Goal: Information Seeking & Learning: Learn about a topic

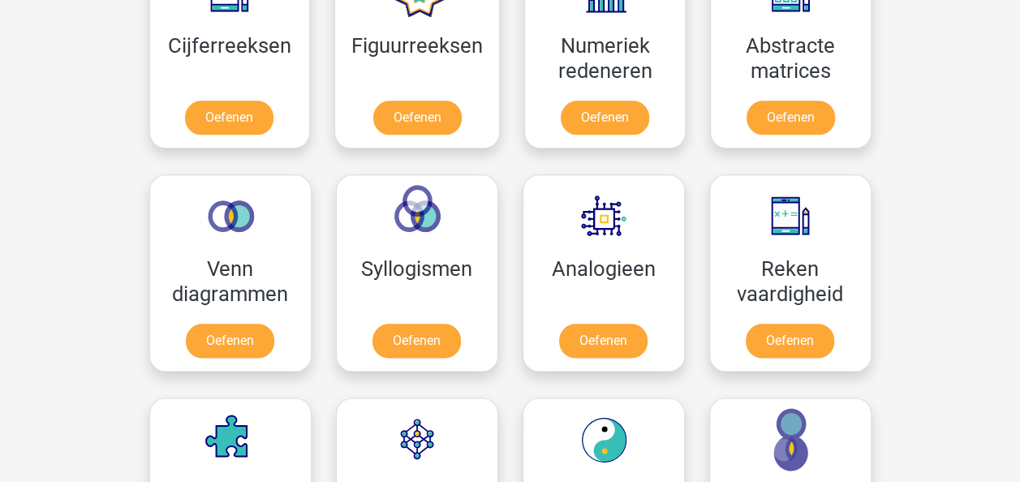
scroll to position [812, 0]
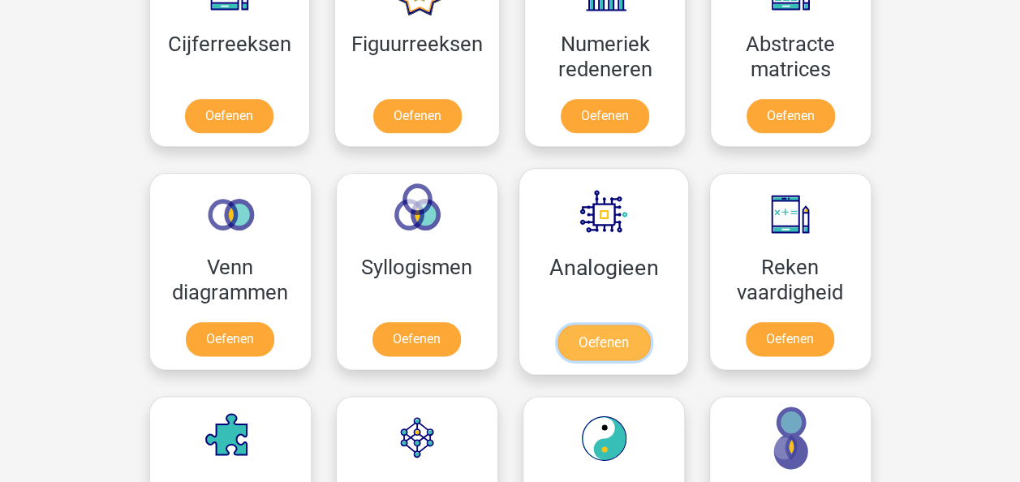
click at [580, 345] on link "Oefenen" at bounding box center [603, 343] width 93 height 36
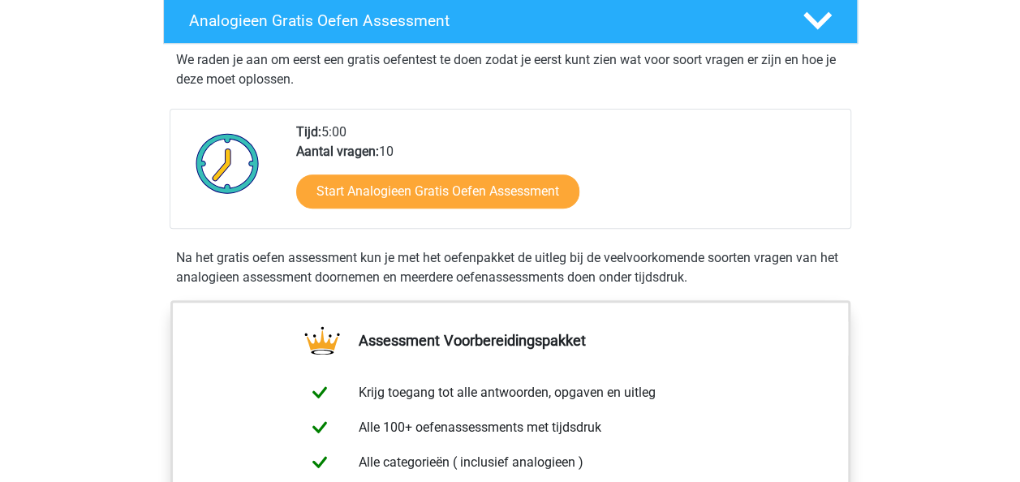
scroll to position [244, 0]
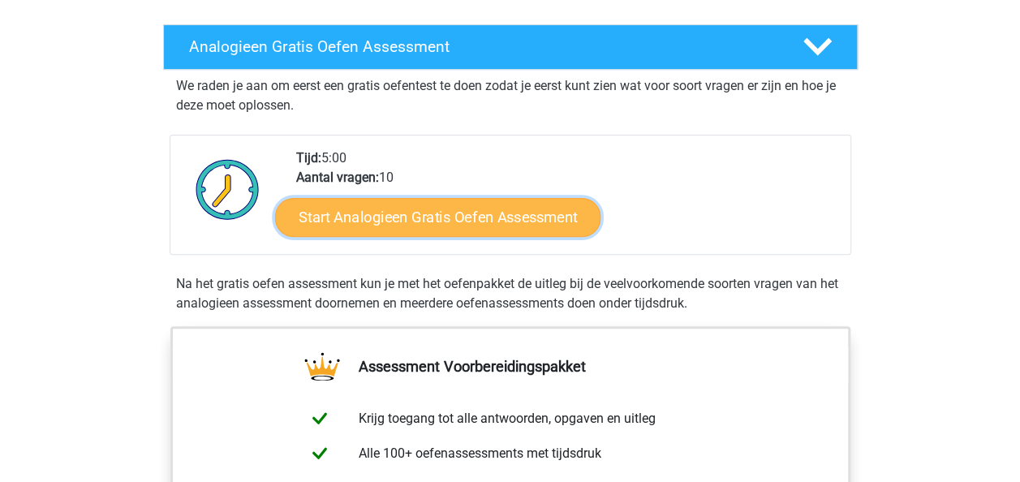
click at [433, 222] on link "Start Analogieen Gratis Oefen Assessment" at bounding box center [438, 216] width 326 height 39
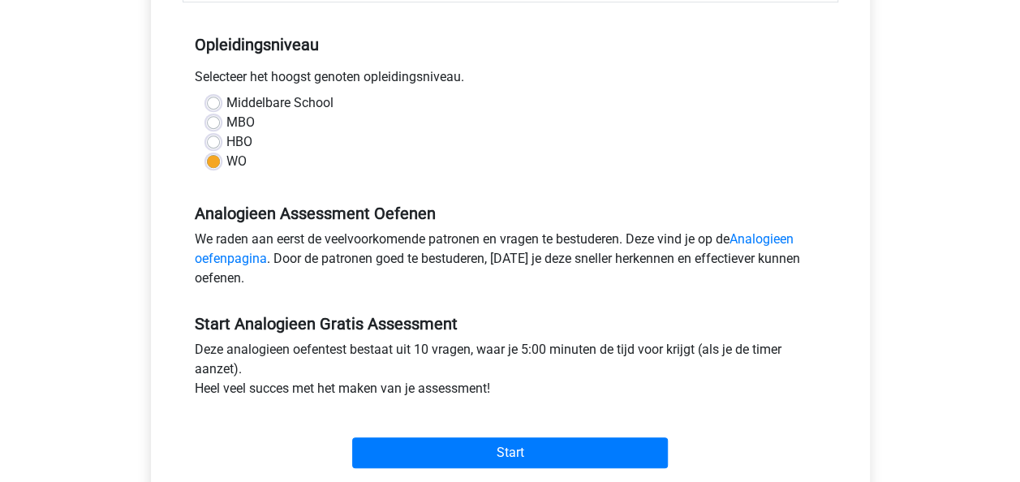
scroll to position [406, 0]
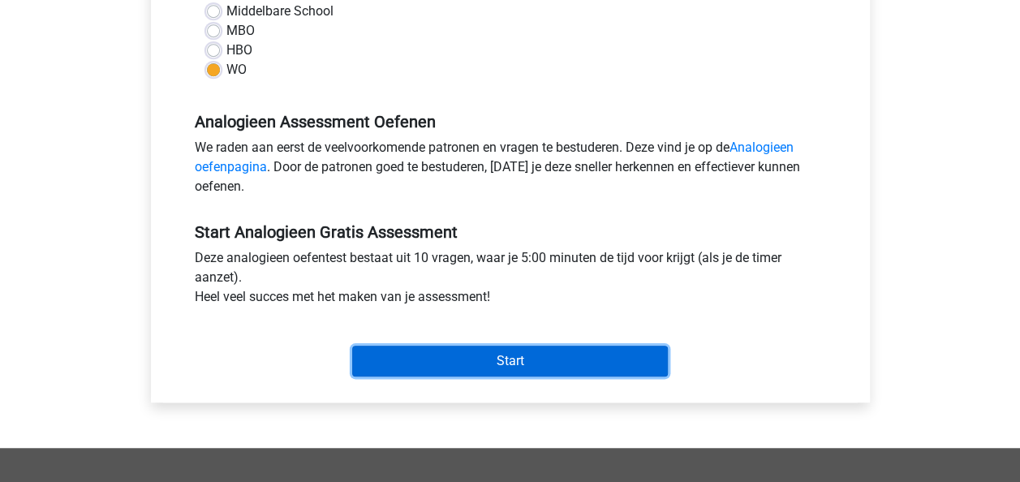
click at [511, 362] on input "Start" at bounding box center [510, 361] width 316 height 31
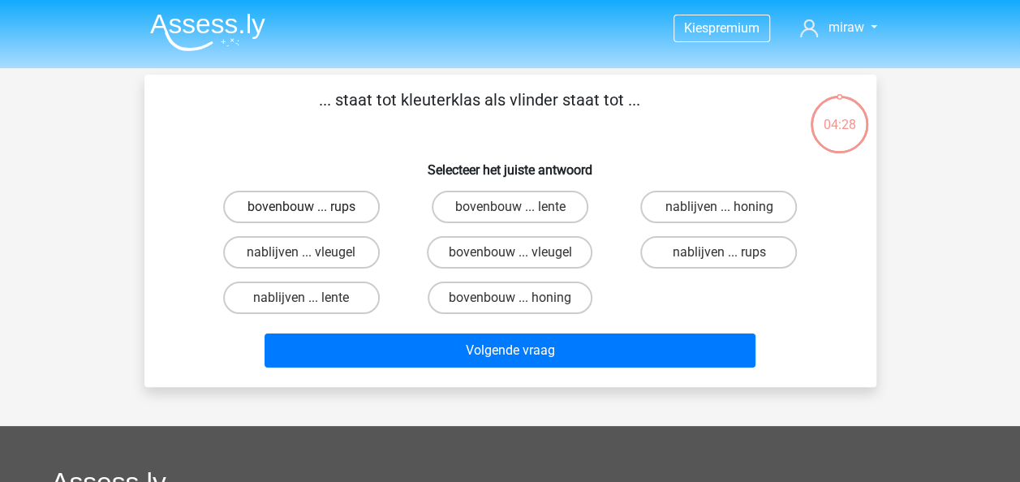
click at [343, 214] on label "bovenbouw ... rups" at bounding box center [301, 207] width 157 height 32
click at [312, 214] on input "bovenbouw ... rups" at bounding box center [306, 212] width 11 height 11
radio input "true"
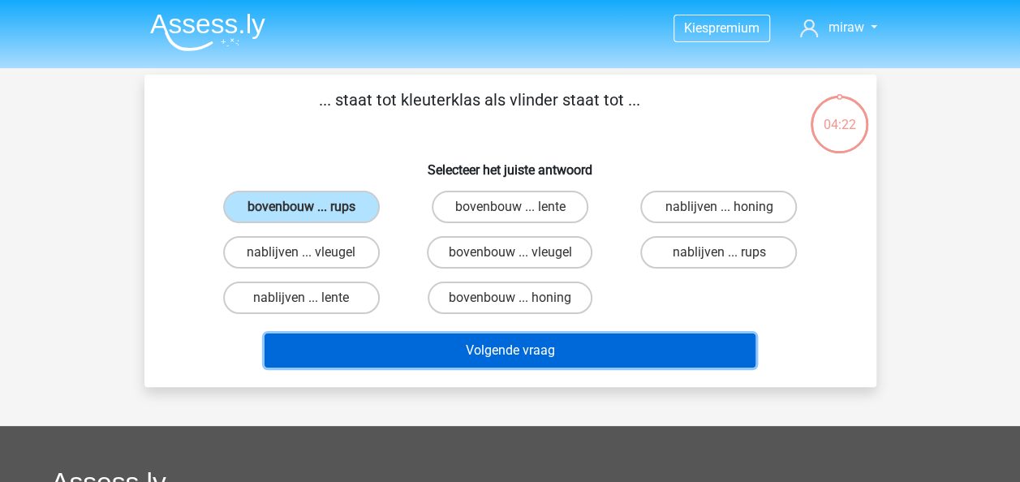
click at [499, 359] on button "Volgende vraag" at bounding box center [510, 351] width 491 height 34
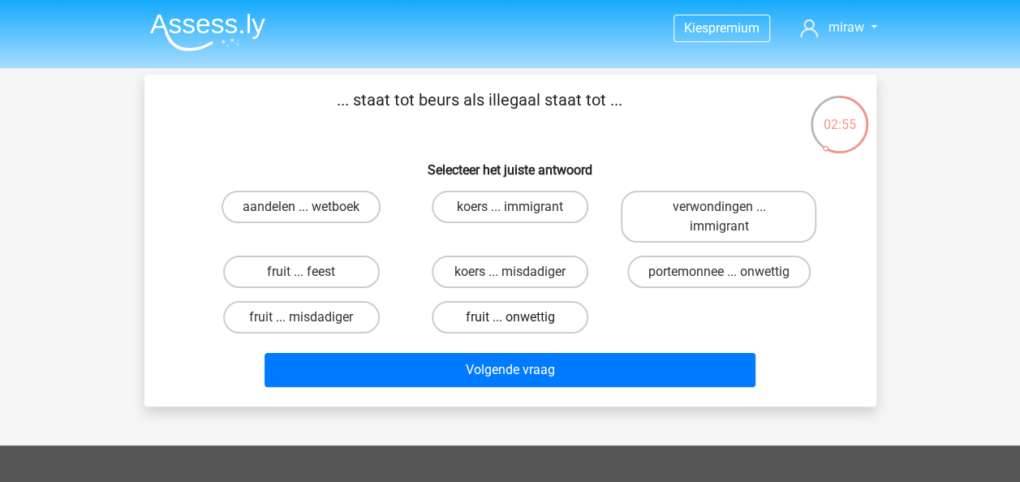
click at [490, 316] on label "fruit ... onwettig" at bounding box center [510, 317] width 157 height 32
click at [510, 317] on input "fruit ... onwettig" at bounding box center [515, 322] width 11 height 11
radio input "true"
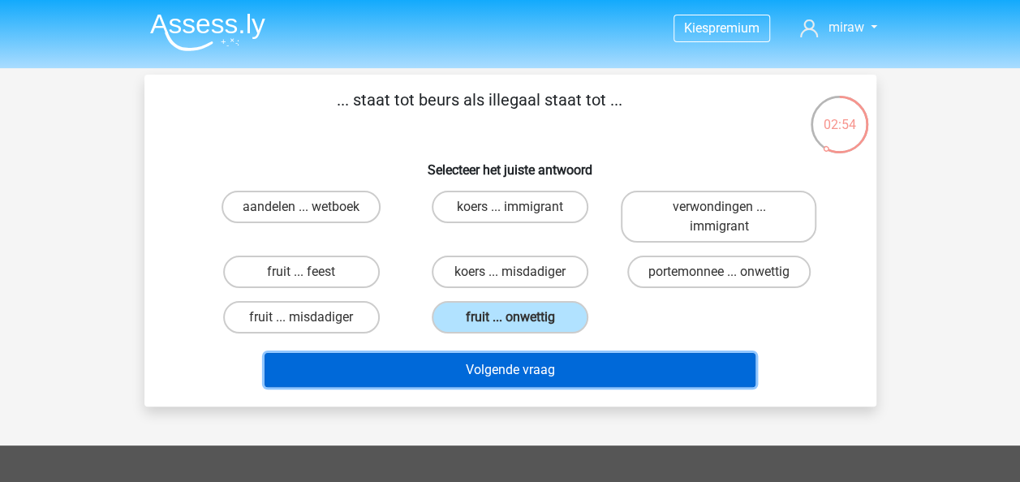
click at [507, 364] on button "Volgende vraag" at bounding box center [510, 370] width 491 height 34
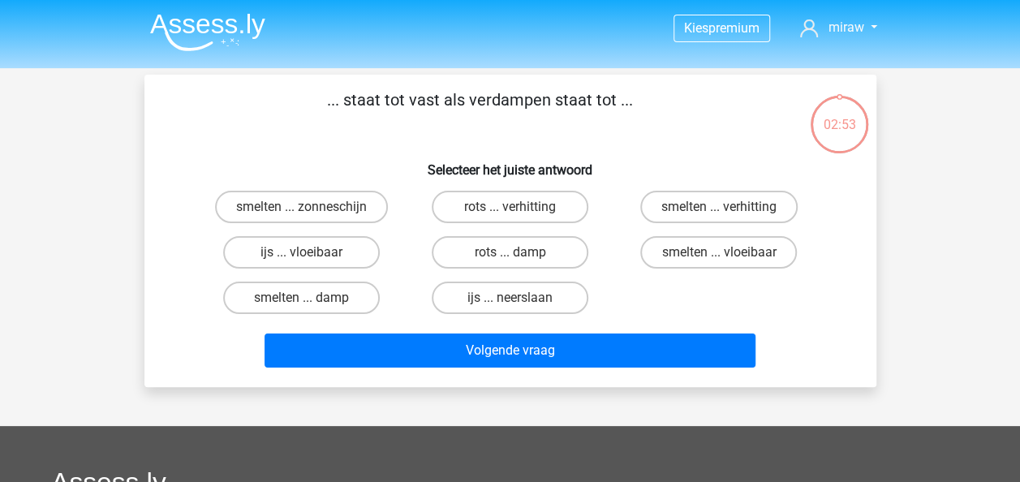
scroll to position [75, 0]
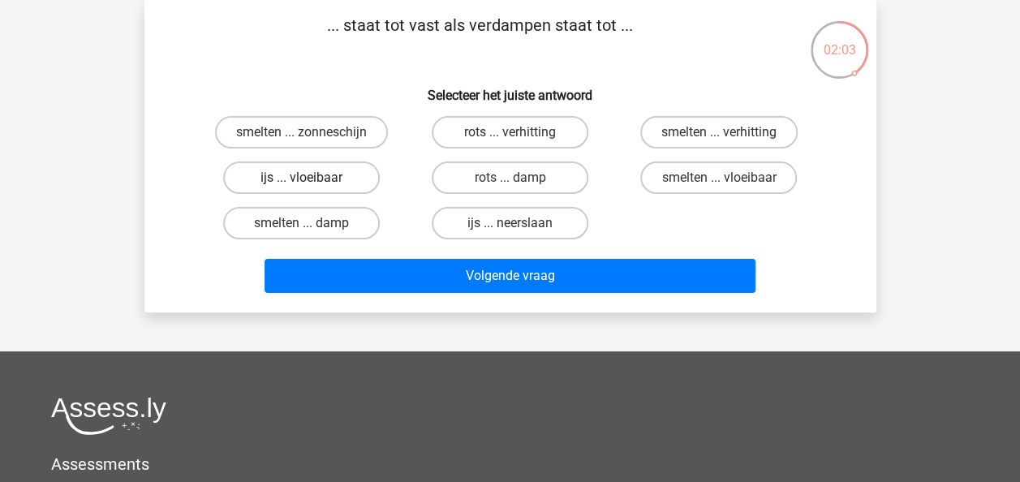
click at [346, 181] on label "ijs ... vloeibaar" at bounding box center [301, 178] width 157 height 32
click at [312, 181] on input "ijs ... vloeibaar" at bounding box center [306, 183] width 11 height 11
radio input "true"
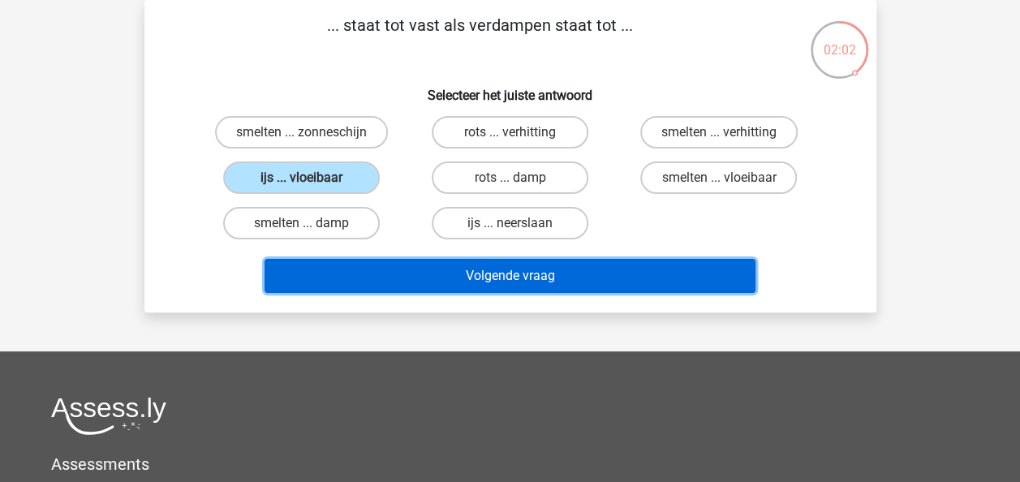
click at [436, 271] on button "Volgende vraag" at bounding box center [510, 276] width 491 height 34
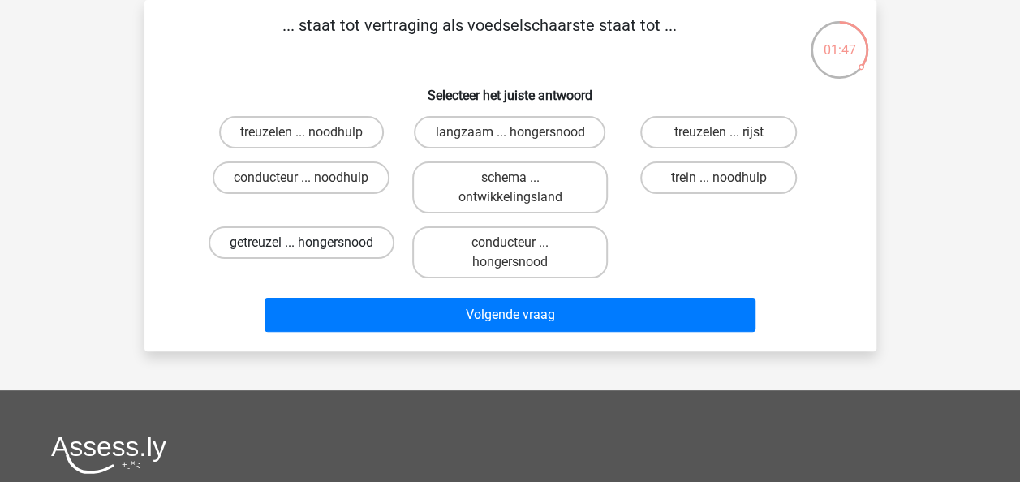
click at [360, 246] on label "getreuzel ... hongersnood" at bounding box center [302, 242] width 186 height 32
click at [312, 246] on input "getreuzel ... hongersnood" at bounding box center [306, 248] width 11 height 11
radio input "true"
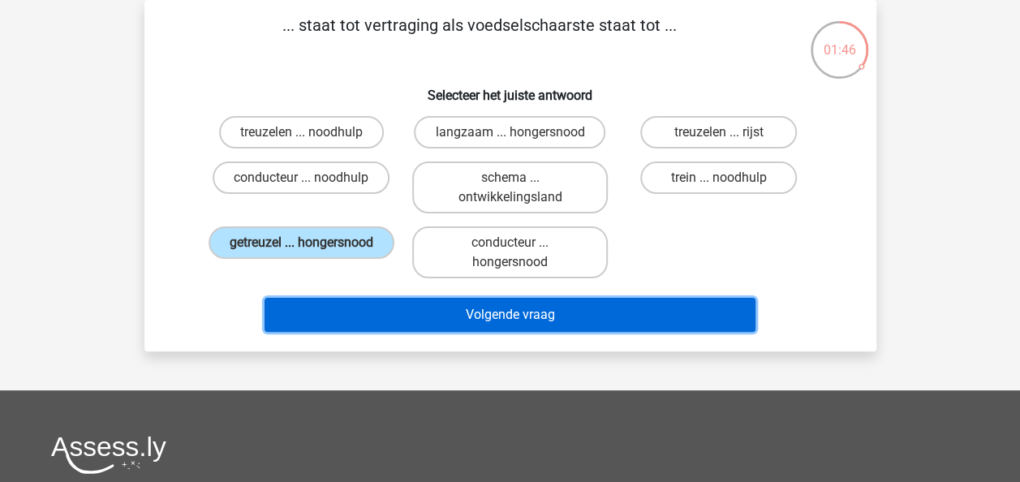
click at [411, 316] on button "Volgende vraag" at bounding box center [510, 315] width 491 height 34
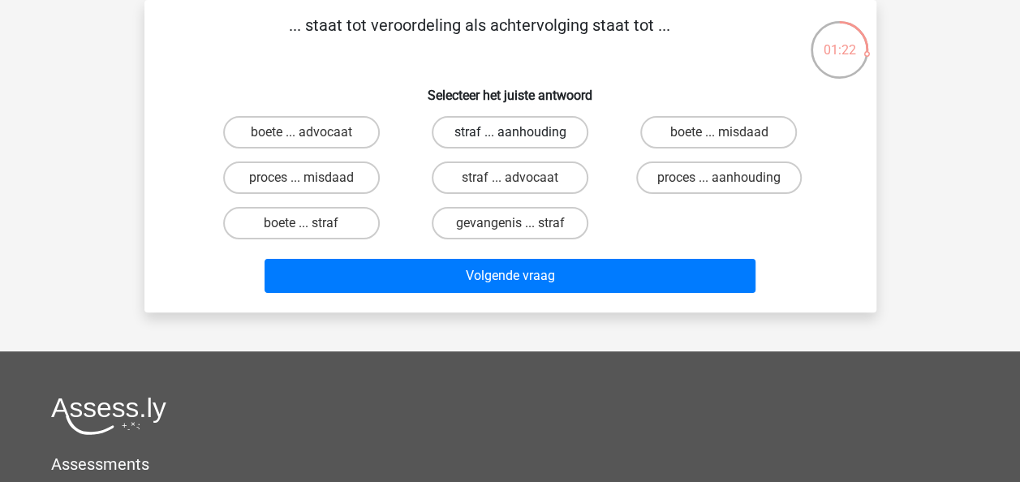
click at [489, 140] on label "straf ... aanhouding" at bounding box center [510, 132] width 157 height 32
click at [510, 140] on input "straf ... aanhouding" at bounding box center [515, 137] width 11 height 11
radio input "true"
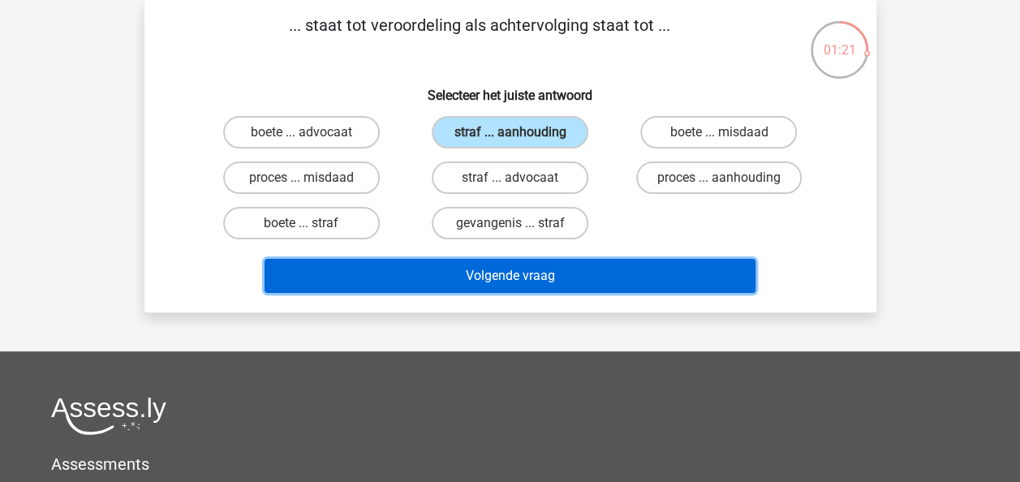
click at [466, 270] on button "Volgende vraag" at bounding box center [510, 276] width 491 height 34
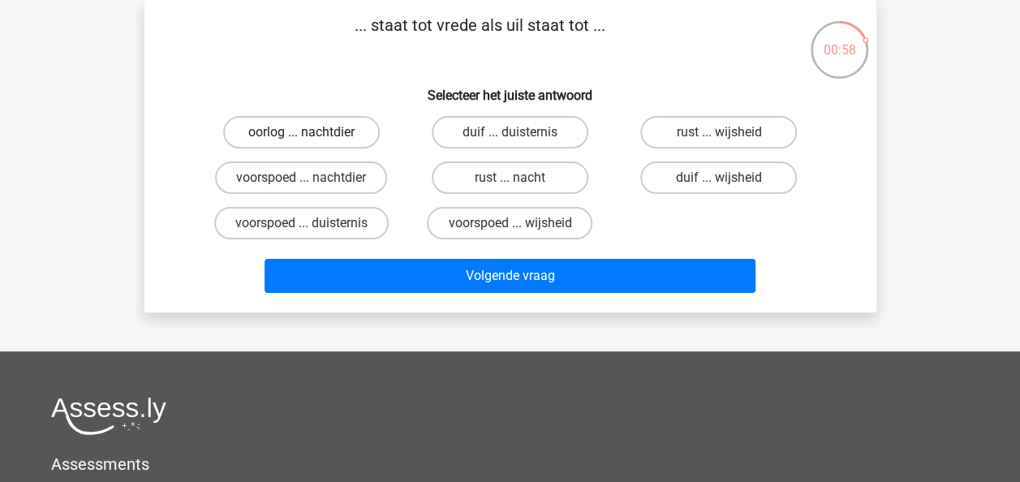
click at [338, 136] on label "oorlog ... nachtdier" at bounding box center [301, 132] width 157 height 32
click at [312, 136] on input "oorlog ... nachtdier" at bounding box center [306, 137] width 11 height 11
radio input "true"
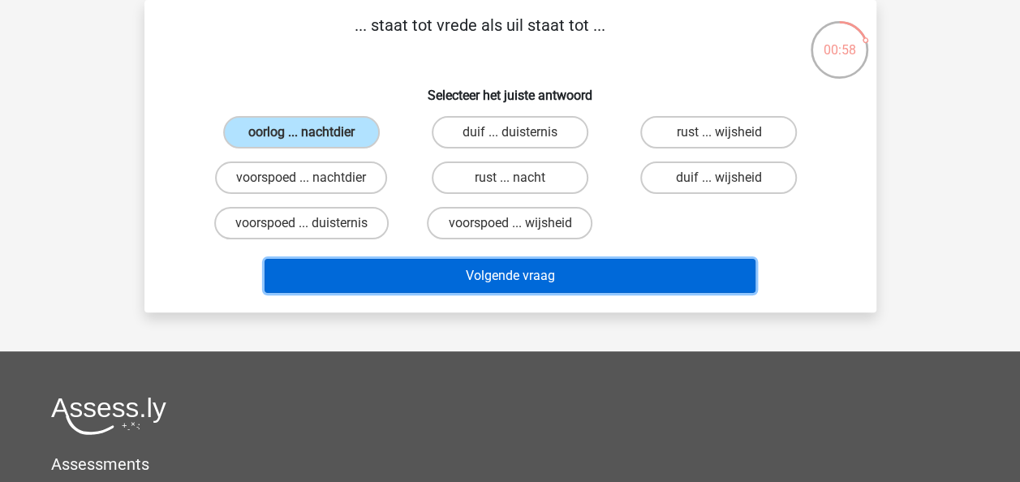
click at [420, 282] on button "Volgende vraag" at bounding box center [510, 276] width 491 height 34
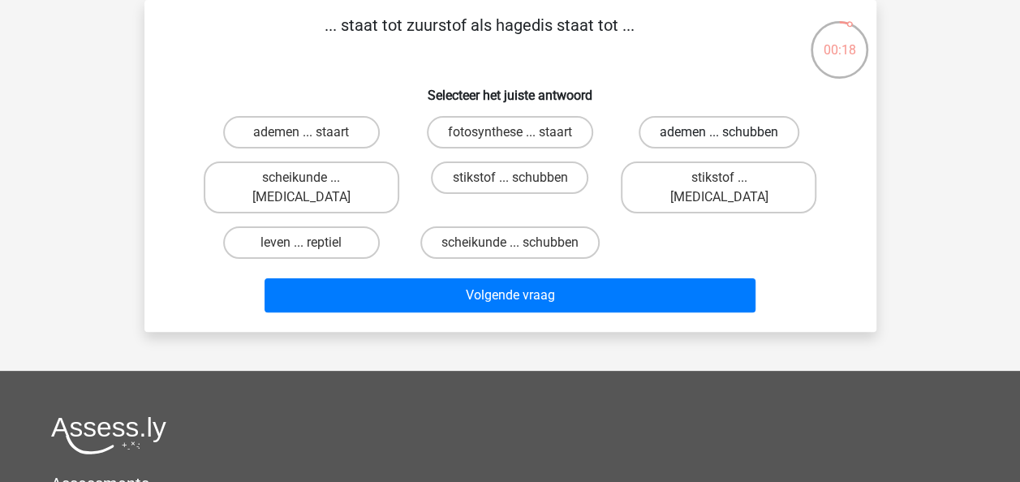
click at [696, 137] on label "ademen ... schubben" at bounding box center [719, 132] width 161 height 32
click at [719, 137] on input "ademen ... schubben" at bounding box center [724, 137] width 11 height 11
radio input "true"
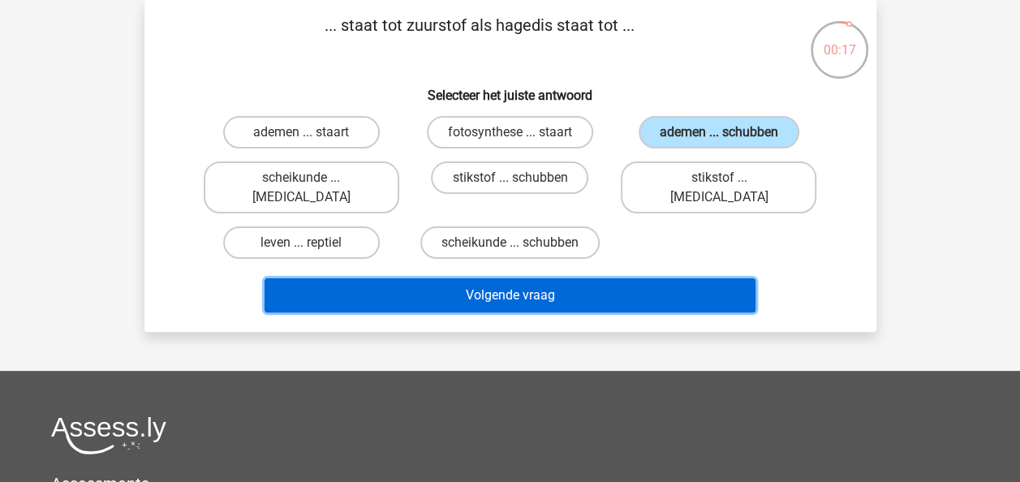
click at [533, 278] on button "Volgende vraag" at bounding box center [510, 295] width 491 height 34
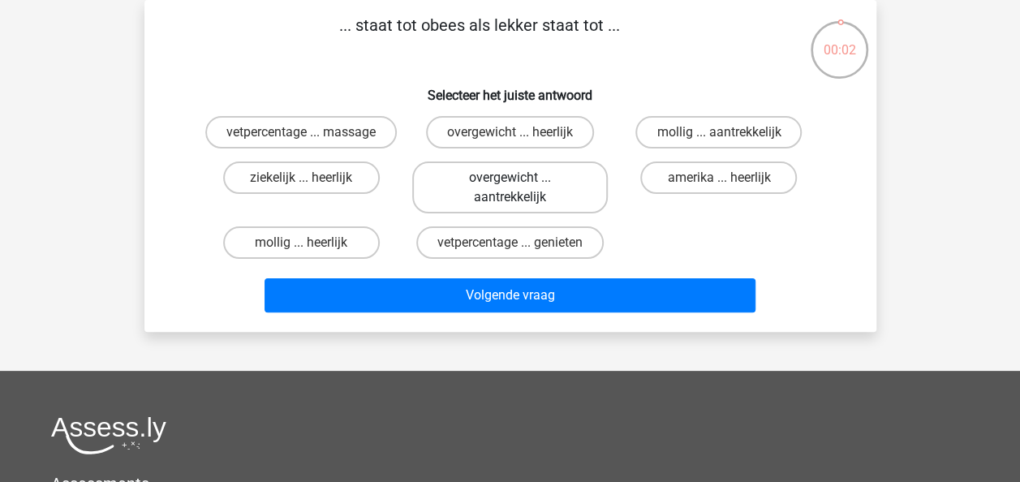
click at [492, 214] on label "overgewicht ... aantrekkelijk" at bounding box center [510, 188] width 196 height 52
click at [510, 188] on input "overgewicht ... aantrekkelijk" at bounding box center [515, 183] width 11 height 11
radio input "true"
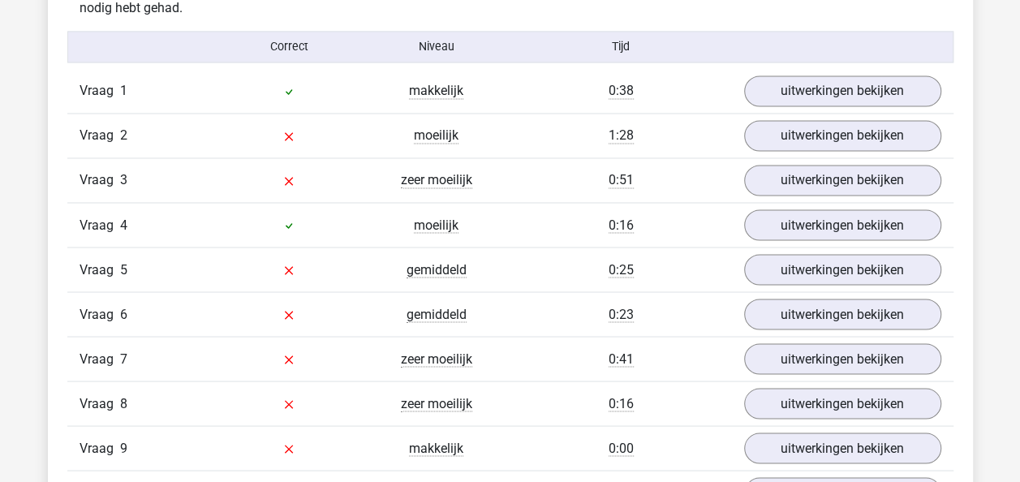
scroll to position [1380, 0]
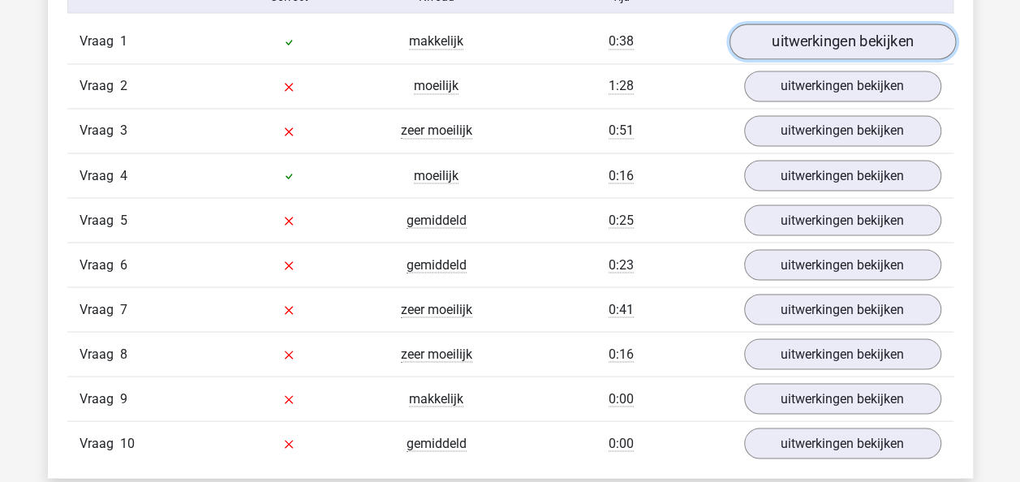
click at [820, 42] on link "uitwerkingen bekijken" at bounding box center [842, 42] width 226 height 36
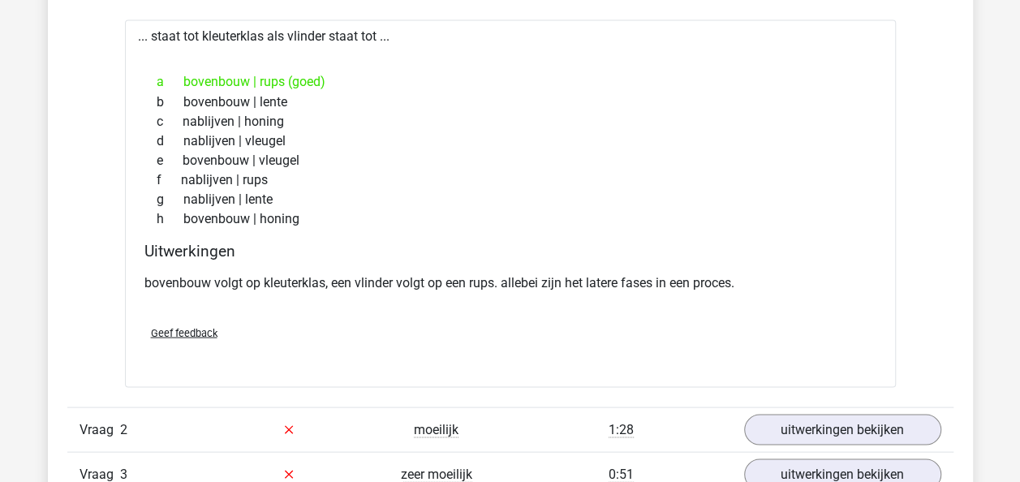
scroll to position [1542, 0]
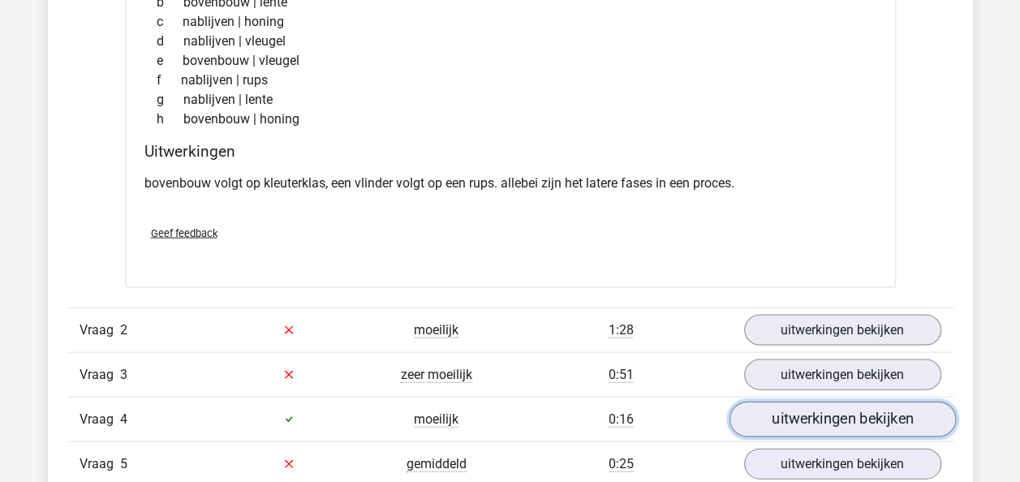
click at [817, 417] on link "uitwerkingen bekijken" at bounding box center [842, 420] width 226 height 36
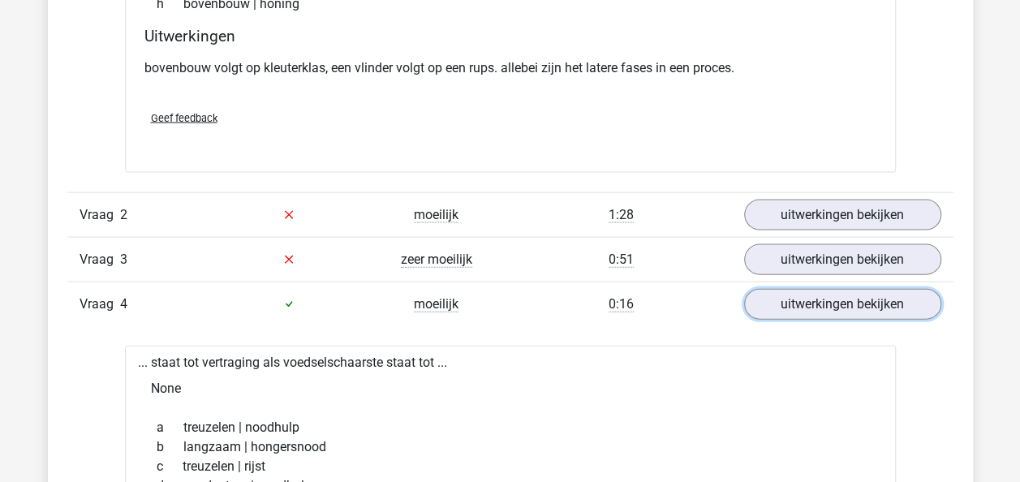
scroll to position [1624, 0]
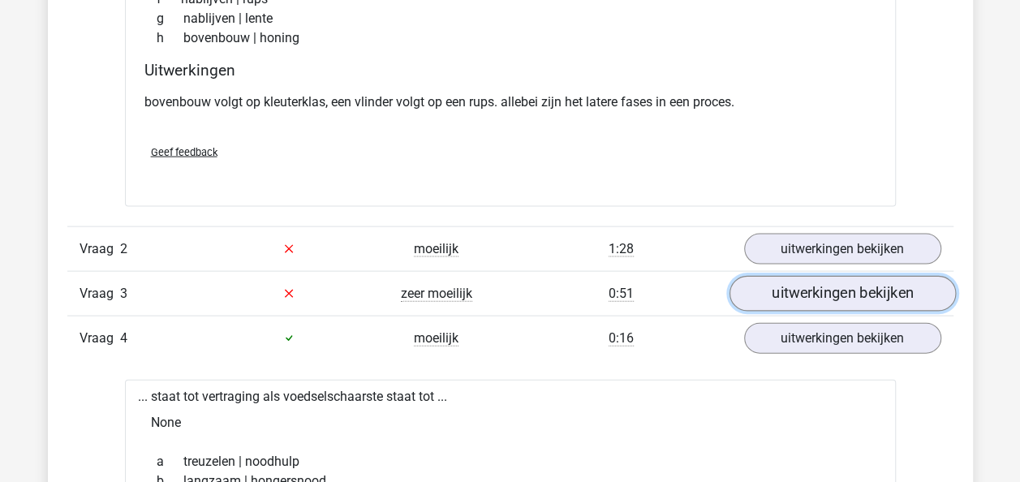
click at [822, 279] on link "uitwerkingen bekijken" at bounding box center [842, 294] width 226 height 36
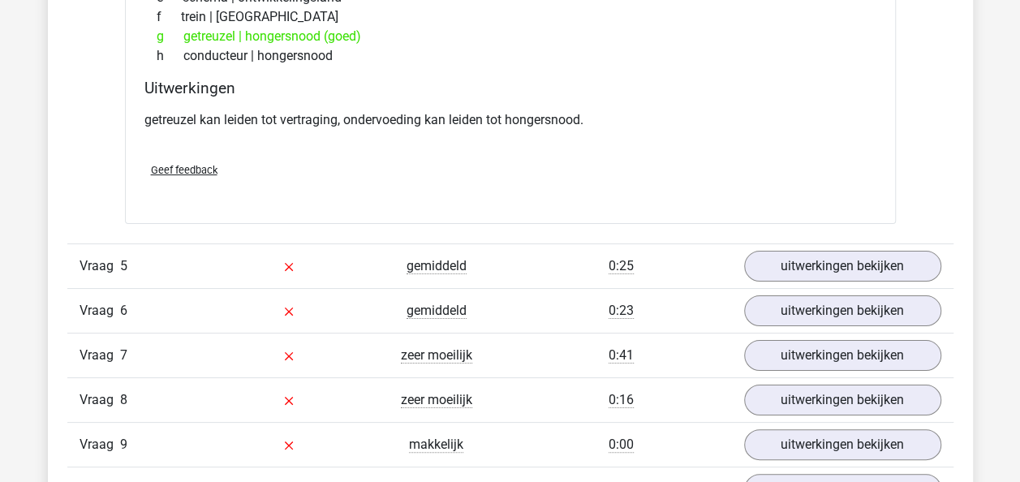
scroll to position [3166, 0]
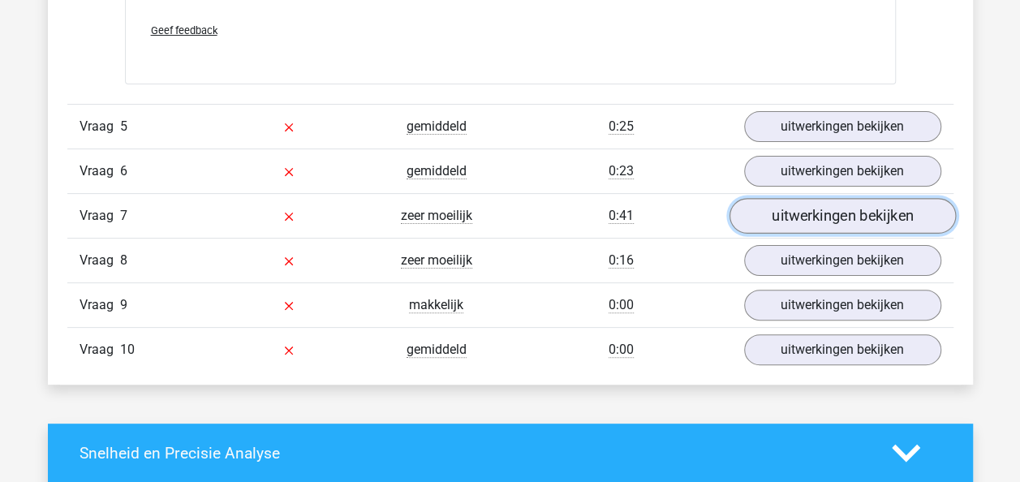
click at [787, 213] on link "uitwerkingen bekijken" at bounding box center [842, 216] width 226 height 36
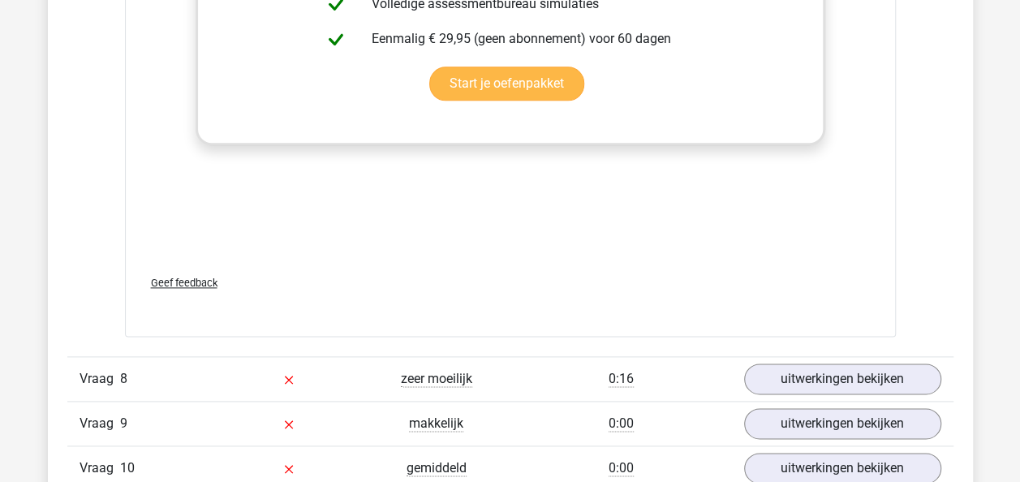
scroll to position [3978, 0]
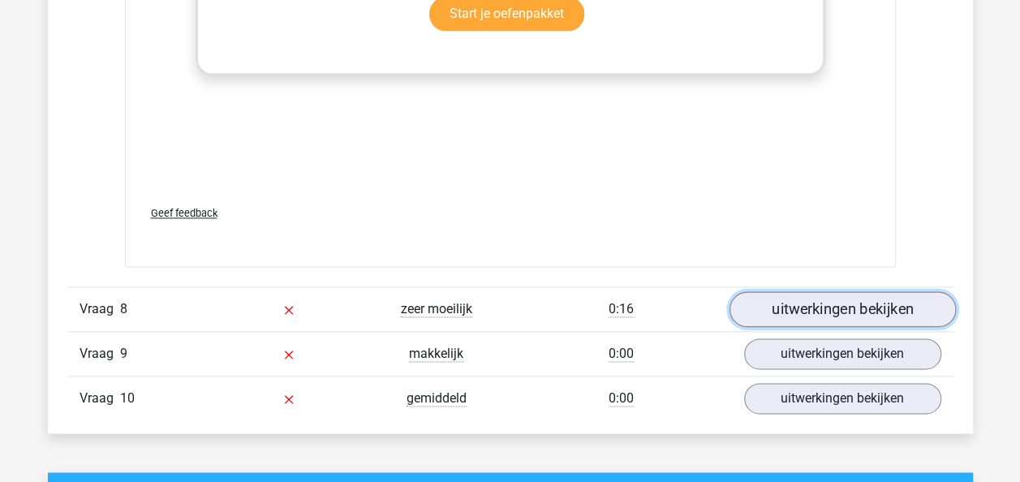
click at [851, 304] on link "uitwerkingen bekijken" at bounding box center [842, 309] width 226 height 36
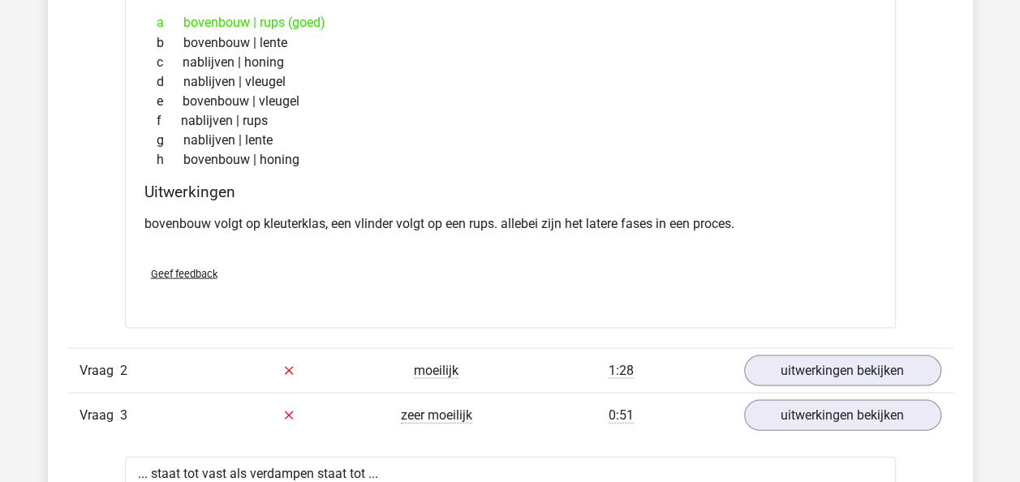
scroll to position [1624, 0]
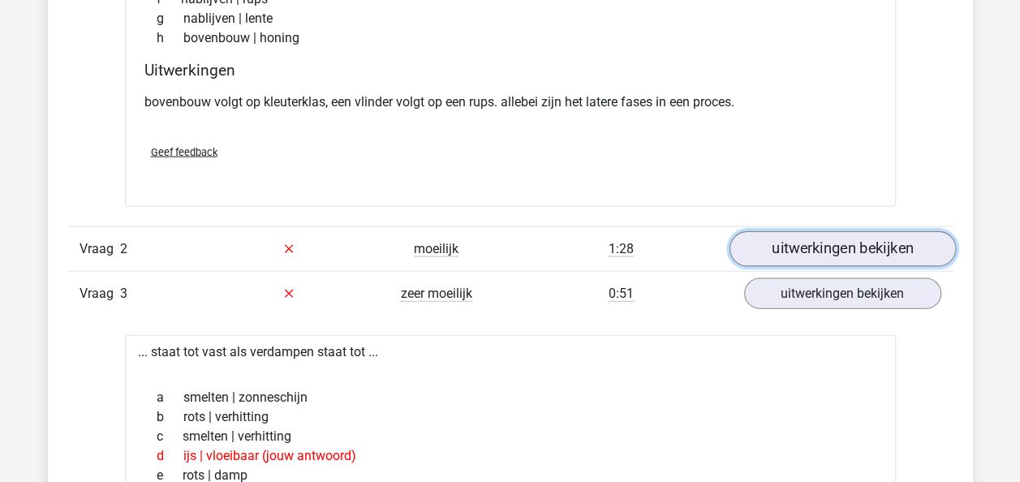
click at [788, 248] on link "uitwerkingen bekijken" at bounding box center [842, 249] width 226 height 36
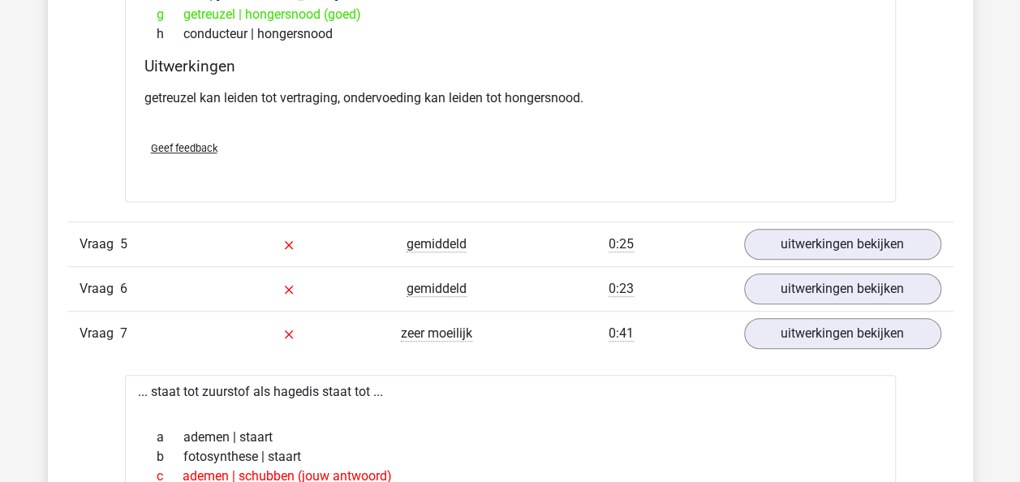
scroll to position [3491, 0]
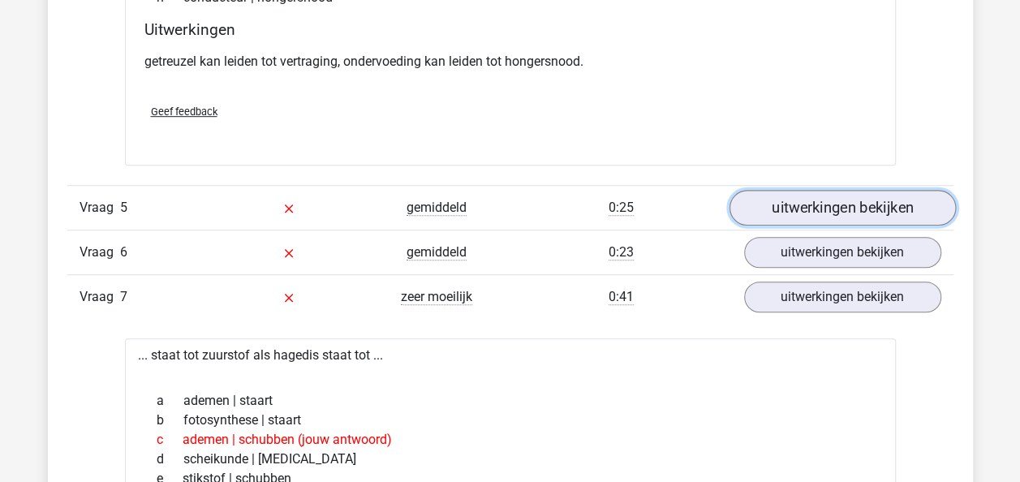
click at [799, 208] on link "uitwerkingen bekijken" at bounding box center [842, 208] width 226 height 36
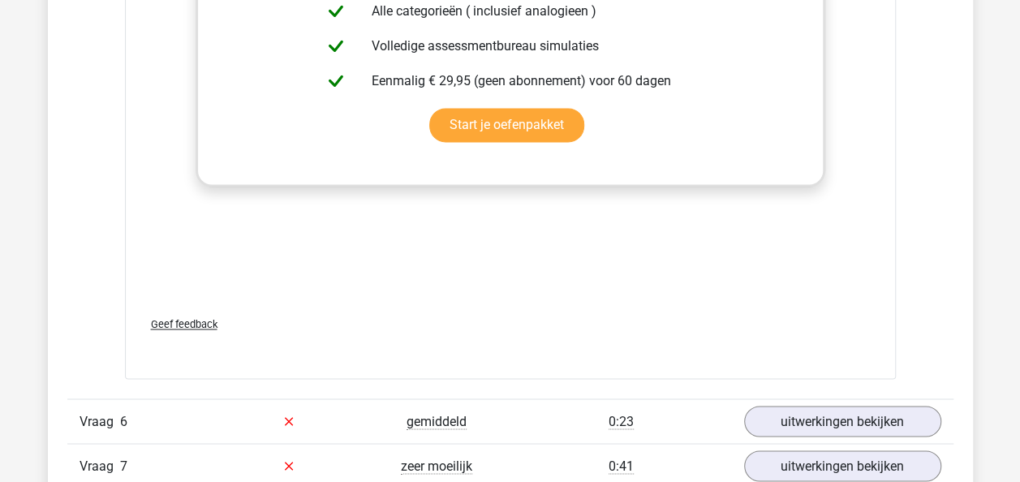
scroll to position [4303, 0]
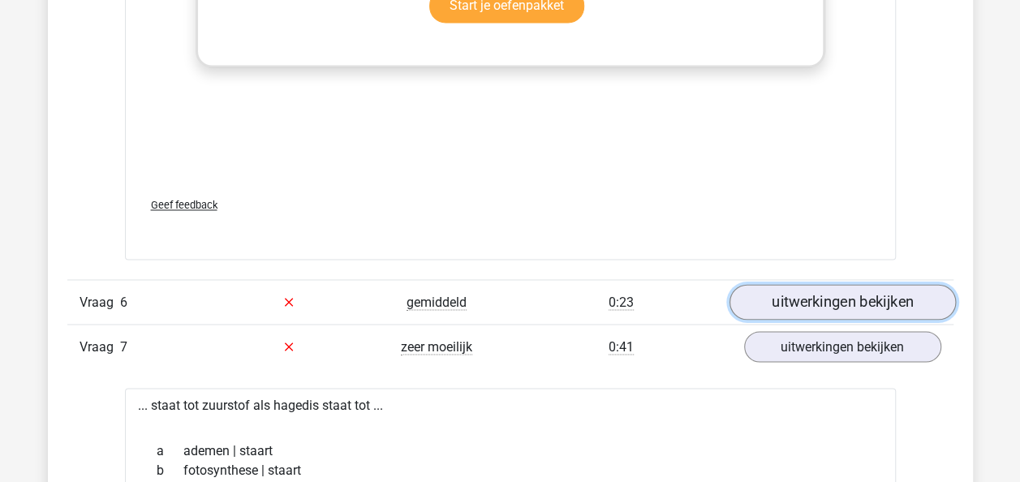
click at [786, 306] on link "uitwerkingen bekijken" at bounding box center [842, 302] width 226 height 36
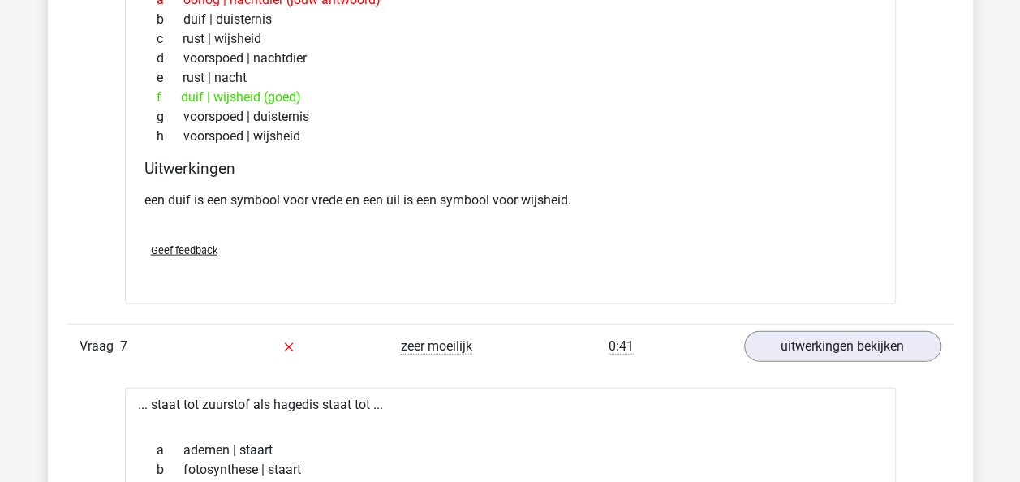
scroll to position [5033, 0]
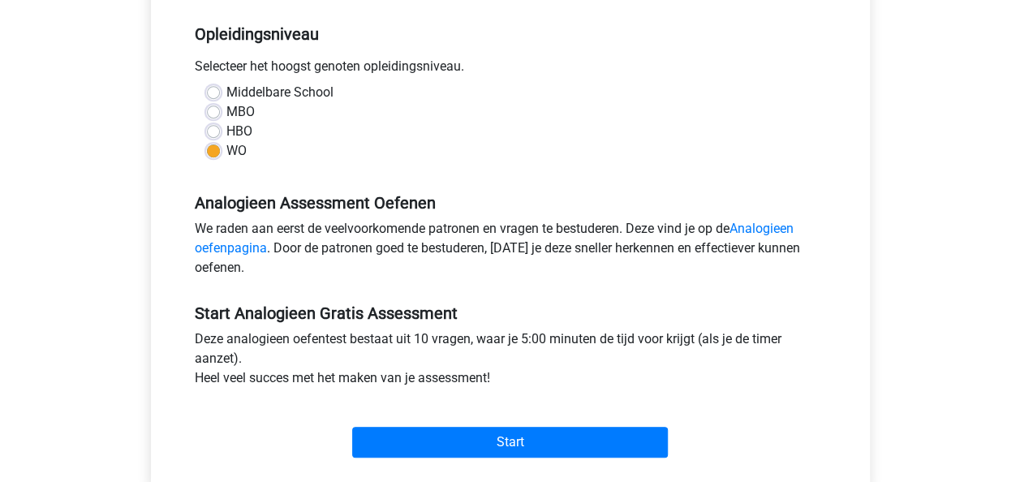
scroll to position [244, 0]
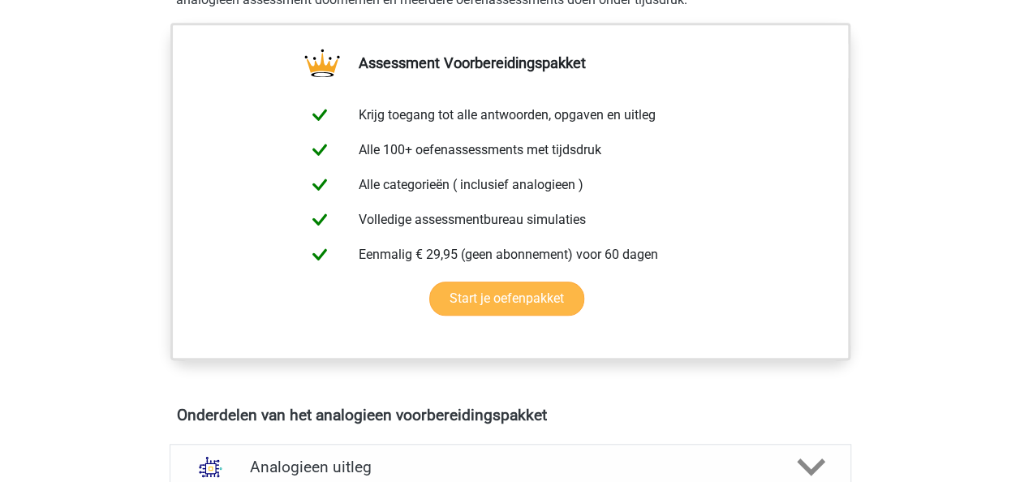
scroll to position [649, 0]
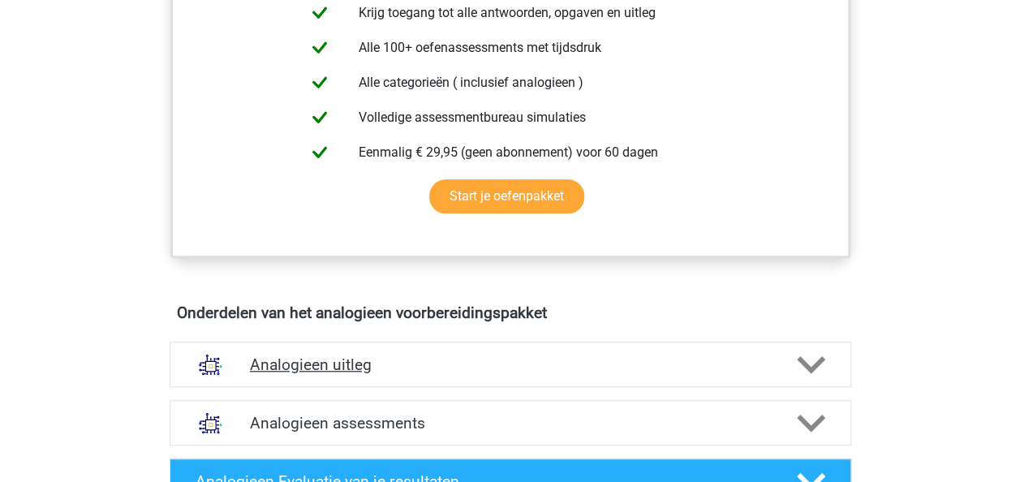
click at [354, 364] on h4 "Analogieen uitleg" at bounding box center [510, 365] width 521 height 19
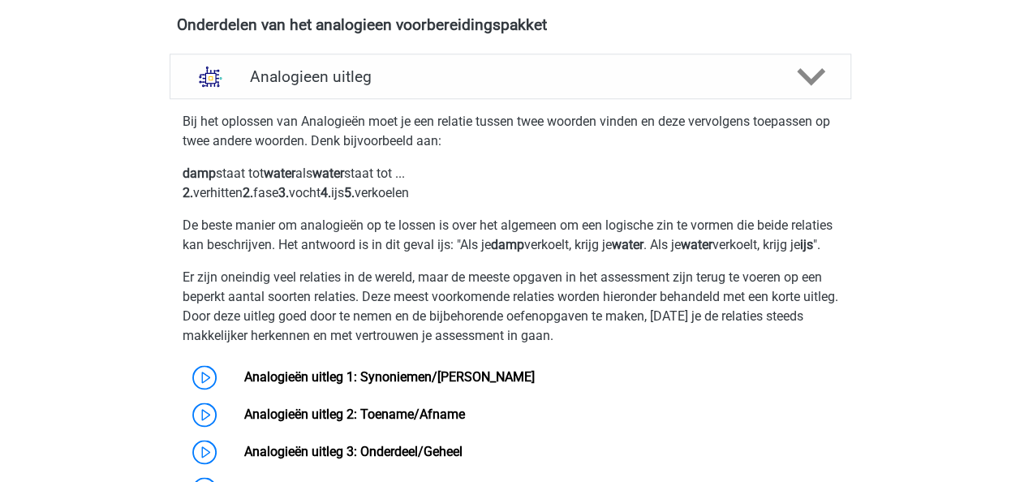
scroll to position [974, 0]
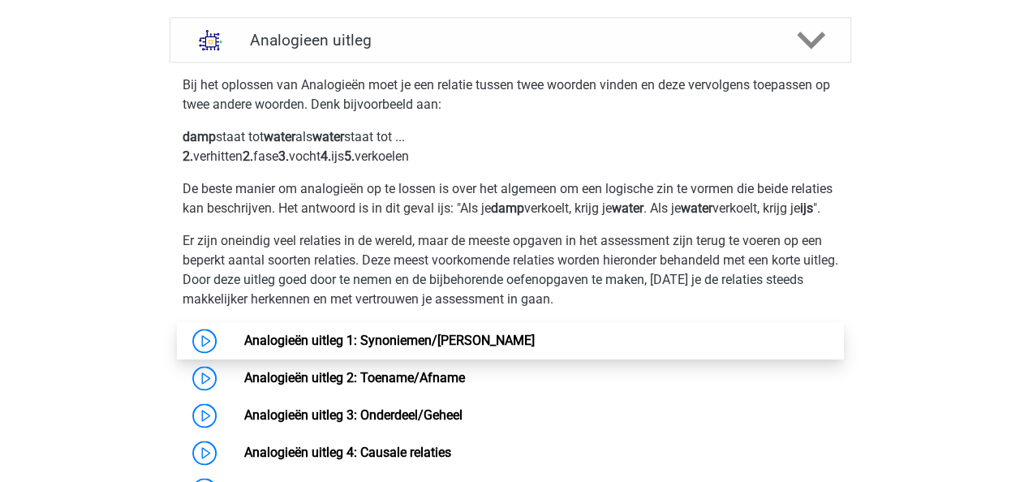
click at [378, 348] on link "Analogieën uitleg 1: Synoniemen/[PERSON_NAME]" at bounding box center [389, 340] width 291 height 15
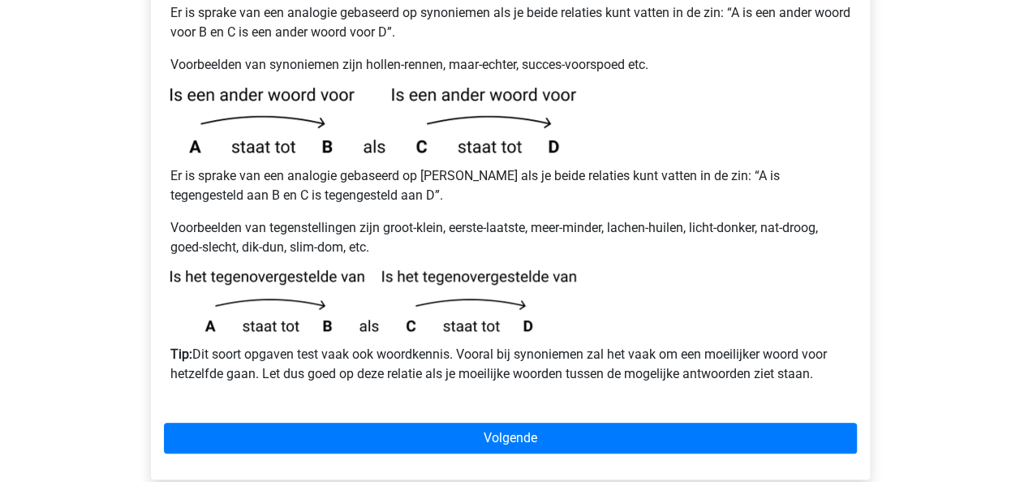
scroll to position [406, 0]
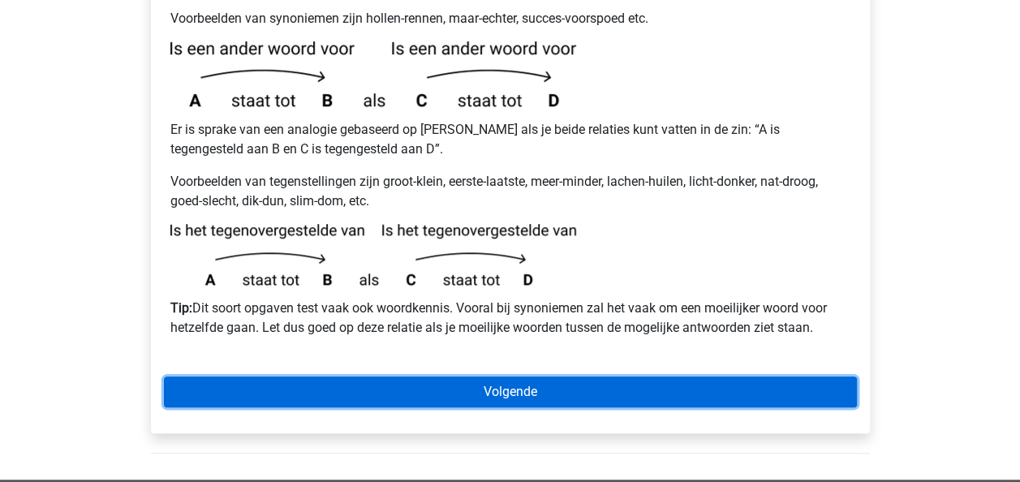
click at [472, 377] on link "Volgende" at bounding box center [510, 392] width 693 height 31
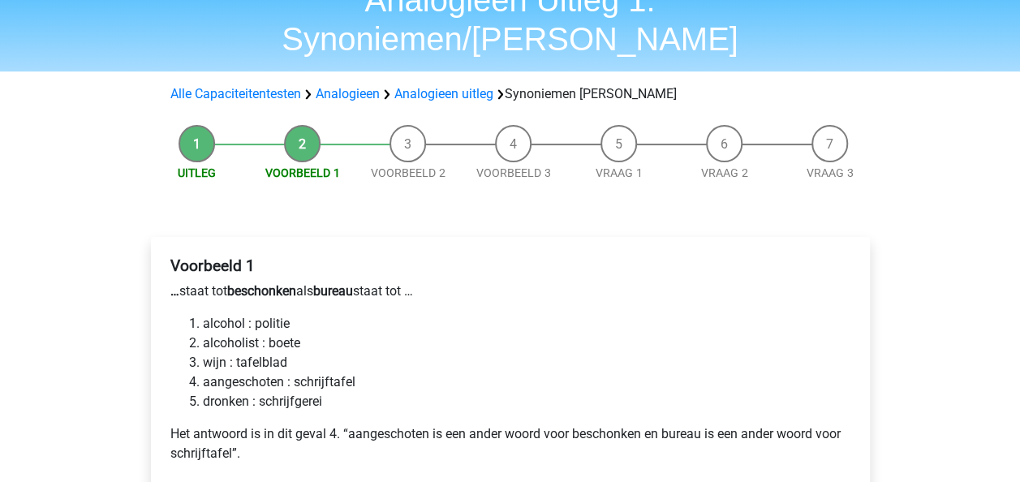
scroll to position [162, 0]
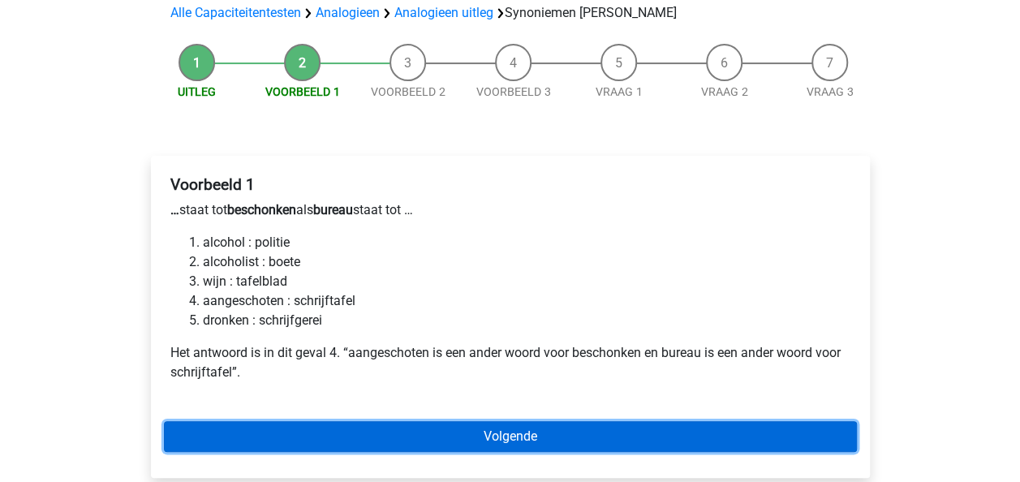
click at [505, 421] on link "Volgende" at bounding box center [510, 436] width 693 height 31
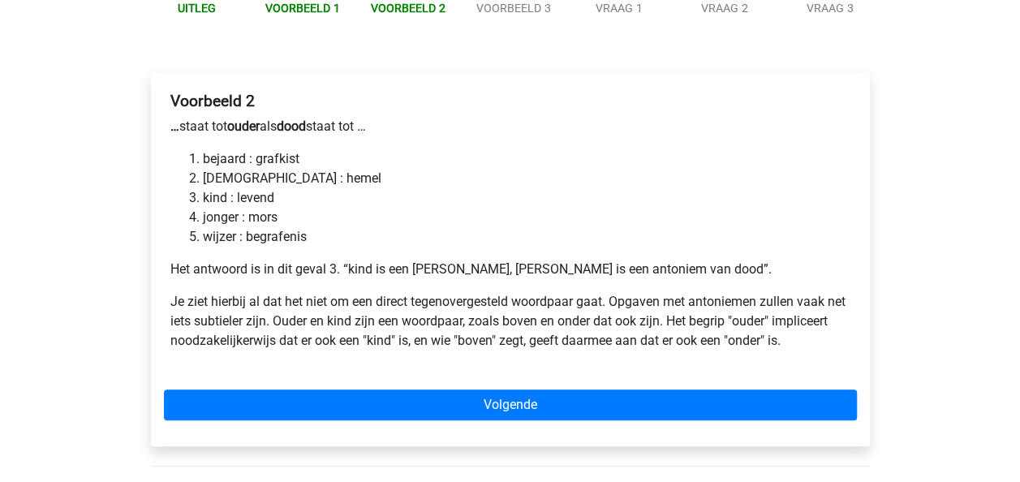
scroll to position [325, 0]
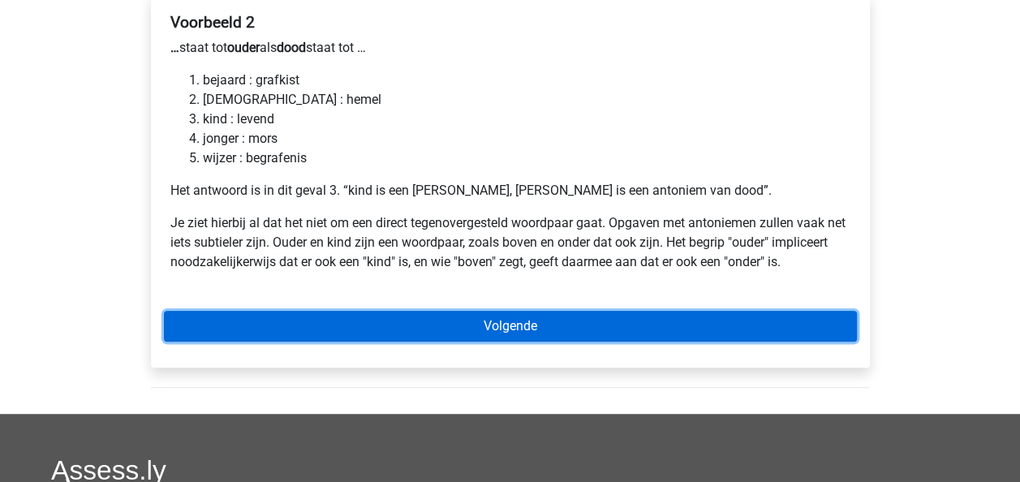
click at [515, 311] on link "Volgende" at bounding box center [510, 326] width 693 height 31
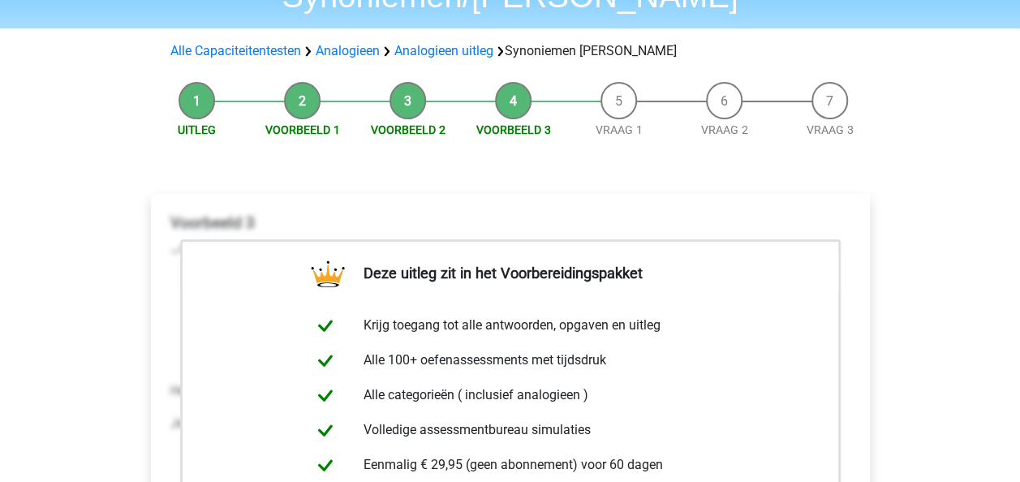
scroll to position [325, 0]
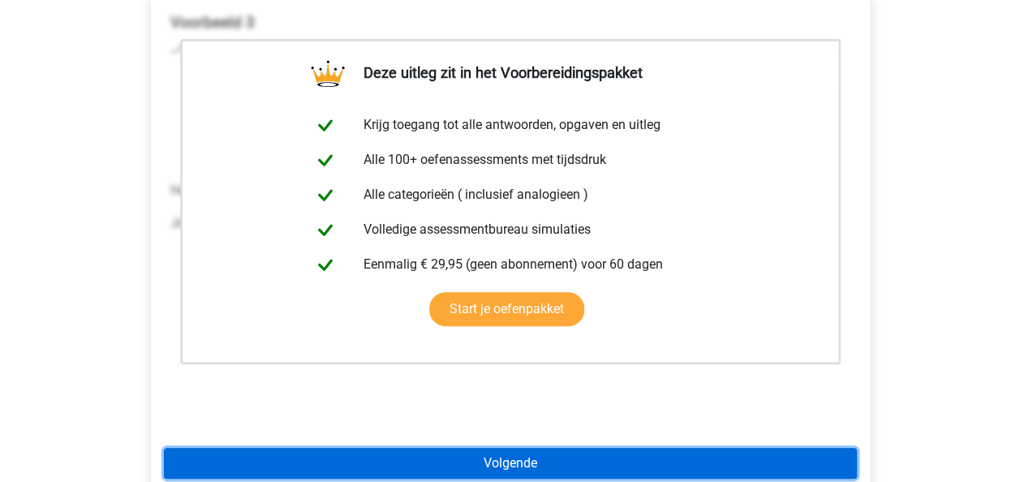
click at [485, 448] on link "Volgende" at bounding box center [510, 463] width 693 height 31
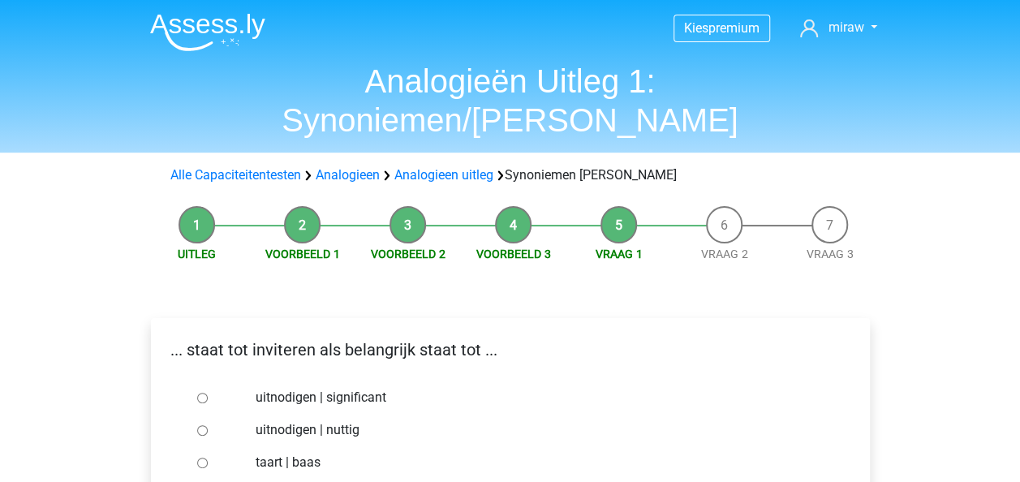
scroll to position [162, 0]
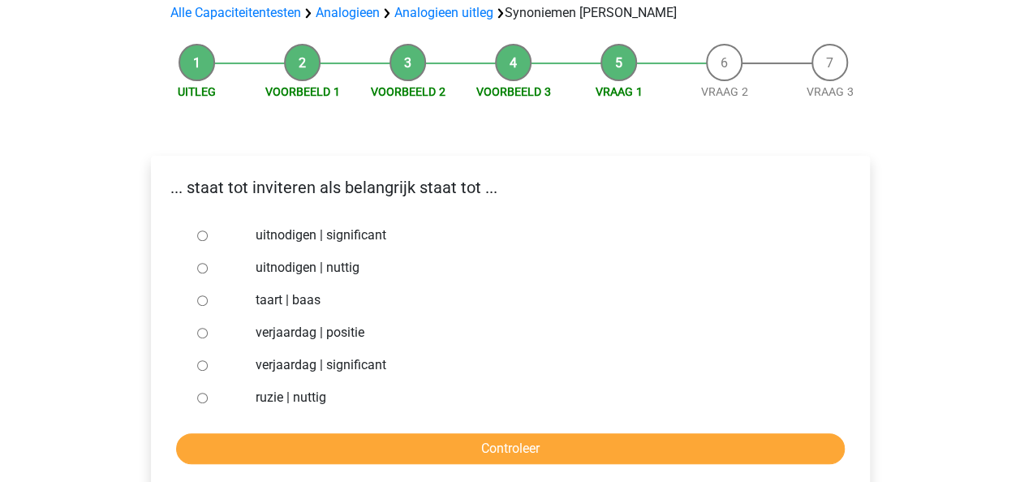
click at [300, 226] on label "uitnodigen | significant" at bounding box center [537, 235] width 562 height 19
click at [208, 231] on input "uitnodigen | significant" at bounding box center [202, 236] width 11 height 11
radio input "true"
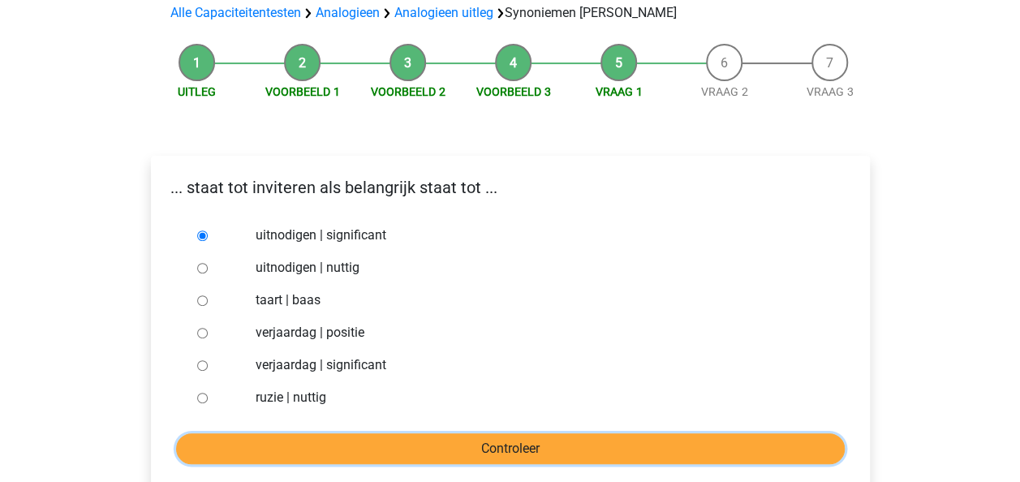
click at [515, 434] on input "Controleer" at bounding box center [510, 449] width 669 height 31
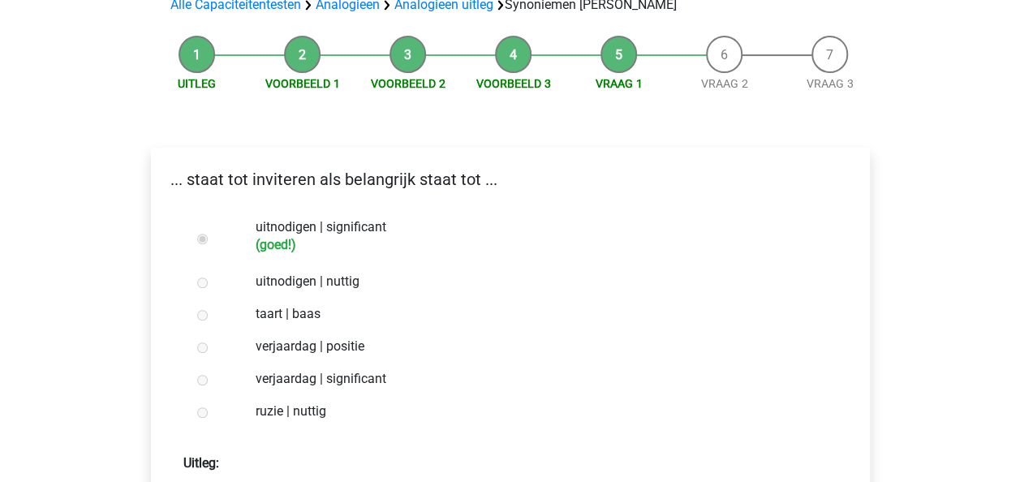
scroll to position [244, 0]
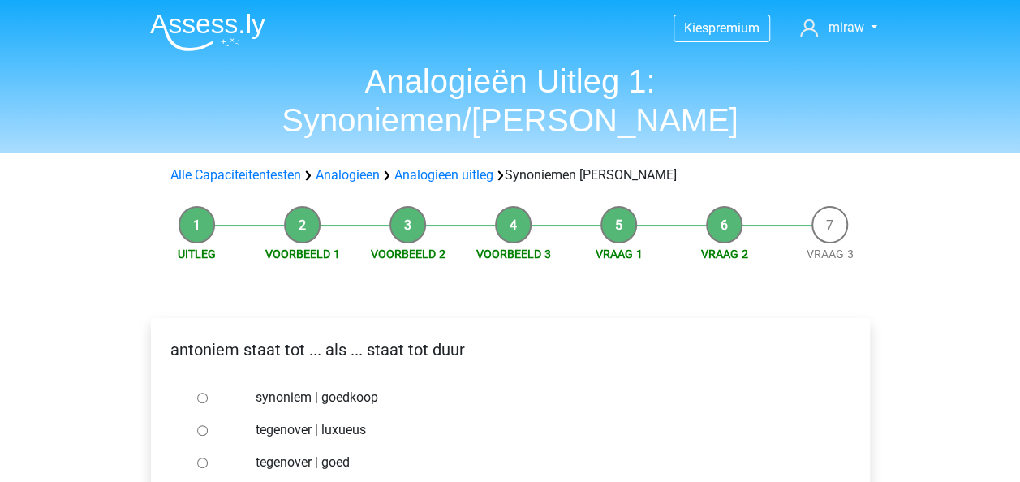
scroll to position [162, 0]
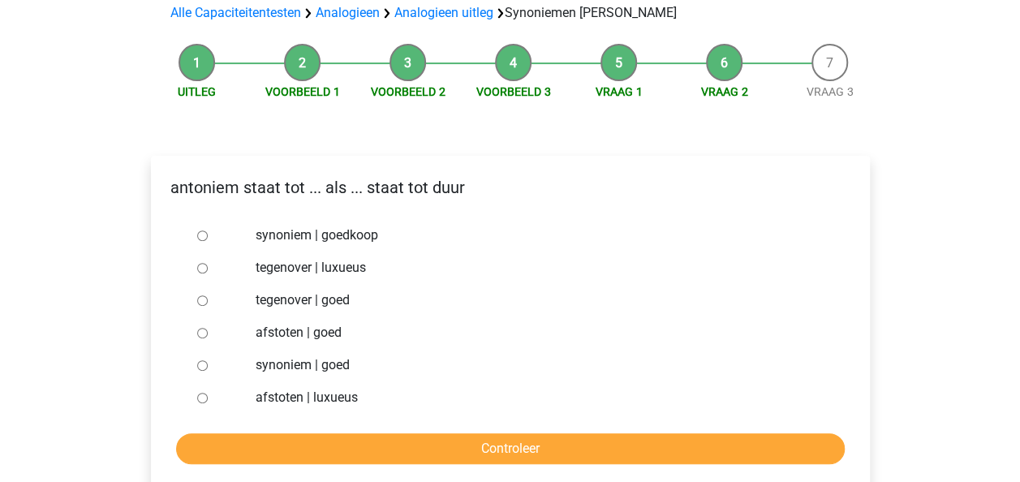
click at [296, 226] on label "synoniem | goedkoop" at bounding box center [537, 235] width 562 height 19
click at [208, 231] on input "synoniem | goedkoop" at bounding box center [202, 236] width 11 height 11
radio input "true"
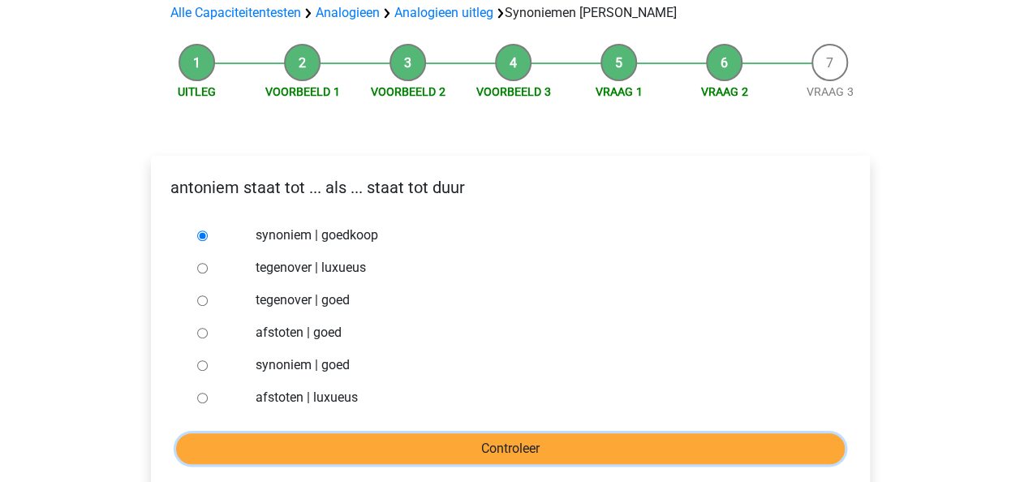
click at [432, 434] on input "Controleer" at bounding box center [510, 449] width 669 height 31
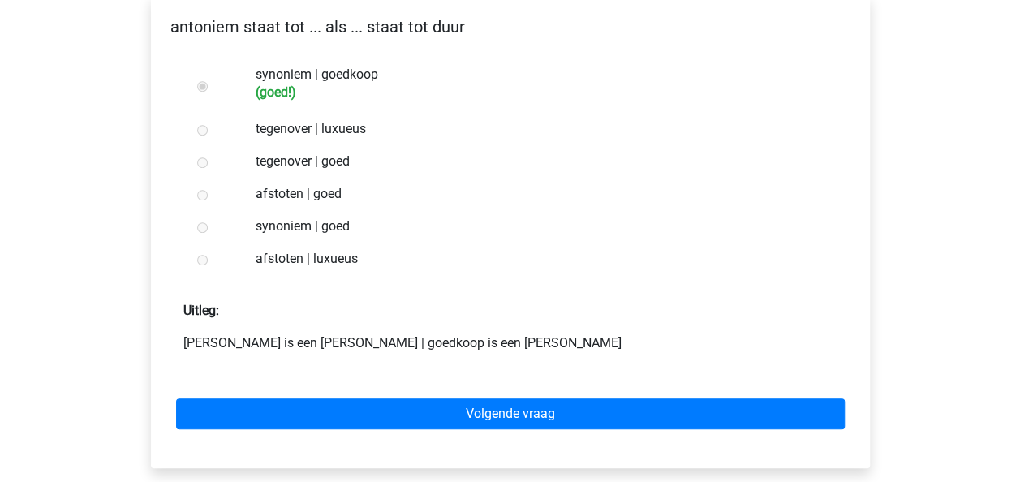
scroll to position [325, 0]
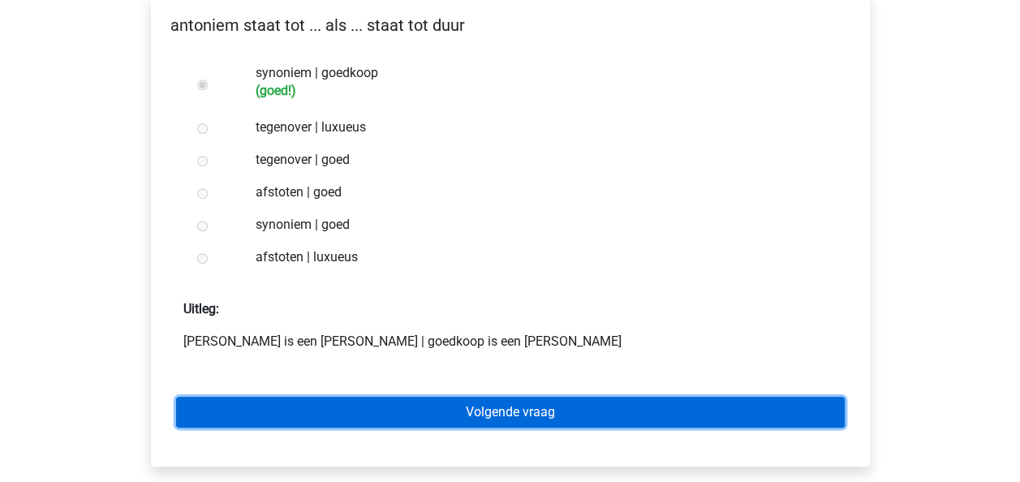
click at [394, 397] on link "Volgende vraag" at bounding box center [510, 412] width 669 height 31
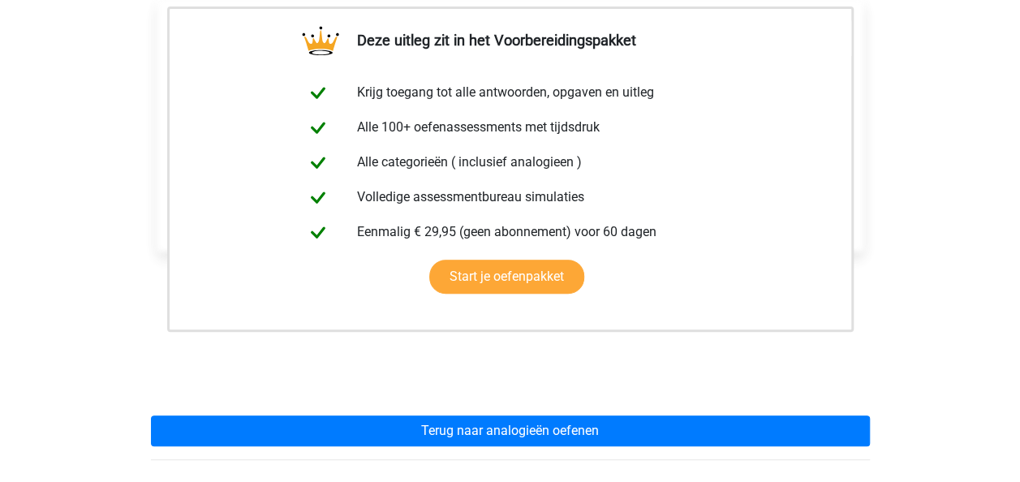
scroll to position [487, 0]
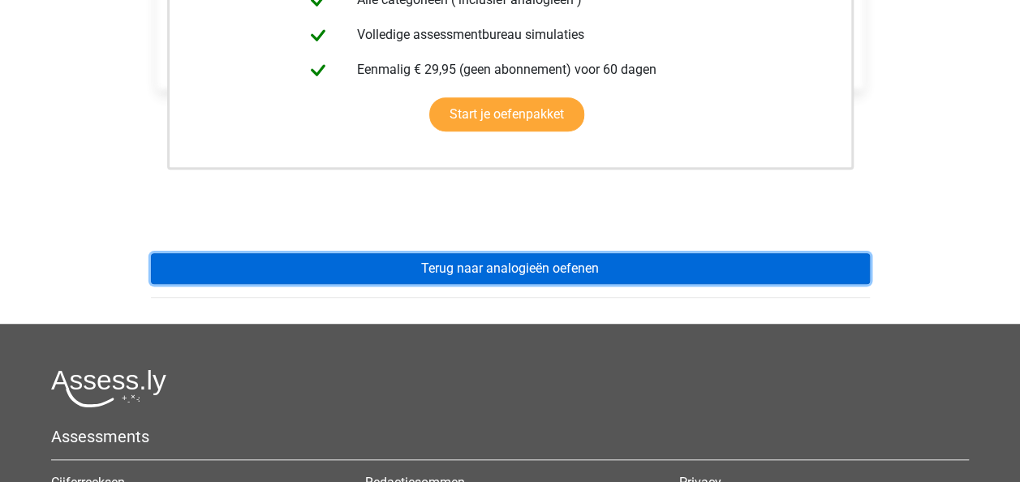
click at [502, 253] on link "Terug naar analogieën oefenen" at bounding box center [510, 268] width 719 height 31
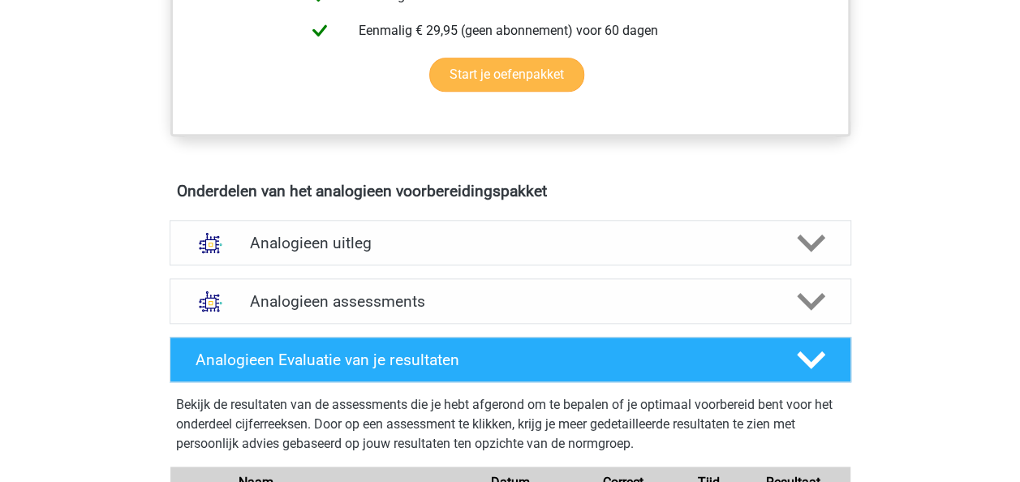
scroll to position [893, 0]
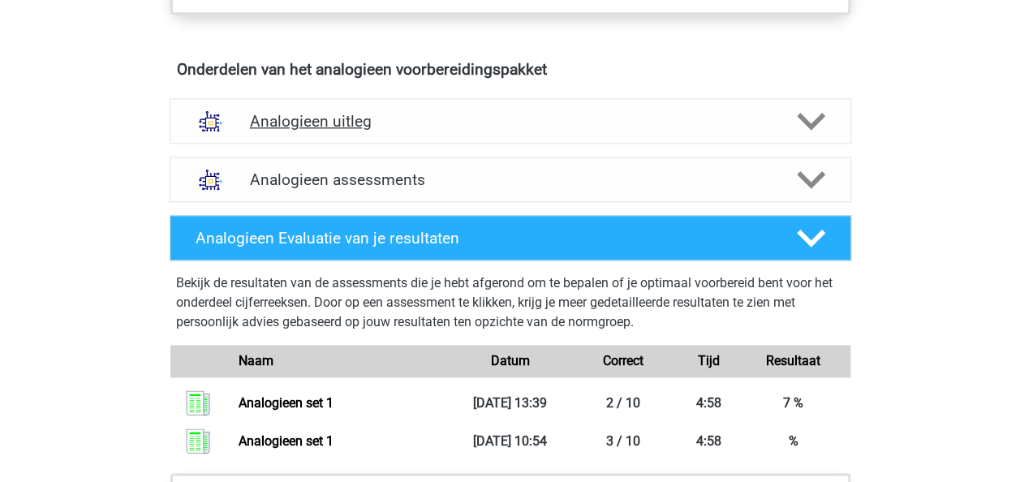
click at [342, 124] on h4 "Analogieen uitleg" at bounding box center [510, 121] width 521 height 19
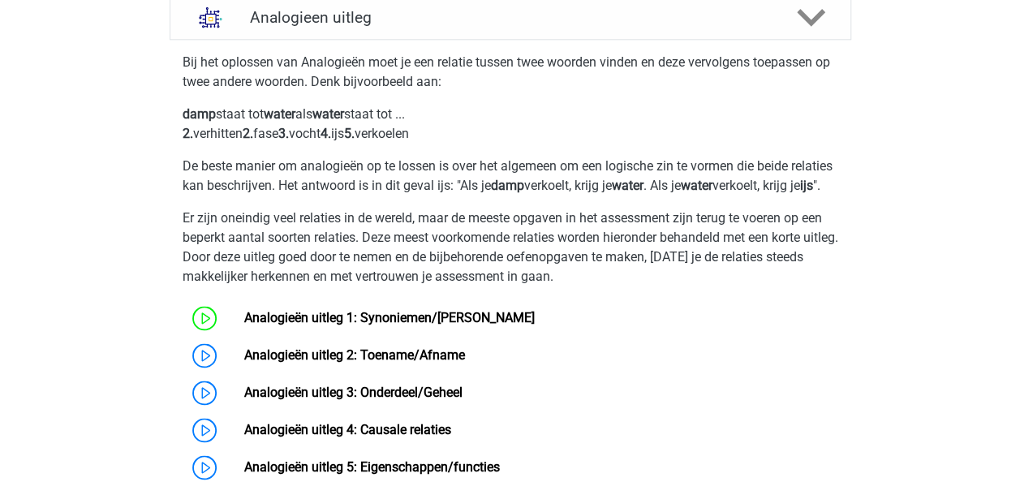
scroll to position [1055, 0]
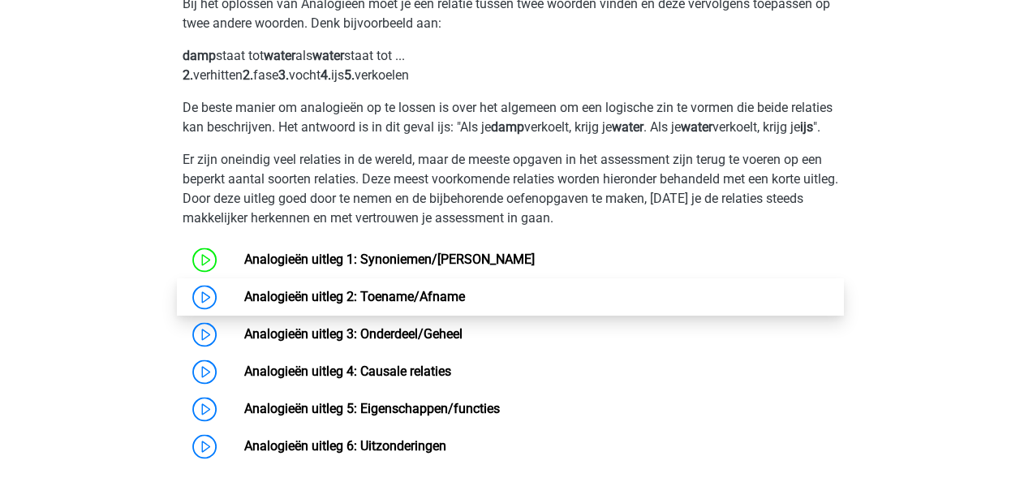
click at [374, 304] on link "Analogieën uitleg 2: Toename/Afname" at bounding box center [354, 296] width 221 height 15
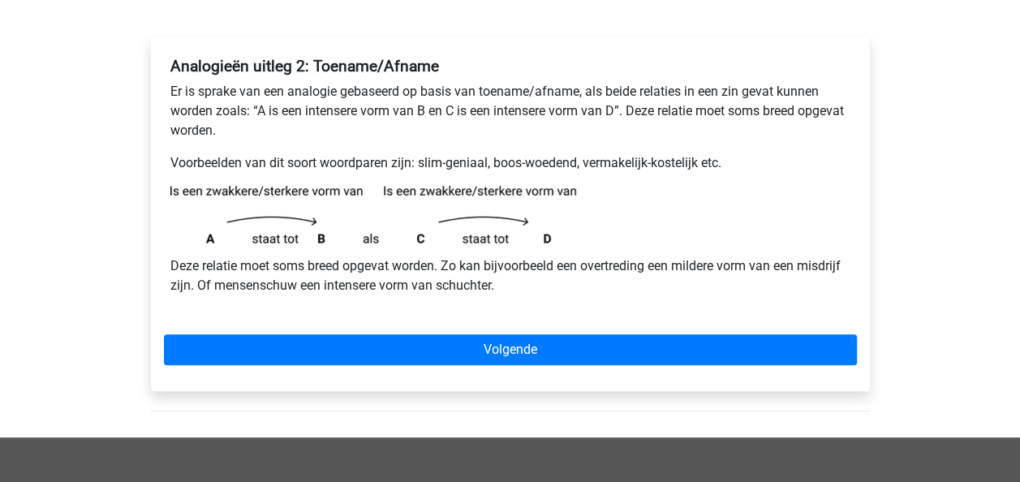
scroll to position [244, 0]
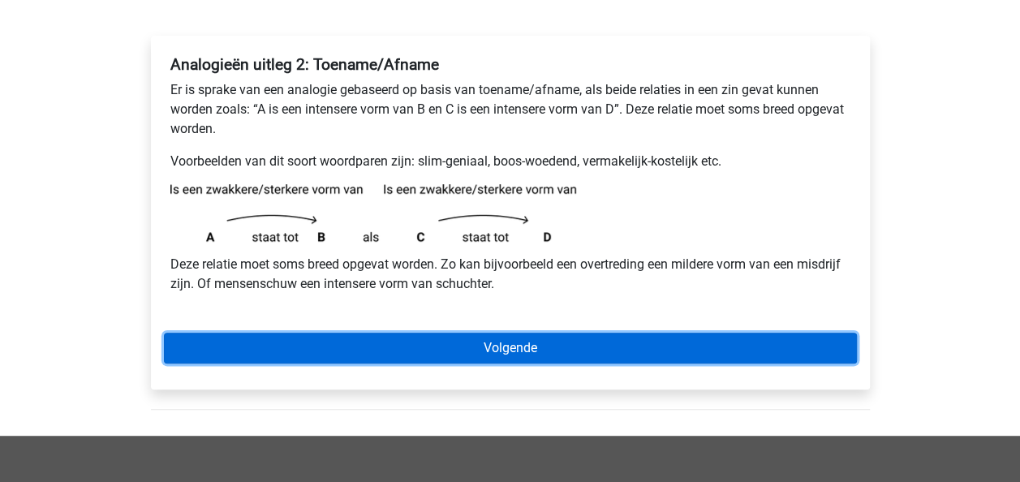
click at [484, 350] on link "Volgende" at bounding box center [510, 348] width 693 height 31
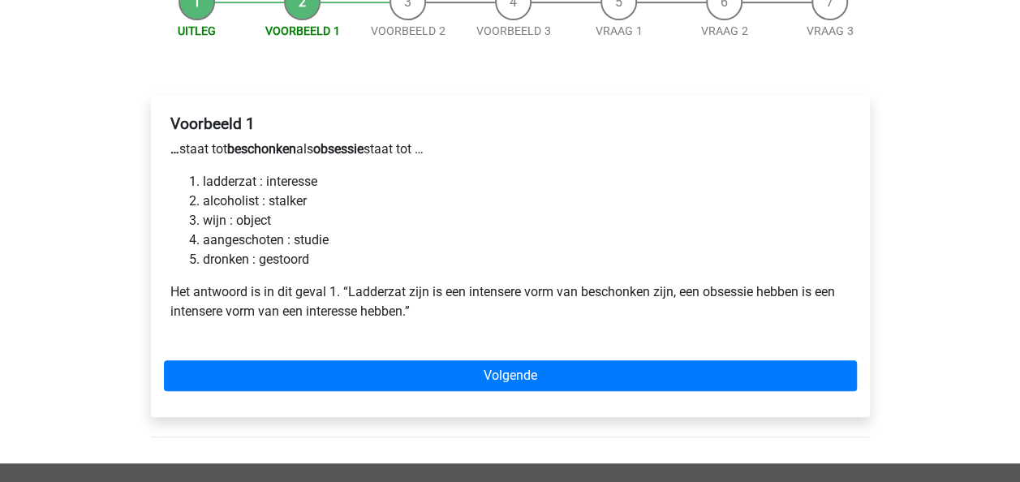
scroll to position [244, 0]
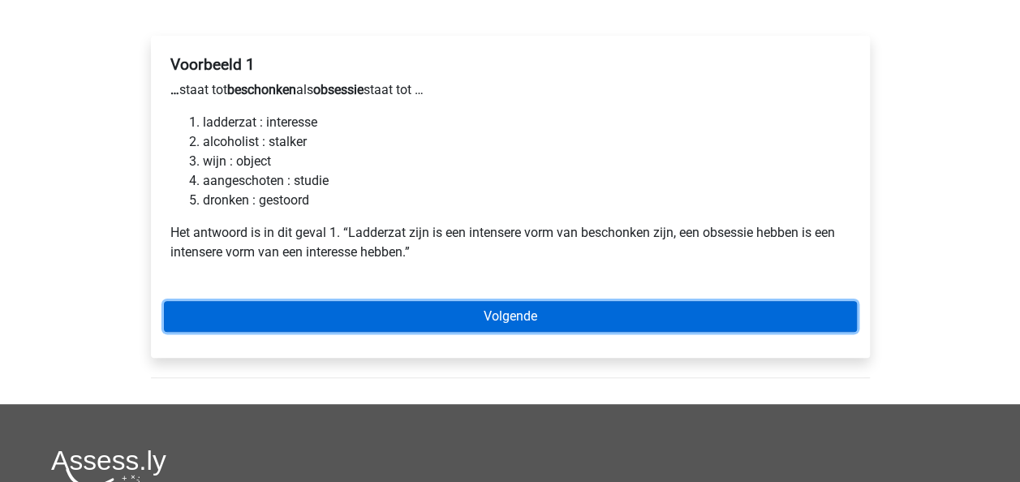
click at [511, 313] on link "Volgende" at bounding box center [510, 316] width 693 height 31
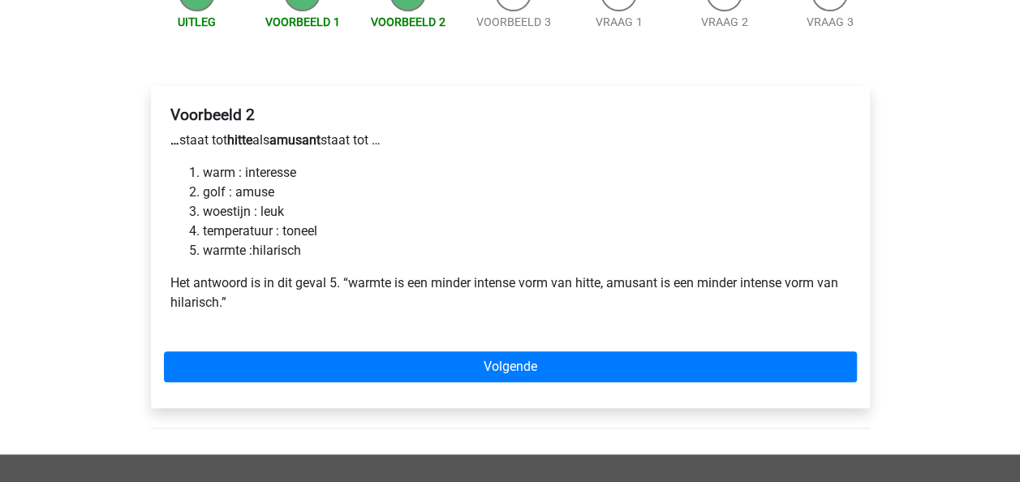
scroll to position [244, 0]
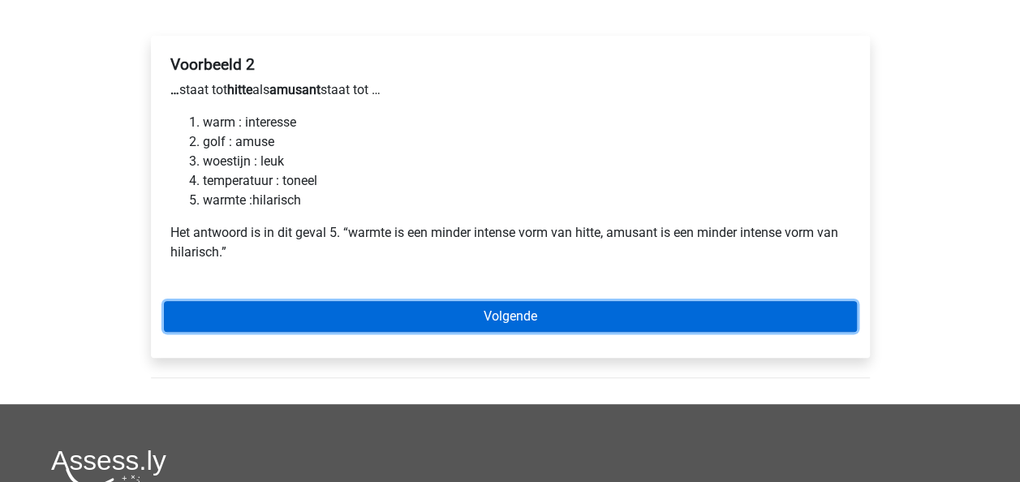
click at [516, 315] on link "Volgende" at bounding box center [510, 316] width 693 height 31
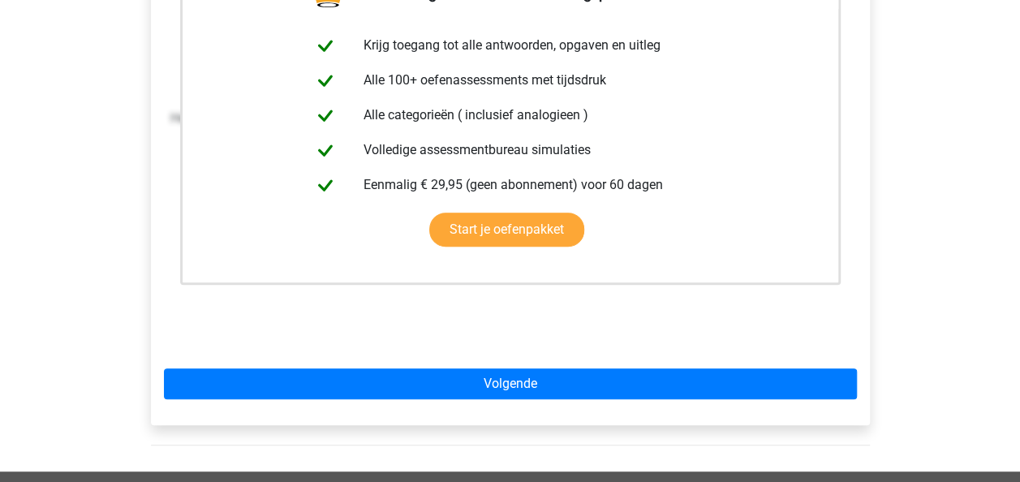
scroll to position [487, 0]
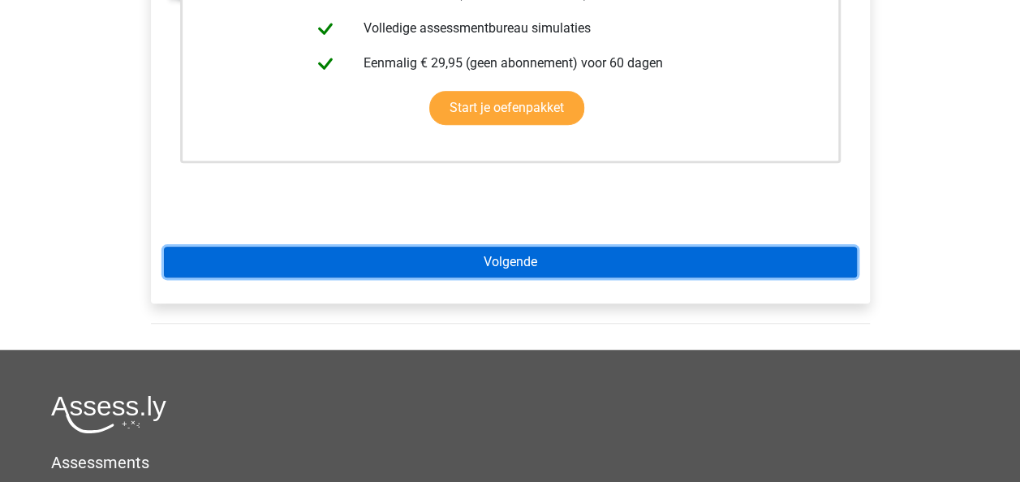
click at [548, 261] on link "Volgende" at bounding box center [510, 262] width 693 height 31
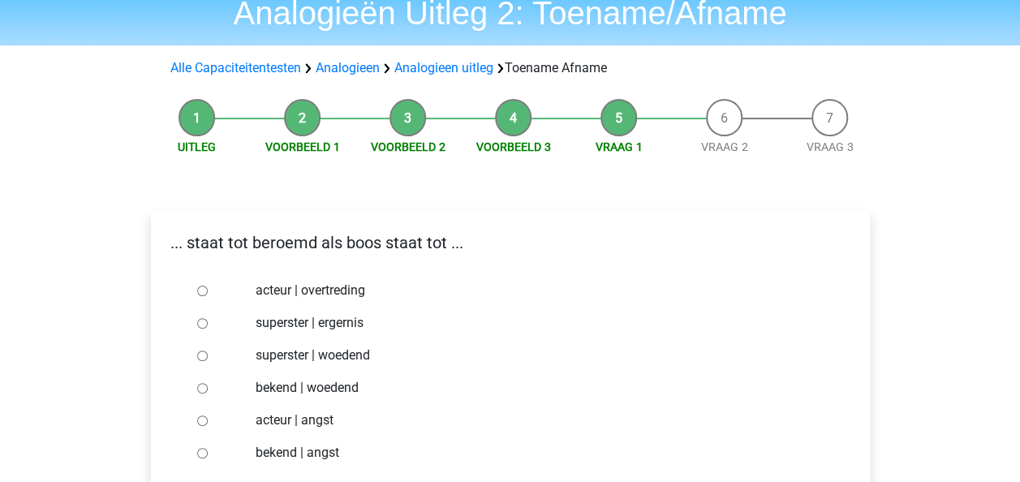
scroll to position [162, 0]
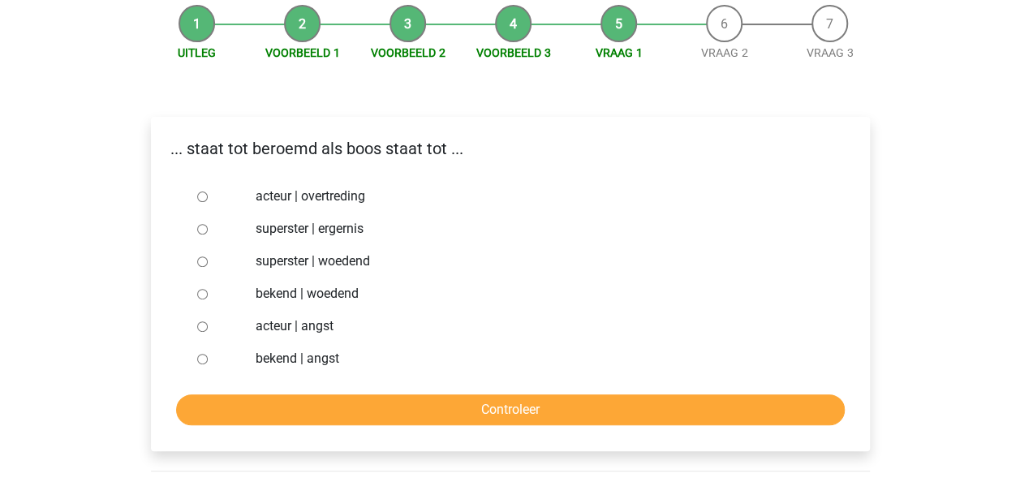
click at [263, 295] on label "bekend | woedend" at bounding box center [537, 293] width 562 height 19
click at [208, 295] on input "bekend | woedend" at bounding box center [202, 294] width 11 height 11
radio input "true"
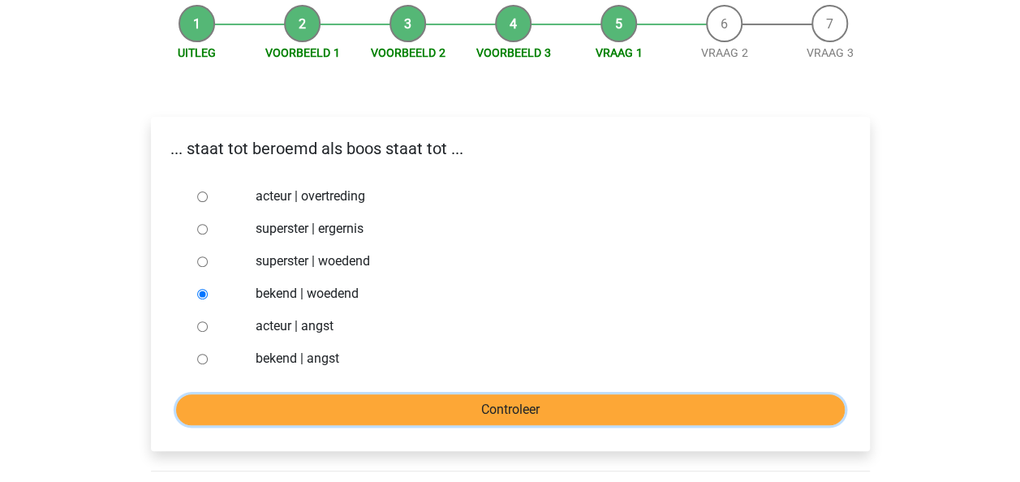
click at [442, 408] on input "Controleer" at bounding box center [510, 410] width 669 height 31
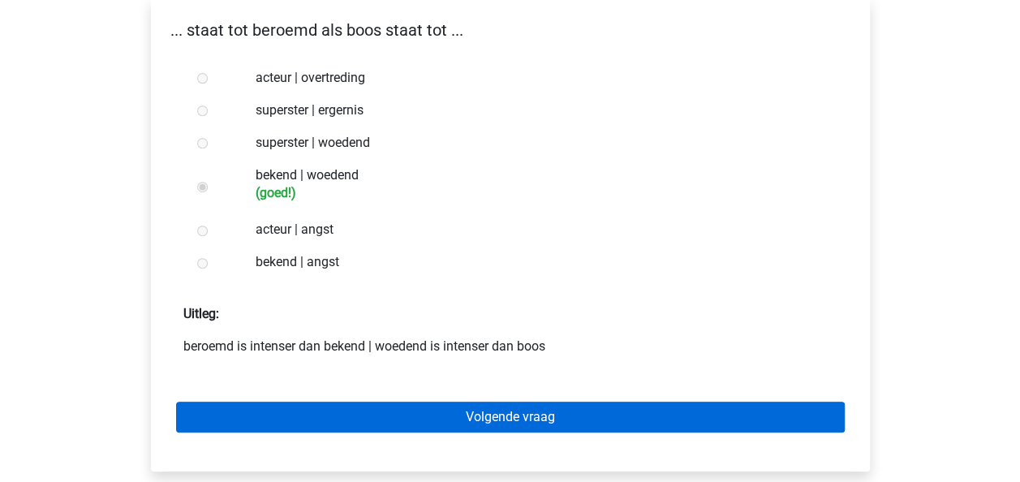
scroll to position [244, 0]
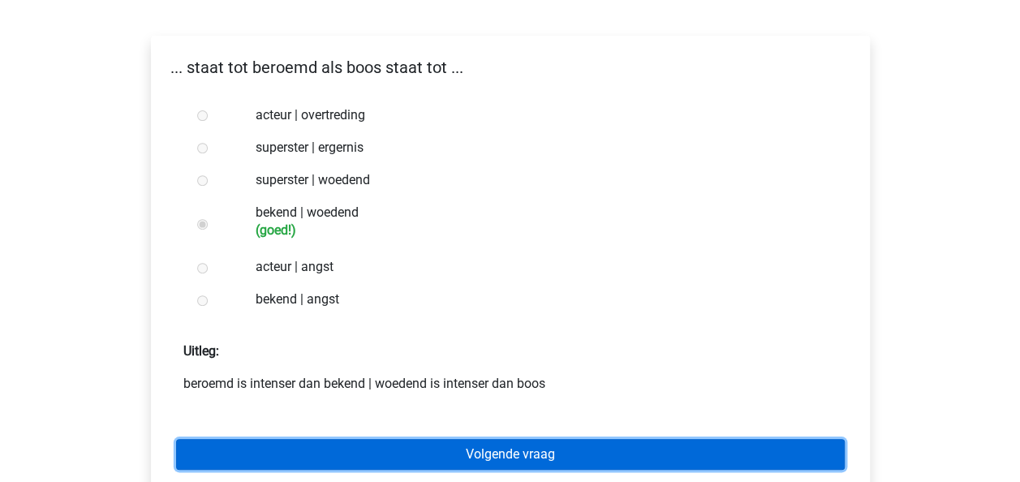
click at [523, 448] on link "Volgende vraag" at bounding box center [510, 454] width 669 height 31
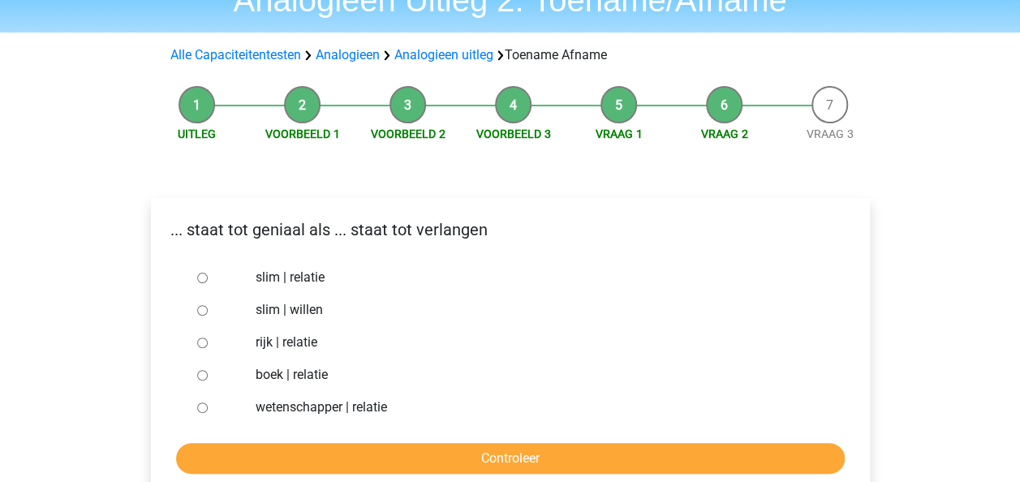
scroll to position [162, 0]
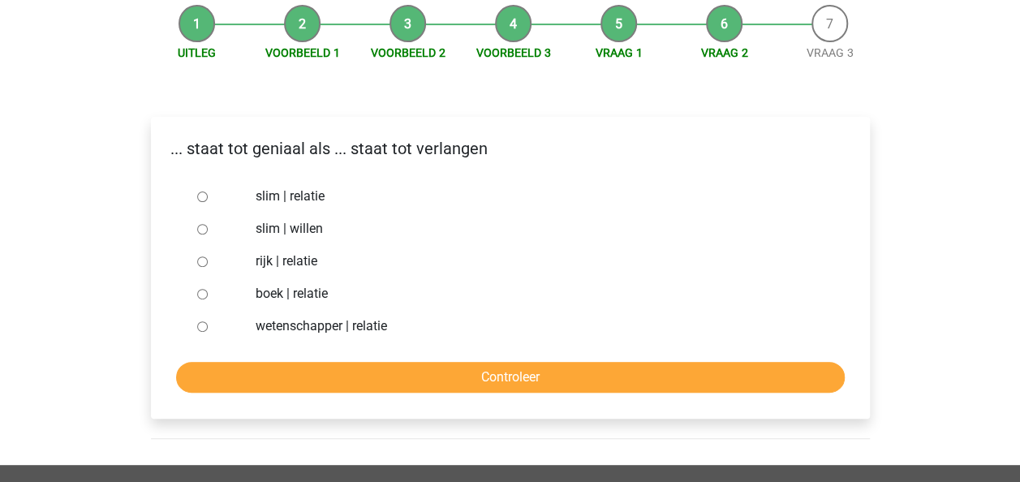
click at [290, 228] on label "slim | willen" at bounding box center [537, 228] width 562 height 19
click at [208, 228] on input "slim | willen" at bounding box center [202, 229] width 11 height 11
radio input "true"
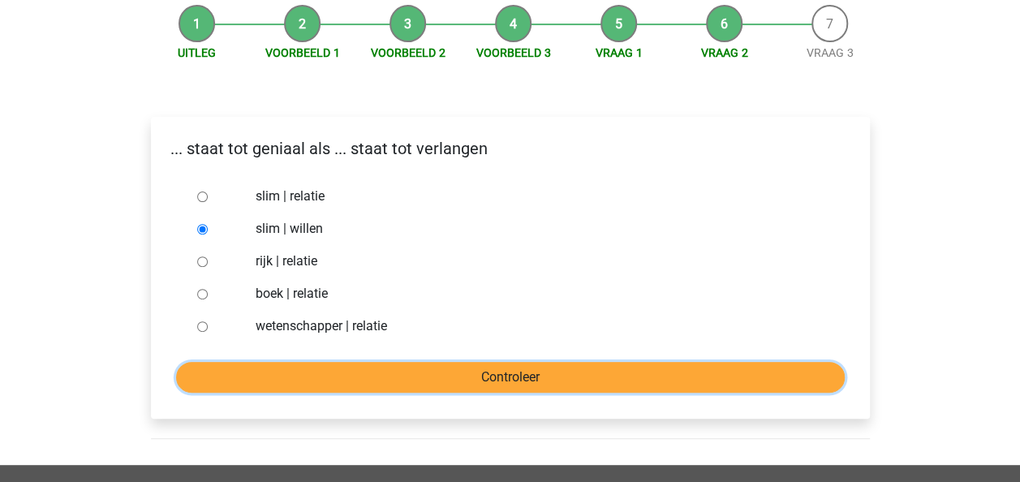
click at [412, 365] on input "Controleer" at bounding box center [510, 377] width 669 height 31
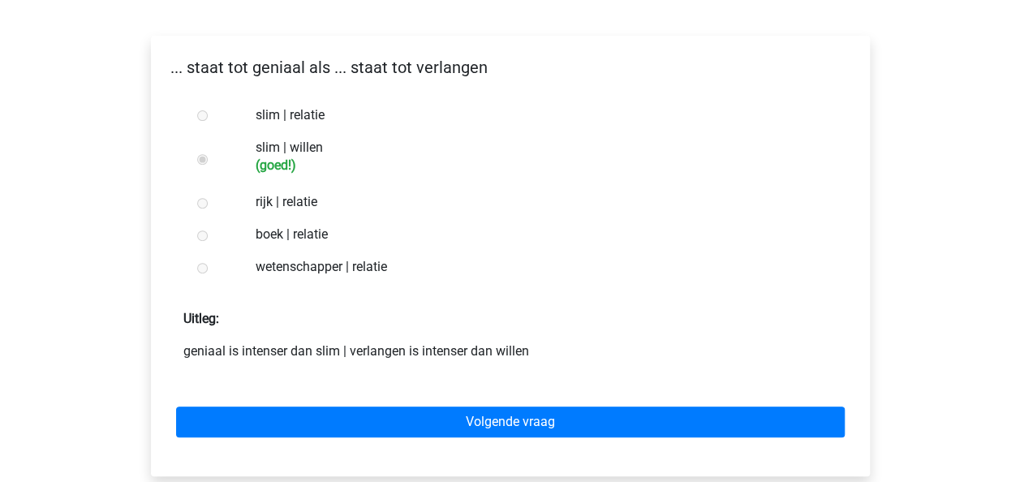
scroll to position [325, 0]
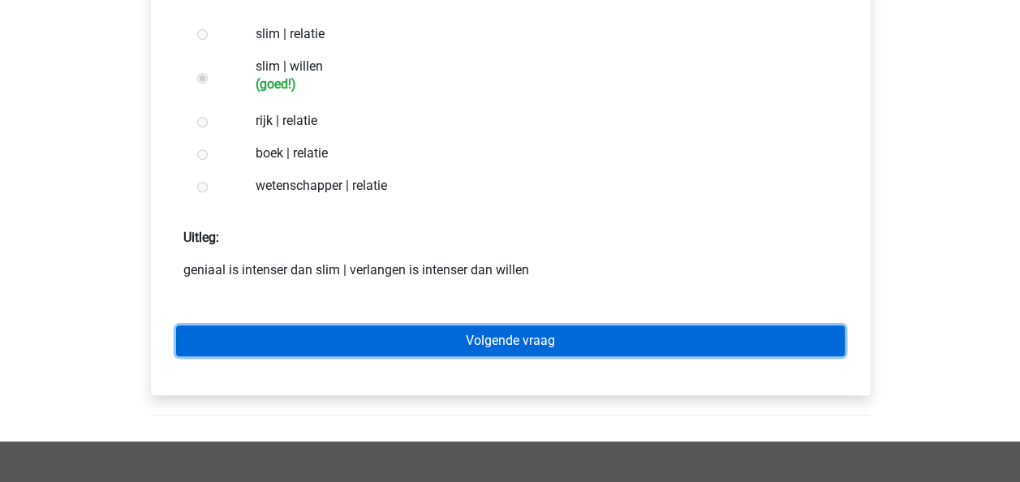
click at [462, 339] on link "Volgende vraag" at bounding box center [510, 341] width 669 height 31
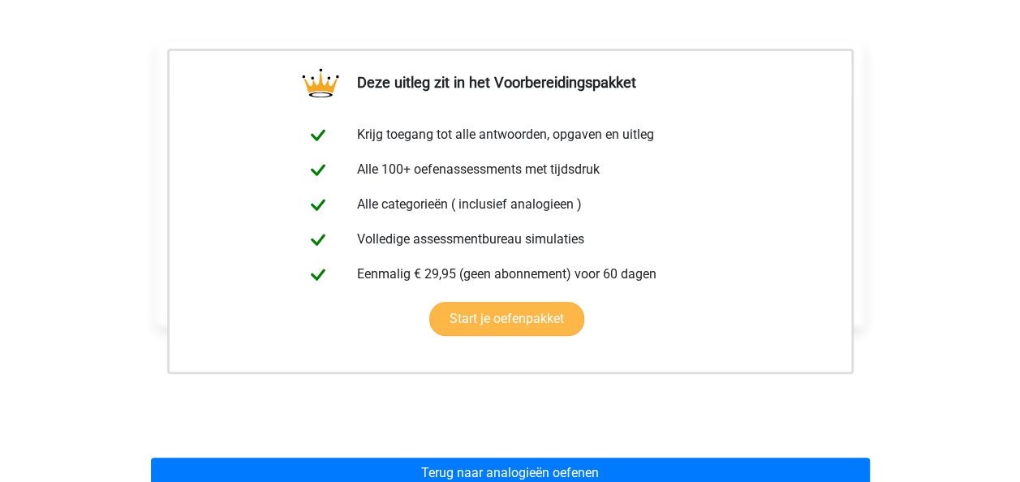
scroll to position [487, 0]
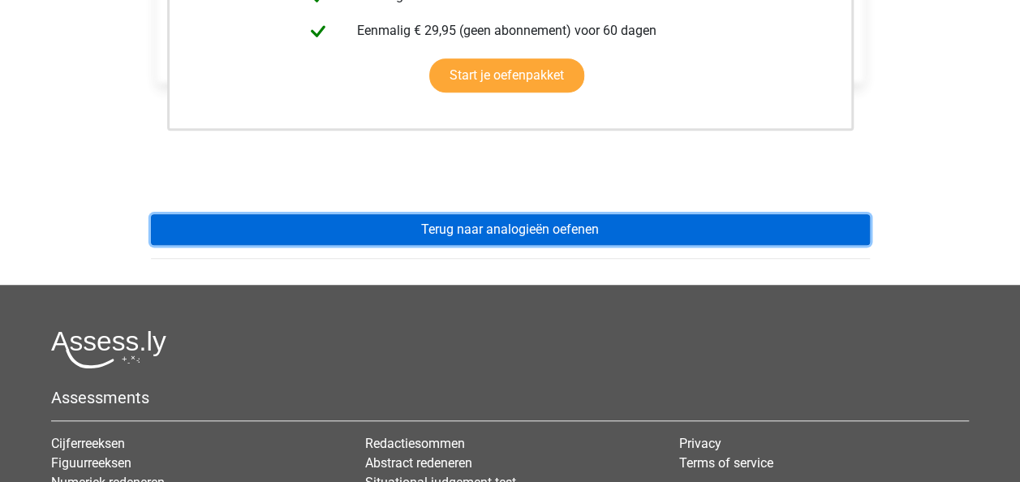
click at [489, 222] on link "Terug naar analogieën oefenen" at bounding box center [510, 229] width 719 height 31
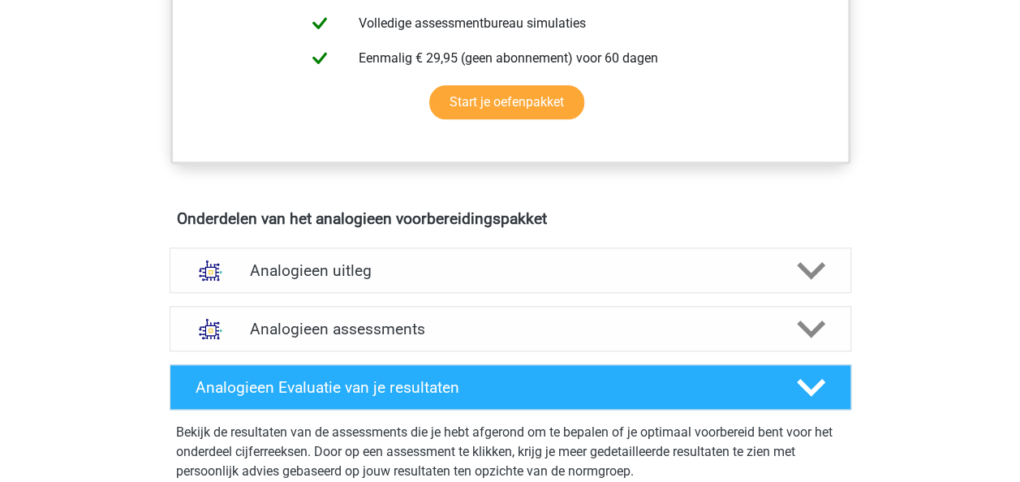
scroll to position [812, 0]
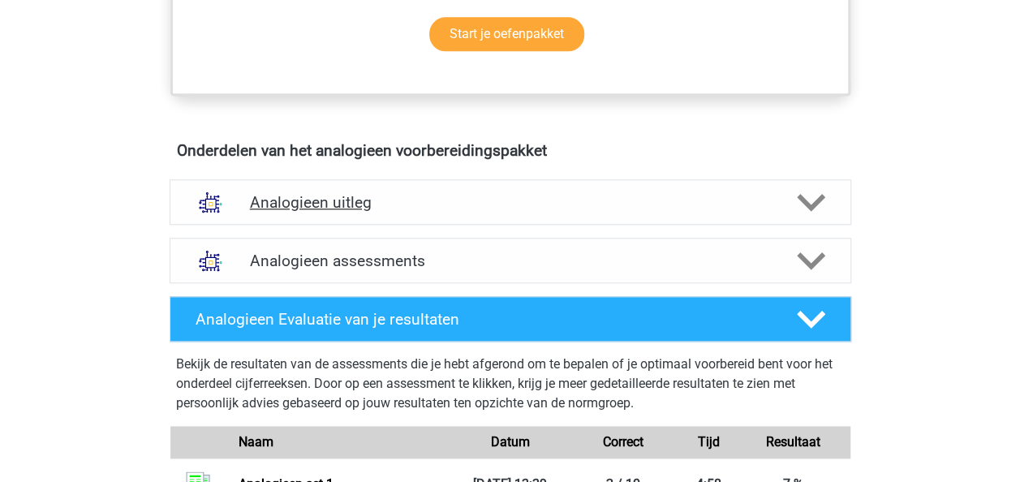
click at [341, 203] on h4 "Analogieen uitleg" at bounding box center [510, 202] width 521 height 19
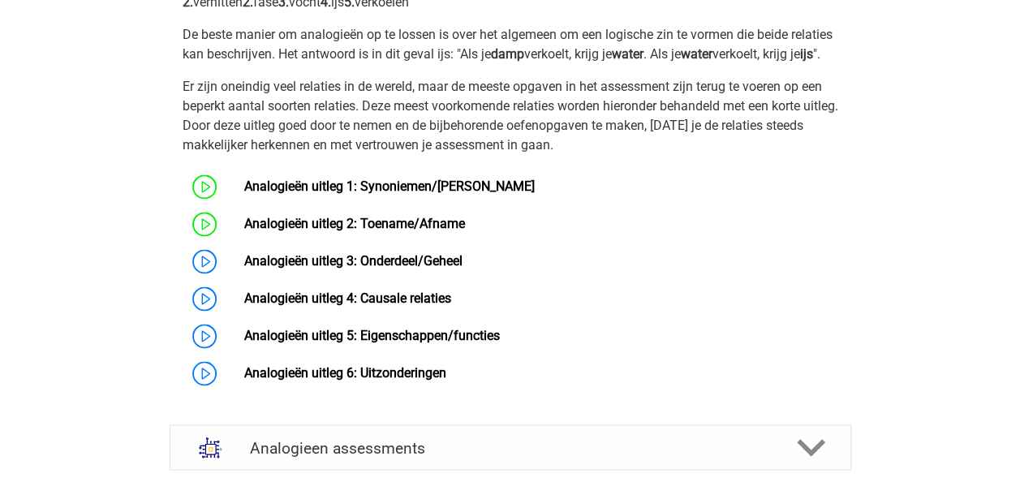
scroll to position [1218, 0]
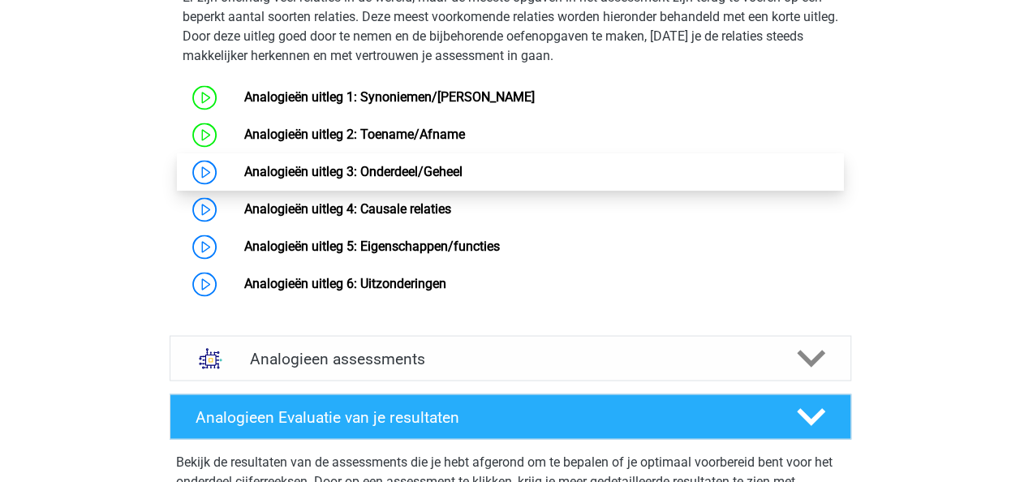
click at [420, 179] on link "Analogieën uitleg 3: Onderdeel/Geheel" at bounding box center [353, 171] width 218 height 15
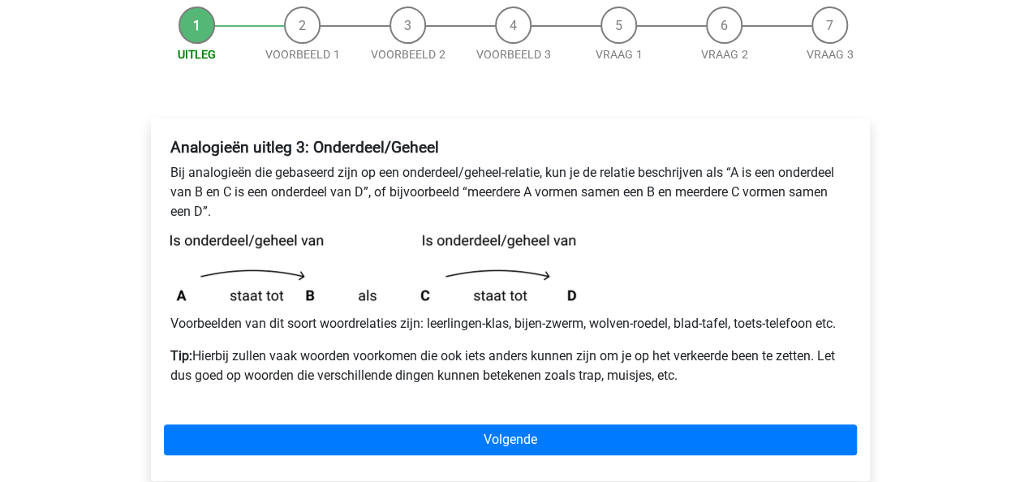
scroll to position [162, 0]
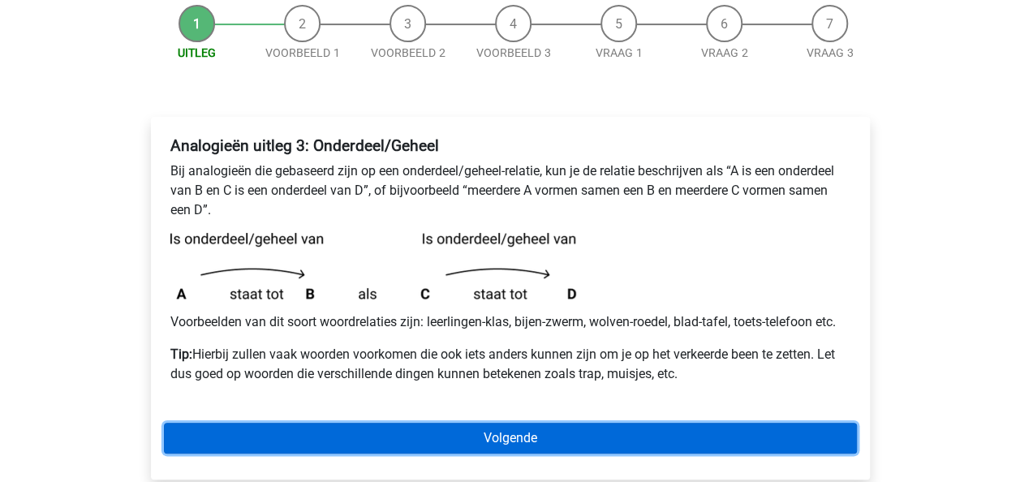
click at [477, 434] on link "Volgende" at bounding box center [510, 438] width 693 height 31
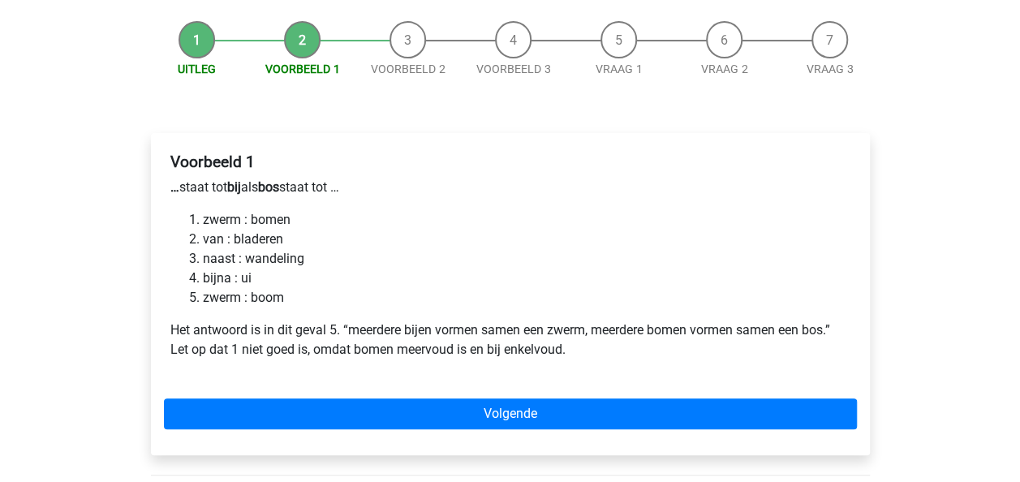
scroll to position [162, 0]
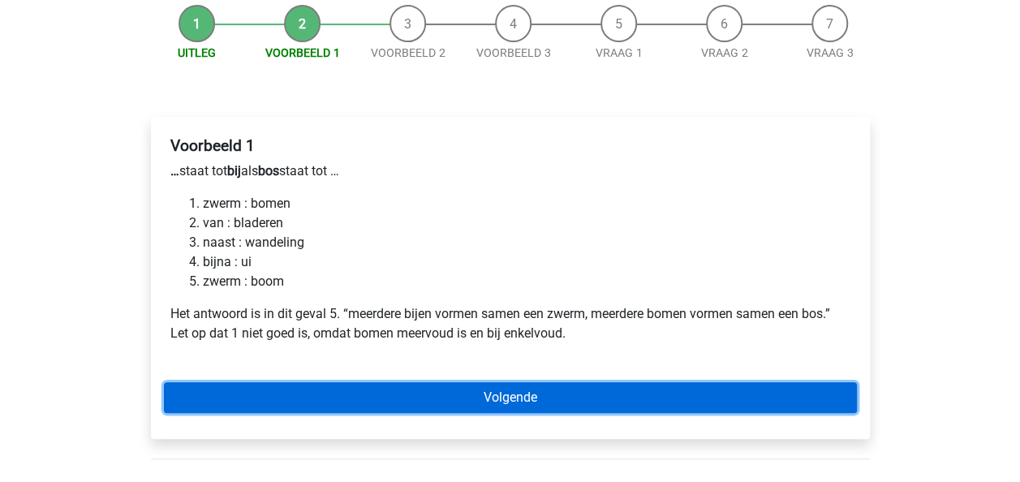
click at [508, 401] on link "Volgende" at bounding box center [510, 397] width 693 height 31
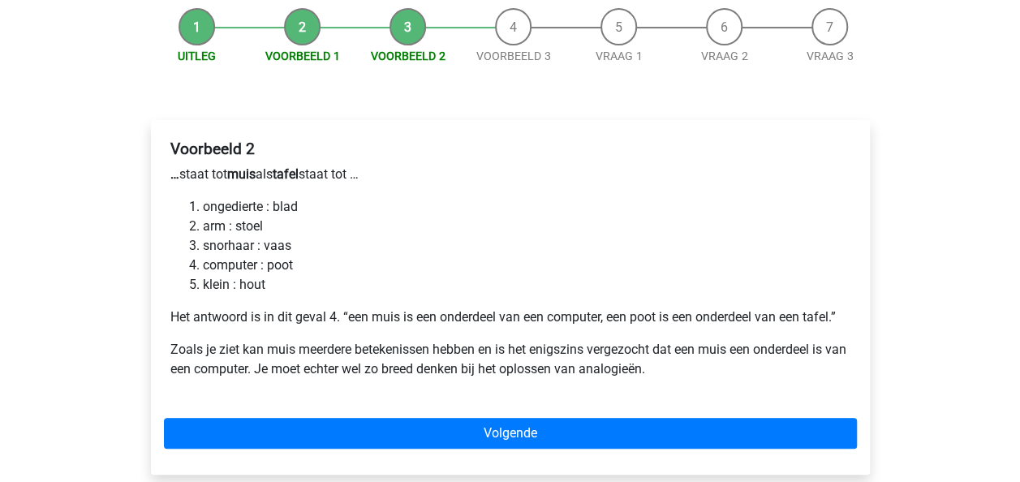
scroll to position [162, 0]
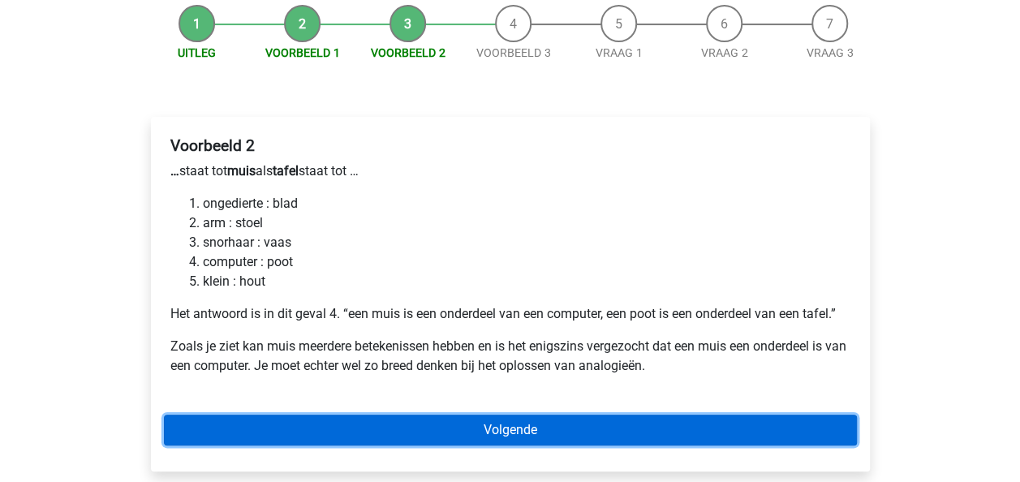
click at [463, 429] on link "Volgende" at bounding box center [510, 430] width 693 height 31
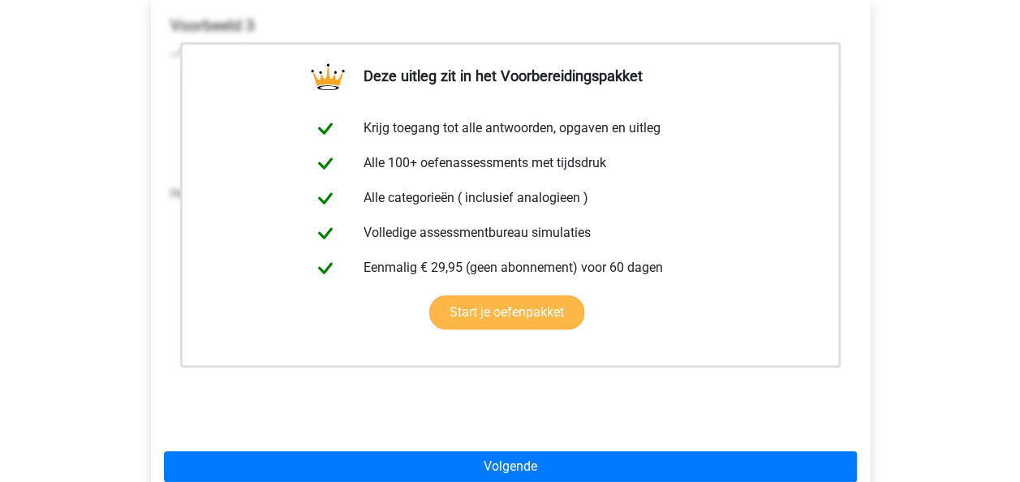
scroll to position [406, 0]
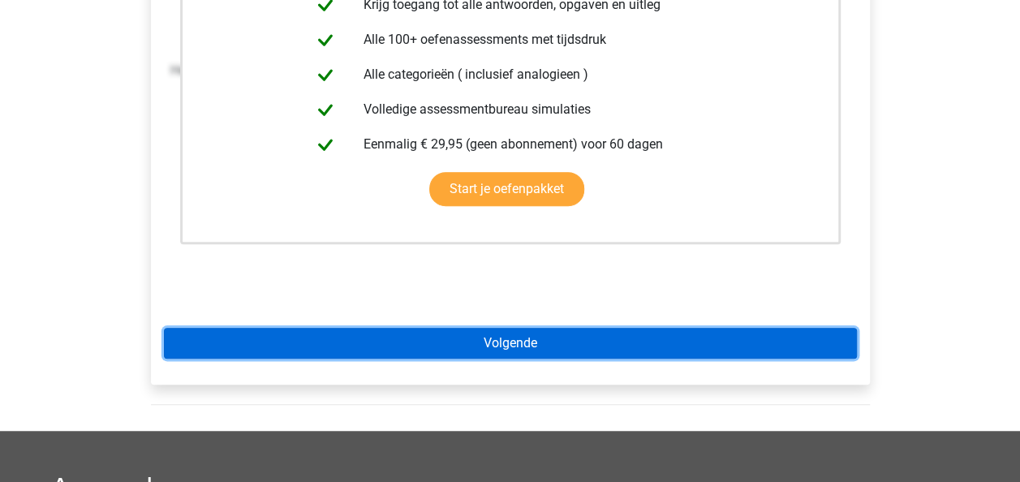
click at [510, 346] on link "Volgende" at bounding box center [510, 343] width 693 height 31
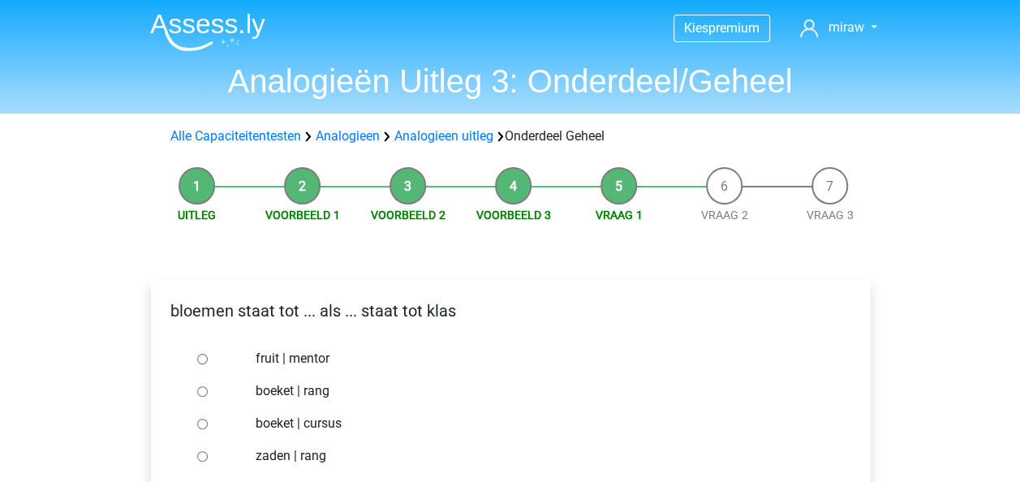
scroll to position [81, 0]
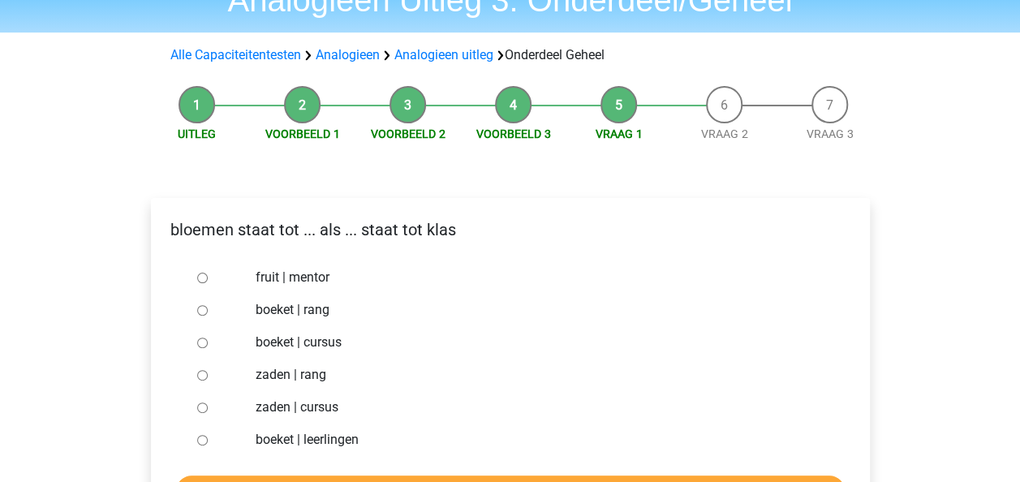
click at [277, 438] on label "boeket | leerlingen" at bounding box center [537, 439] width 562 height 19
click at [208, 438] on input "boeket | leerlingen" at bounding box center [202, 440] width 11 height 11
radio input "true"
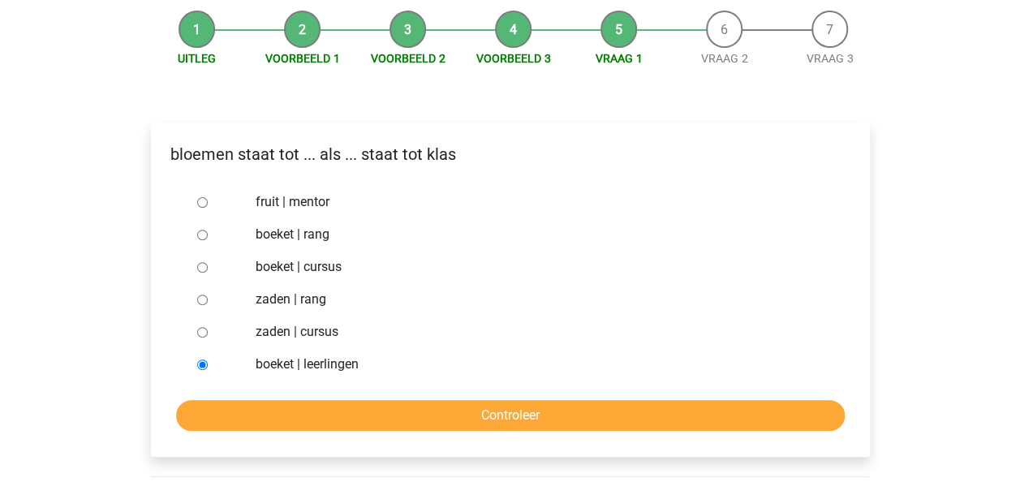
scroll to position [244, 0]
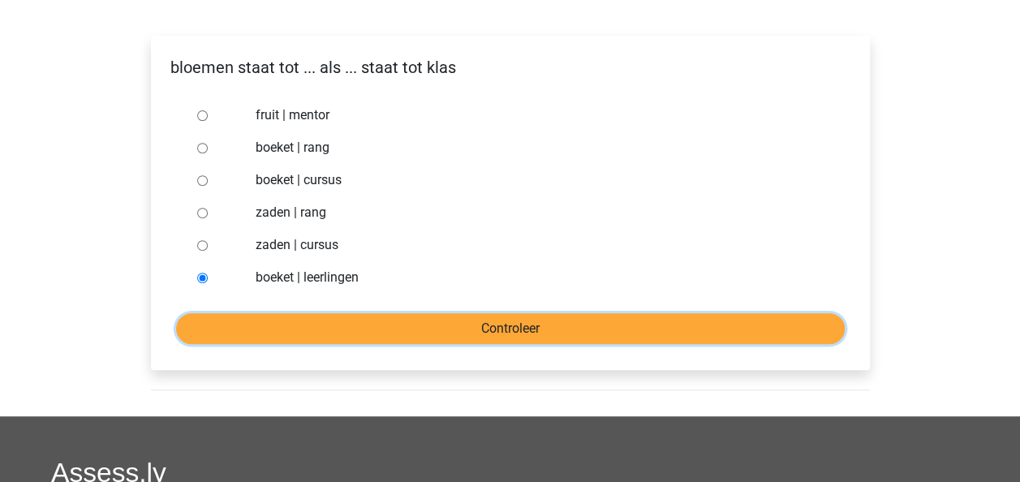
click at [498, 321] on input "Controleer" at bounding box center [510, 328] width 669 height 31
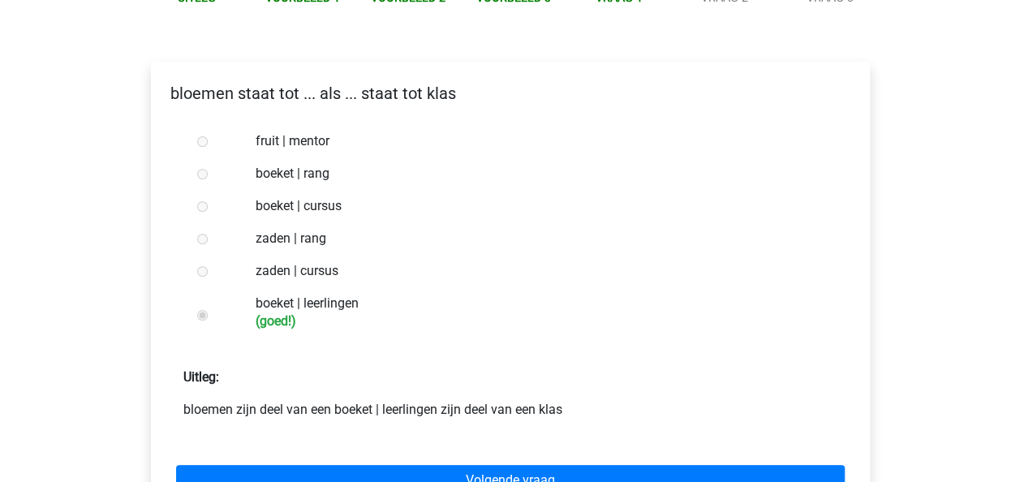
scroll to position [244, 0]
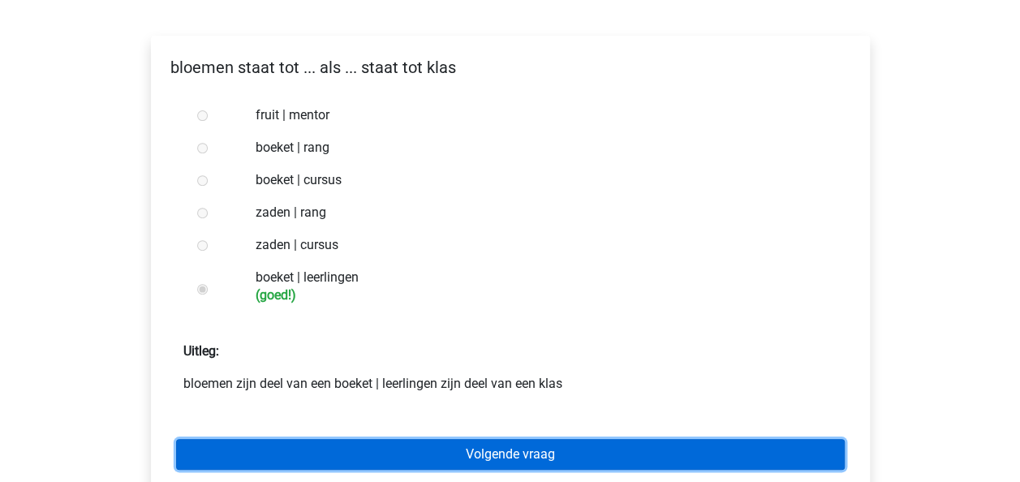
click at [516, 453] on link "Volgende vraag" at bounding box center [510, 454] width 669 height 31
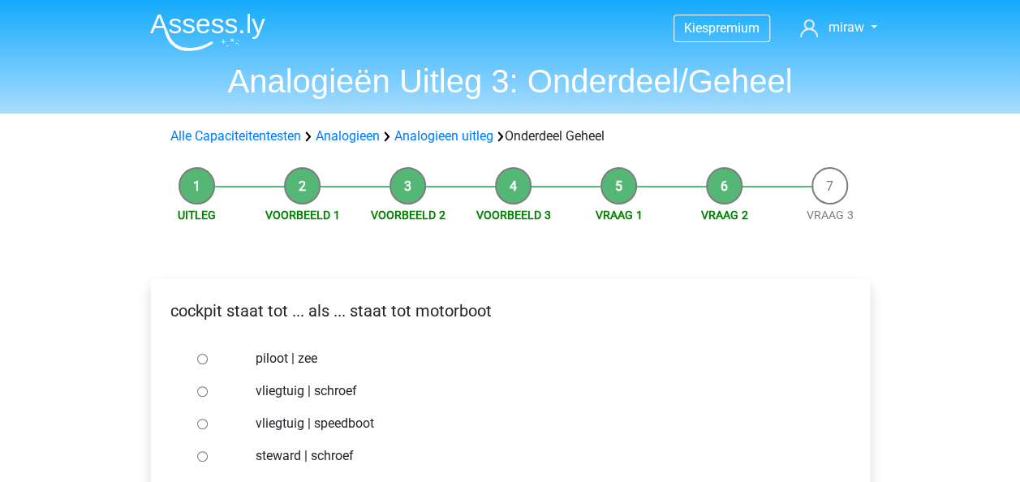
scroll to position [81, 0]
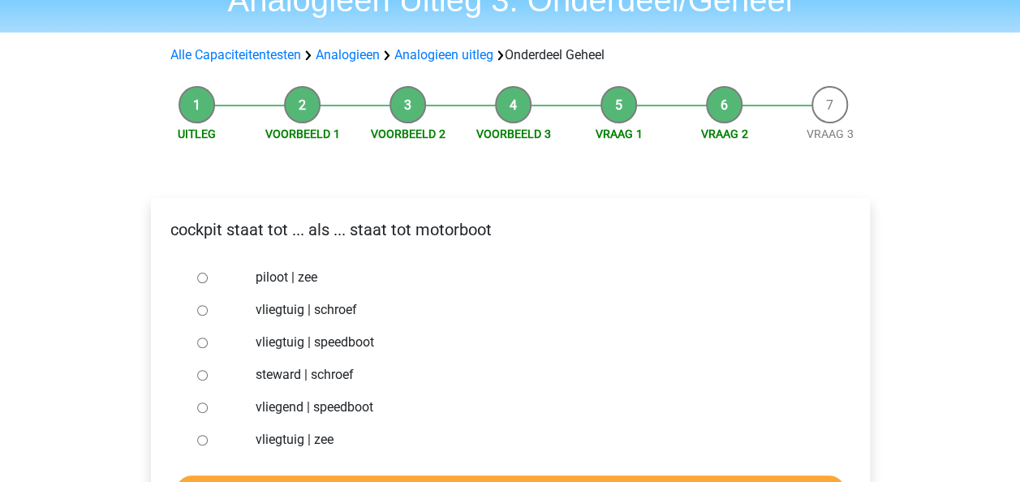
click at [273, 311] on label "vliegtuig | schroef" at bounding box center [537, 309] width 562 height 19
click at [208, 311] on input "vliegtuig | schroef" at bounding box center [202, 310] width 11 height 11
radio input "true"
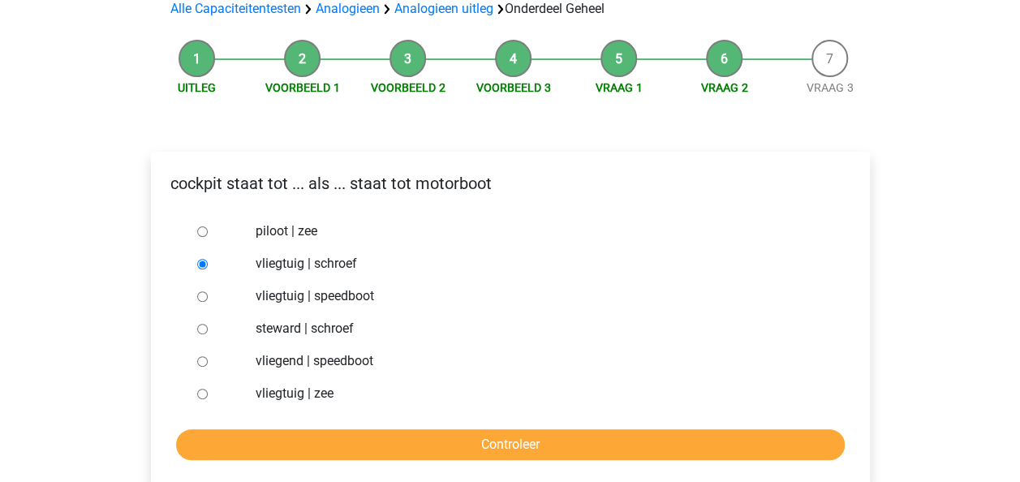
scroll to position [162, 0]
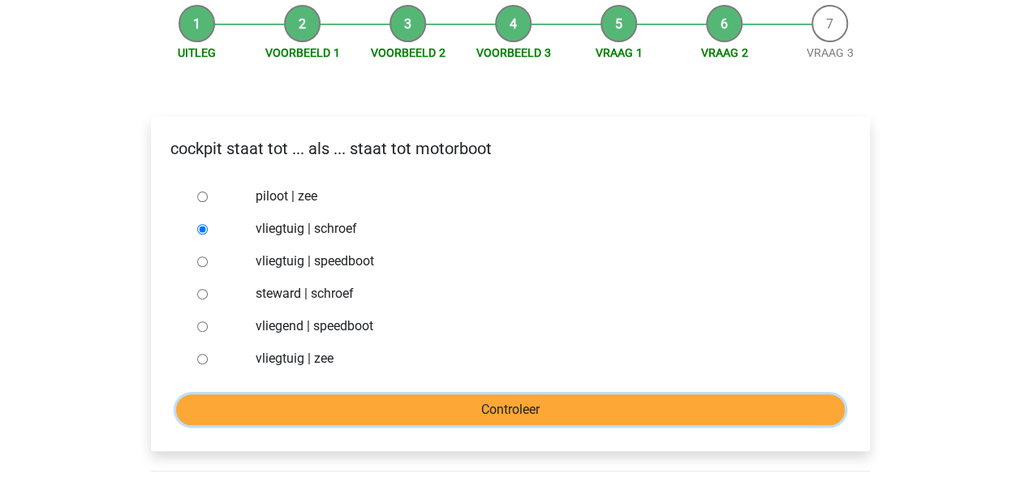
click at [347, 408] on input "Controleer" at bounding box center [510, 410] width 669 height 31
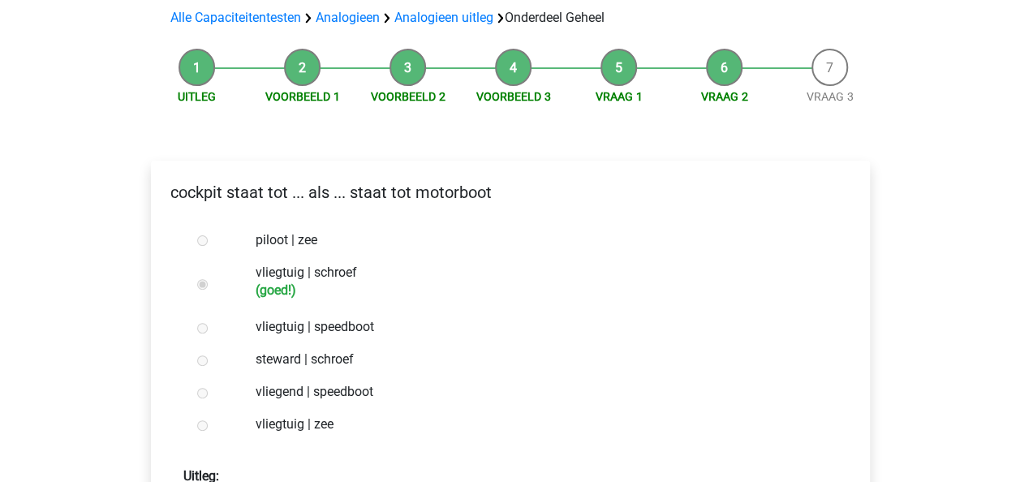
scroll to position [244, 0]
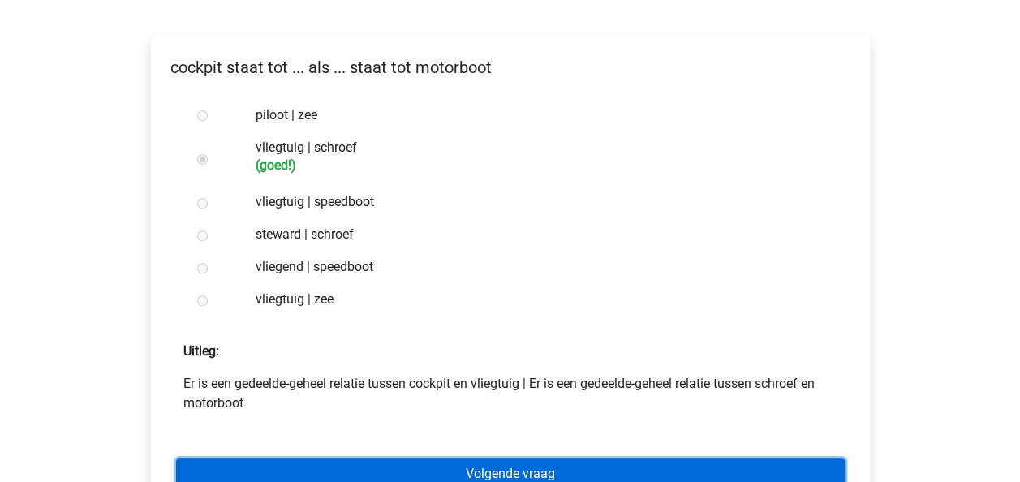
click at [539, 472] on link "Volgende vraag" at bounding box center [510, 474] width 669 height 31
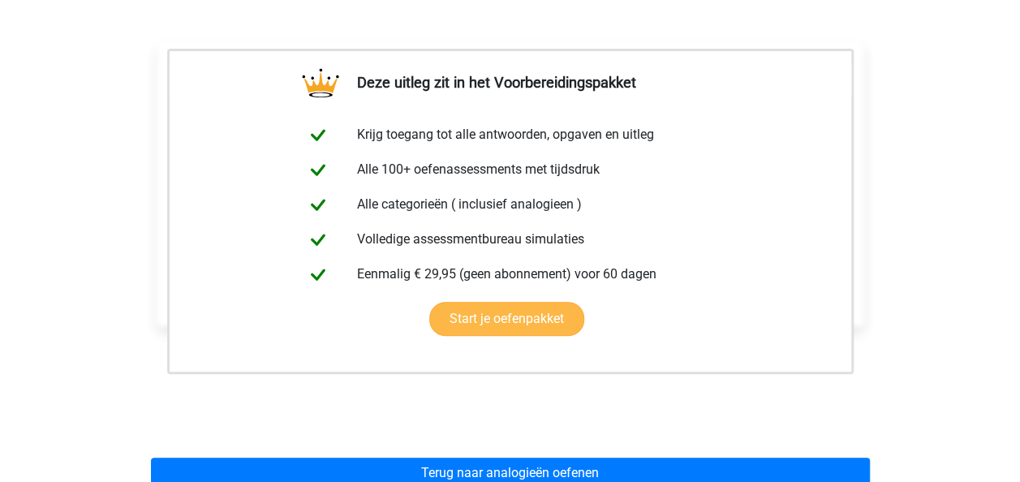
scroll to position [406, 0]
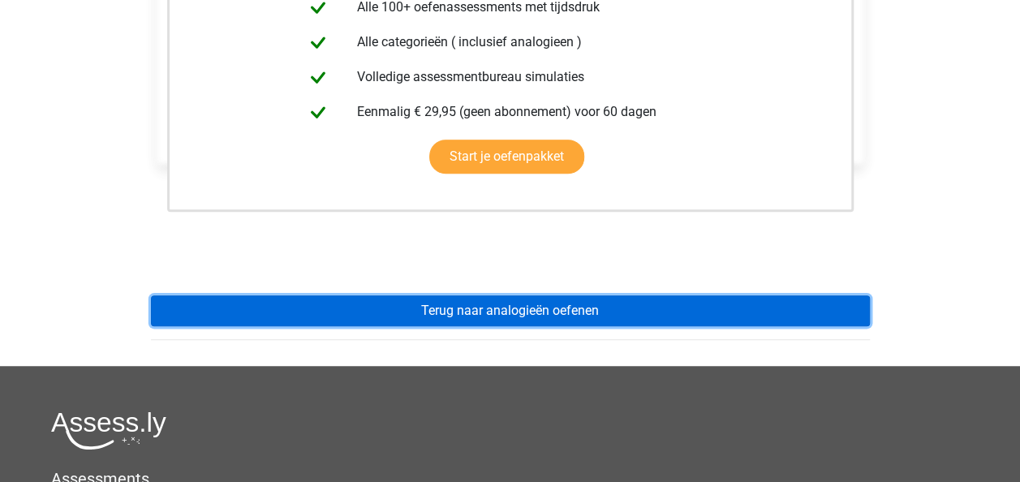
click at [513, 316] on link "Terug naar analogieën oefenen" at bounding box center [510, 310] width 719 height 31
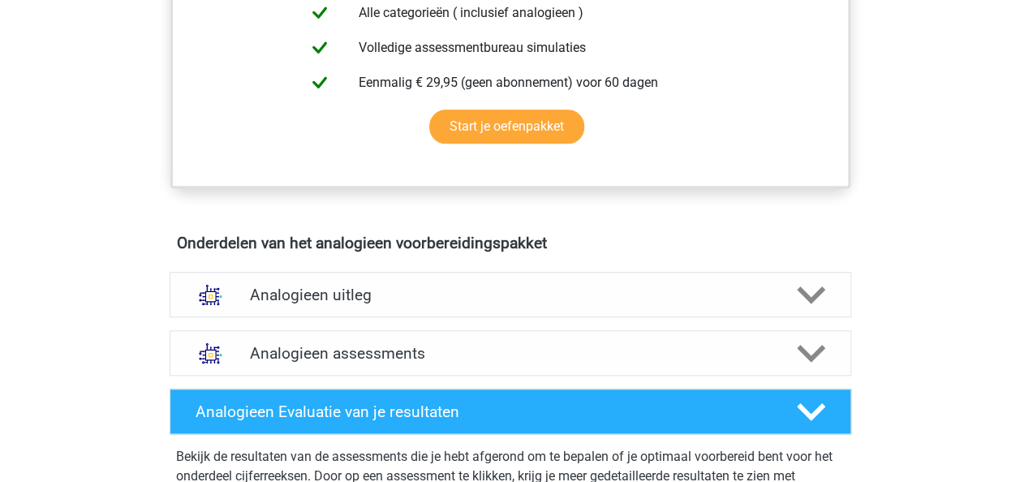
scroll to position [731, 0]
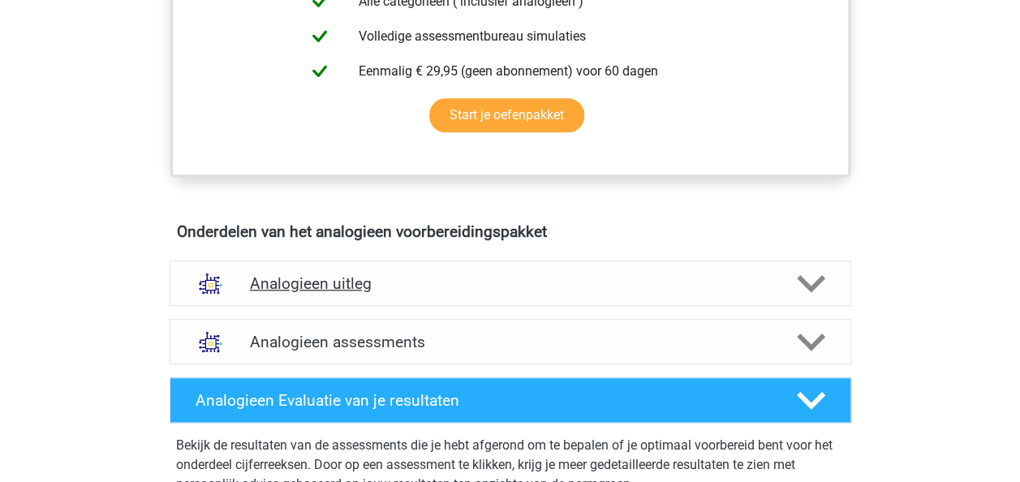
click at [330, 282] on h4 "Analogieen uitleg" at bounding box center [510, 283] width 521 height 19
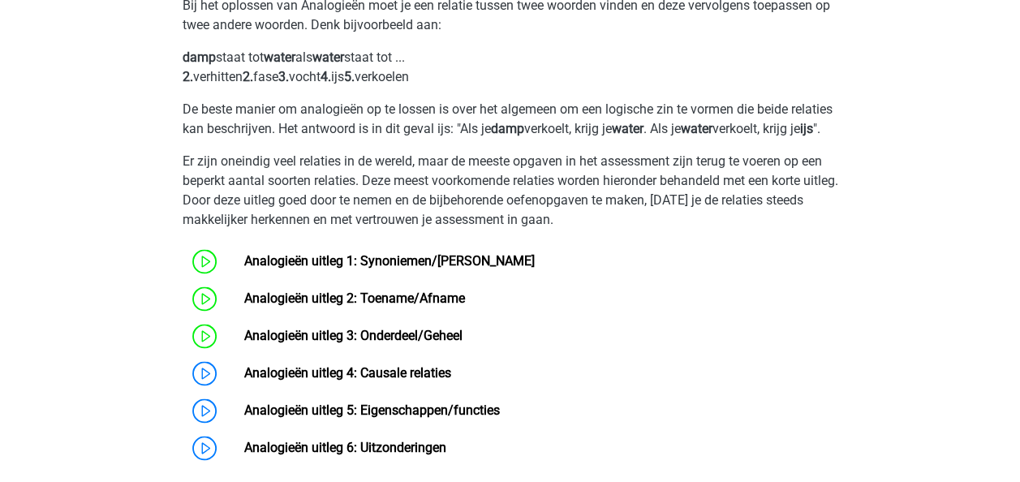
scroll to position [1055, 0]
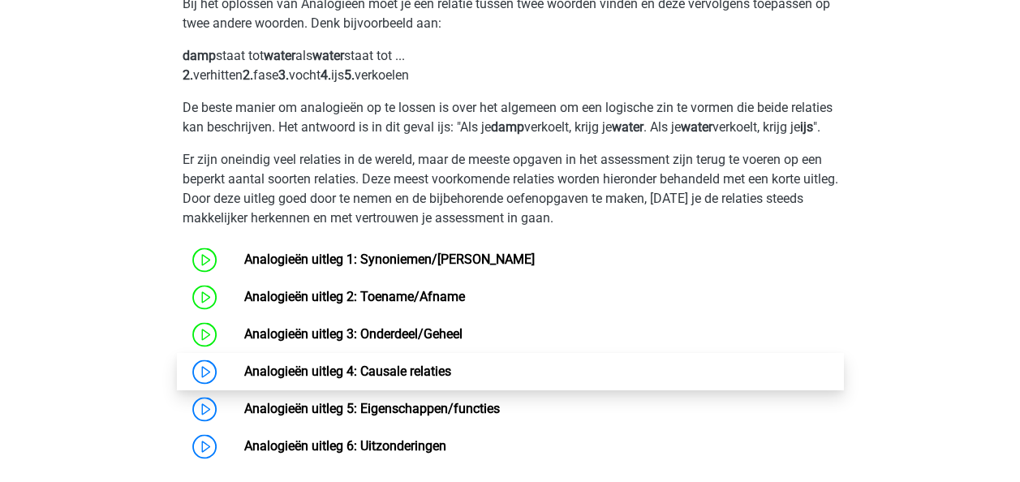
click at [367, 379] on link "Analogieën uitleg 4: Causale relaties" at bounding box center [347, 371] width 207 height 15
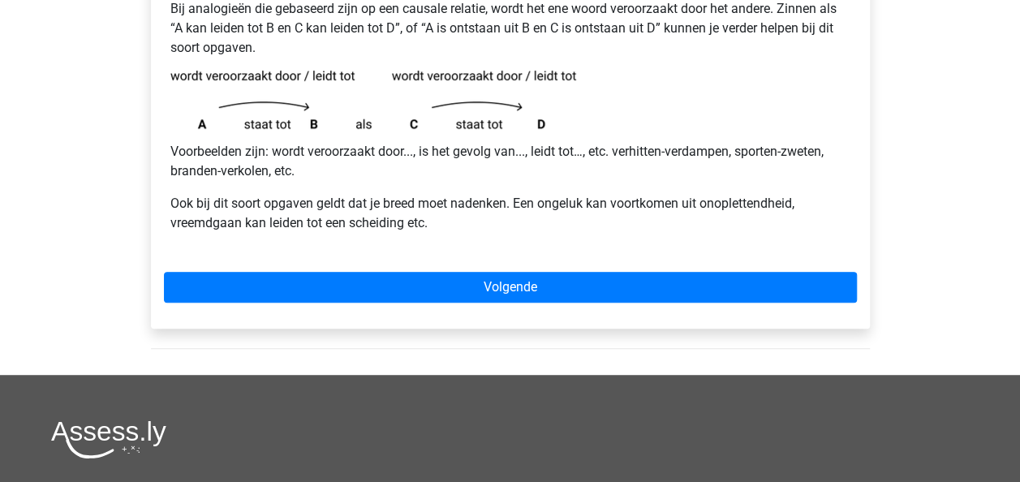
scroll to position [244, 0]
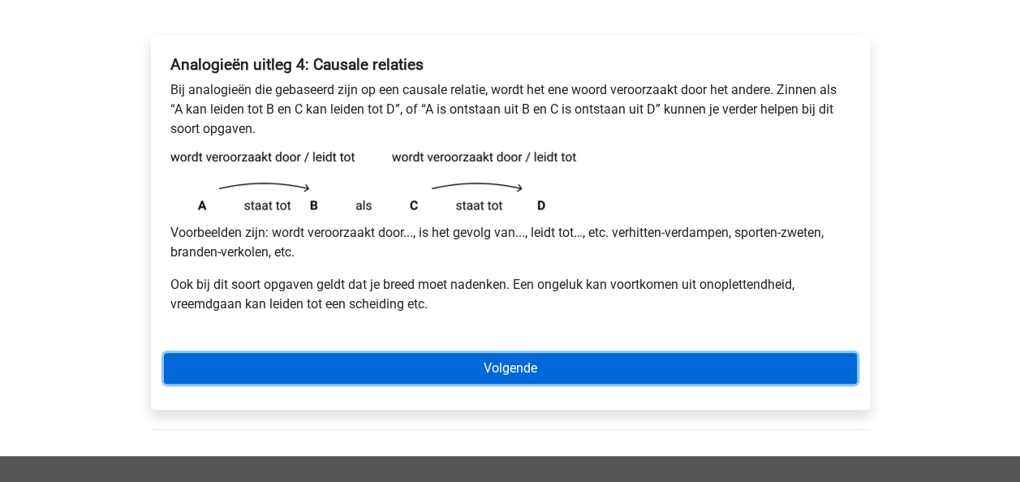
click at [491, 367] on link "Volgende" at bounding box center [510, 368] width 693 height 31
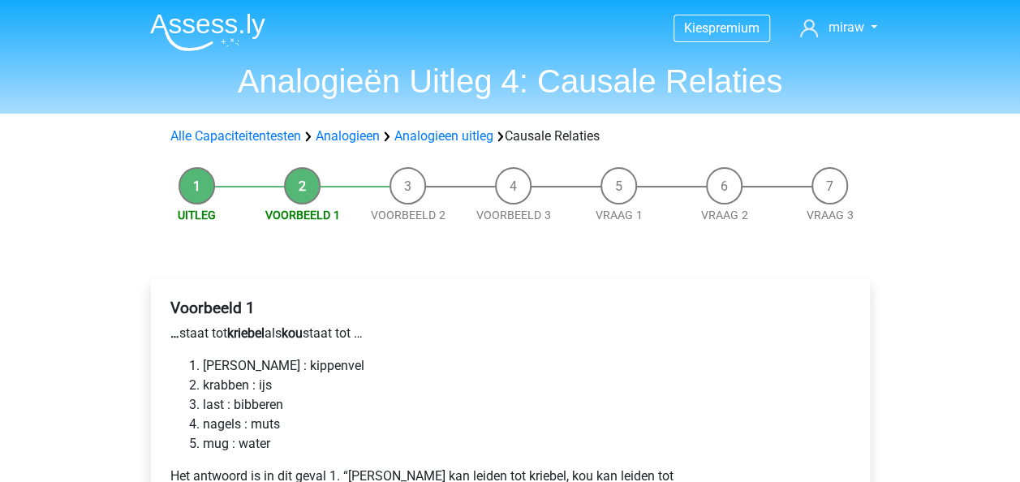
scroll to position [81, 0]
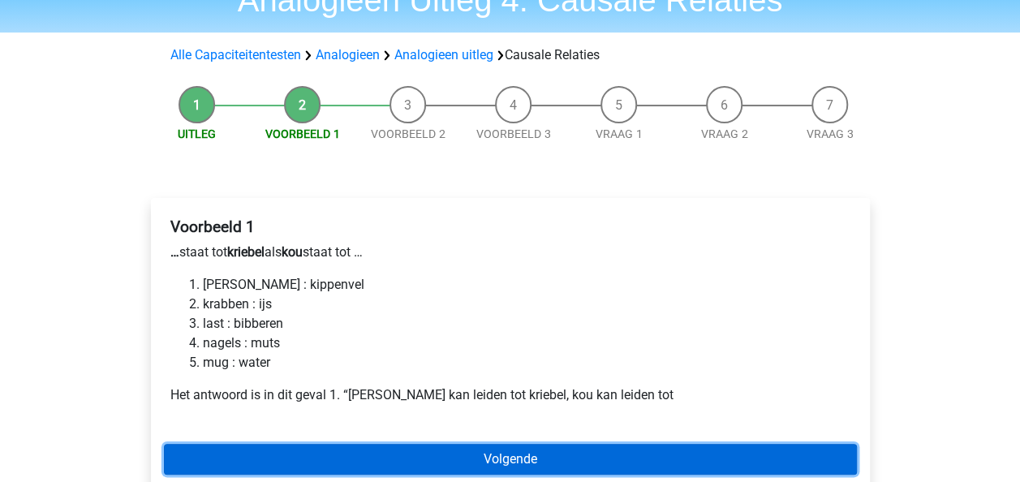
click at [501, 458] on link "Volgende" at bounding box center [510, 459] width 693 height 31
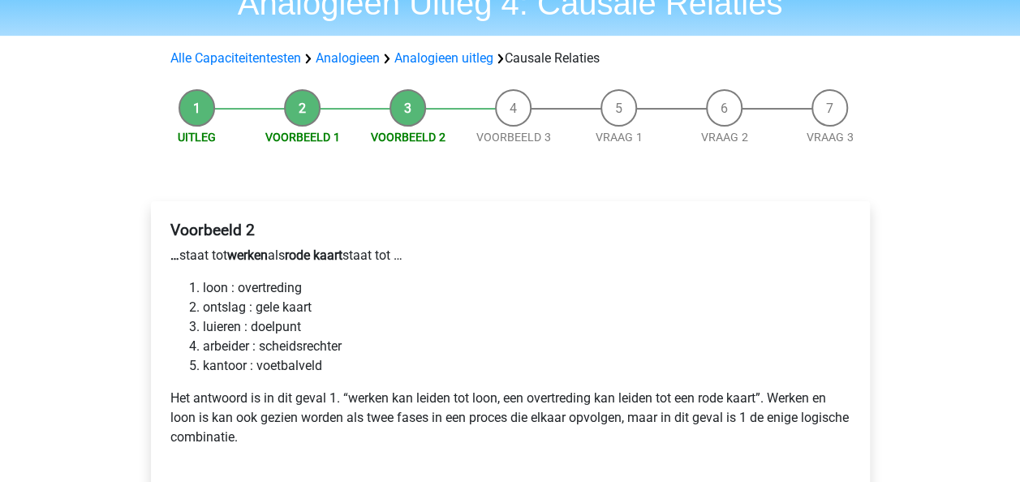
scroll to position [162, 0]
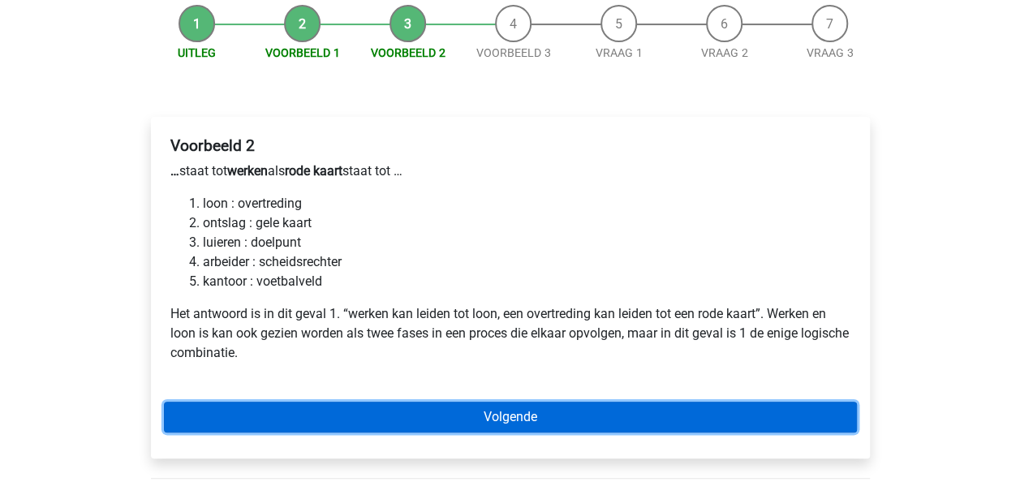
click at [564, 421] on link "Volgende" at bounding box center [510, 417] width 693 height 31
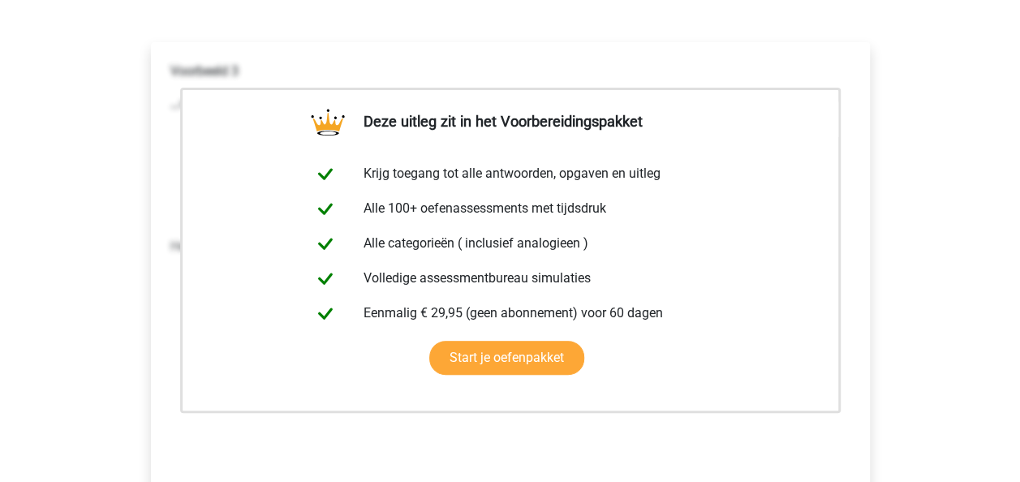
scroll to position [325, 0]
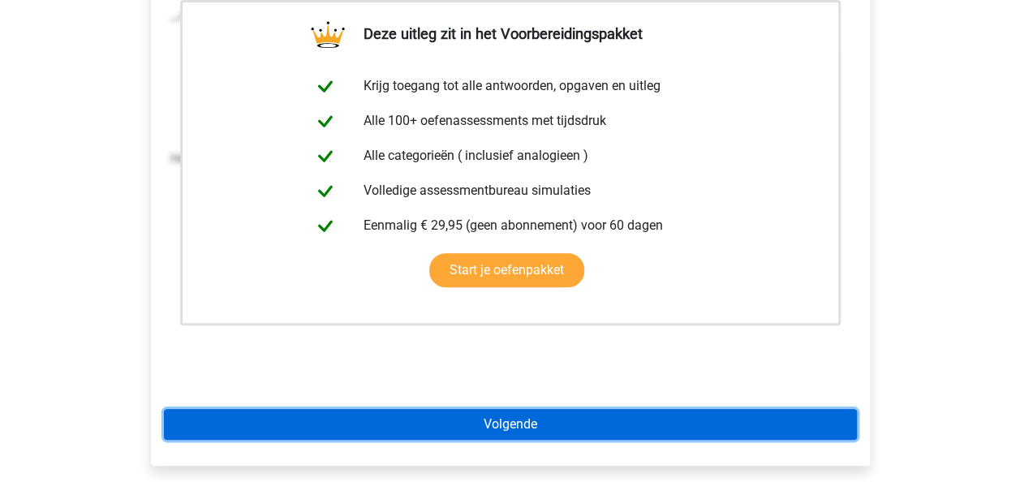
click at [563, 418] on link "Volgende" at bounding box center [510, 424] width 693 height 31
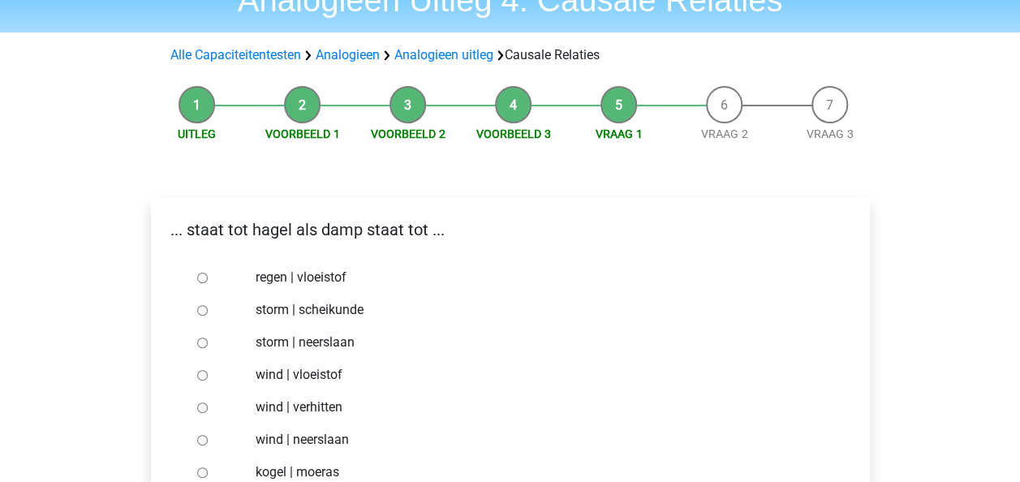
scroll to position [244, 0]
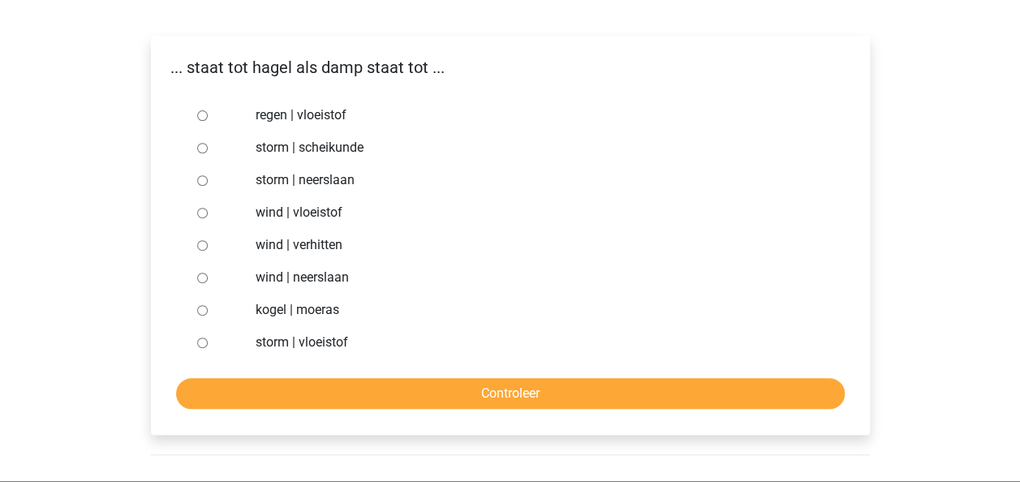
click at [287, 119] on label "regen | vloeistof" at bounding box center [537, 115] width 562 height 19
click at [208, 119] on input "regen | vloeistof" at bounding box center [202, 115] width 11 height 11
radio input "true"
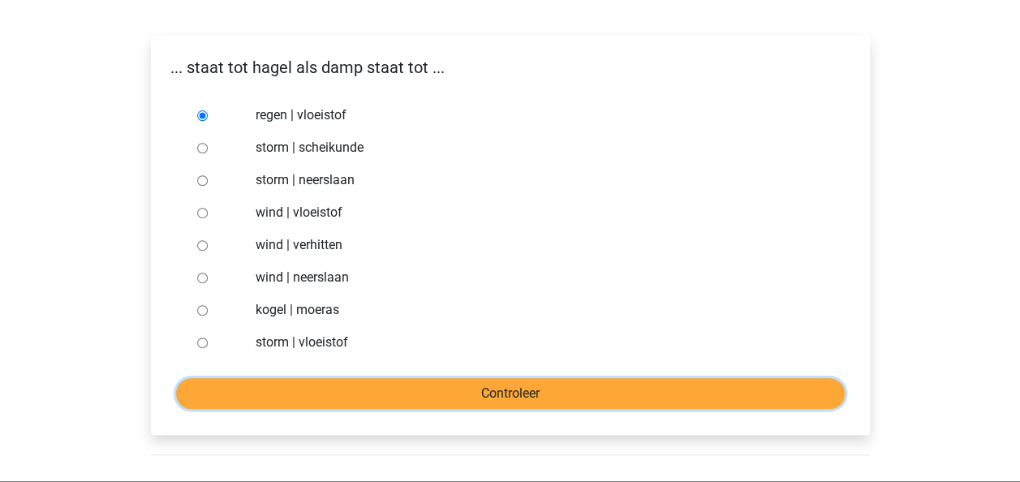
click at [439, 388] on input "Controleer" at bounding box center [510, 393] width 669 height 31
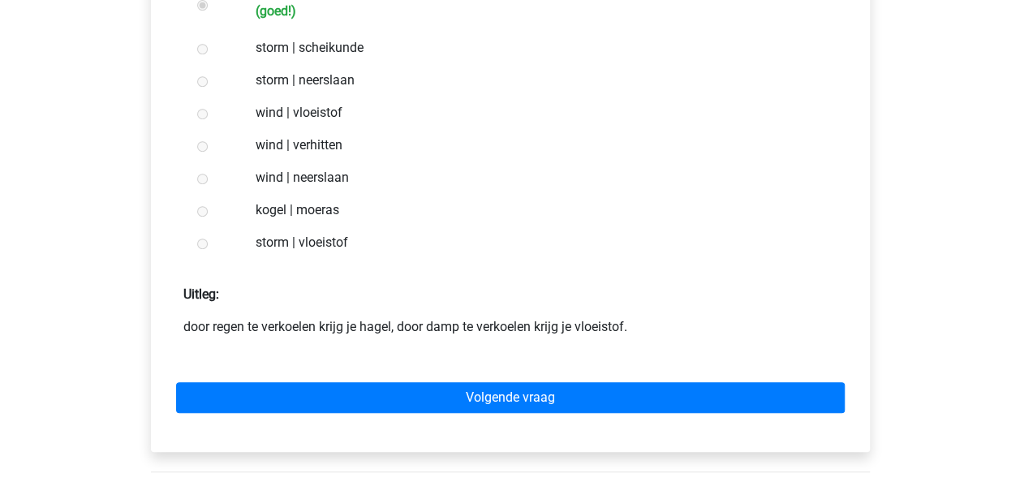
scroll to position [487, 0]
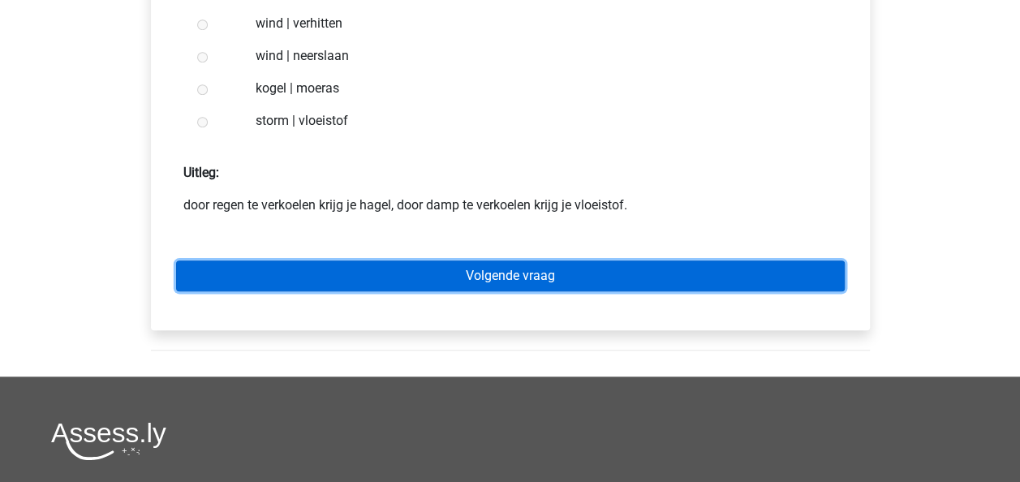
click at [489, 269] on link "Volgende vraag" at bounding box center [510, 276] width 669 height 31
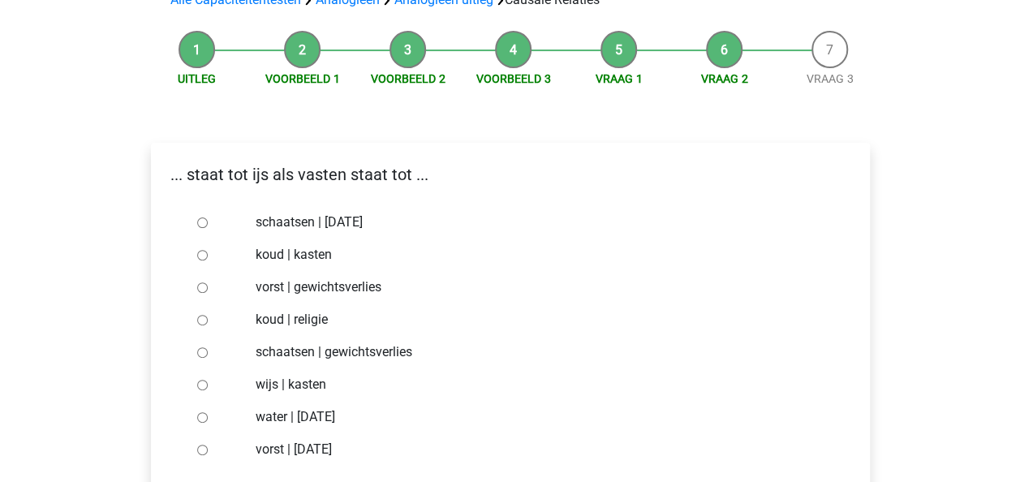
scroll to position [162, 0]
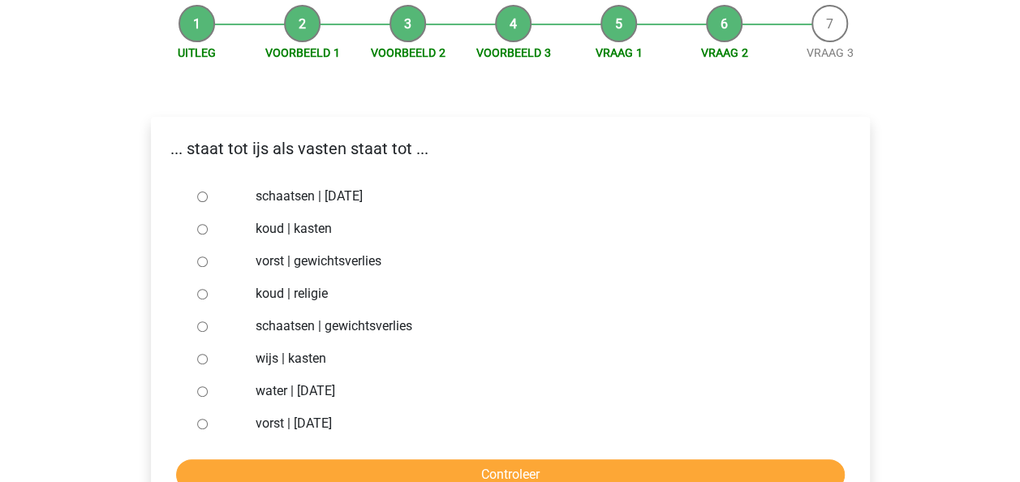
click at [286, 261] on label "vorst | gewichtsverlies" at bounding box center [537, 261] width 562 height 19
click at [208, 261] on input "vorst | gewichtsverlies" at bounding box center [202, 262] width 11 height 11
radio input "true"
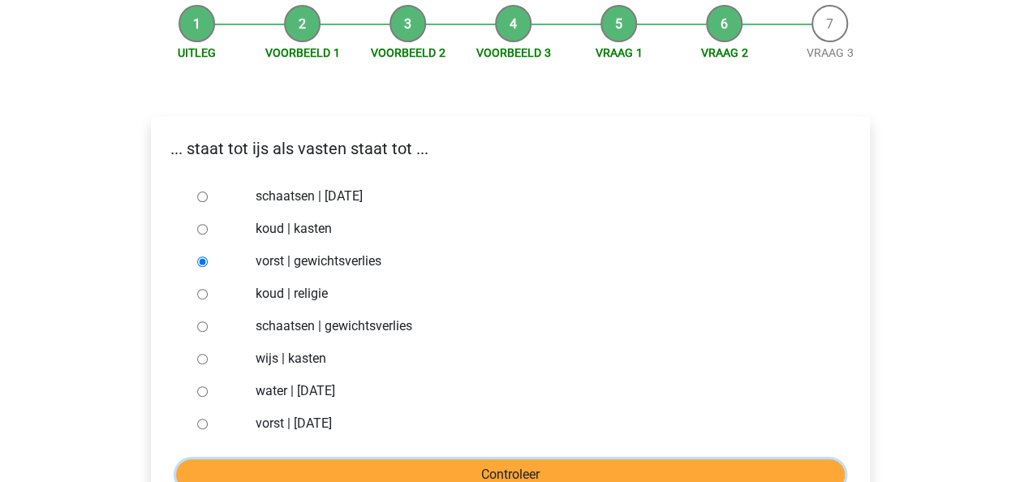
click at [459, 473] on input "Controleer" at bounding box center [510, 474] width 669 height 31
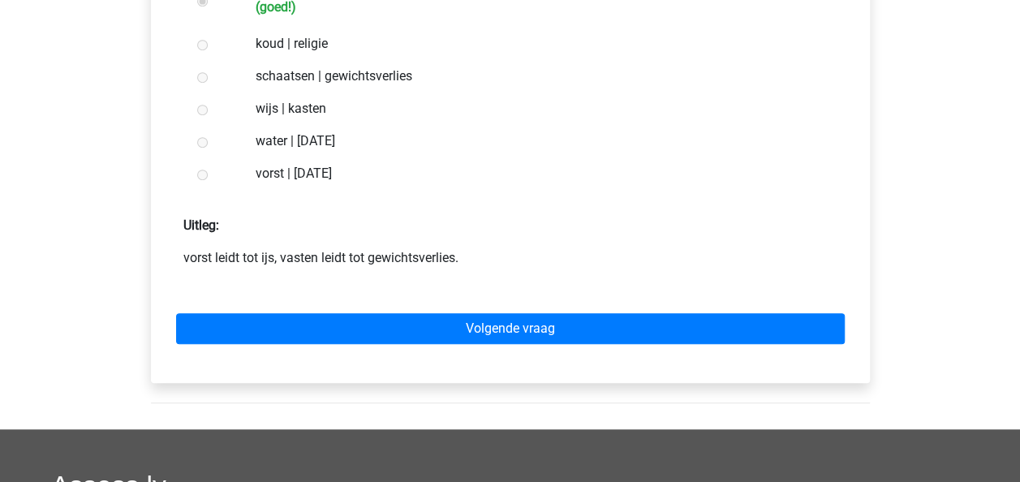
scroll to position [487, 0]
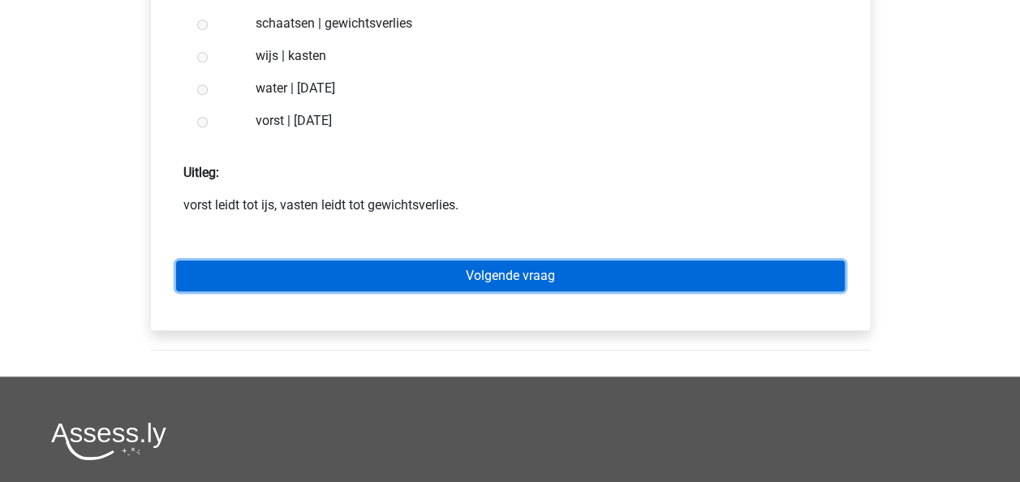
click at [477, 274] on link "Volgende vraag" at bounding box center [510, 276] width 669 height 31
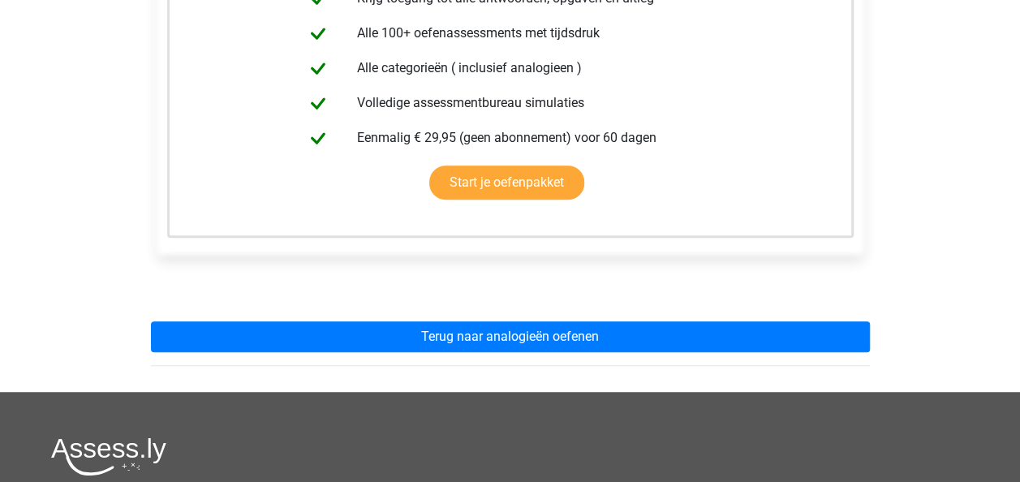
scroll to position [487, 0]
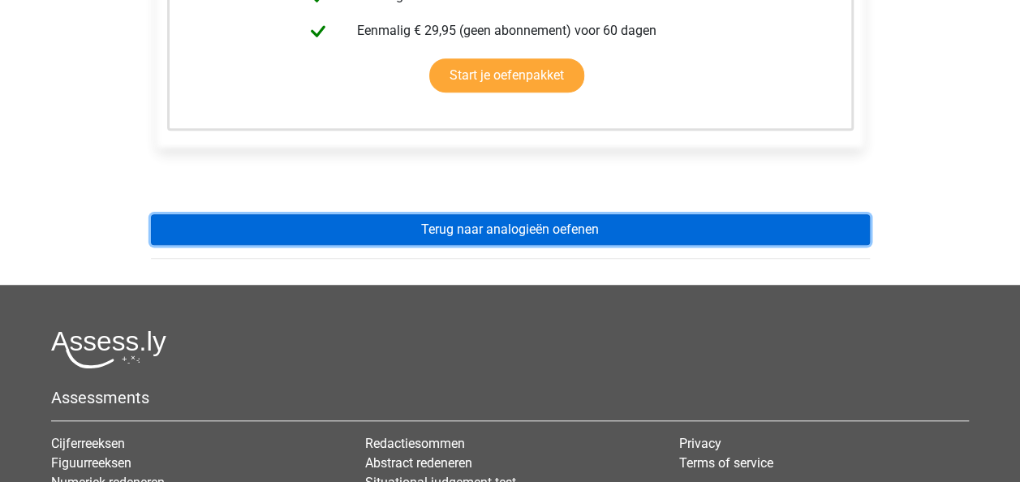
click at [479, 231] on link "Terug naar analogieën oefenen" at bounding box center [510, 229] width 719 height 31
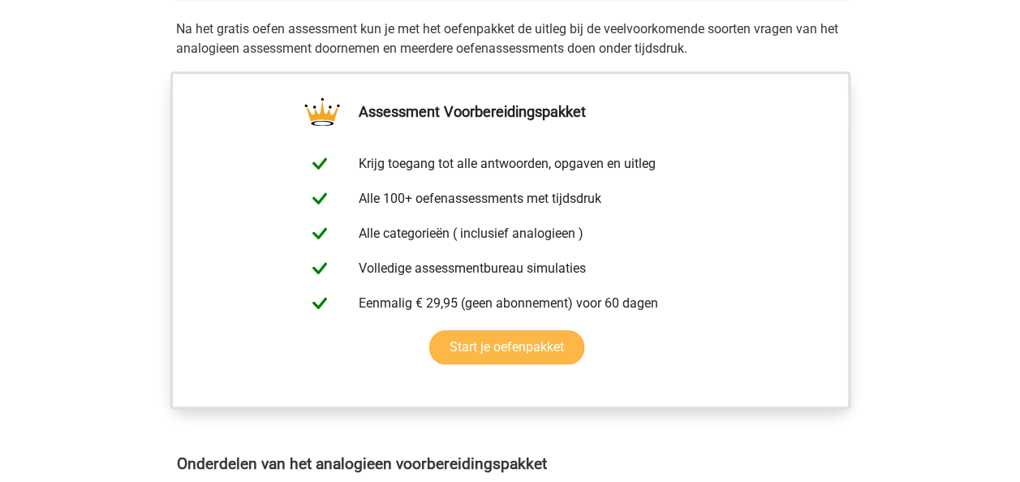
scroll to position [731, 0]
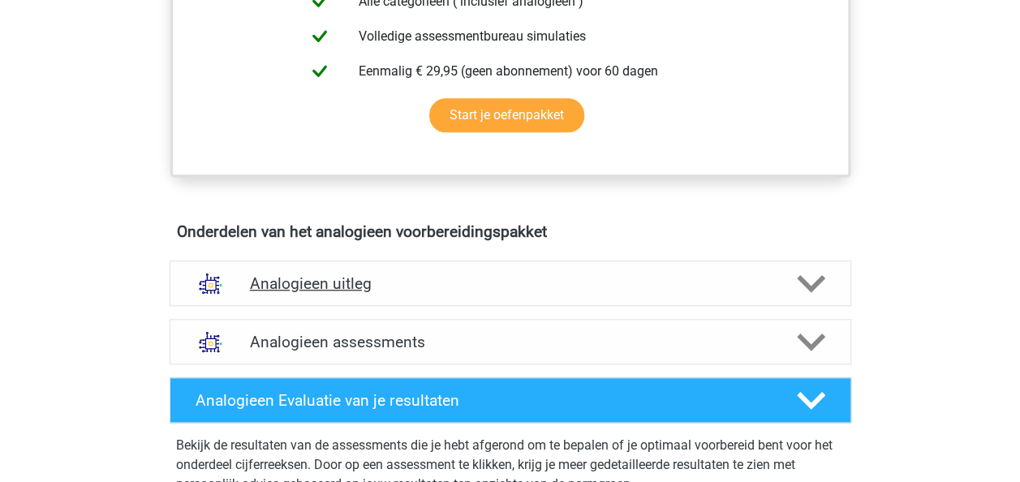
click at [336, 287] on h4 "Analogieen uitleg" at bounding box center [510, 283] width 521 height 19
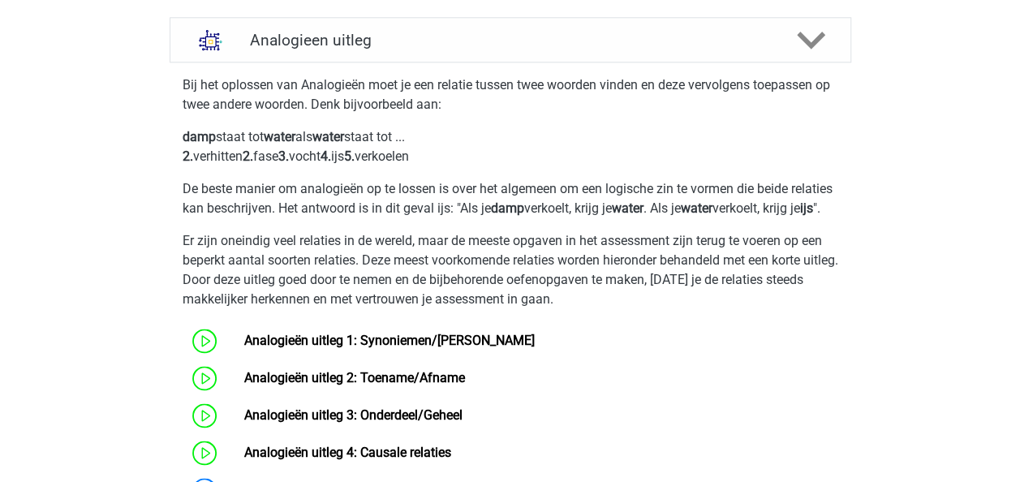
scroll to position [1137, 0]
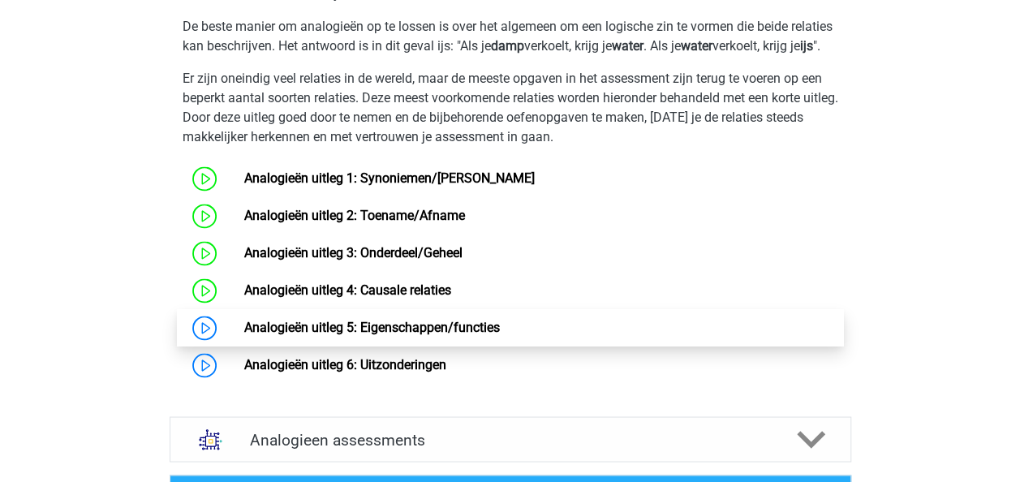
click at [354, 335] on link "Analogieën uitleg 5: Eigenschappen/functies" at bounding box center [372, 327] width 256 height 15
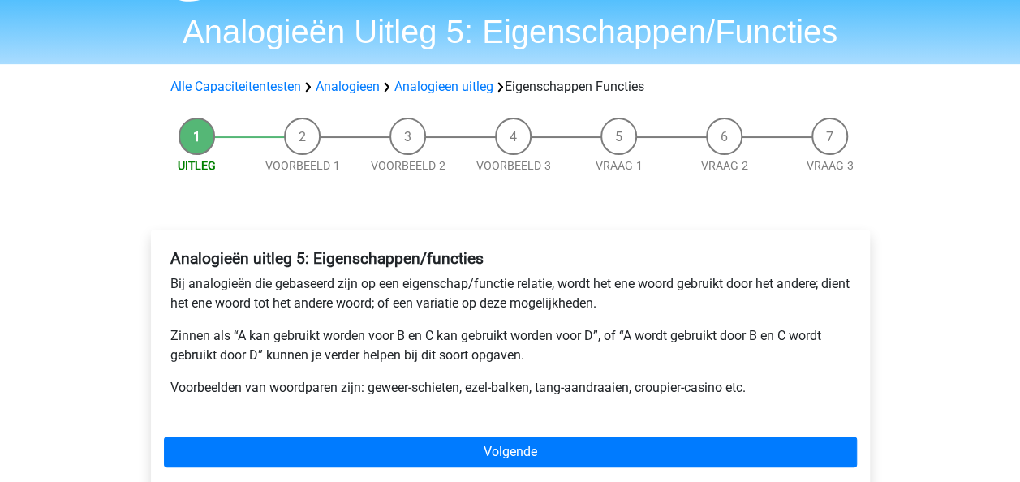
scroll to position [162, 0]
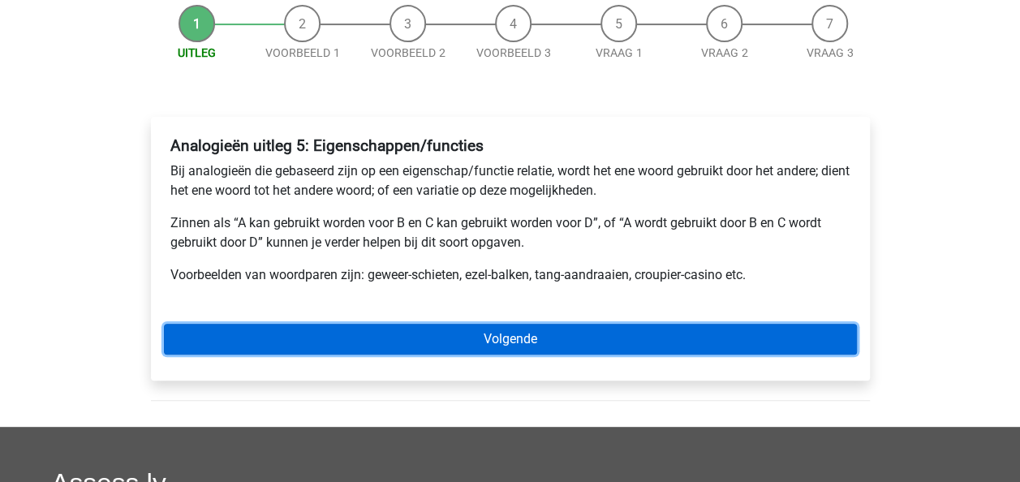
click at [533, 346] on link "Volgende" at bounding box center [510, 339] width 693 height 31
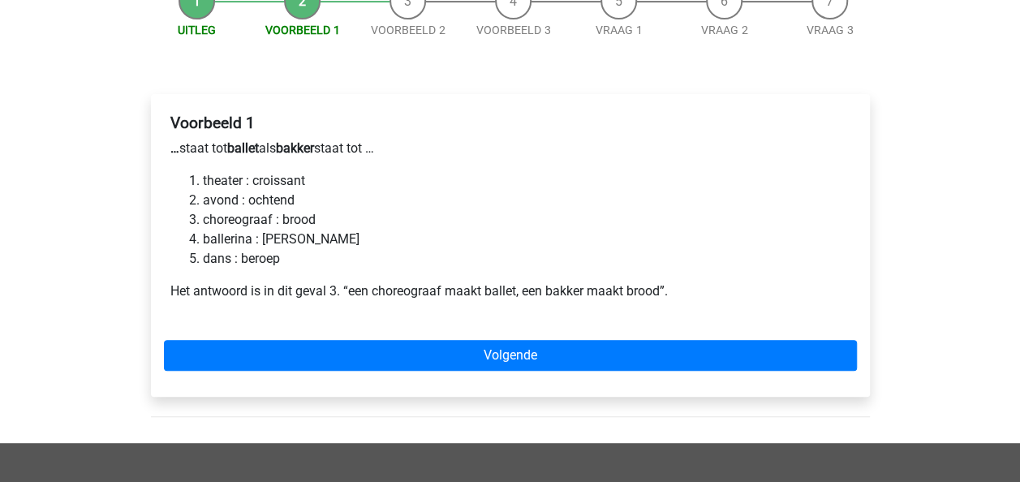
scroll to position [162, 0]
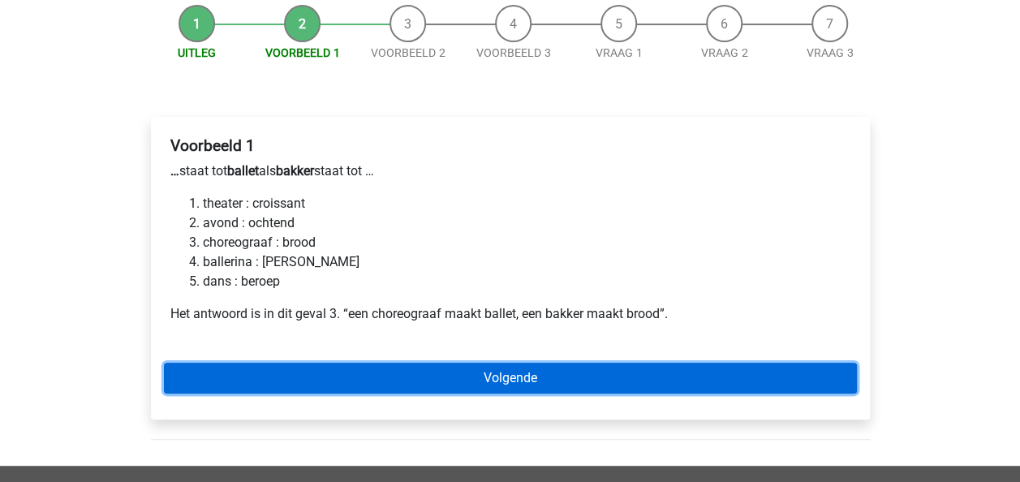
click at [528, 384] on link "Volgende" at bounding box center [510, 378] width 693 height 31
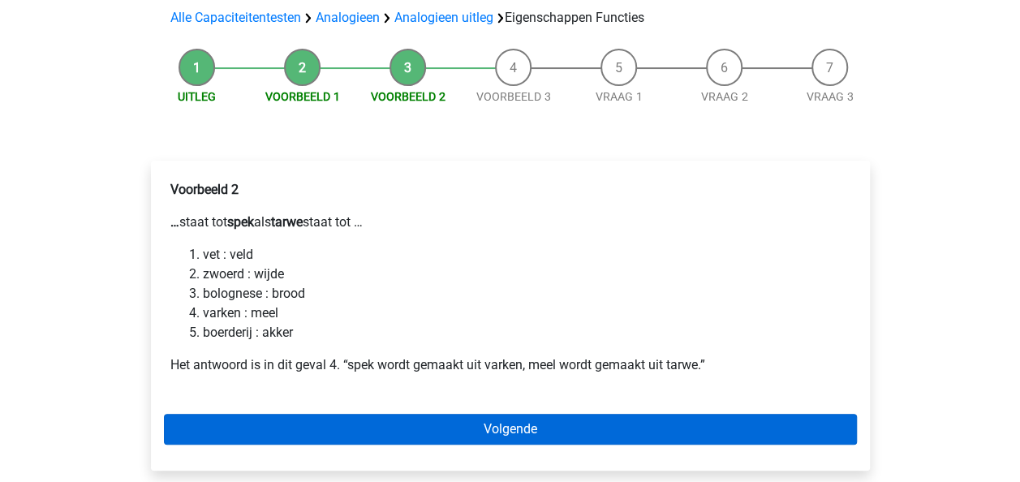
scroll to position [244, 0]
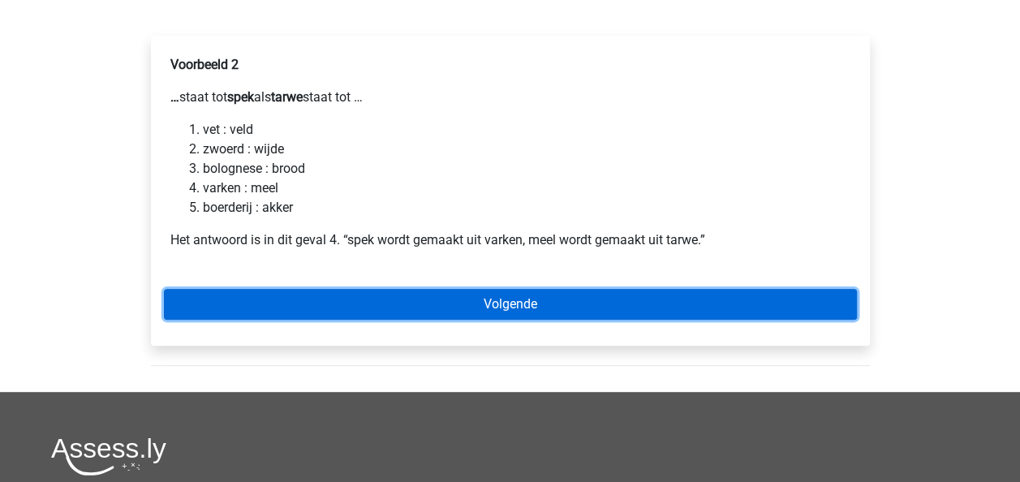
click at [514, 308] on link "Volgende" at bounding box center [510, 304] width 693 height 31
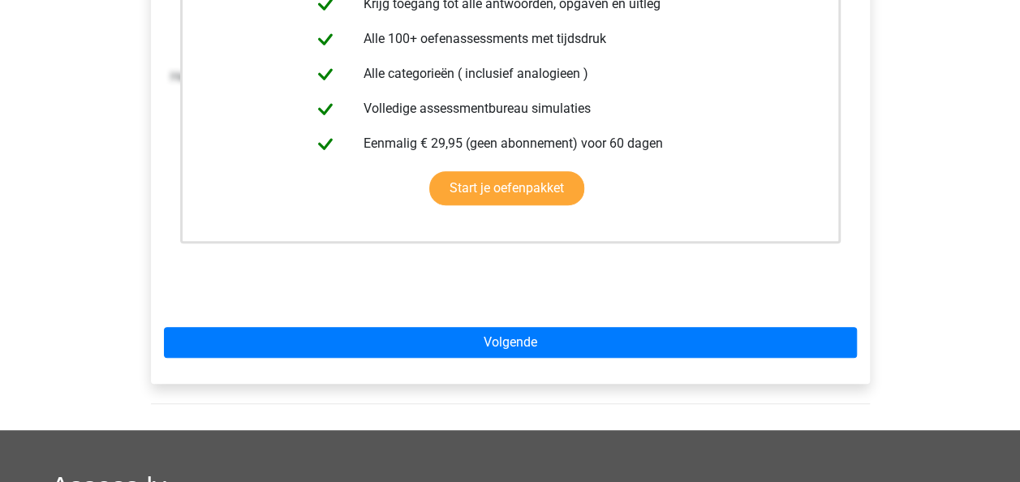
scroll to position [568, 0]
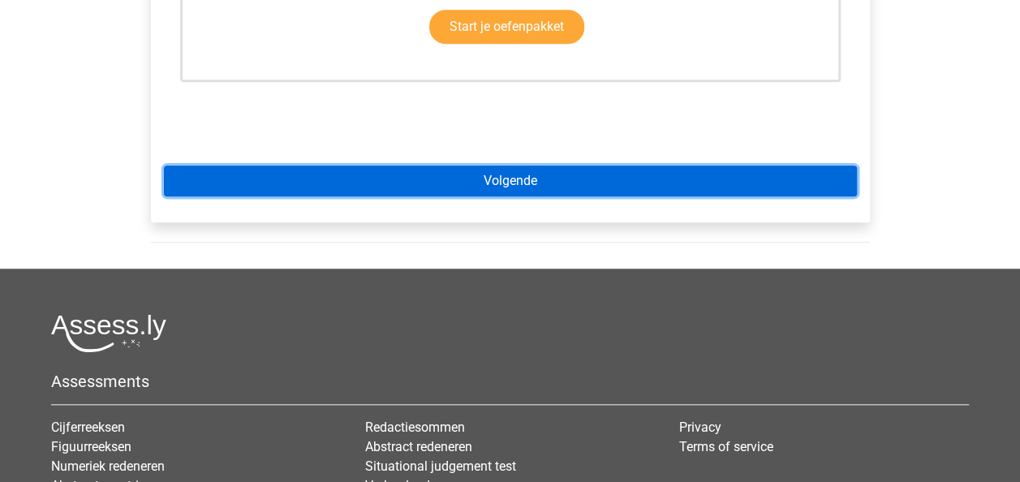
click at [527, 180] on link "Volgende" at bounding box center [510, 181] width 693 height 31
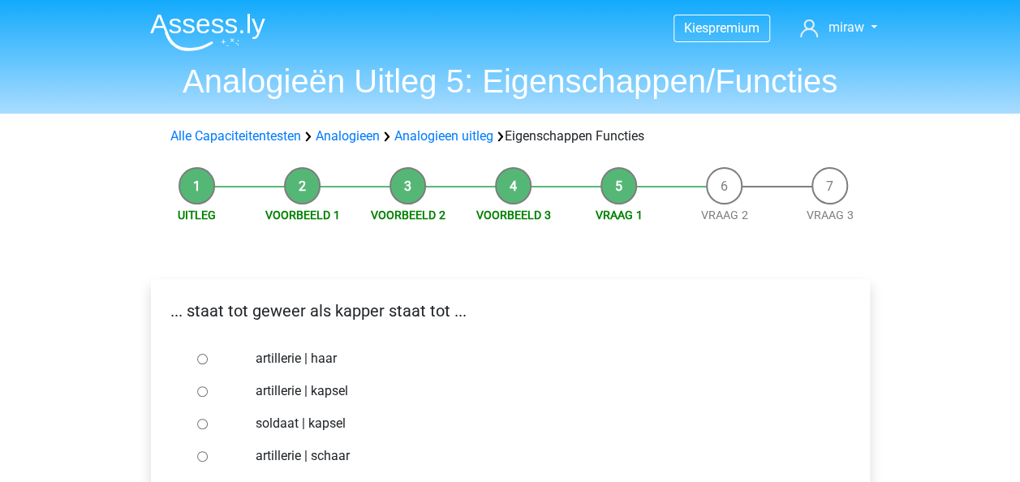
scroll to position [162, 0]
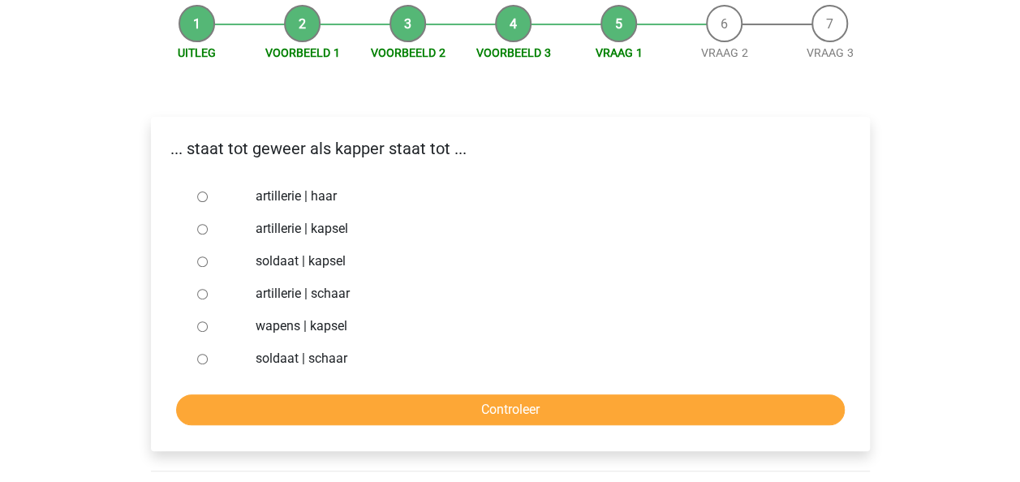
click at [327, 263] on label "soldaat | kapsel" at bounding box center [537, 261] width 562 height 19
click at [208, 263] on input "soldaat | kapsel" at bounding box center [202, 262] width 11 height 11
radio input "true"
click at [328, 292] on label "artillerie | schaar" at bounding box center [537, 293] width 562 height 19
click at [208, 292] on input "artillerie | schaar" at bounding box center [202, 294] width 11 height 11
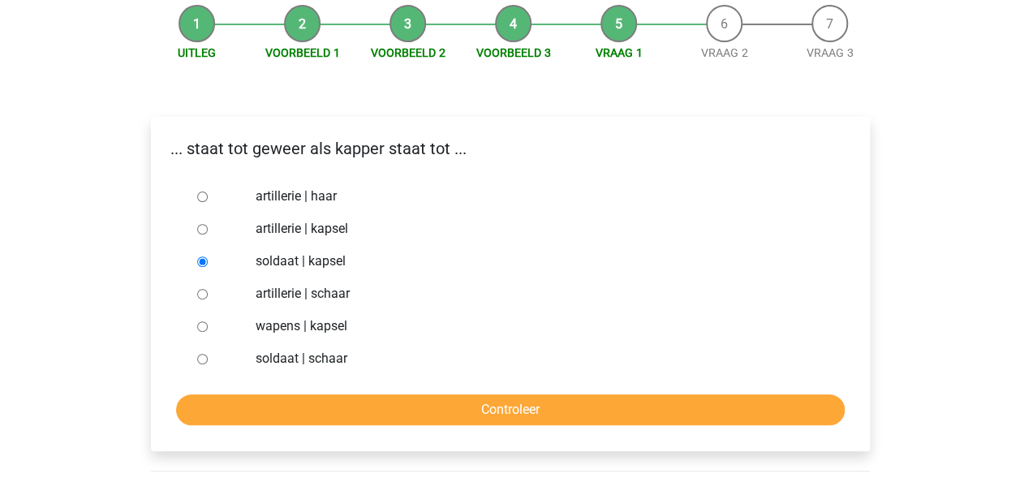
radio input "true"
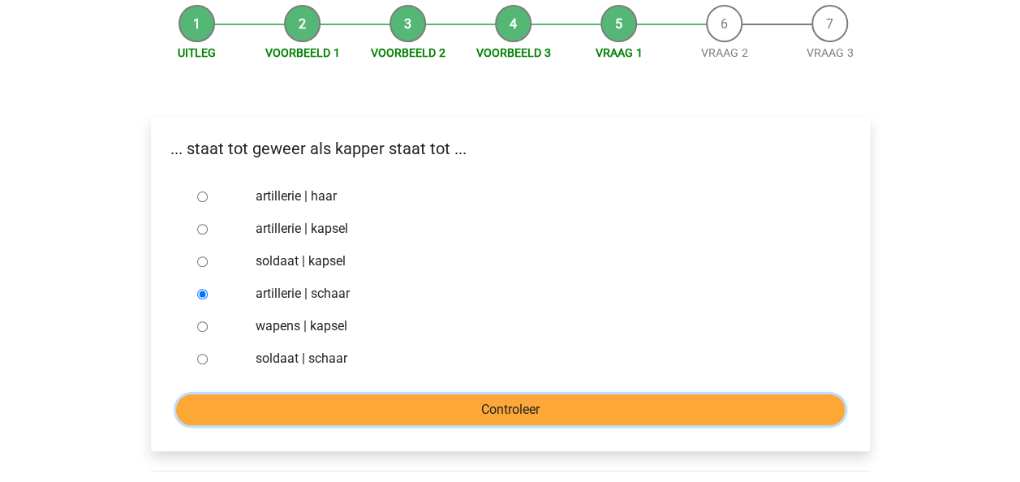
click at [368, 398] on input "Controleer" at bounding box center [510, 410] width 669 height 31
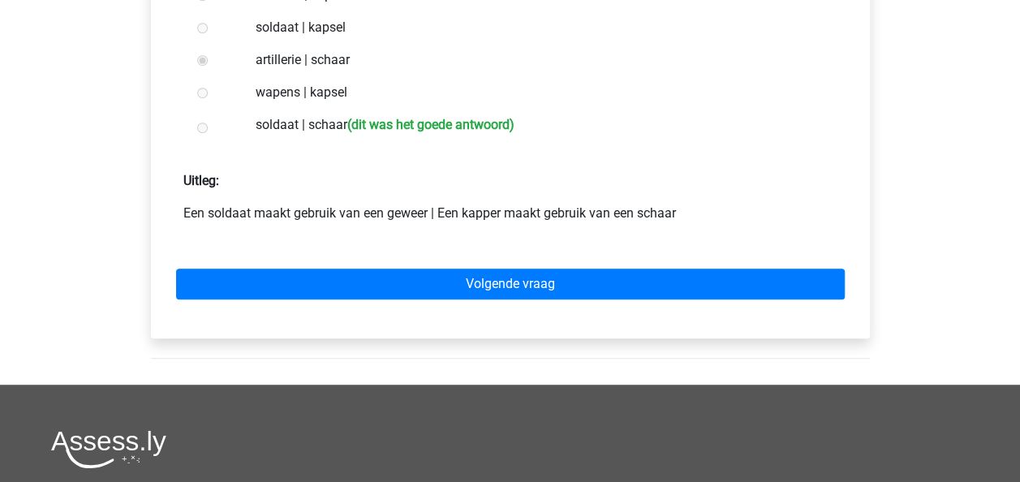
scroll to position [406, 0]
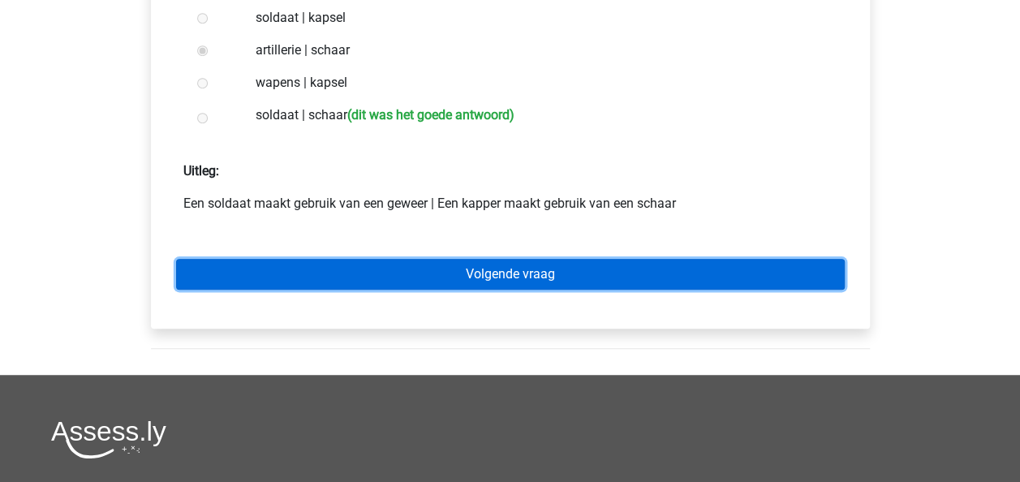
click at [533, 273] on link "Volgende vraag" at bounding box center [510, 274] width 669 height 31
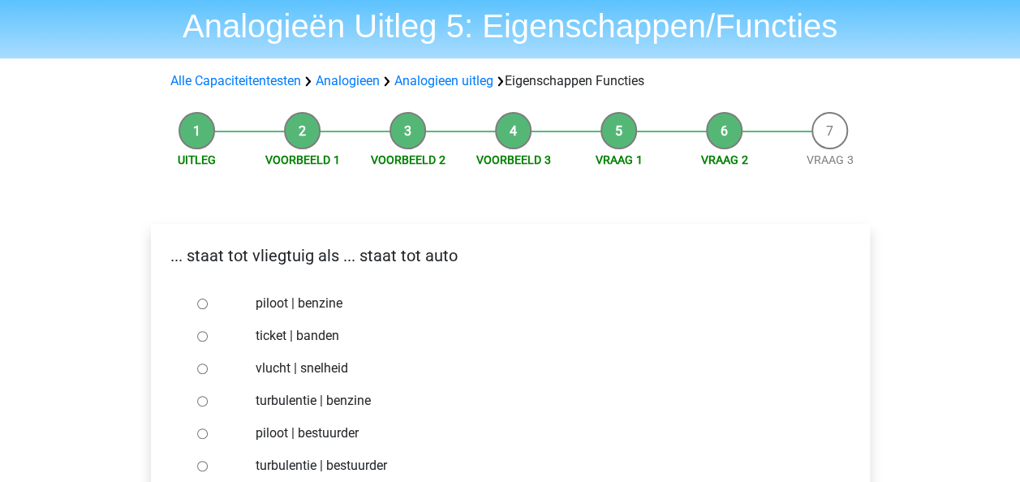
scroll to position [81, 0]
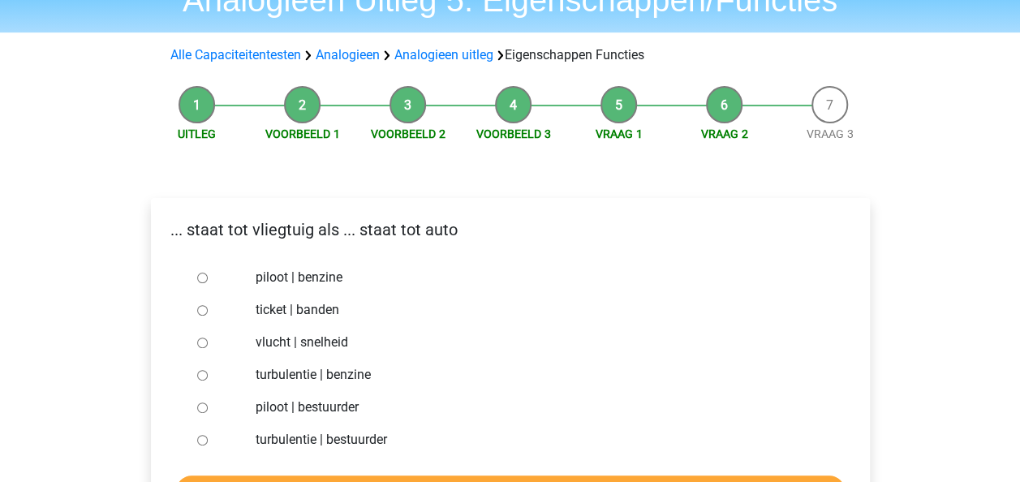
click at [289, 411] on label "piloot | bestuurder" at bounding box center [537, 407] width 562 height 19
click at [208, 411] on input "piloot | bestuurder" at bounding box center [202, 408] width 11 height 11
radio input "true"
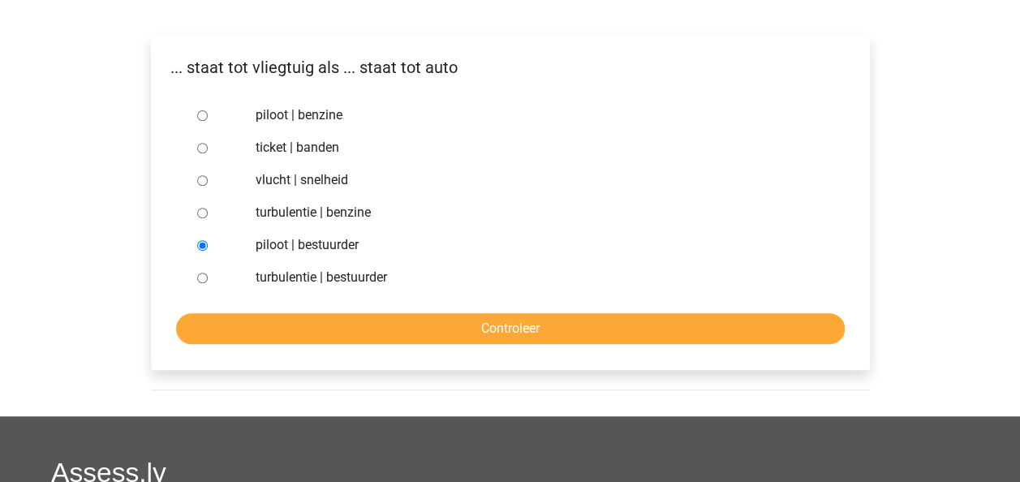
click at [399, 344] on div "... staat tot vliegtuig als ... staat tot auto piloot | benzine ticket | banden…" at bounding box center [510, 203] width 719 height 334
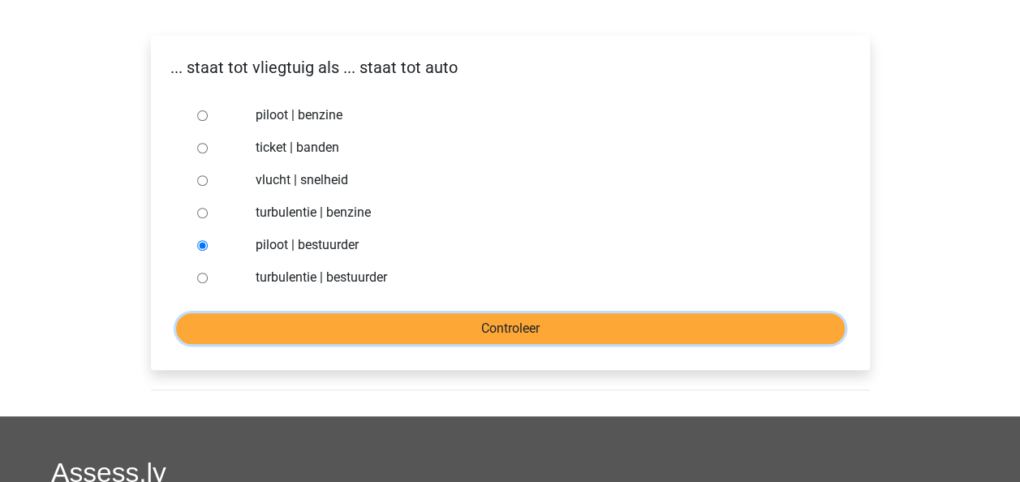
click at [403, 338] on input "Controleer" at bounding box center [510, 328] width 669 height 31
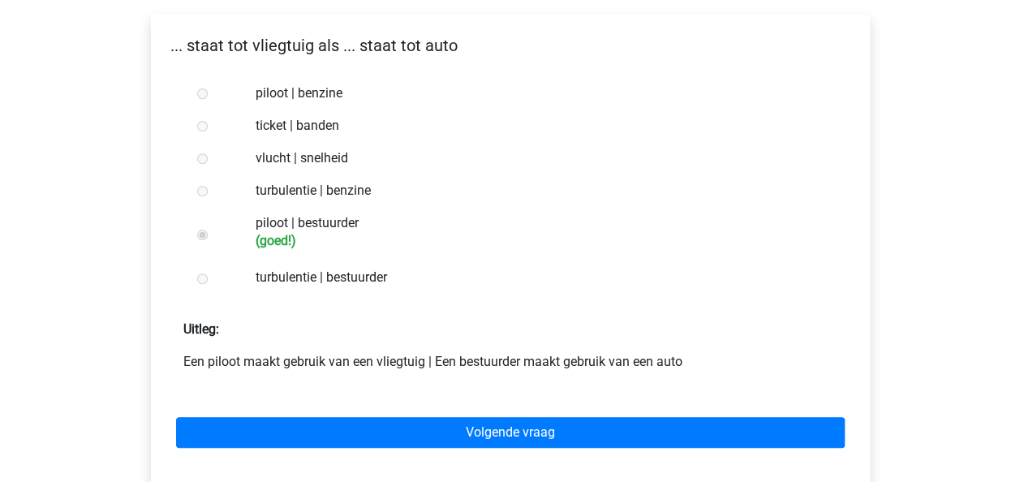
scroll to position [325, 0]
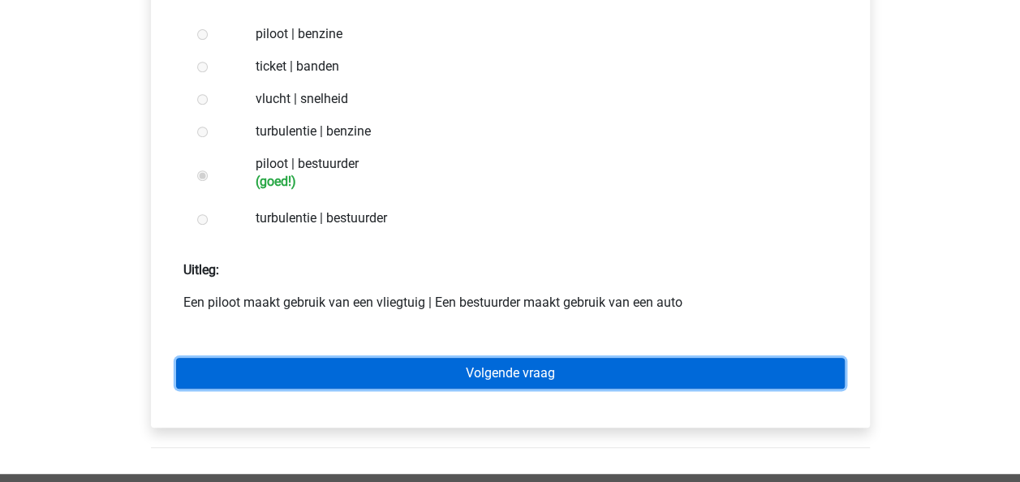
click at [451, 380] on link "Volgende vraag" at bounding box center [510, 373] width 669 height 31
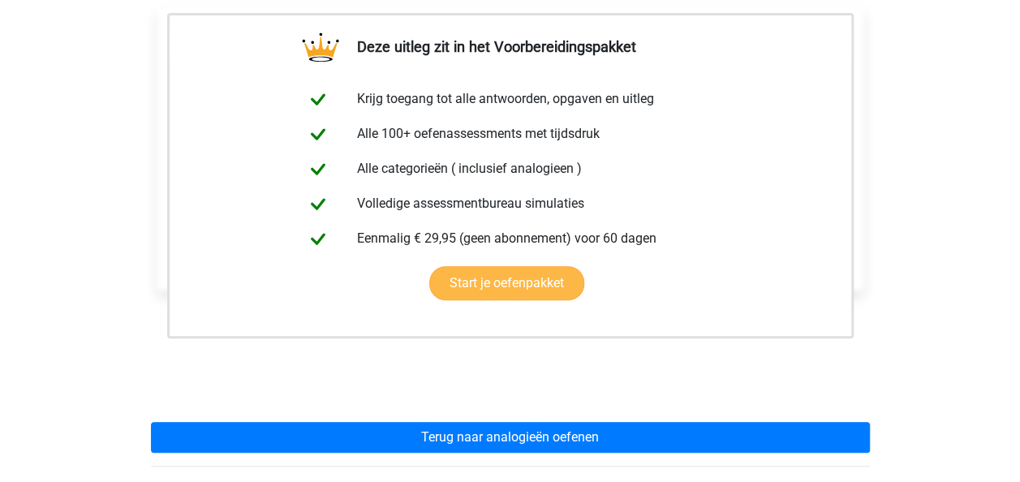
scroll to position [406, 0]
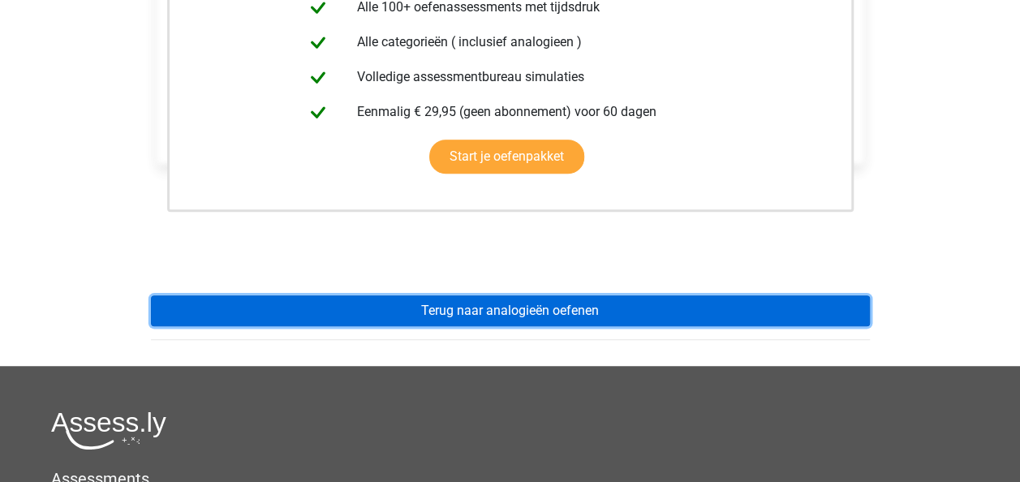
click at [494, 308] on link "Terug naar analogieën oefenen" at bounding box center [510, 310] width 719 height 31
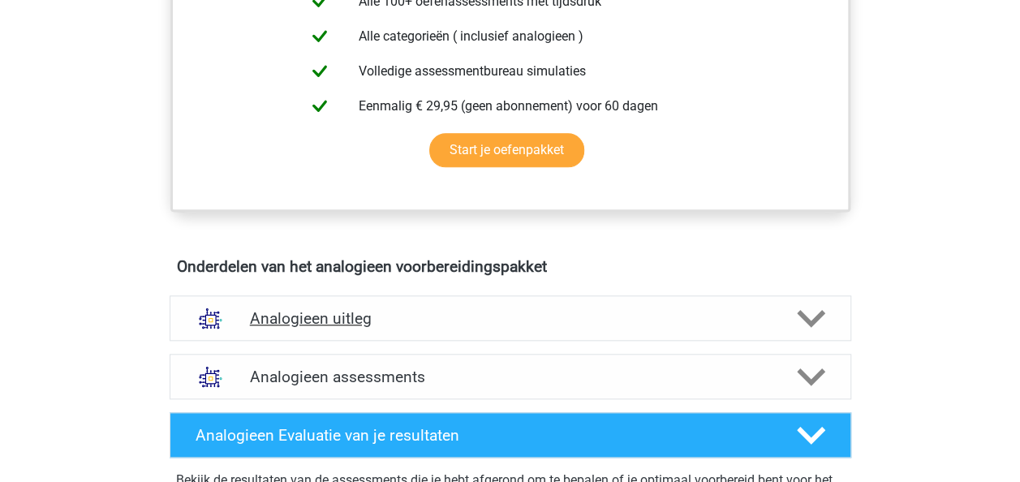
scroll to position [812, 0]
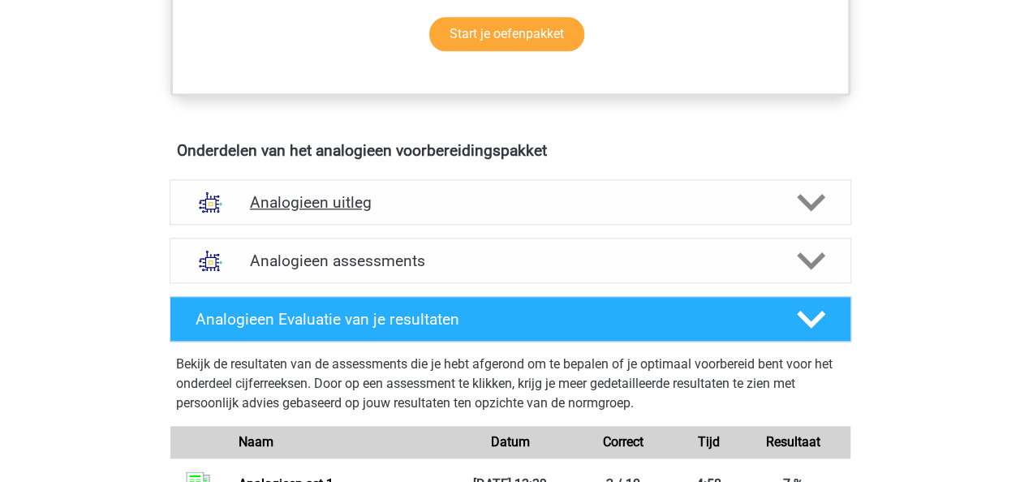
click at [319, 196] on h4 "Analogieen uitleg" at bounding box center [510, 202] width 521 height 19
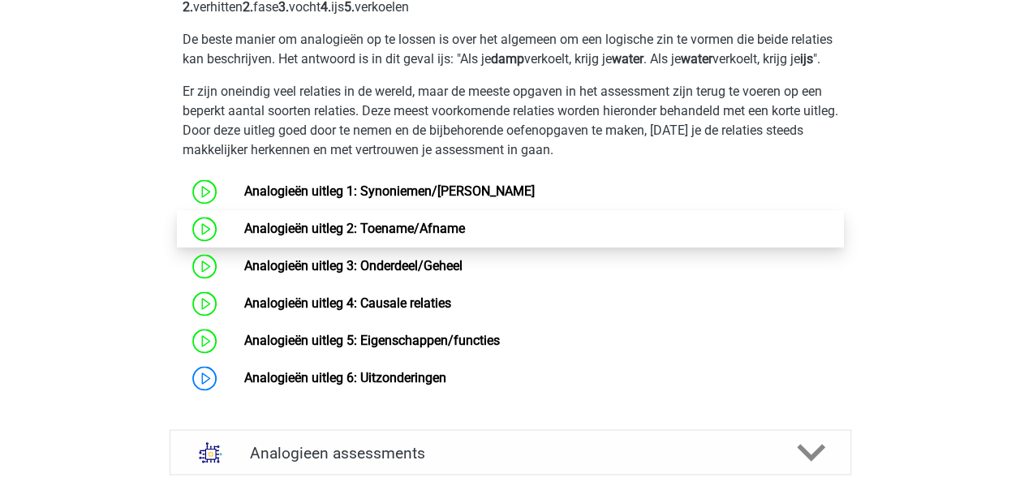
scroll to position [1218, 0]
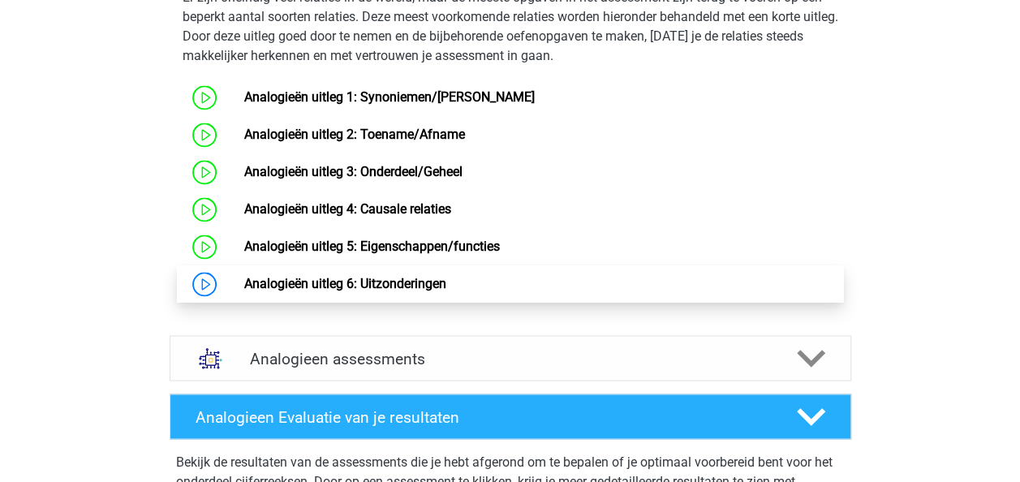
click at [364, 291] on link "Analogieën uitleg 6: Uitzonderingen" at bounding box center [345, 283] width 202 height 15
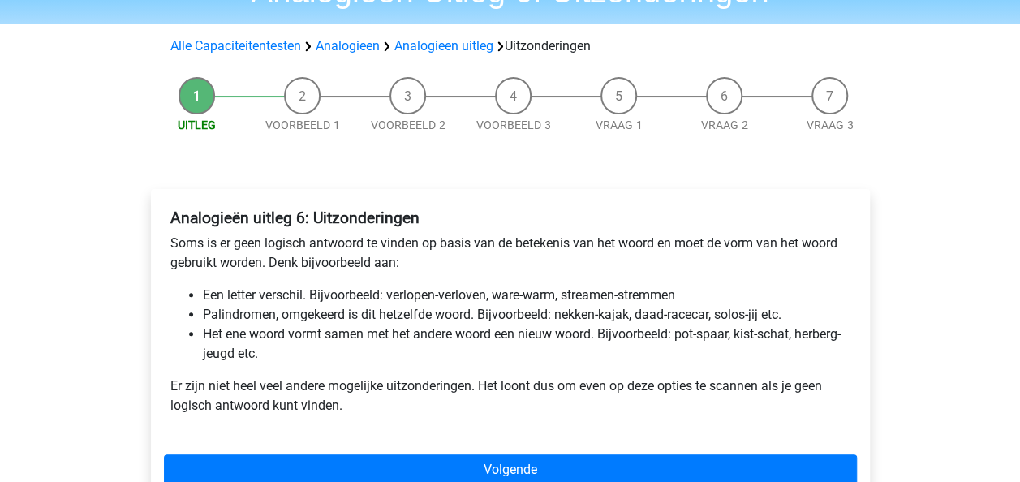
scroll to position [162, 0]
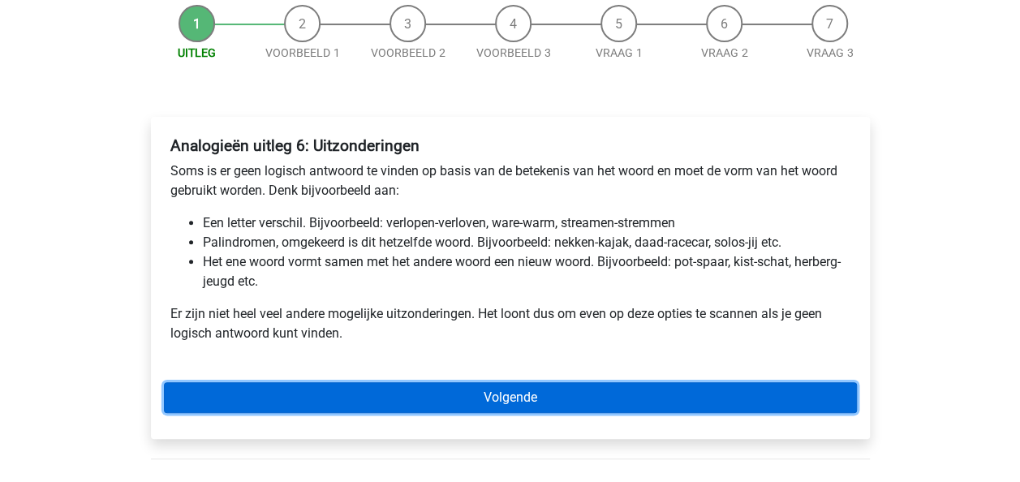
click at [494, 401] on link "Volgende" at bounding box center [510, 397] width 693 height 31
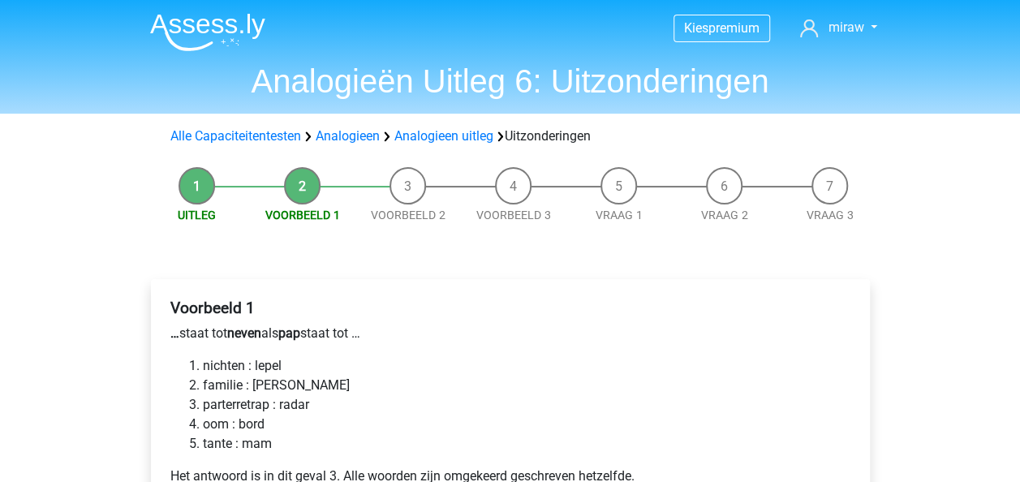
scroll to position [162, 0]
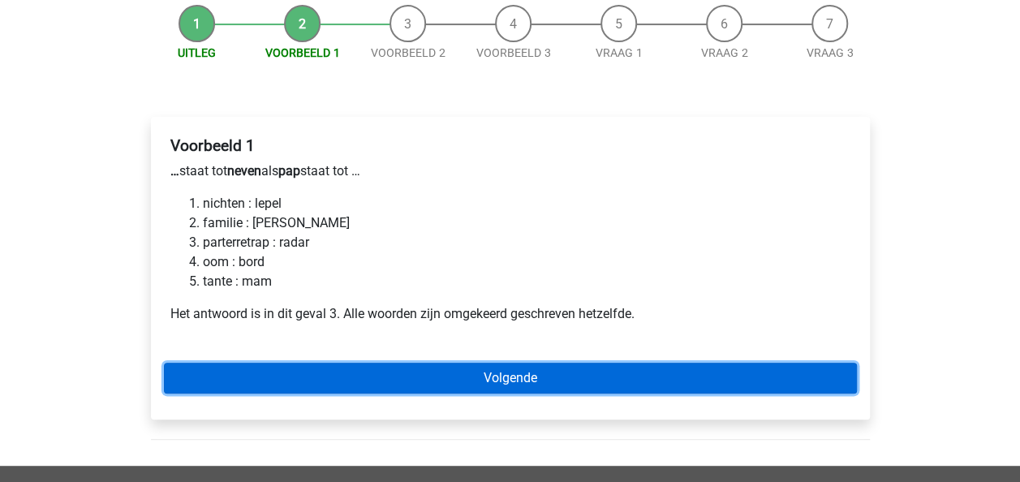
click at [489, 382] on link "Volgende" at bounding box center [510, 378] width 693 height 31
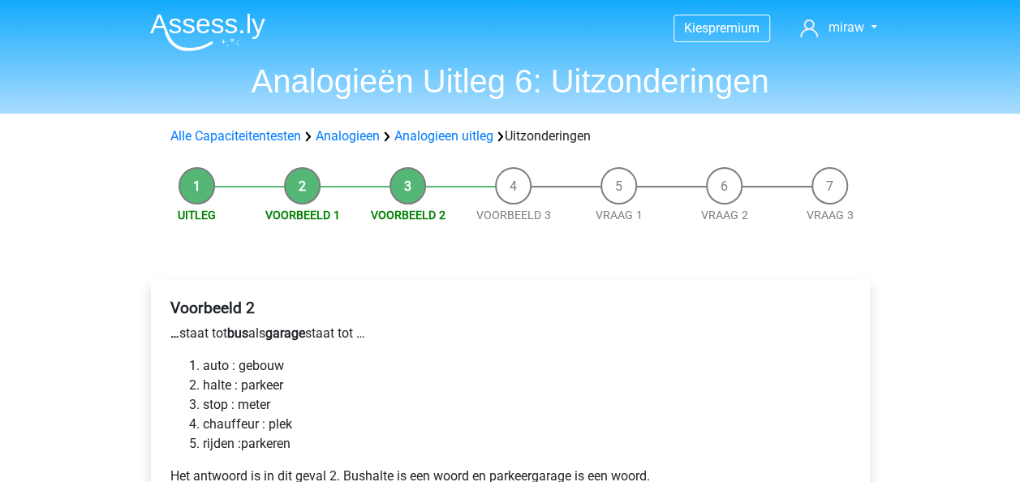
scroll to position [244, 0]
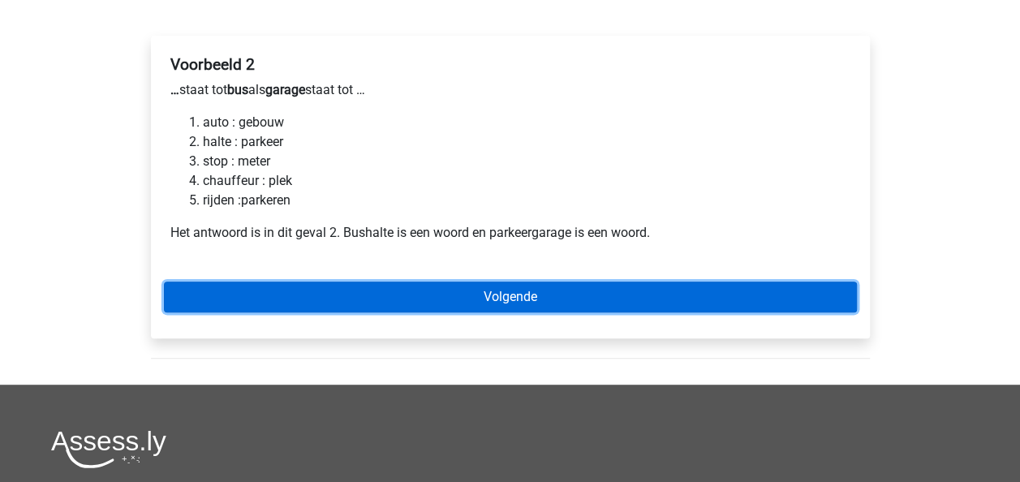
click at [489, 300] on link "Volgende" at bounding box center [510, 297] width 693 height 31
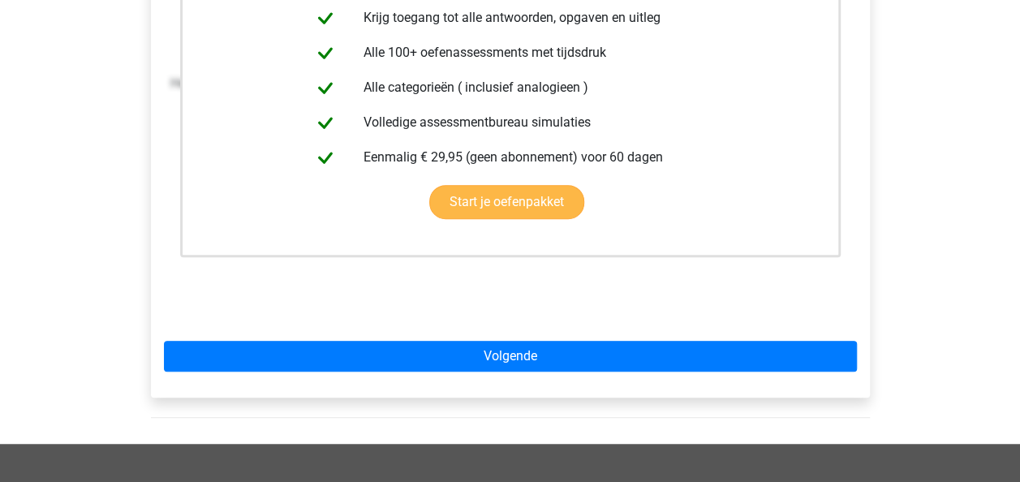
scroll to position [487, 0]
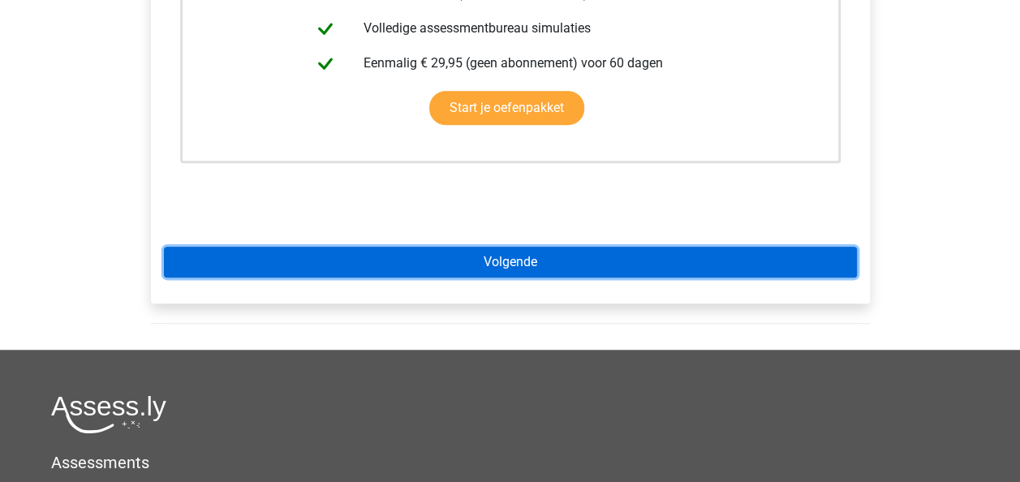
click at [498, 263] on link "Volgende" at bounding box center [510, 262] width 693 height 31
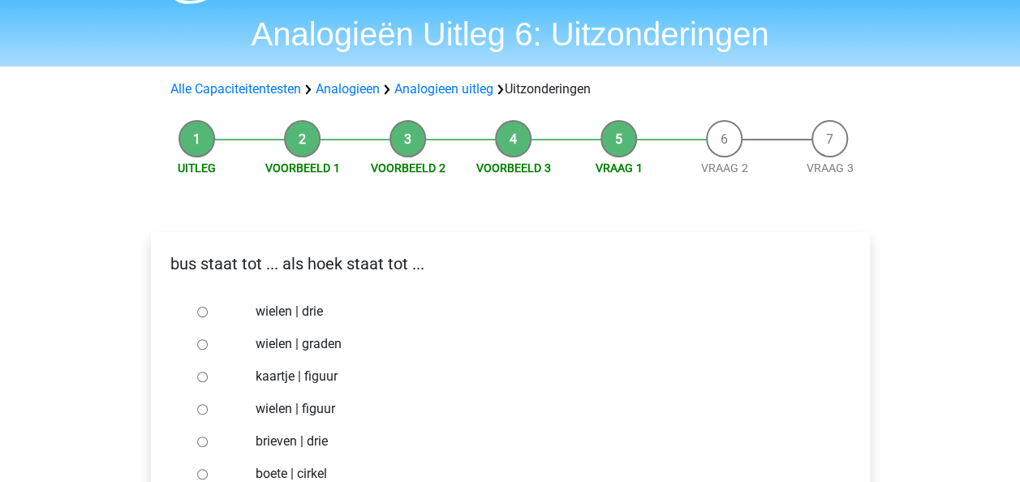
scroll to position [81, 0]
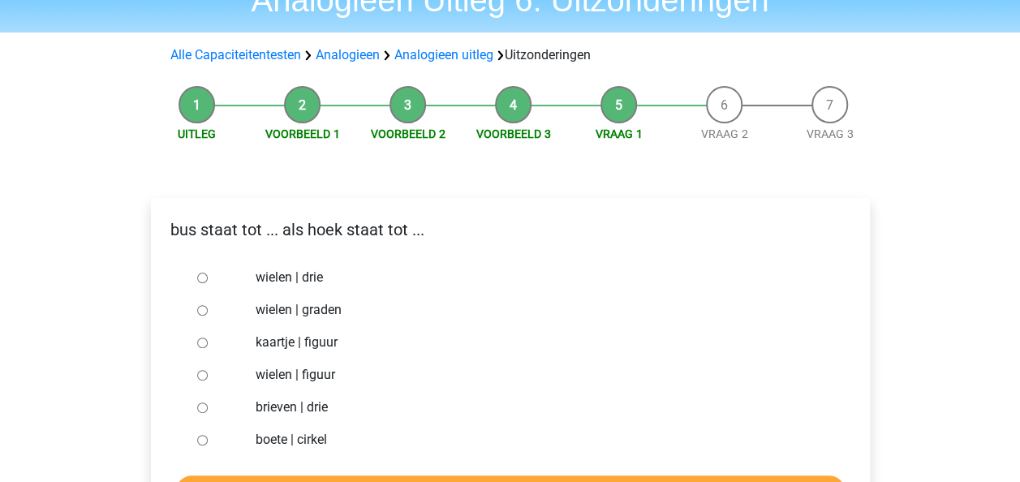
click at [288, 313] on label "wielen | graden" at bounding box center [537, 309] width 562 height 19
click at [208, 313] on input "wielen | graden" at bounding box center [202, 310] width 11 height 11
radio input "true"
click at [290, 408] on label "brieven | drie" at bounding box center [537, 407] width 562 height 19
click at [208, 408] on input "brieven | drie" at bounding box center [202, 408] width 11 height 11
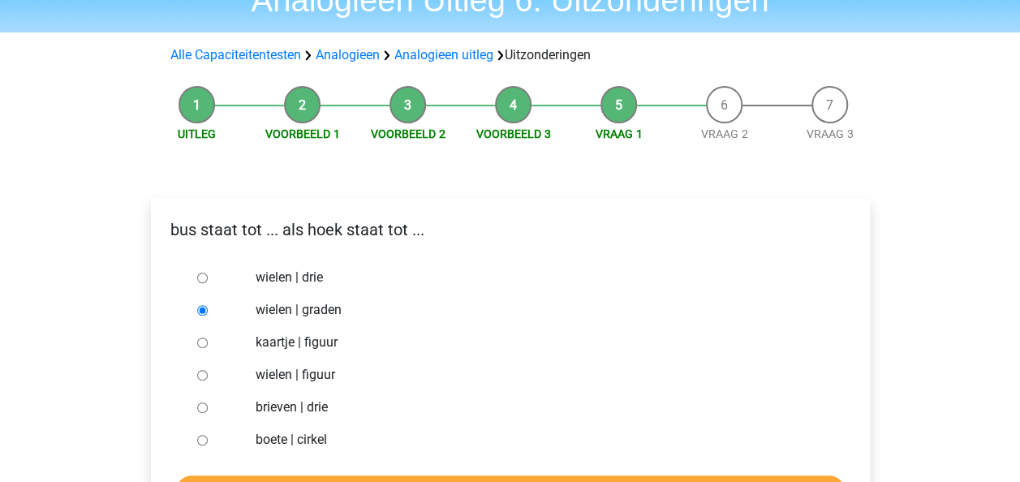
radio input "true"
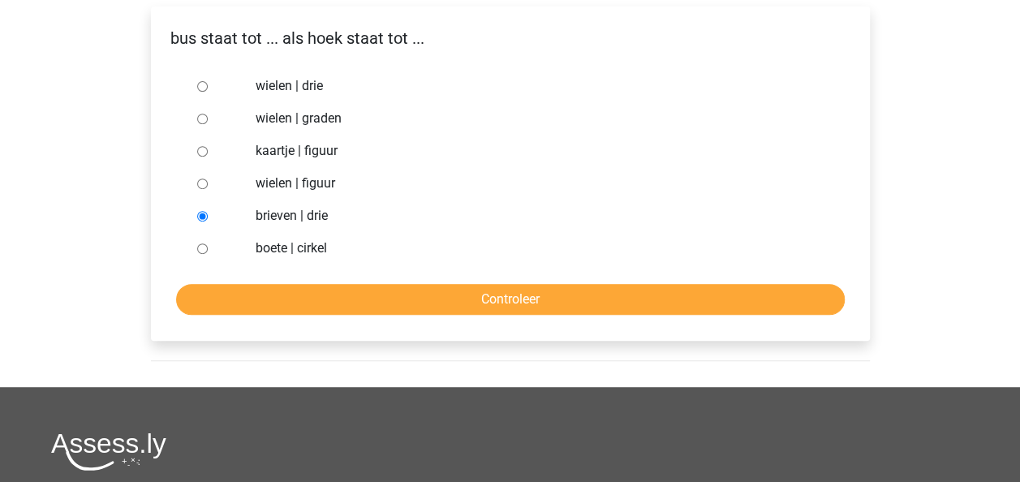
scroll to position [325, 0]
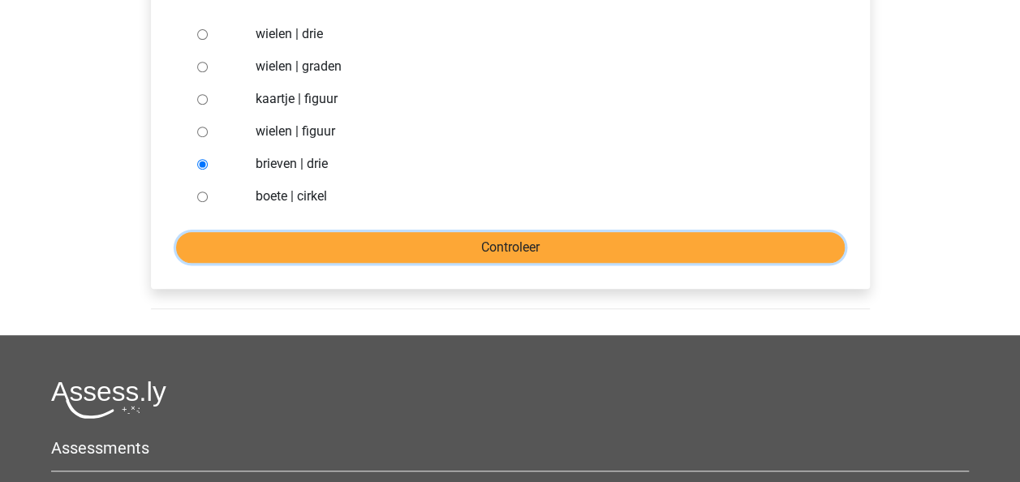
click at [528, 244] on input "Controleer" at bounding box center [510, 247] width 669 height 31
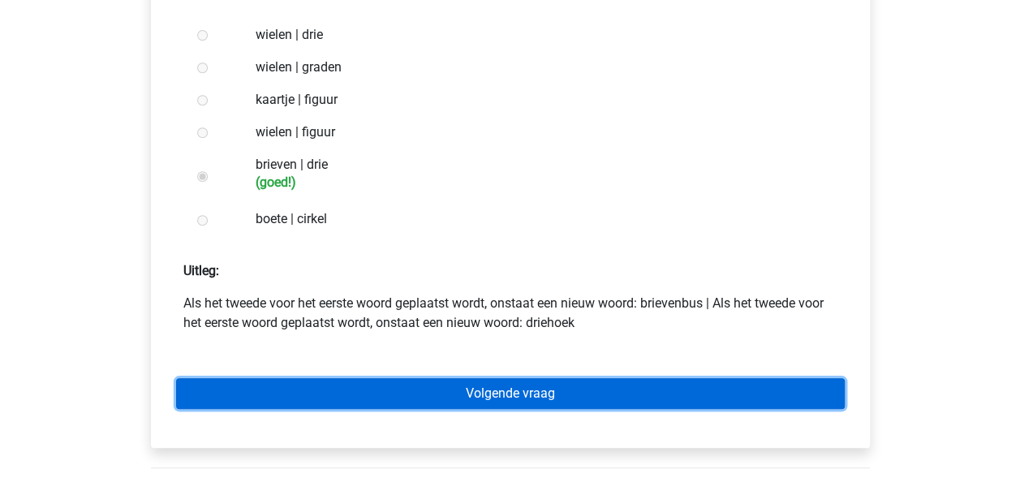
scroll to position [406, 0]
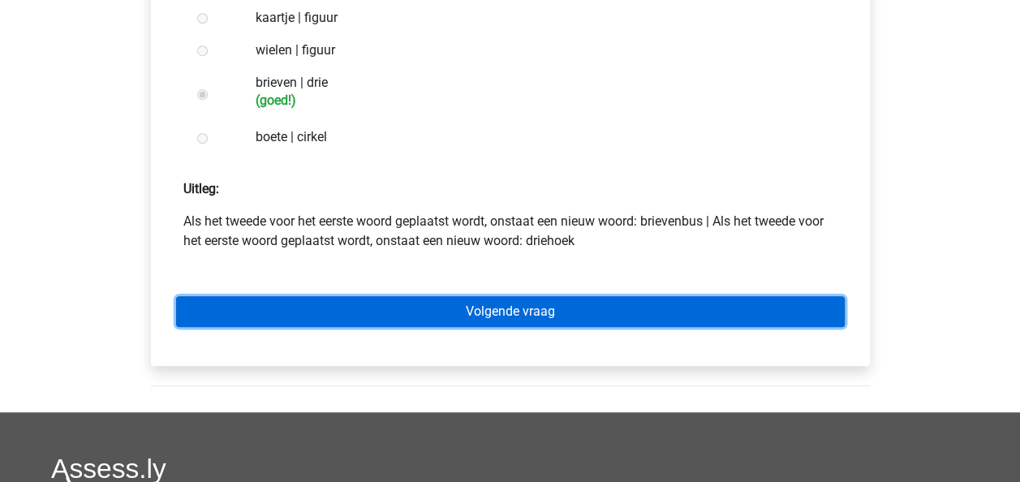
click at [510, 311] on link "Volgende vraag" at bounding box center [510, 311] width 669 height 31
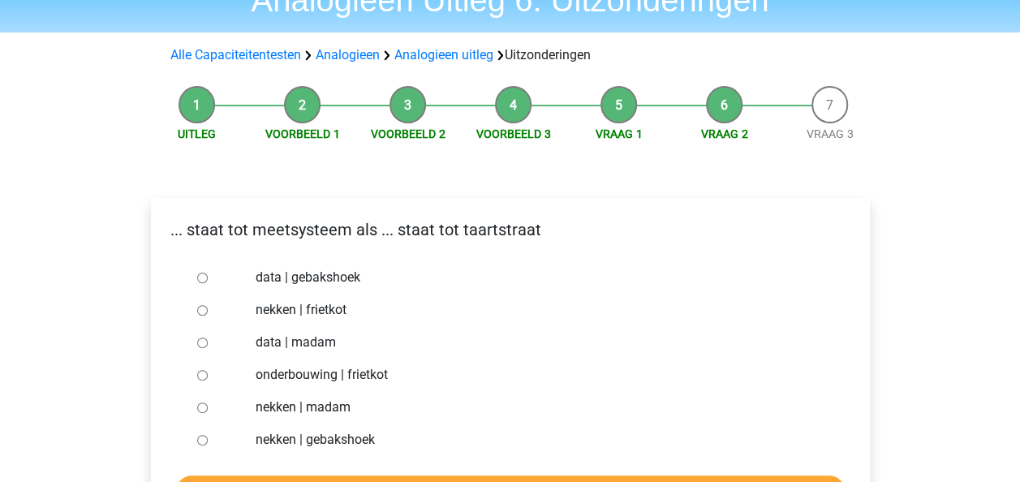
scroll to position [162, 0]
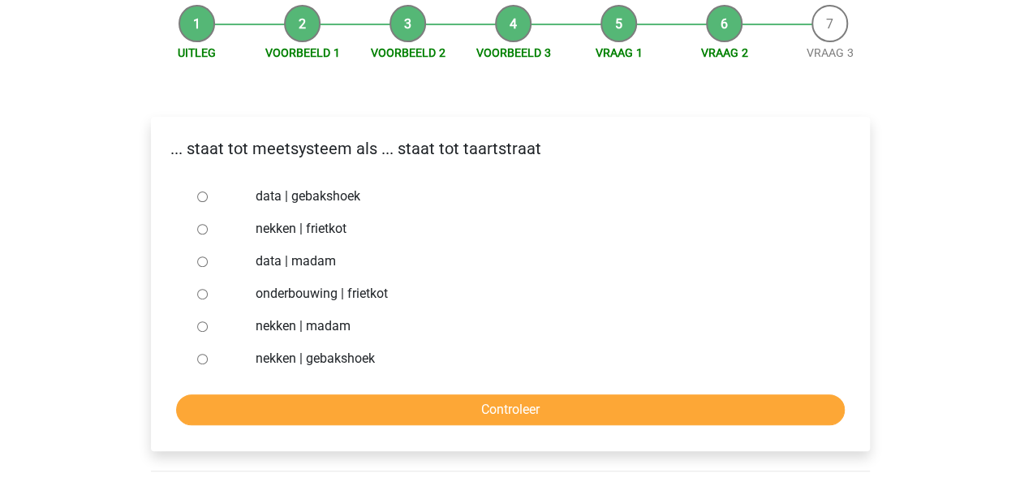
click at [253, 263] on div "data | madam" at bounding box center [537, 261] width 586 height 32
click at [281, 326] on label "nekken | madam" at bounding box center [537, 326] width 562 height 19
click at [208, 326] on input "nekken | madam" at bounding box center [202, 326] width 11 height 11
radio input "true"
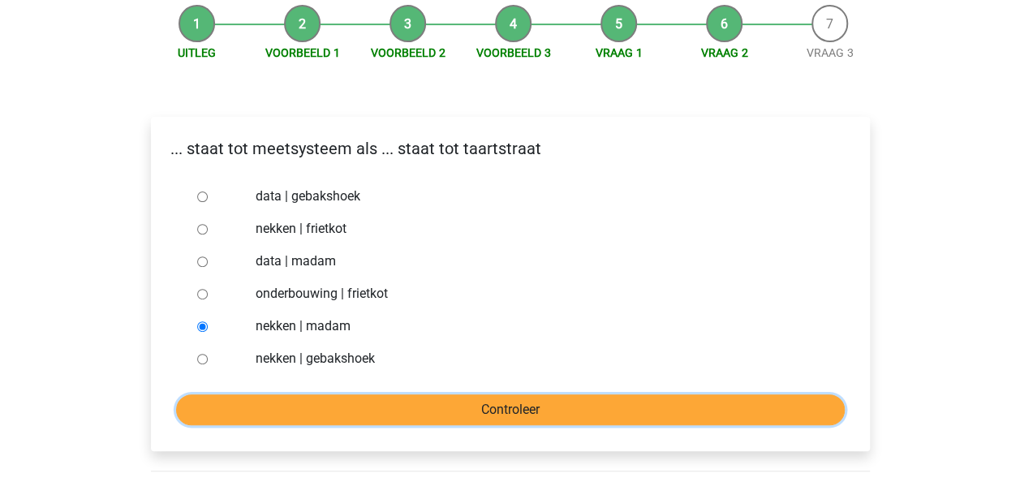
click at [382, 405] on input "Controleer" at bounding box center [510, 410] width 669 height 31
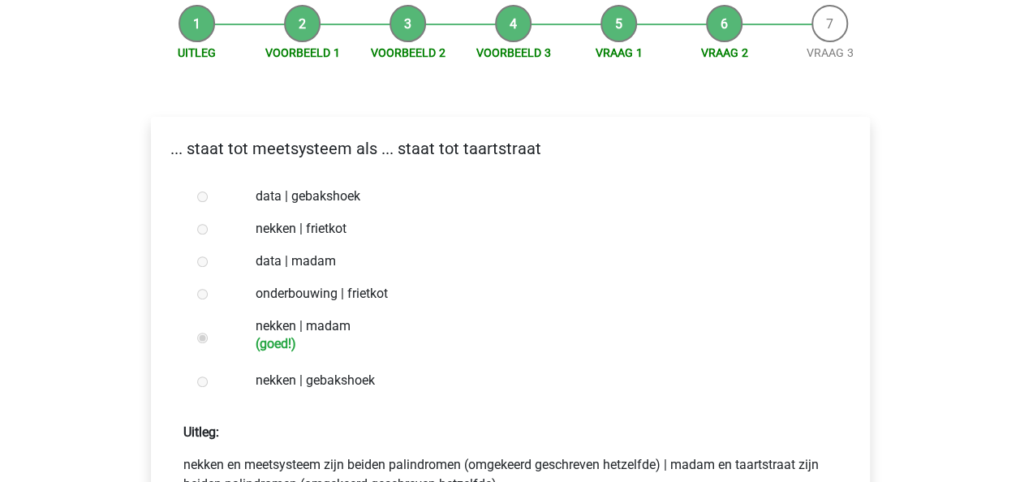
scroll to position [244, 0]
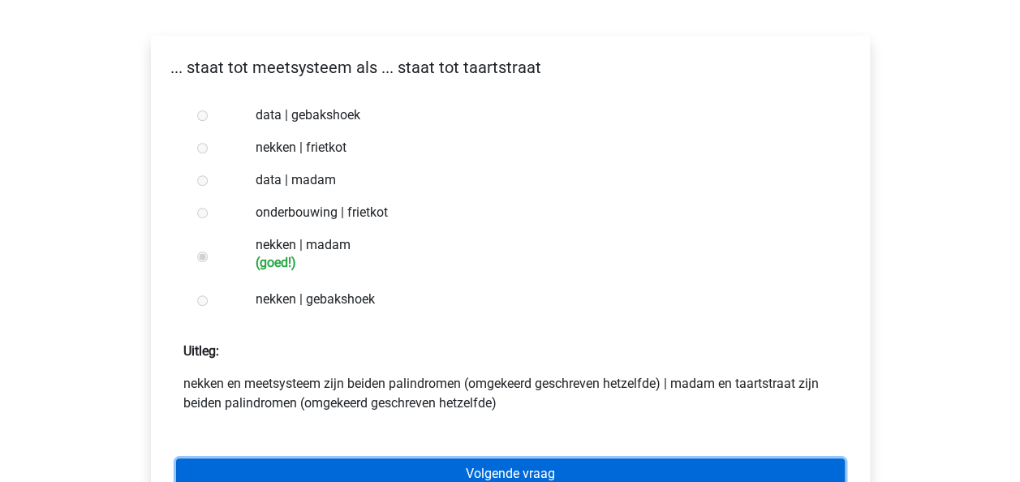
click at [543, 468] on link "Volgende vraag" at bounding box center [510, 474] width 669 height 31
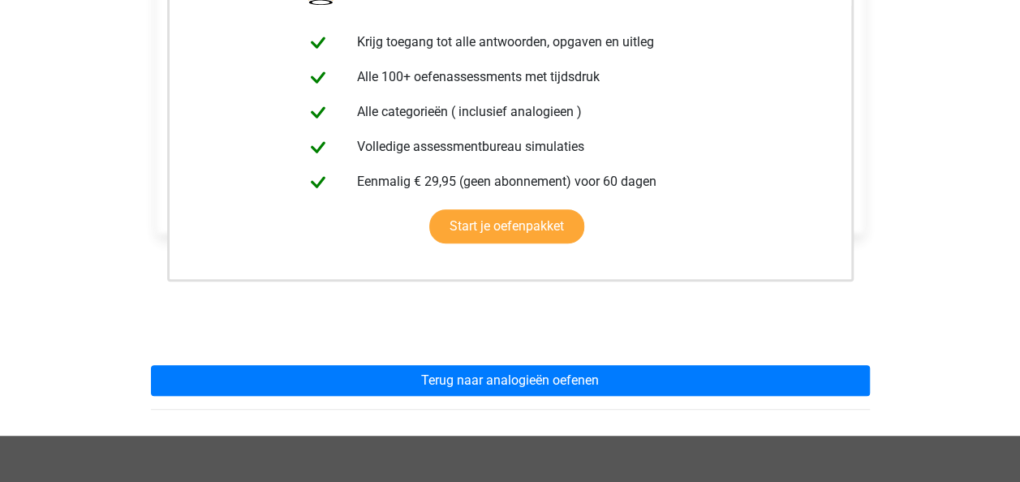
scroll to position [406, 0]
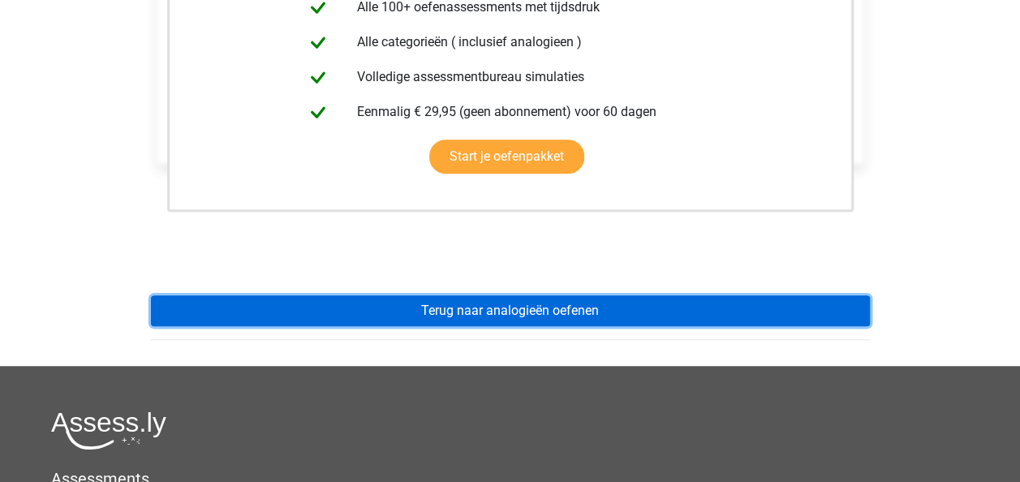
click at [521, 310] on link "Terug naar analogieën oefenen" at bounding box center [510, 310] width 719 height 31
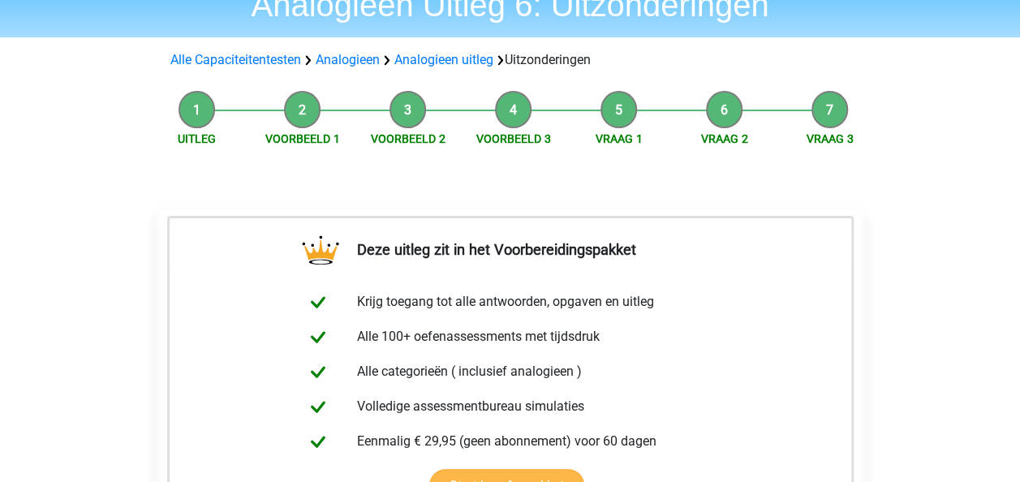
scroll to position [0, 0]
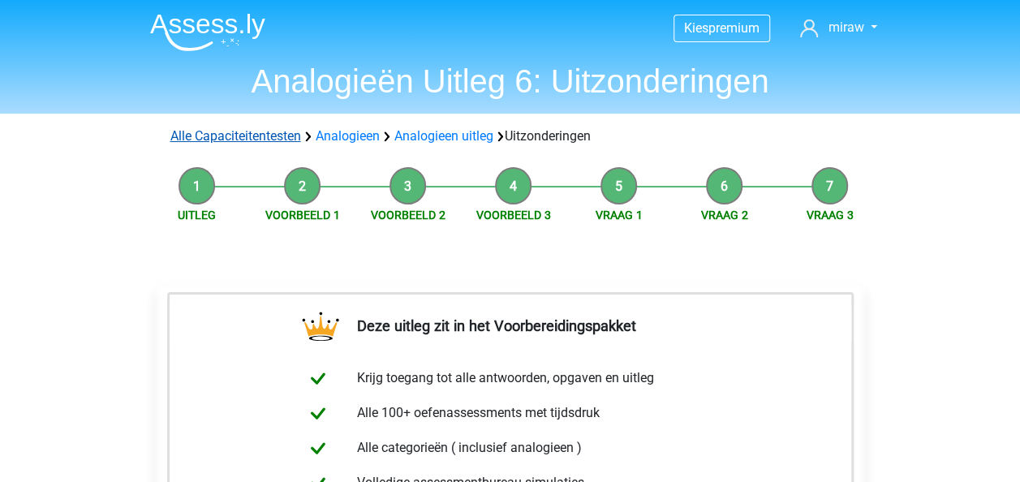
click at [258, 135] on link "Alle Capaciteitentesten" at bounding box center [235, 135] width 131 height 15
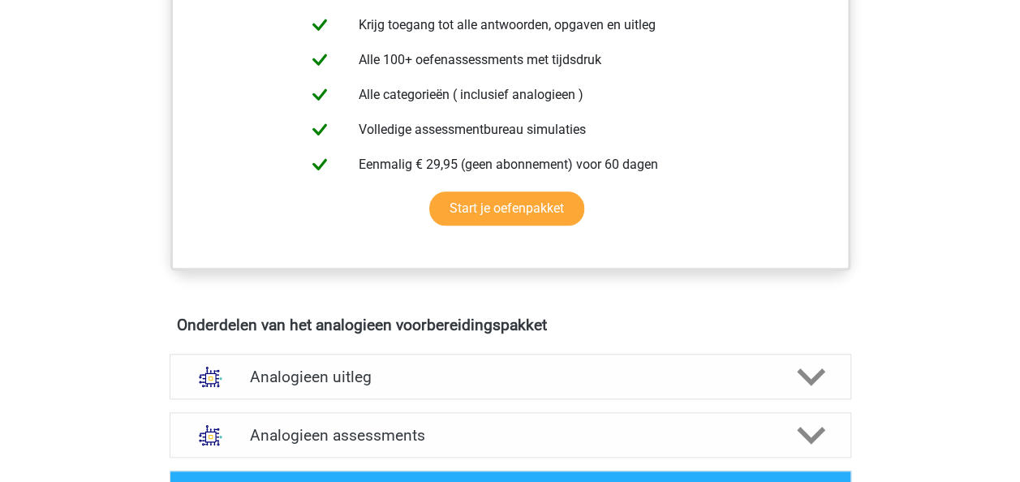
scroll to position [731, 0]
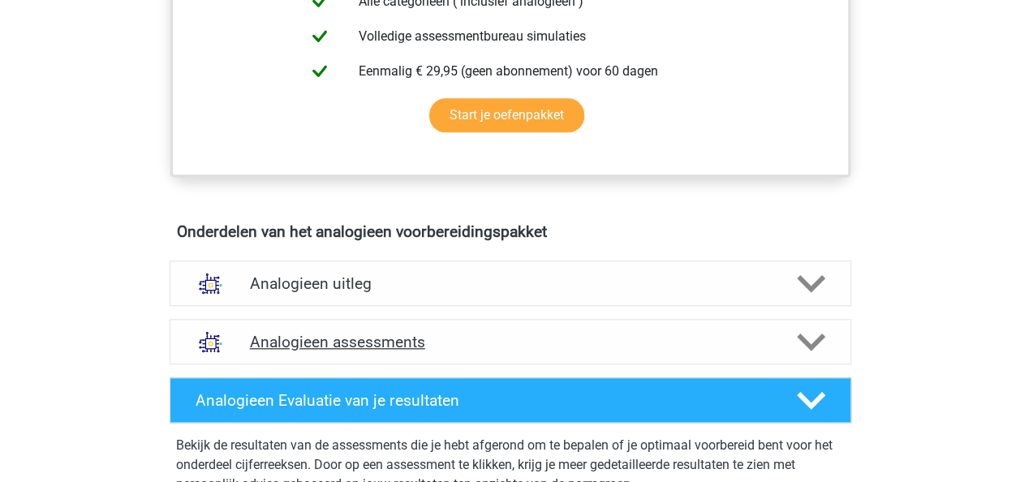
click at [347, 345] on h4 "Analogieen assessments" at bounding box center [510, 342] width 521 height 19
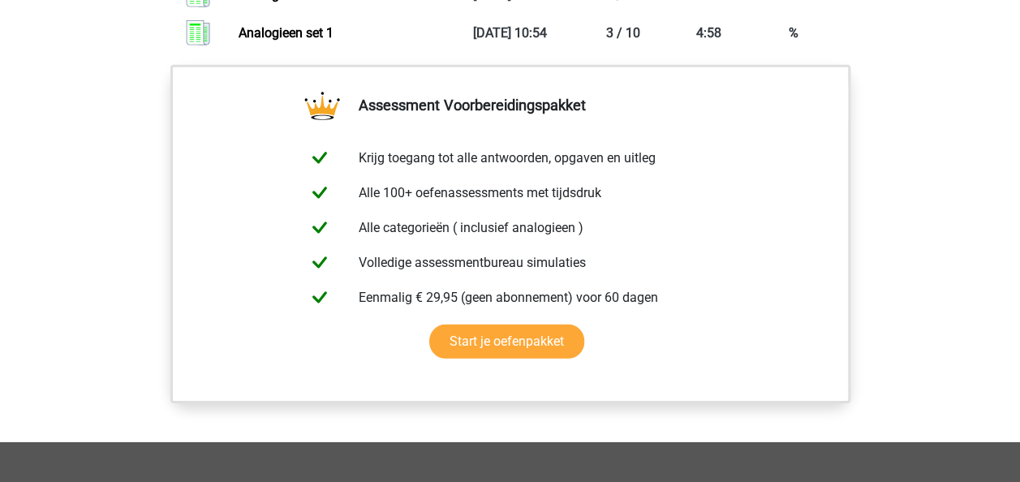
scroll to position [2435, 0]
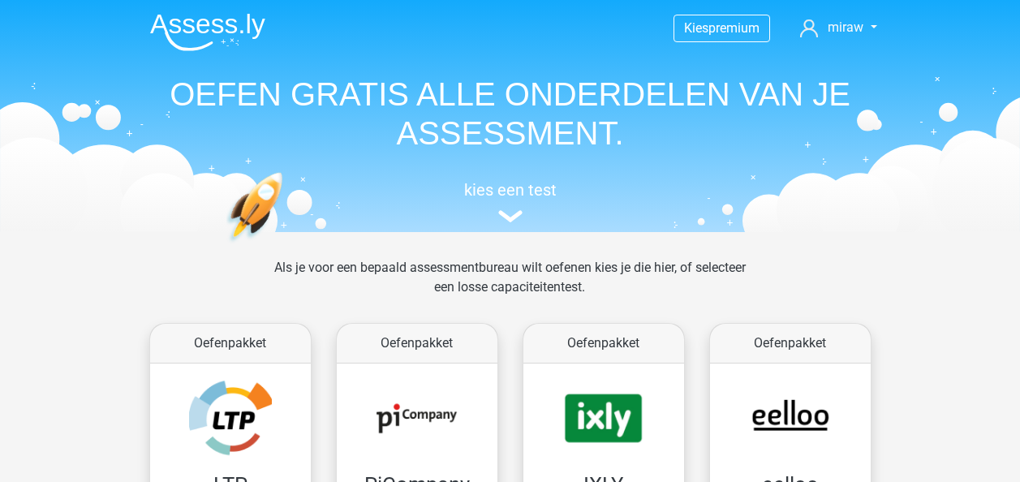
scroll to position [688, 0]
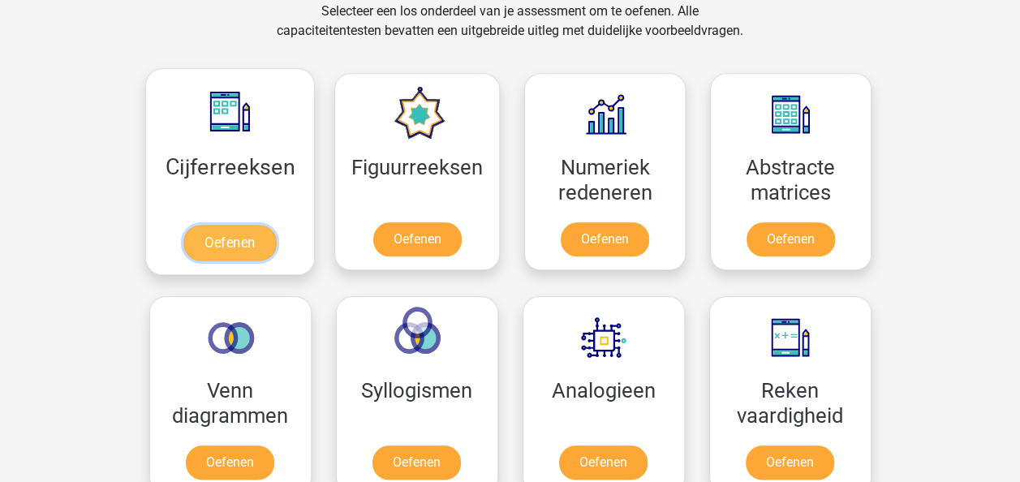
click at [237, 225] on link "Oefenen" at bounding box center [229, 243] width 93 height 36
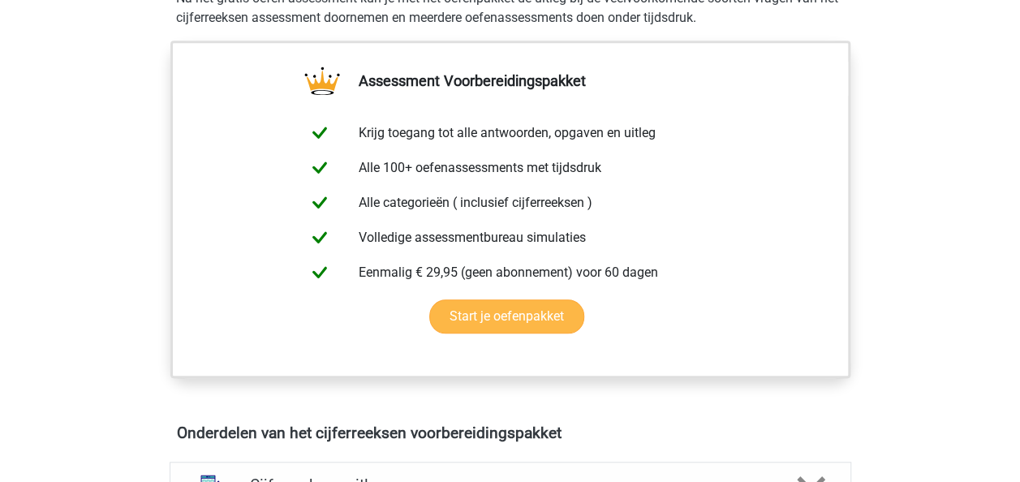
scroll to position [812, 0]
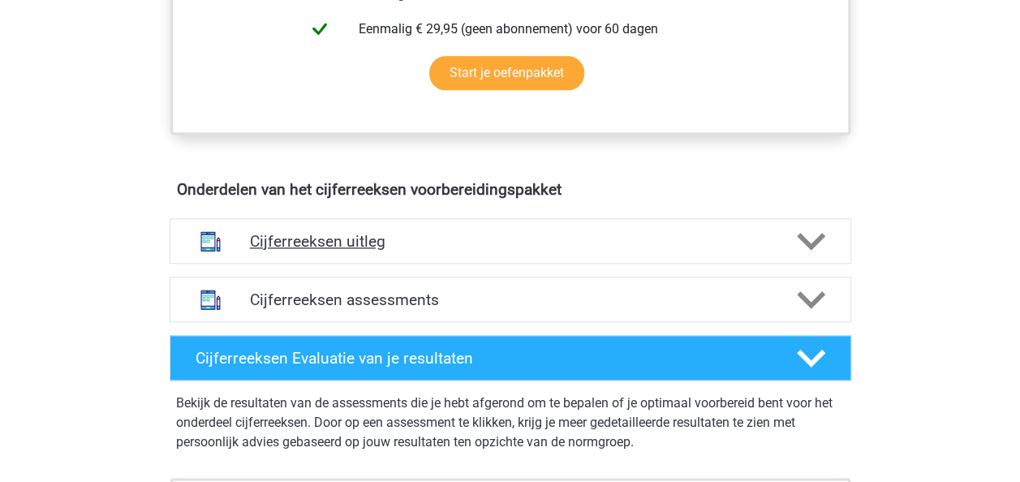
click at [372, 251] on h4 "Cijferreeksen uitleg" at bounding box center [510, 241] width 521 height 19
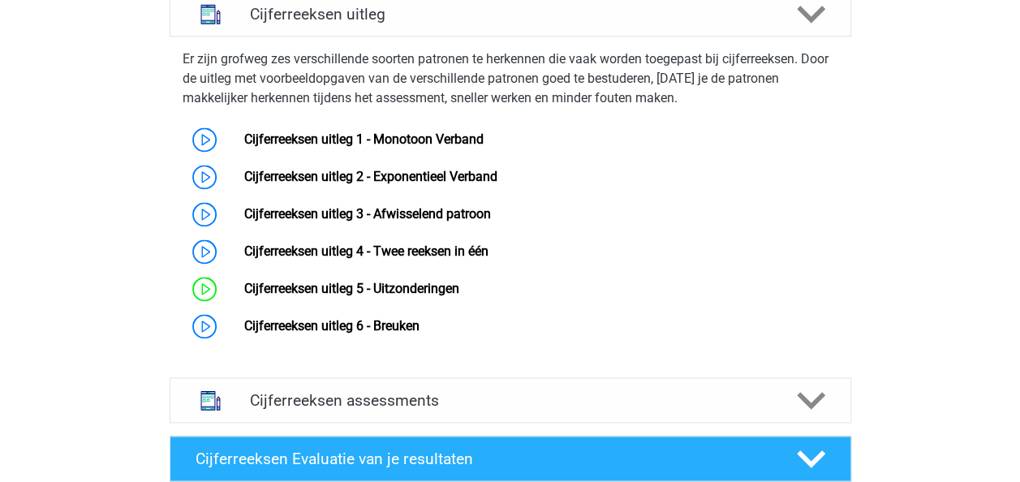
scroll to position [1055, 0]
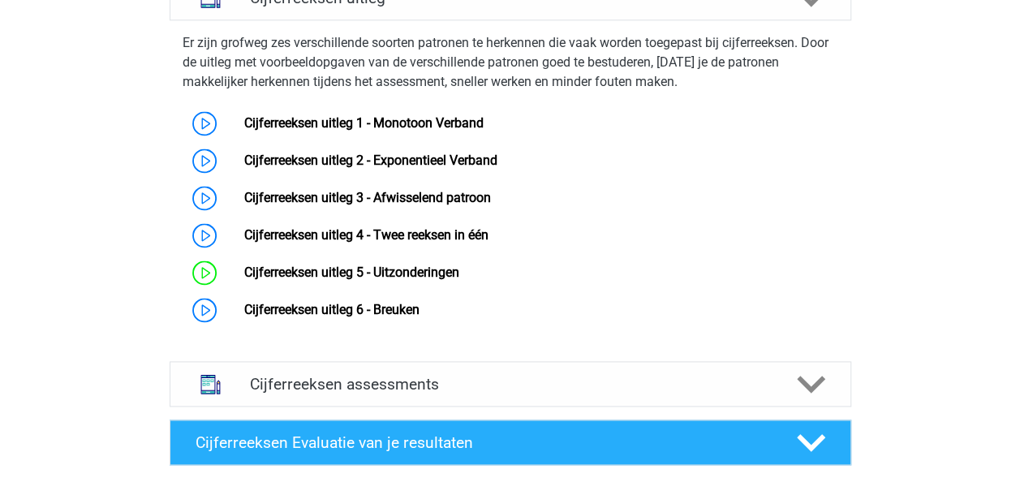
click at [175, 52] on div "Er zijn grofweg zes verschillende soorten patronen te herkennen die vaak worden…" at bounding box center [510, 178] width 695 height 302
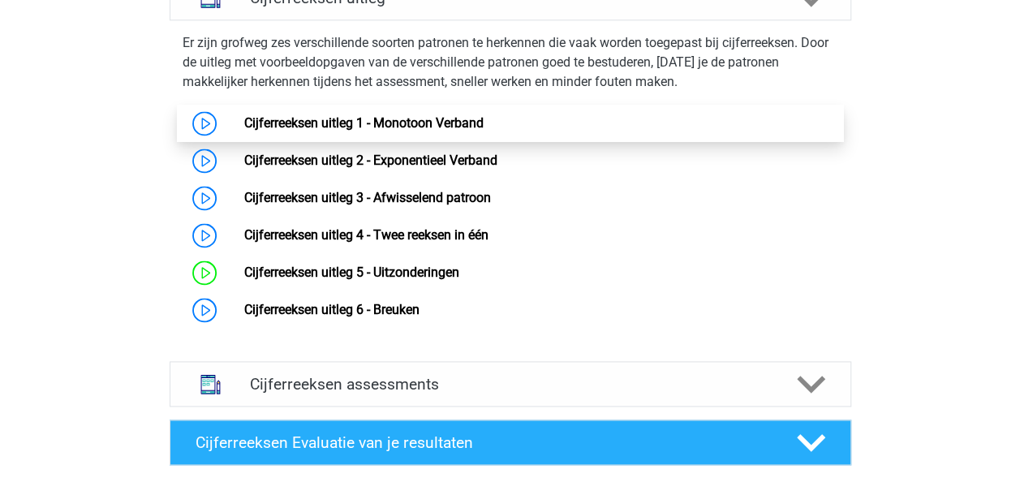
click at [349, 131] on link "Cijferreeksen uitleg 1 - Monotoon Verband" at bounding box center [363, 122] width 239 height 15
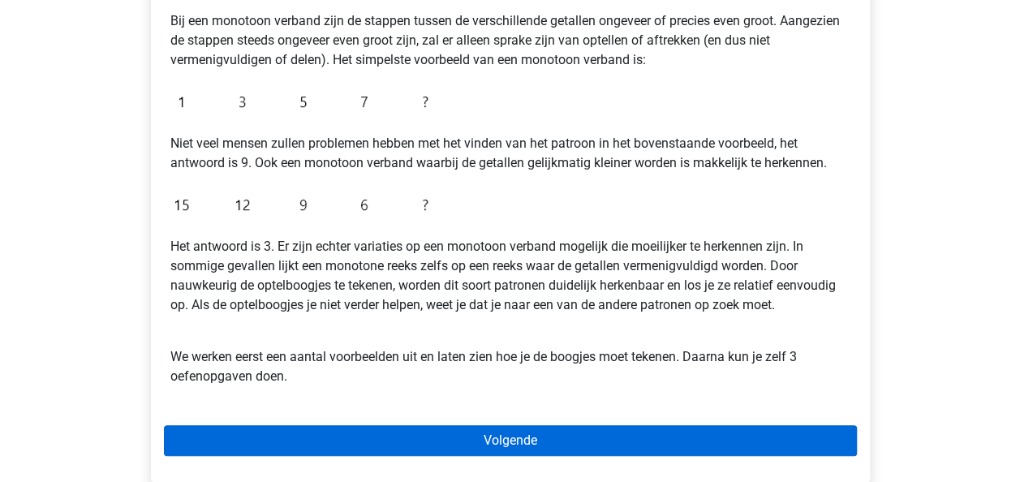
scroll to position [406, 0]
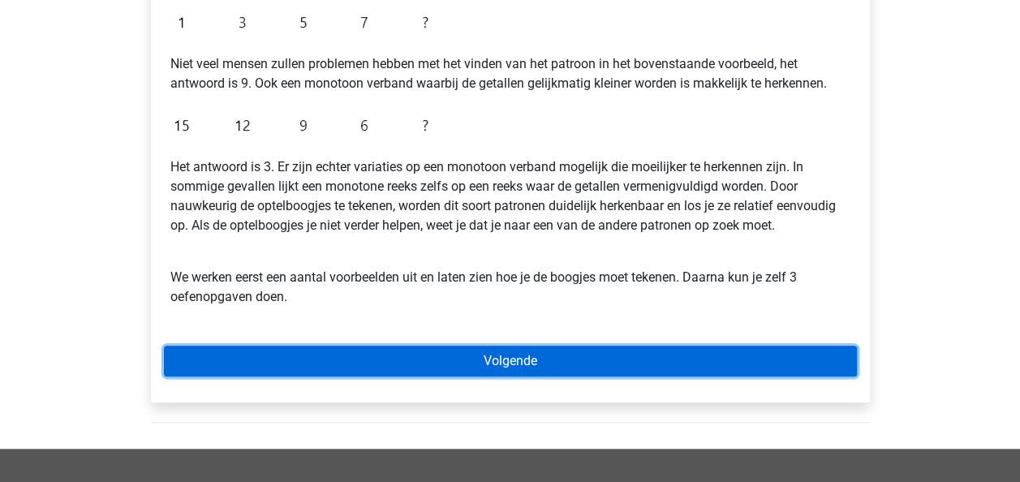
click at [515, 358] on link "Volgende" at bounding box center [510, 361] width 693 height 31
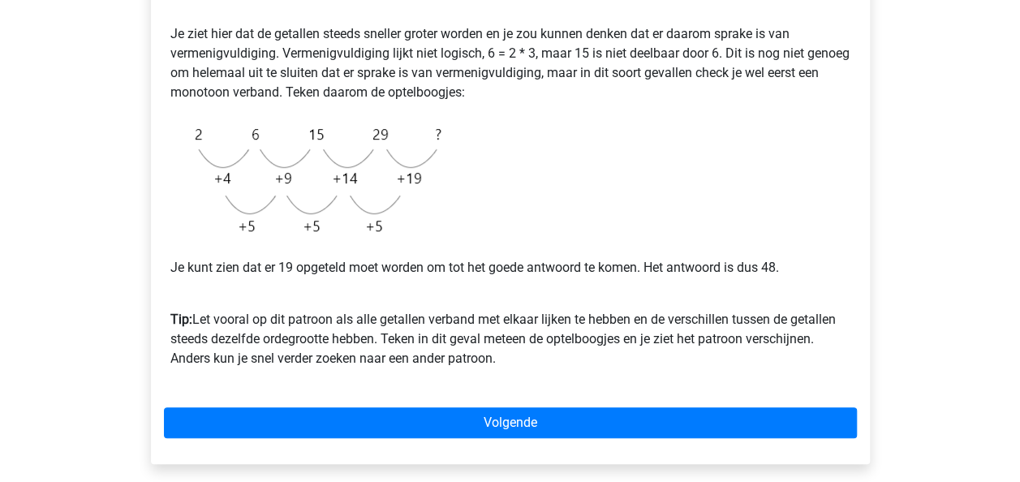
scroll to position [325, 0]
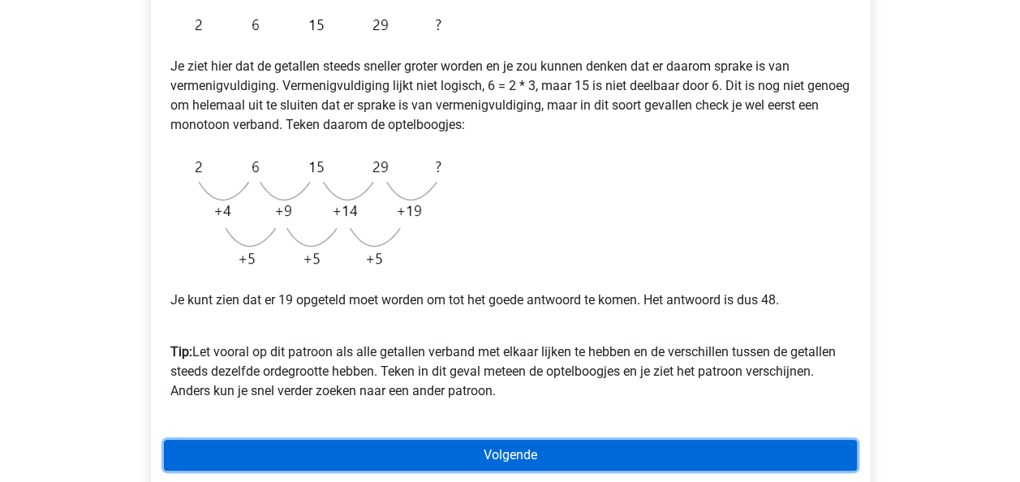
click at [497, 453] on link "Volgende" at bounding box center [510, 455] width 693 height 31
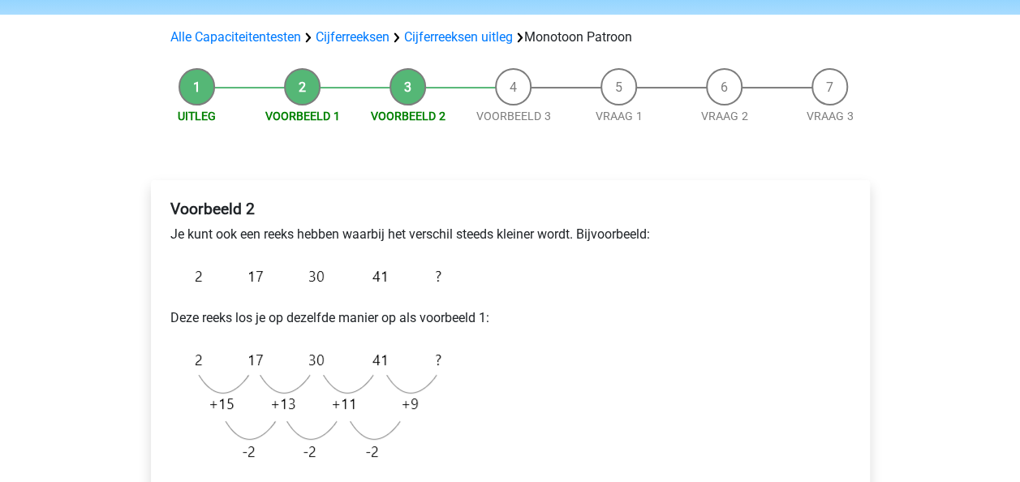
scroll to position [244, 0]
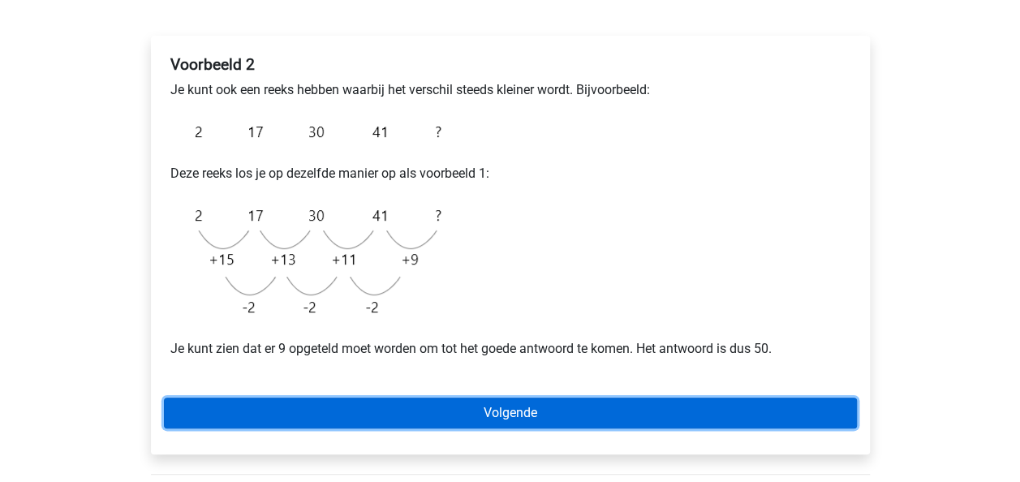
click at [469, 411] on link "Volgende" at bounding box center [510, 413] width 693 height 31
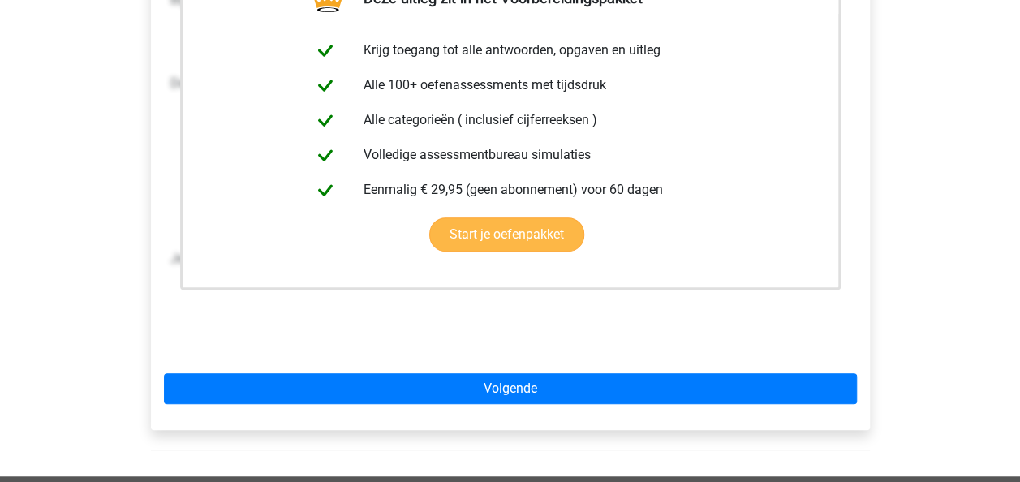
scroll to position [487, 0]
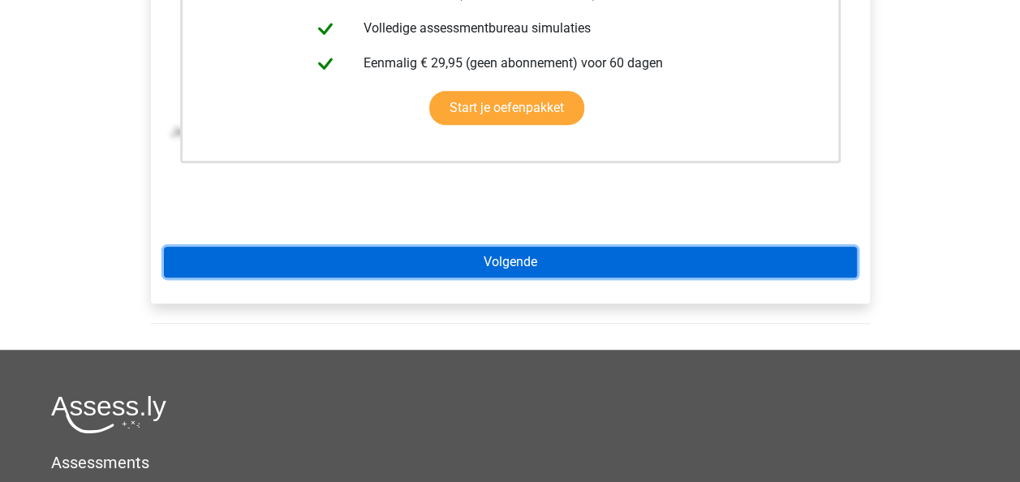
click at [509, 252] on link "Volgende" at bounding box center [510, 262] width 693 height 31
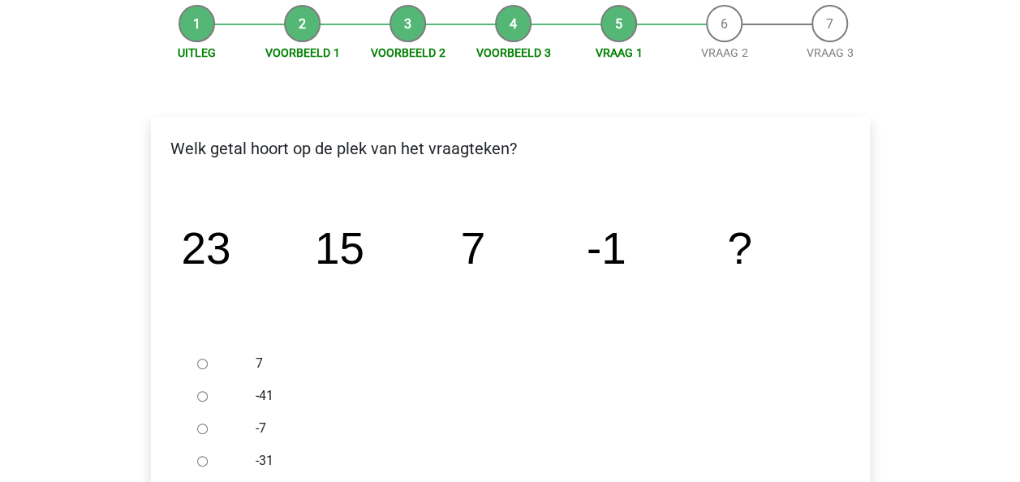
scroll to position [244, 0]
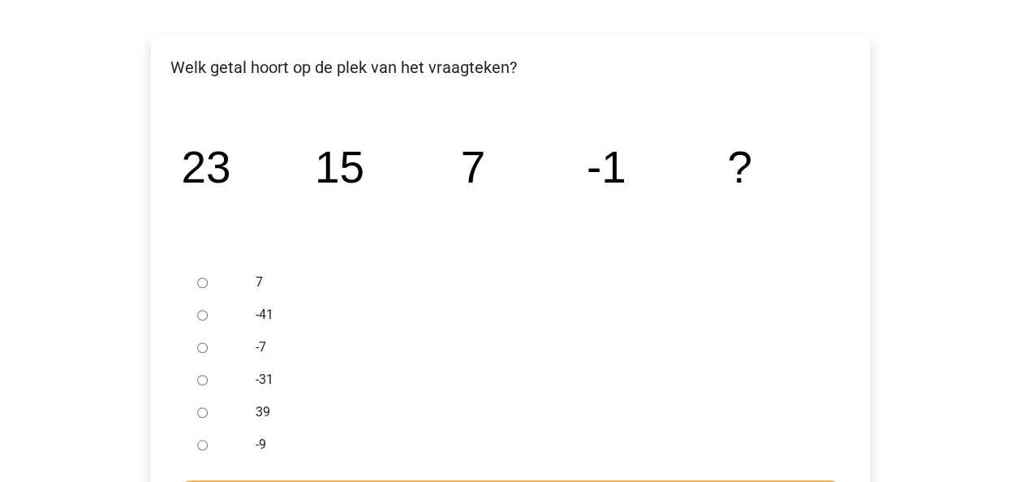
click at [265, 439] on label "-9" at bounding box center [537, 444] width 562 height 19
click at [208, 440] on input "-9" at bounding box center [202, 445] width 11 height 11
radio input "true"
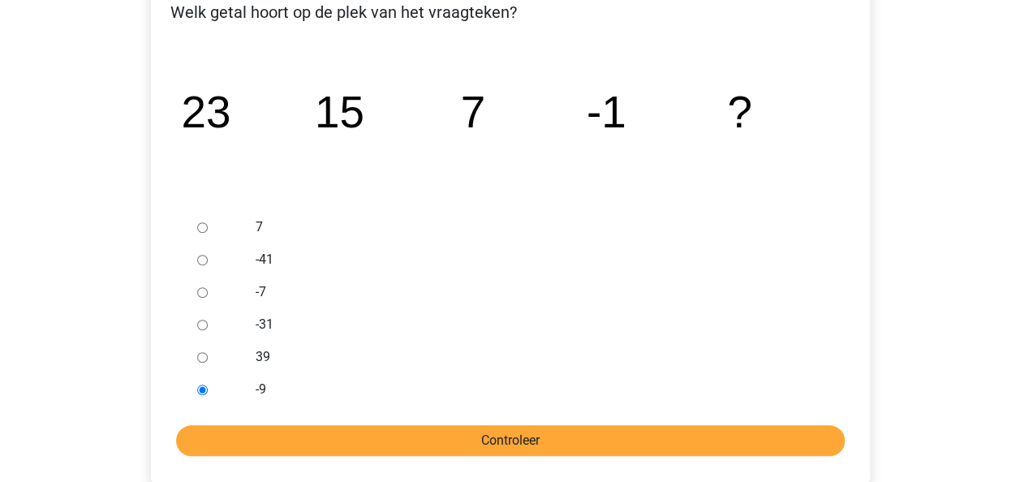
scroll to position [325, 0]
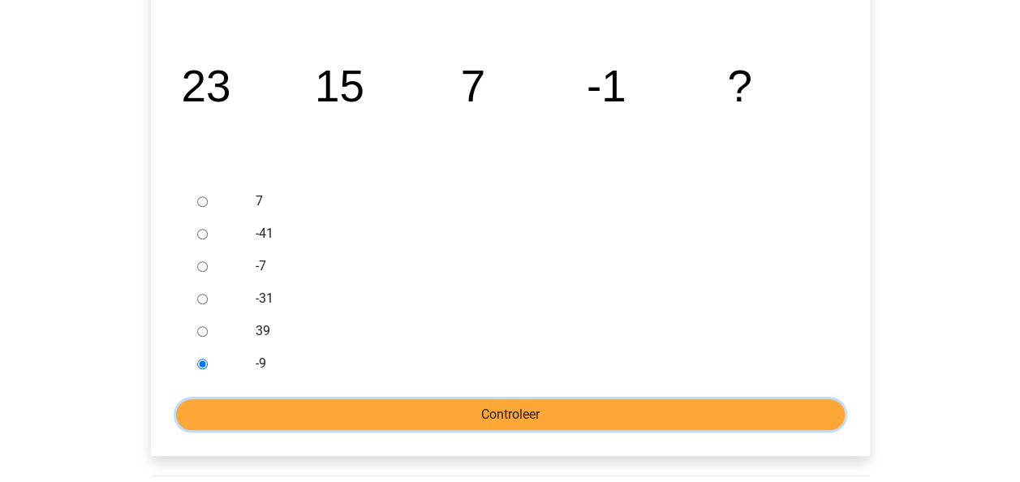
click at [412, 408] on input "Controleer" at bounding box center [510, 414] width 669 height 31
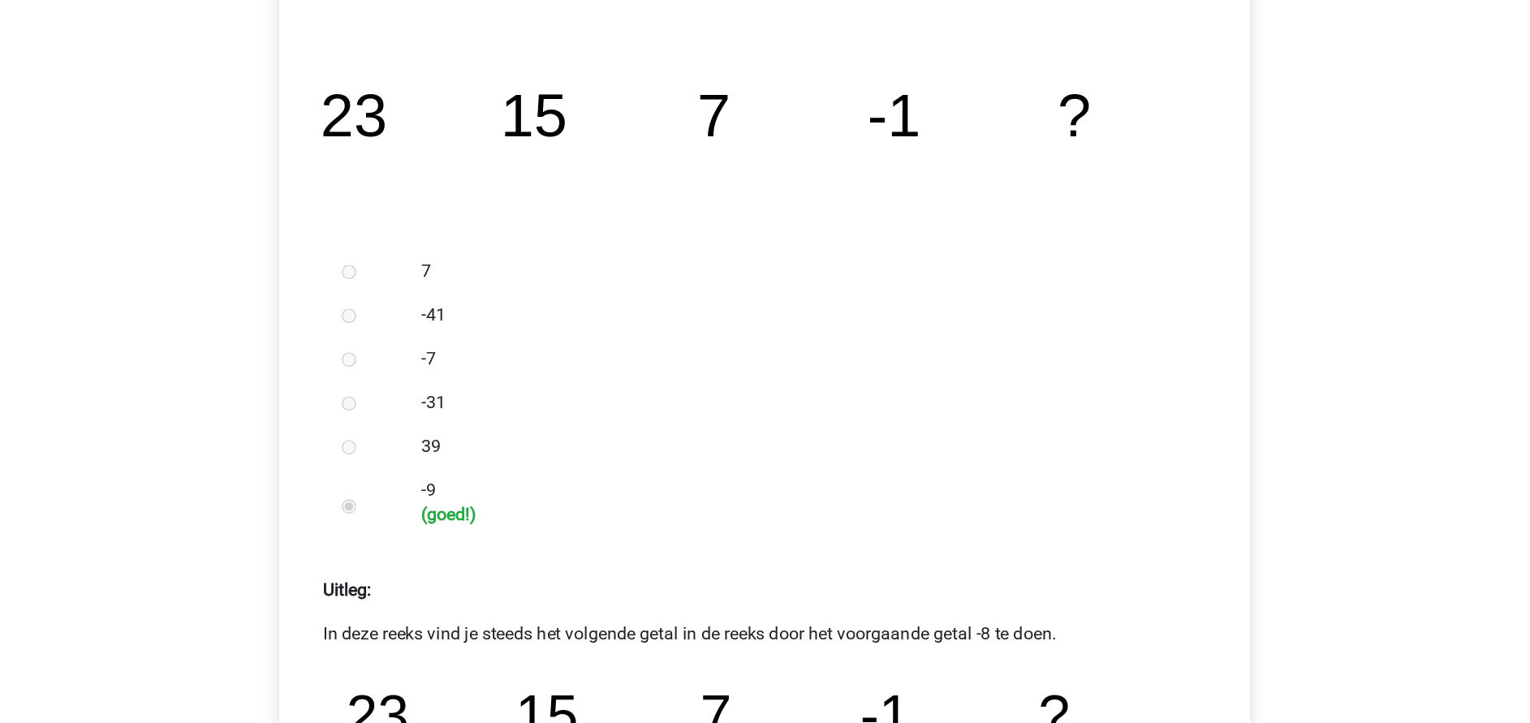
scroll to position [325, 0]
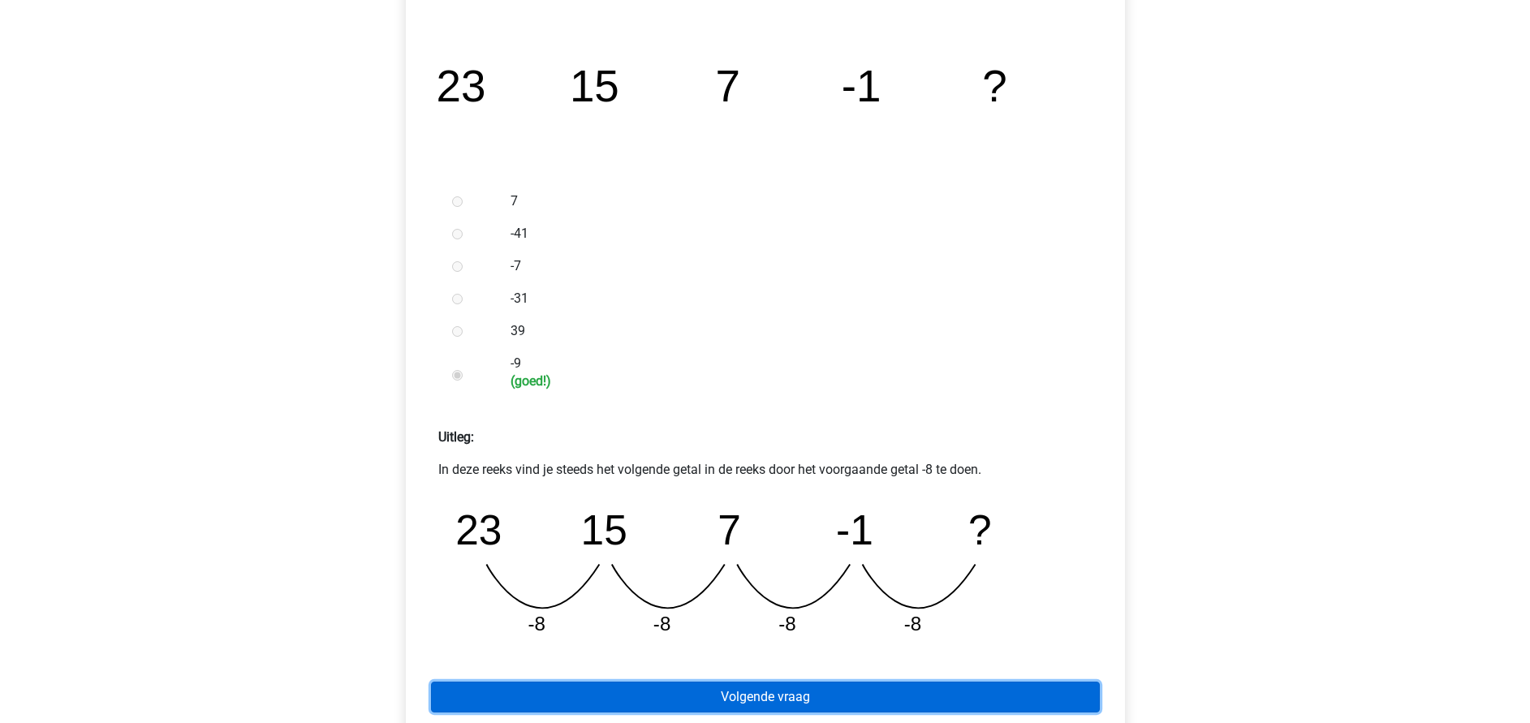
click at [760, 481] on link "Volgende vraag" at bounding box center [765, 697] width 669 height 31
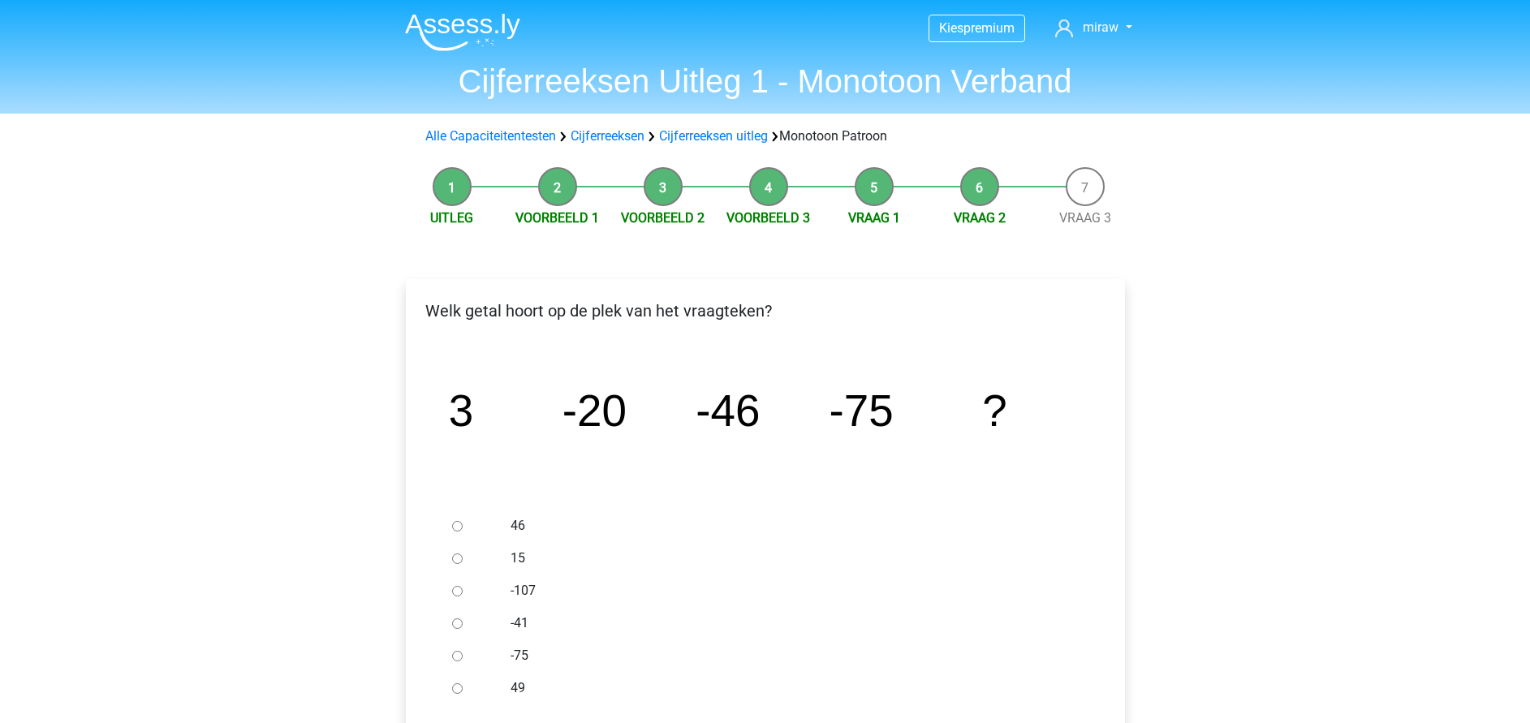
scroll to position [122, 0]
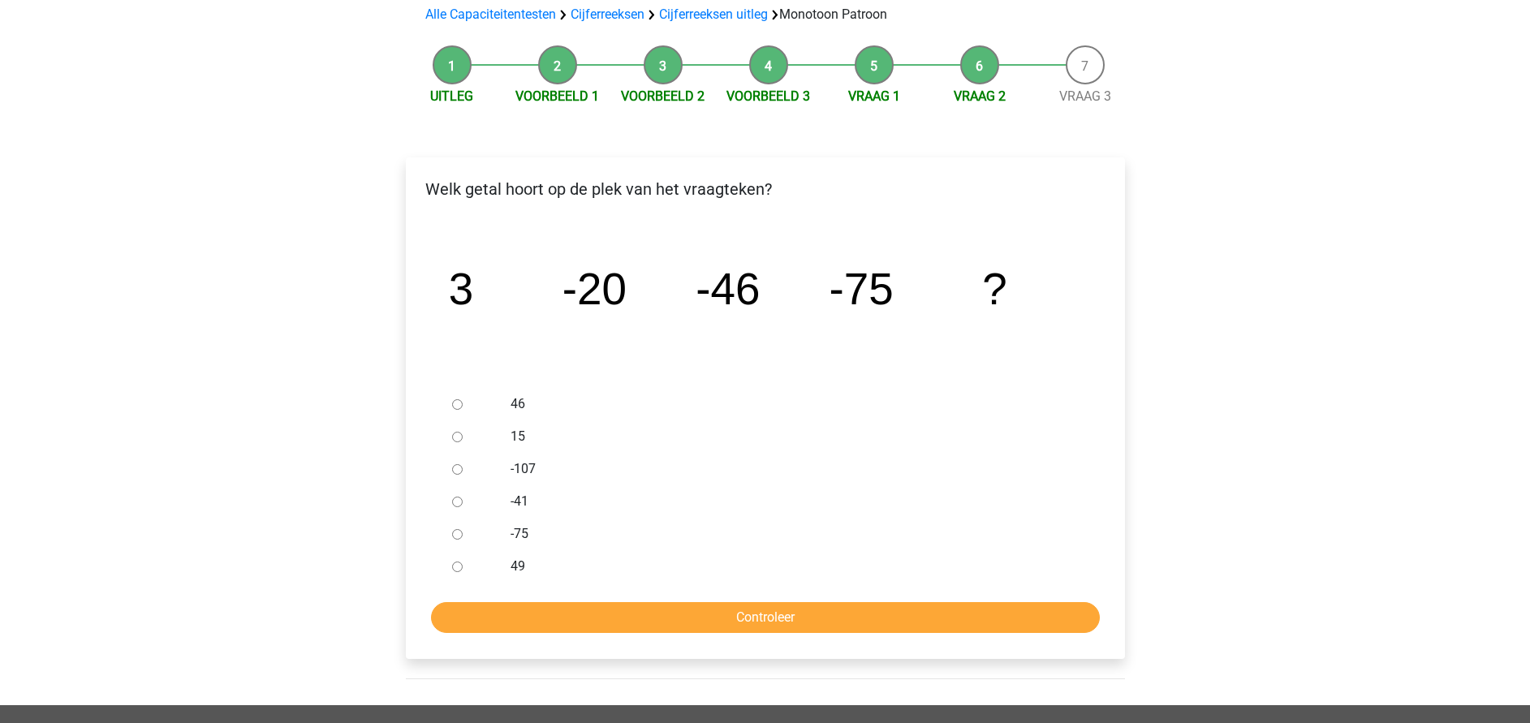
click at [564, 465] on label "-107" at bounding box center [792, 468] width 562 height 19
click at [463, 465] on input "-107" at bounding box center [457, 469] width 11 height 11
radio input "true"
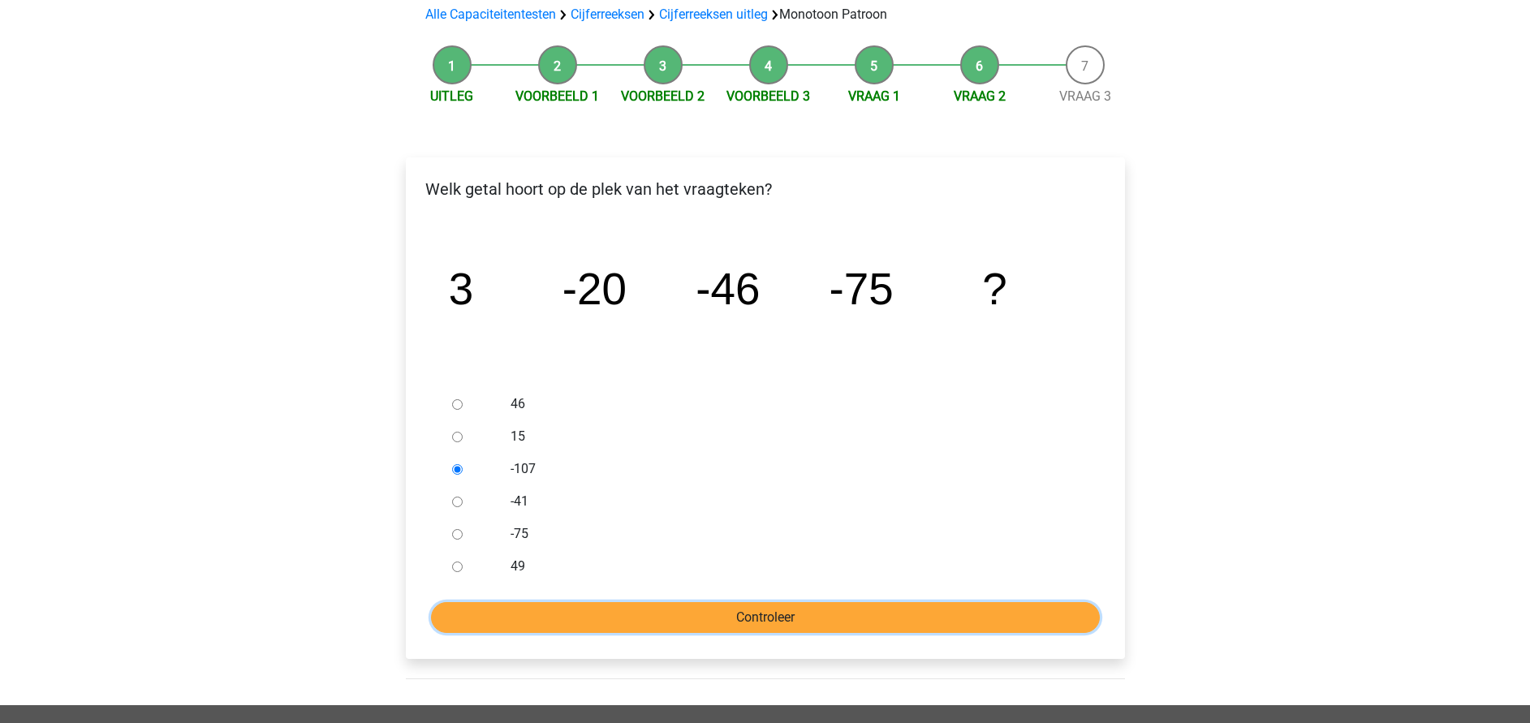
click at [725, 617] on input "Controleer" at bounding box center [765, 617] width 669 height 31
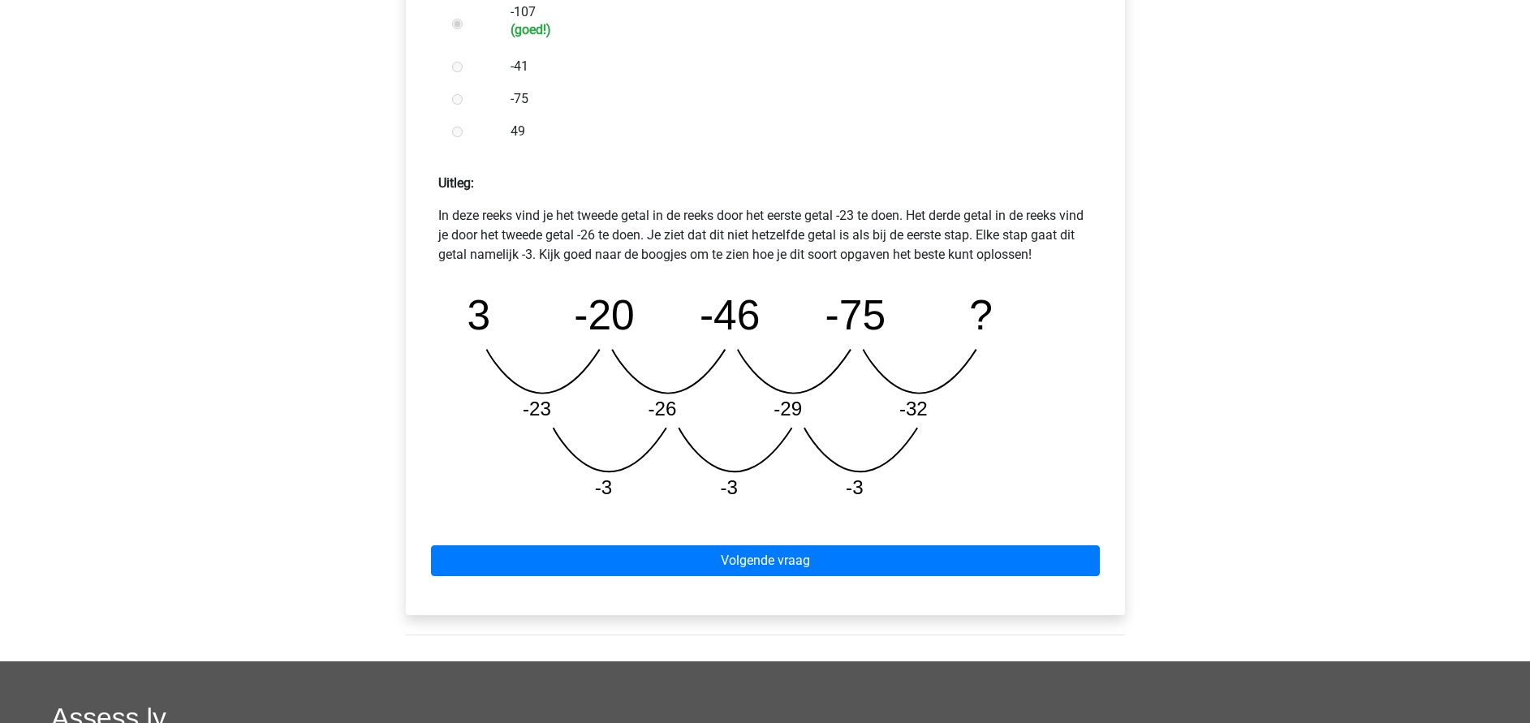
scroll to position [731, 0]
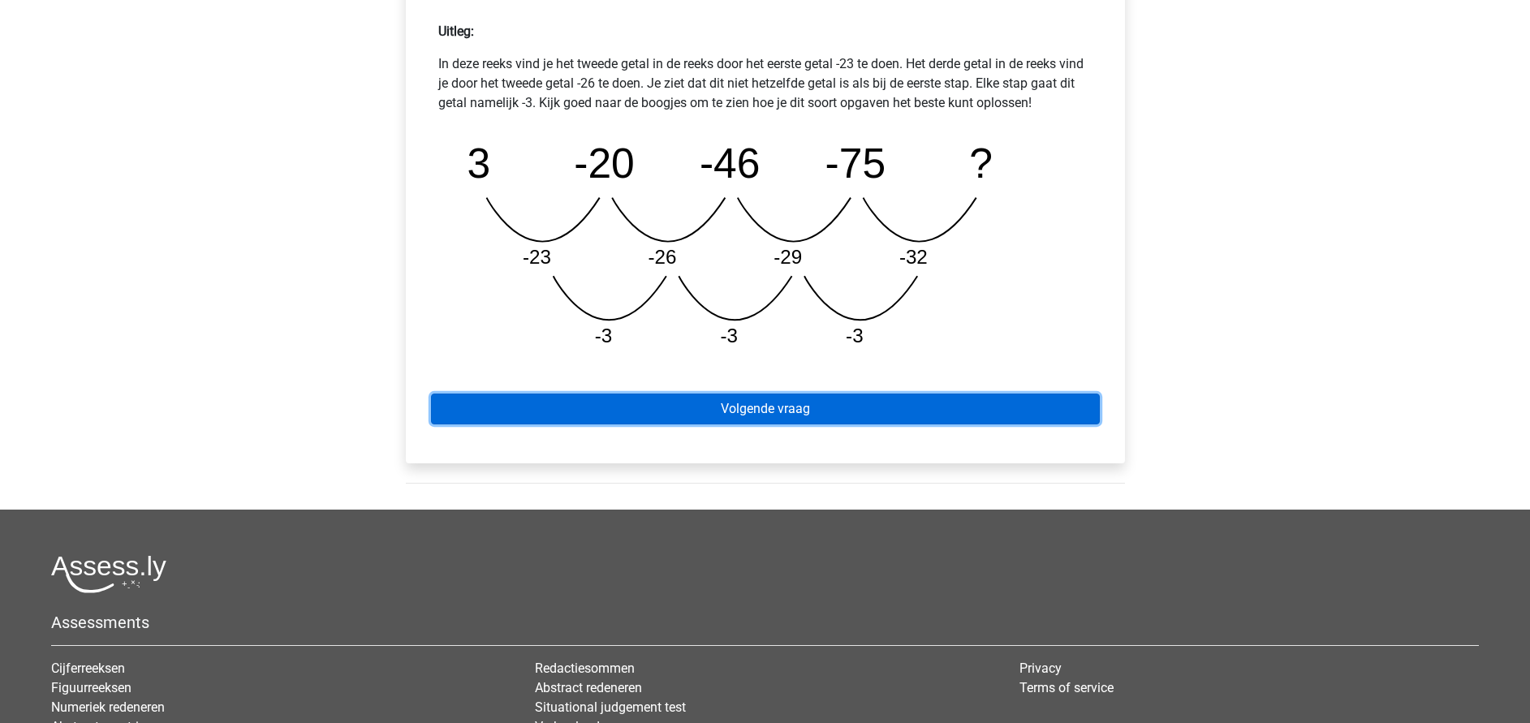
click at [783, 415] on link "Volgende vraag" at bounding box center [765, 409] width 669 height 31
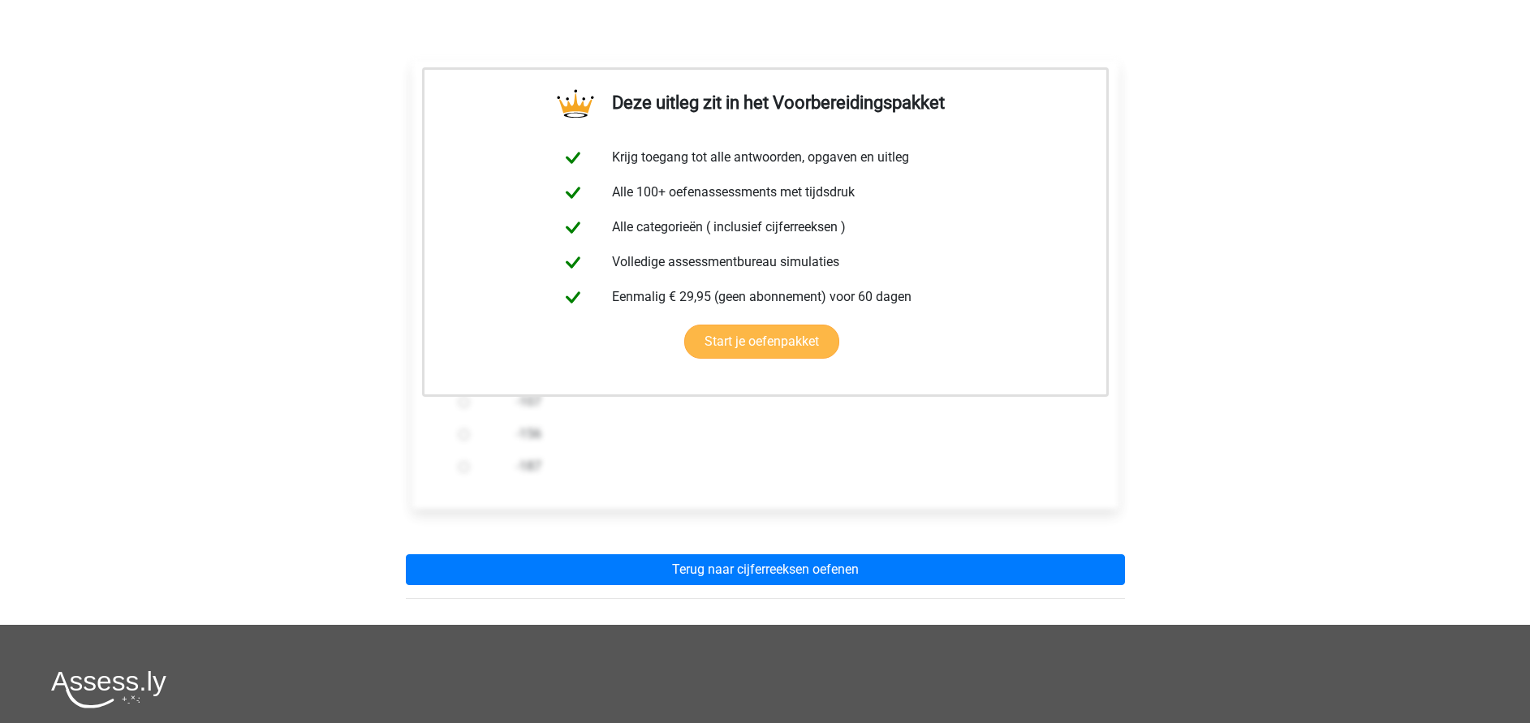
scroll to position [365, 0]
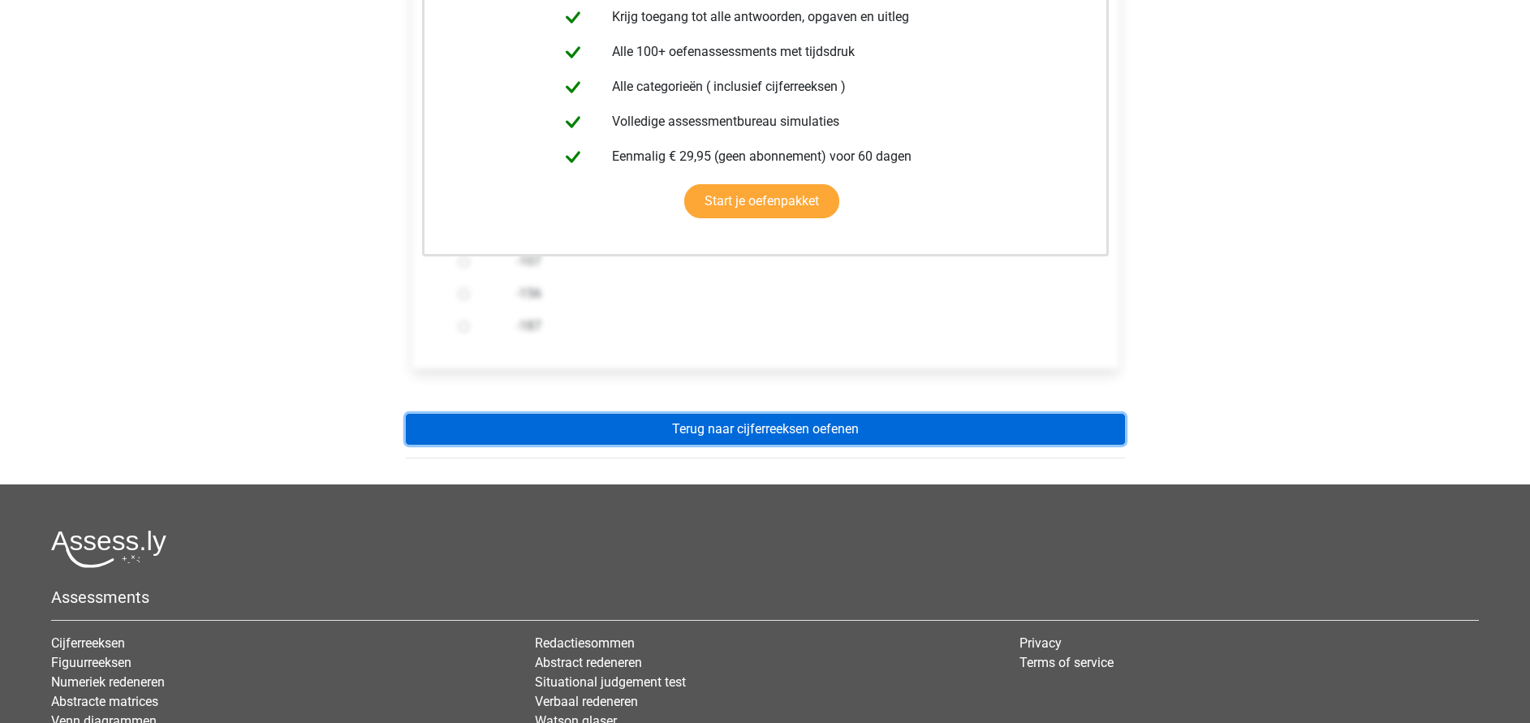
click at [759, 420] on link "Terug naar cijferreeksen oefenen" at bounding box center [765, 429] width 719 height 31
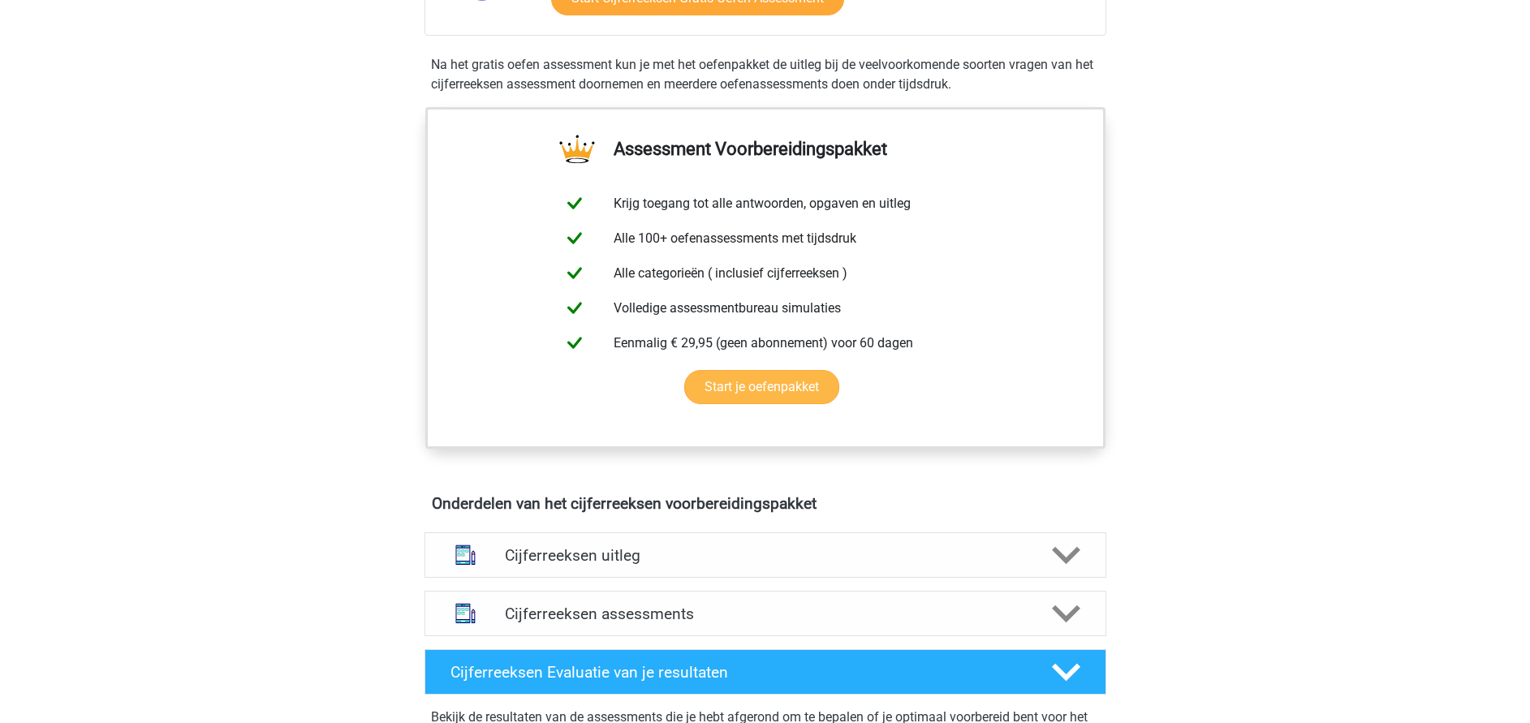
scroll to position [609, 0]
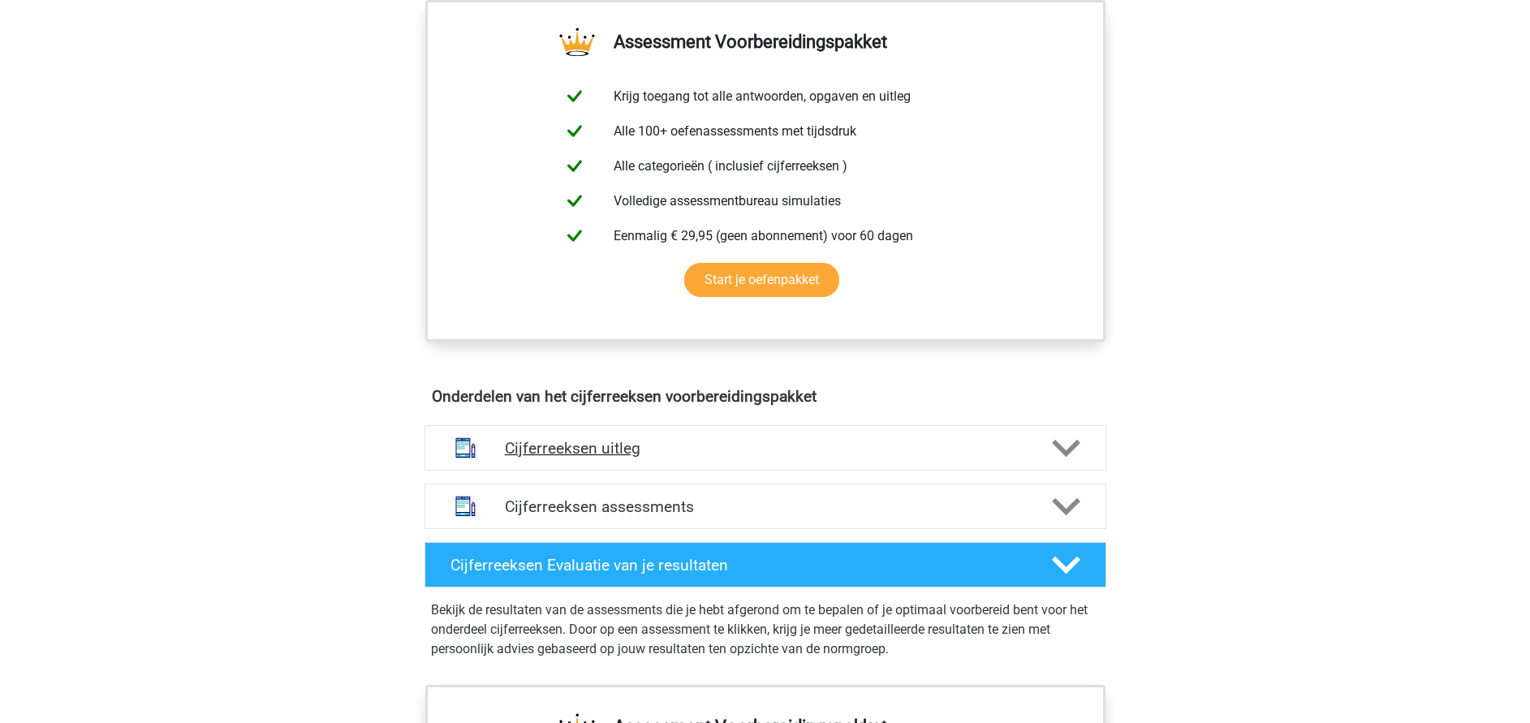
click at [585, 458] on h4 "Cijferreeksen uitleg" at bounding box center [765, 448] width 521 height 19
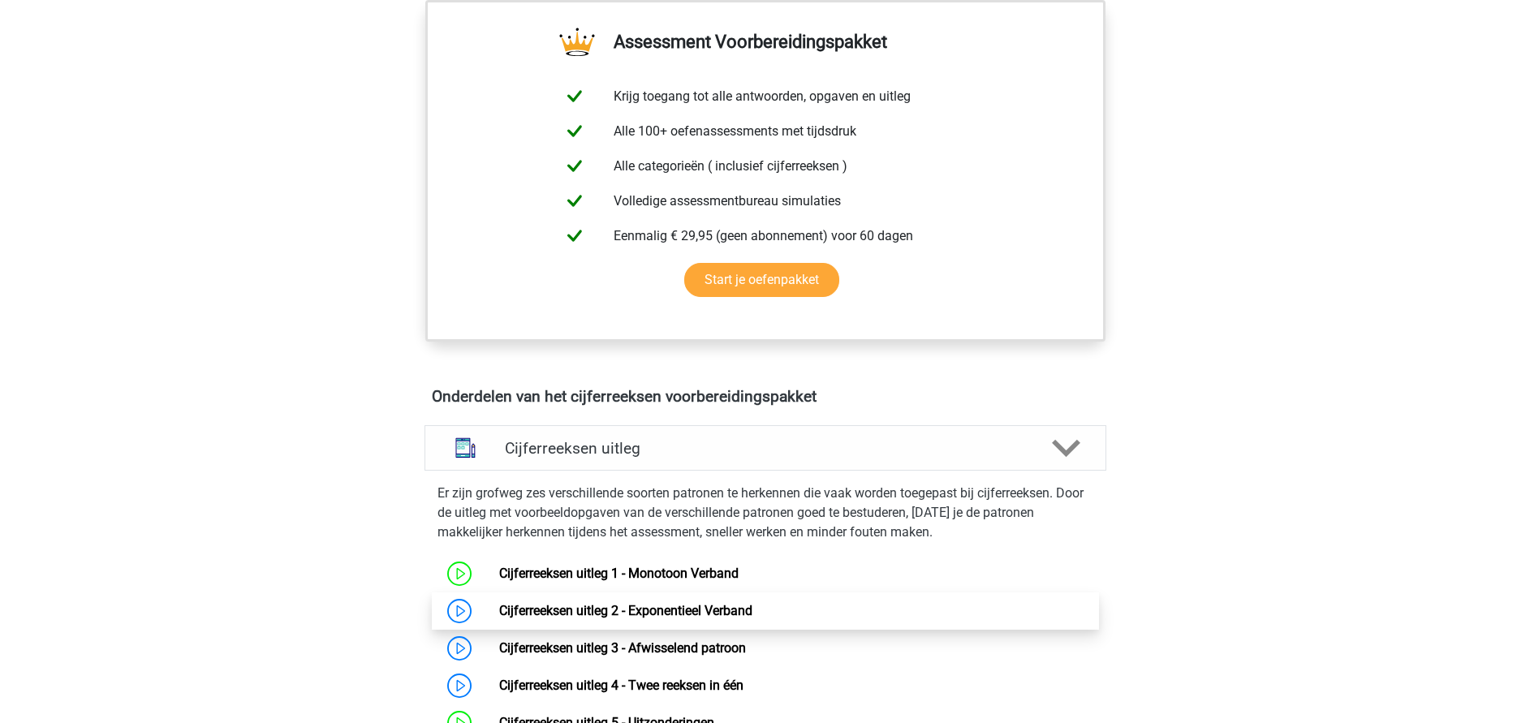
click at [593, 619] on link "Cijferreeksen uitleg 2 - Exponentieel Verband" at bounding box center [625, 610] width 253 height 15
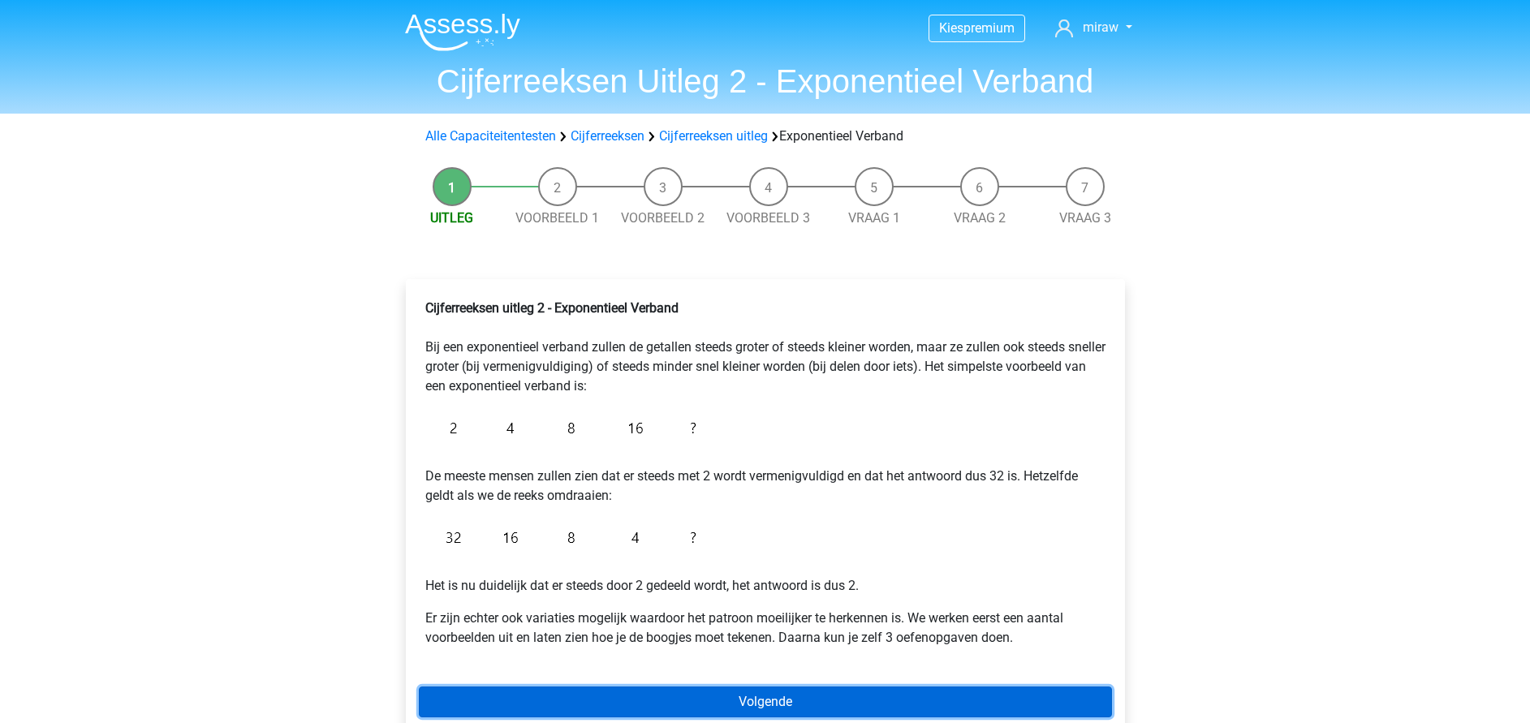
click at [798, 705] on link "Volgende" at bounding box center [765, 702] width 693 height 31
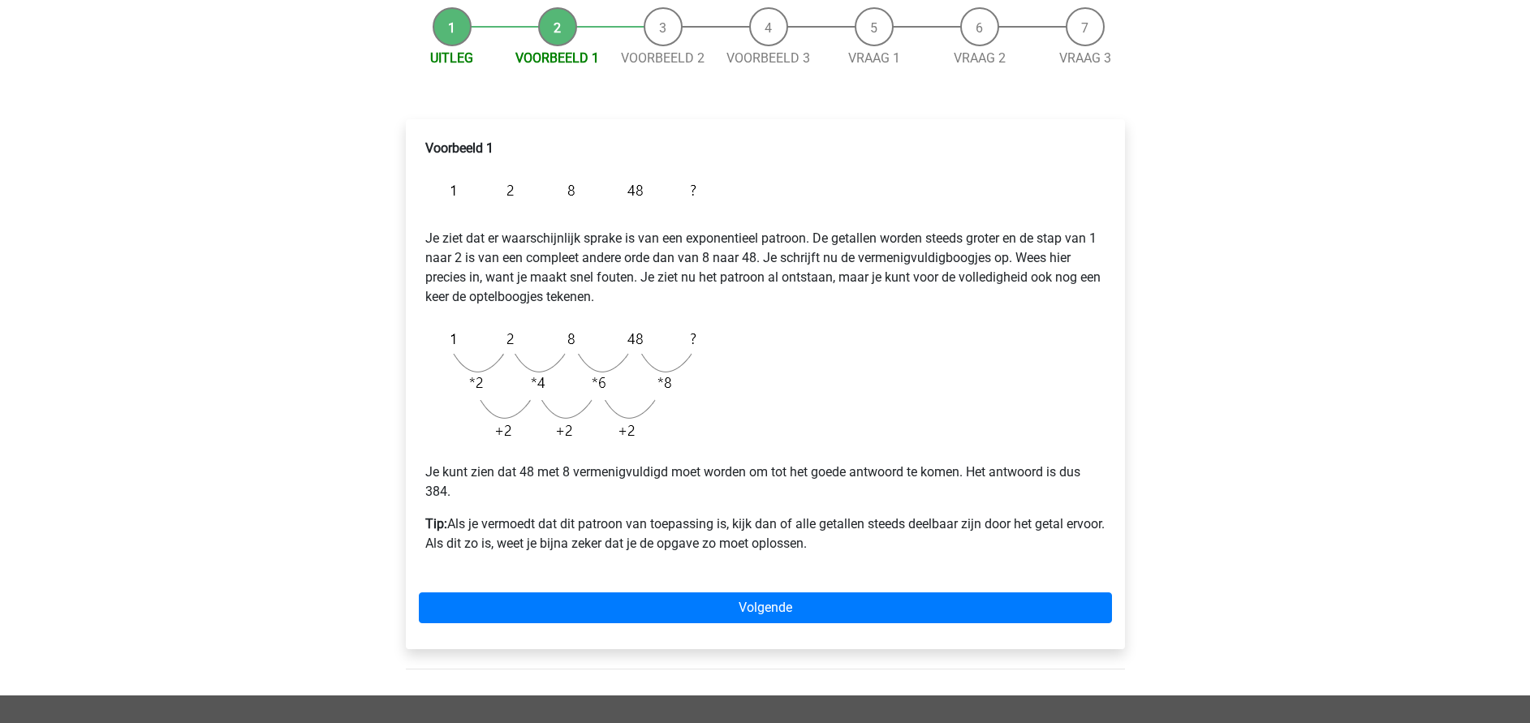
scroll to position [244, 0]
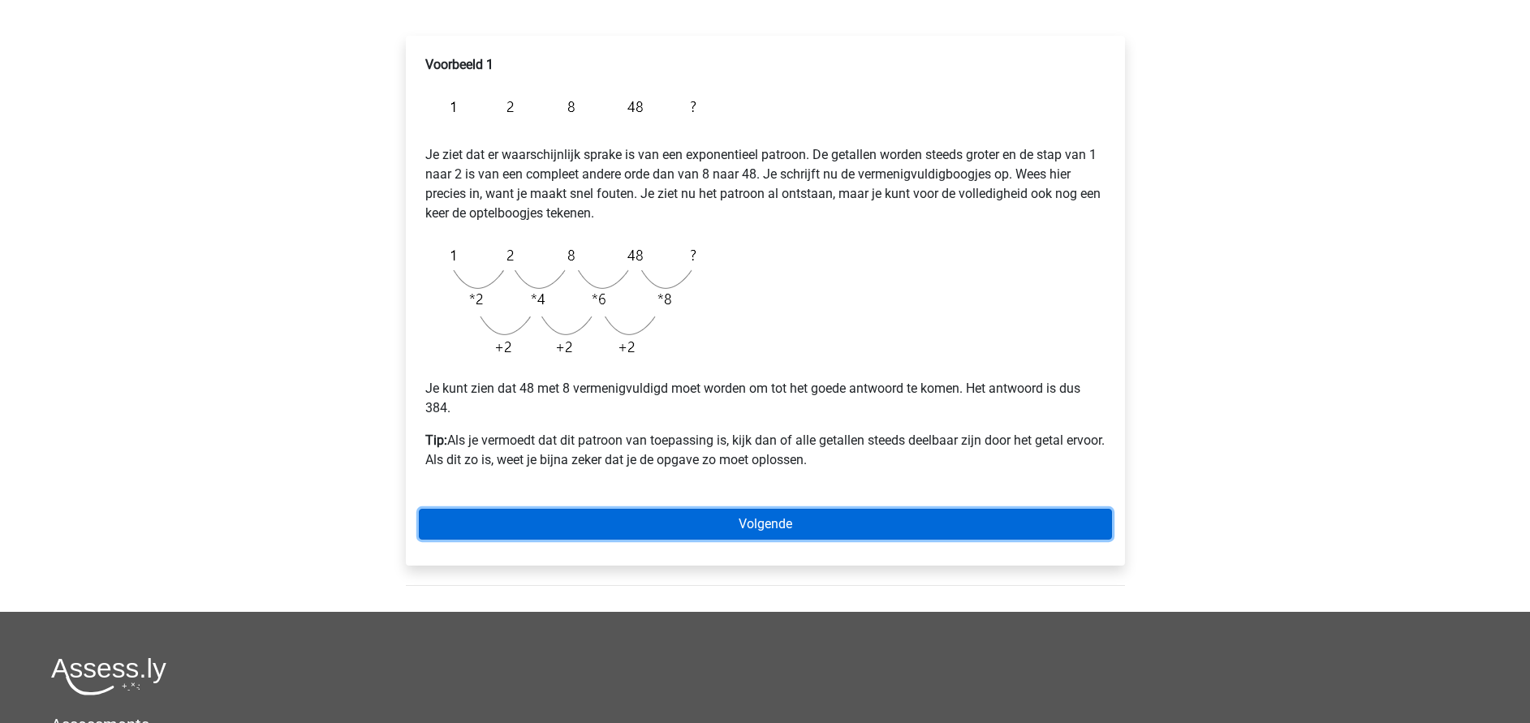
click at [744, 522] on link "Volgende" at bounding box center [765, 524] width 693 height 31
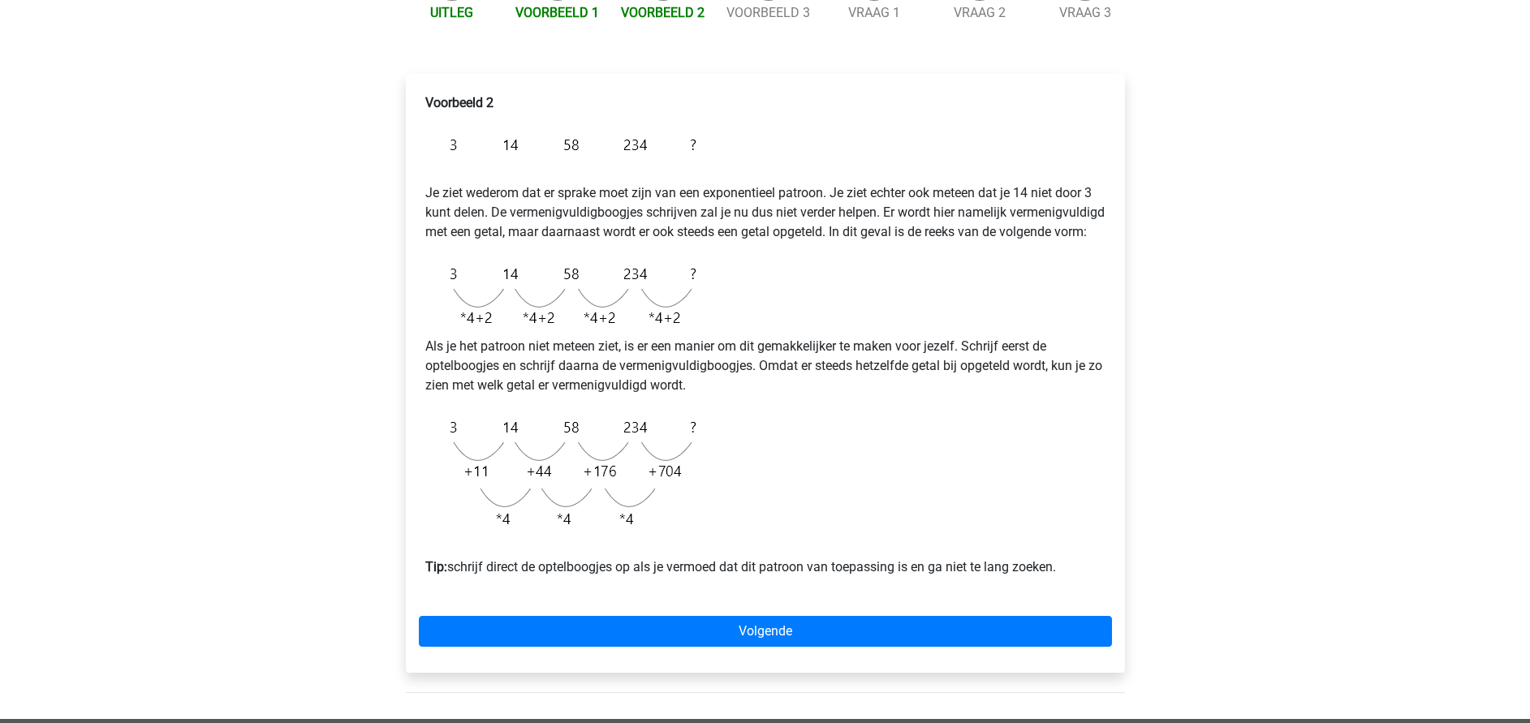
scroll to position [365, 0]
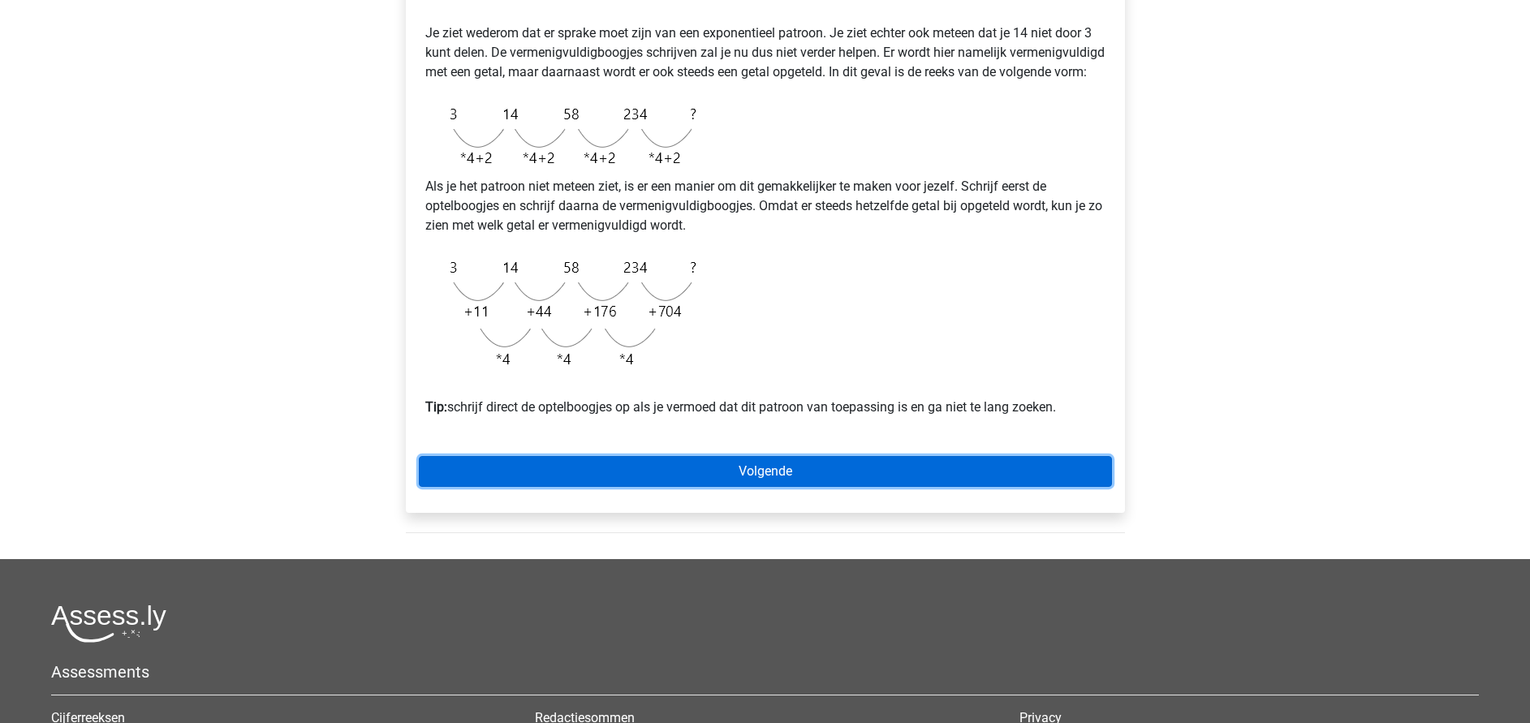
click at [762, 487] on link "Volgende" at bounding box center [765, 471] width 693 height 31
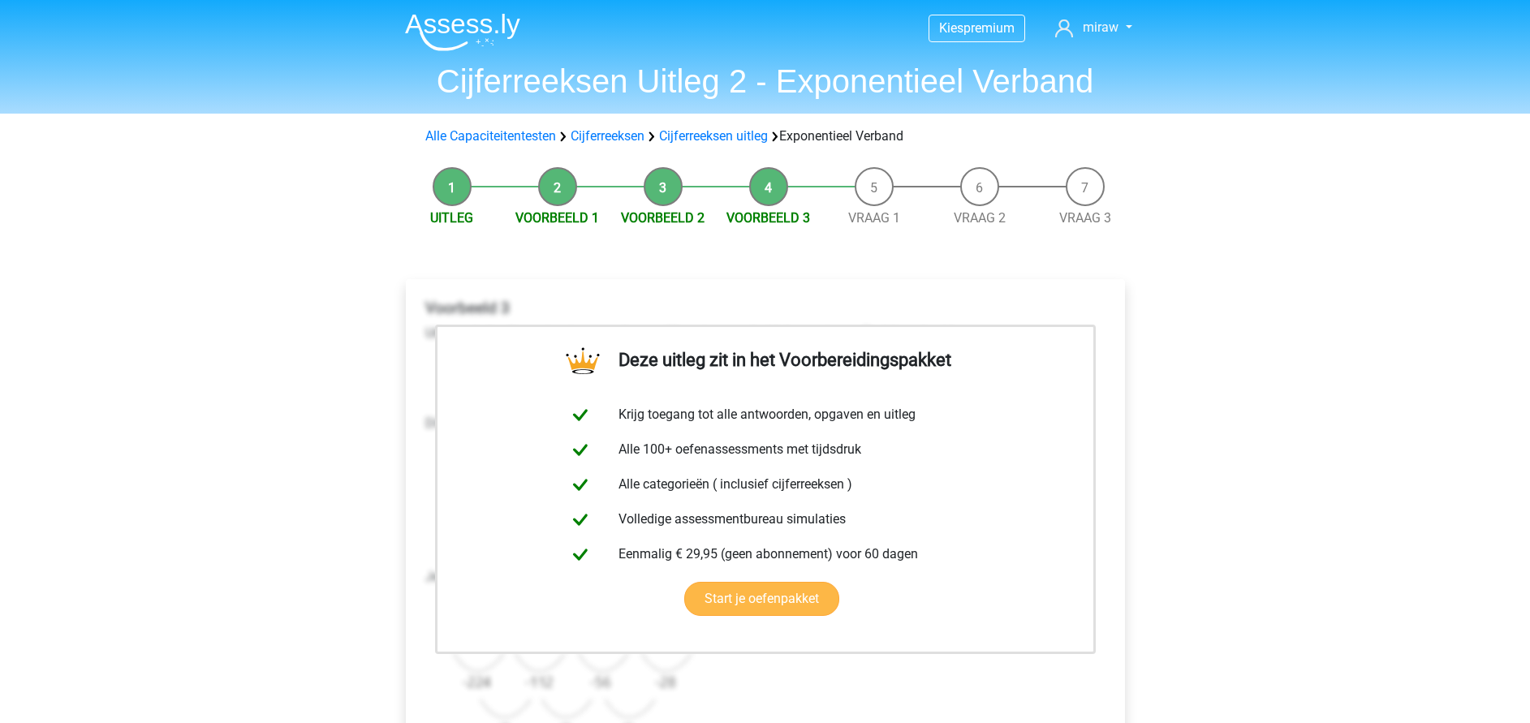
scroll to position [365, 0]
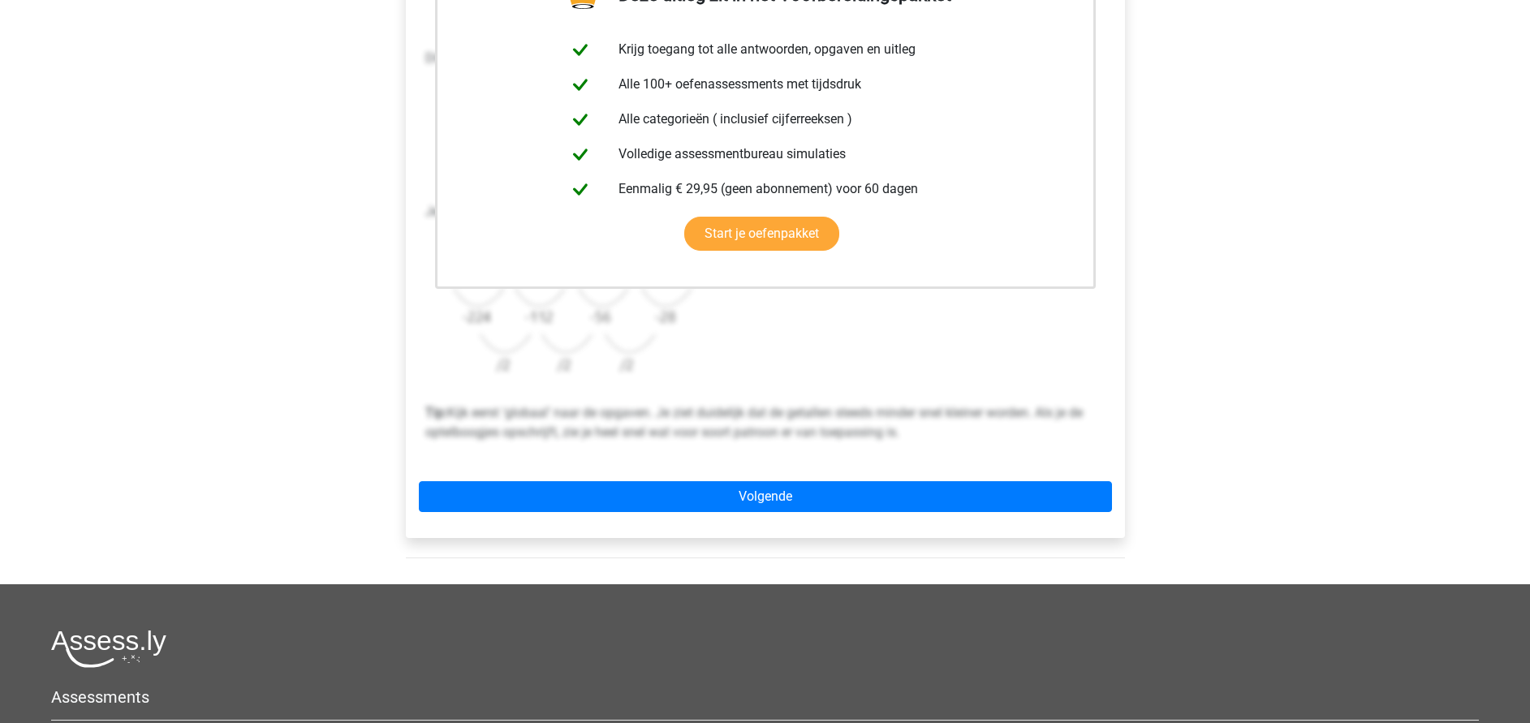
click at [754, 477] on div "Deze uitleg zit in het Voorbereidingspakket Krijg toegang tot alle antwoorden, …" at bounding box center [765, 226] width 719 height 624
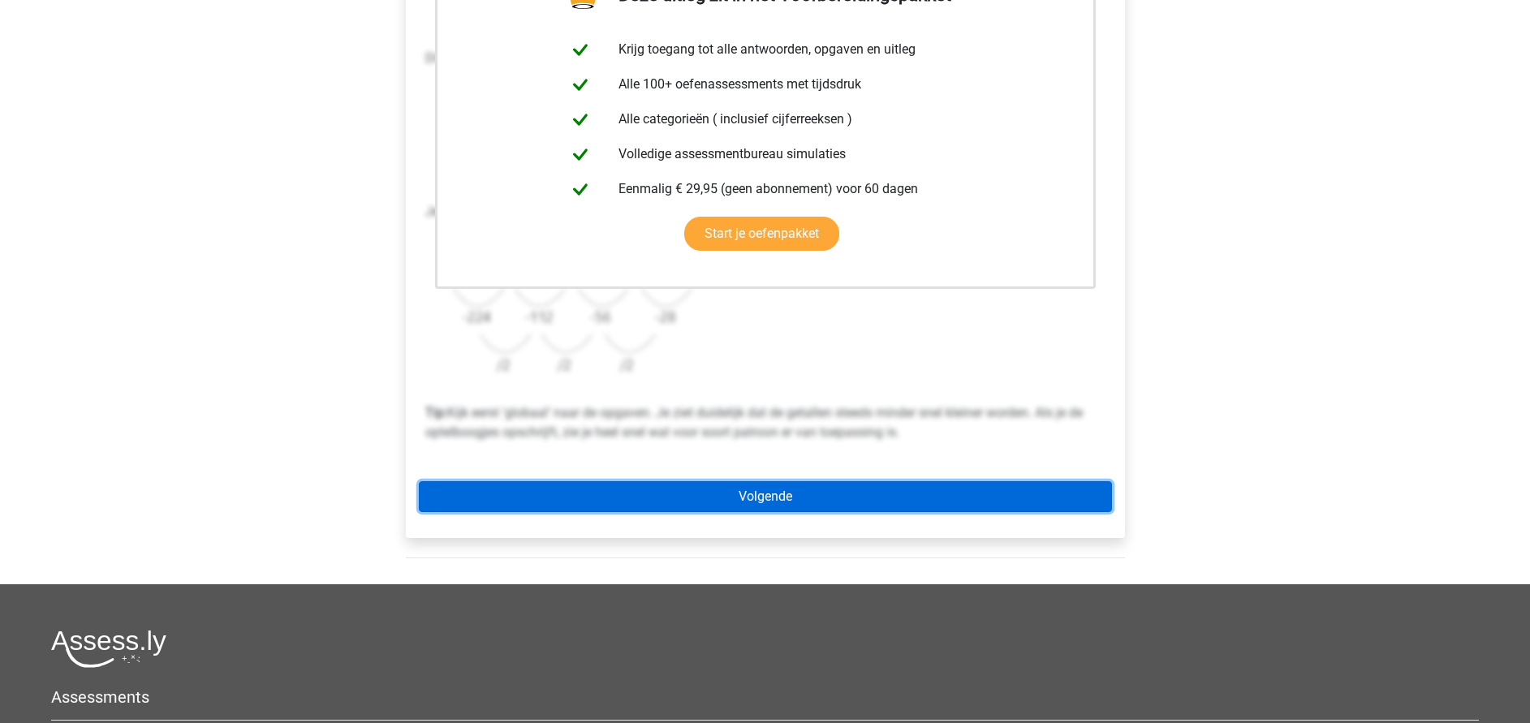
click at [754, 490] on link "Volgende" at bounding box center [765, 496] width 693 height 31
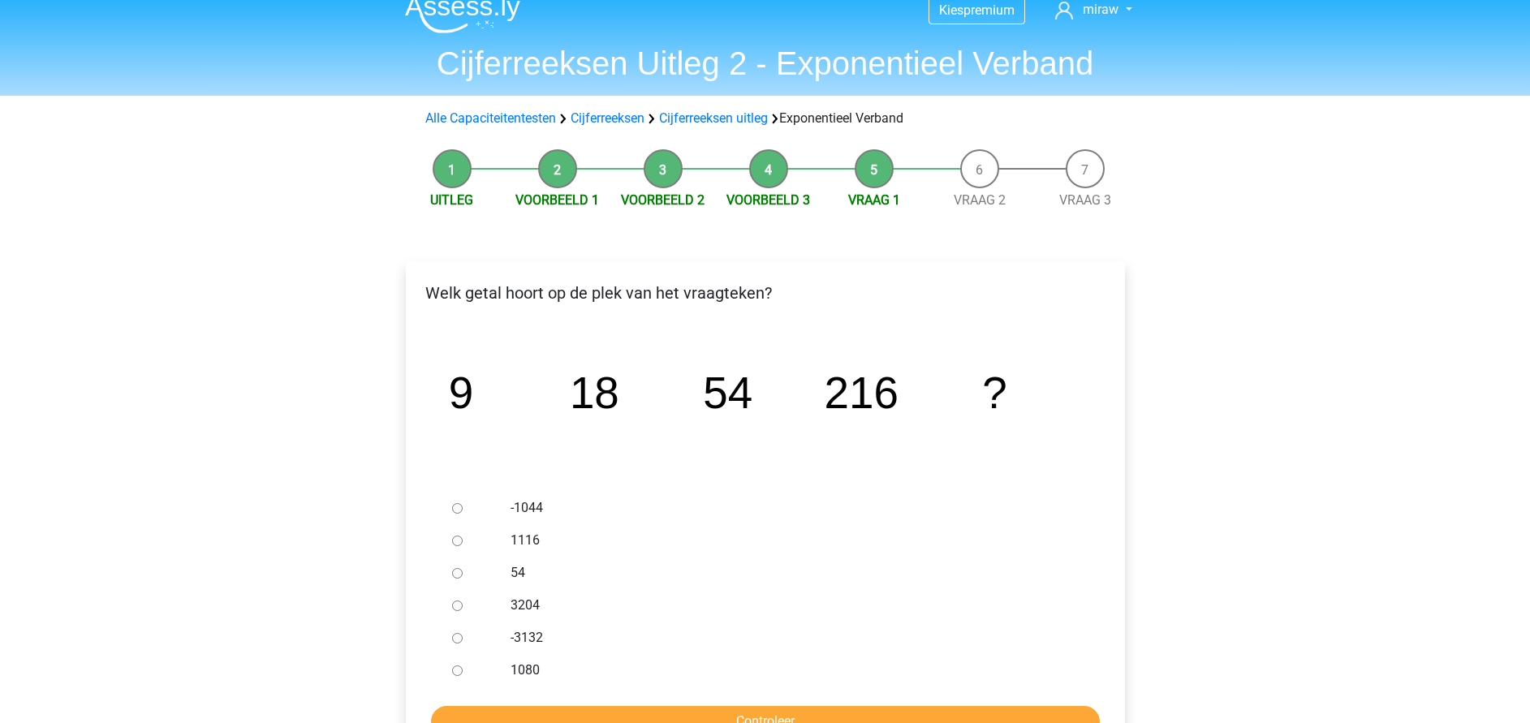
scroll to position [122, 0]
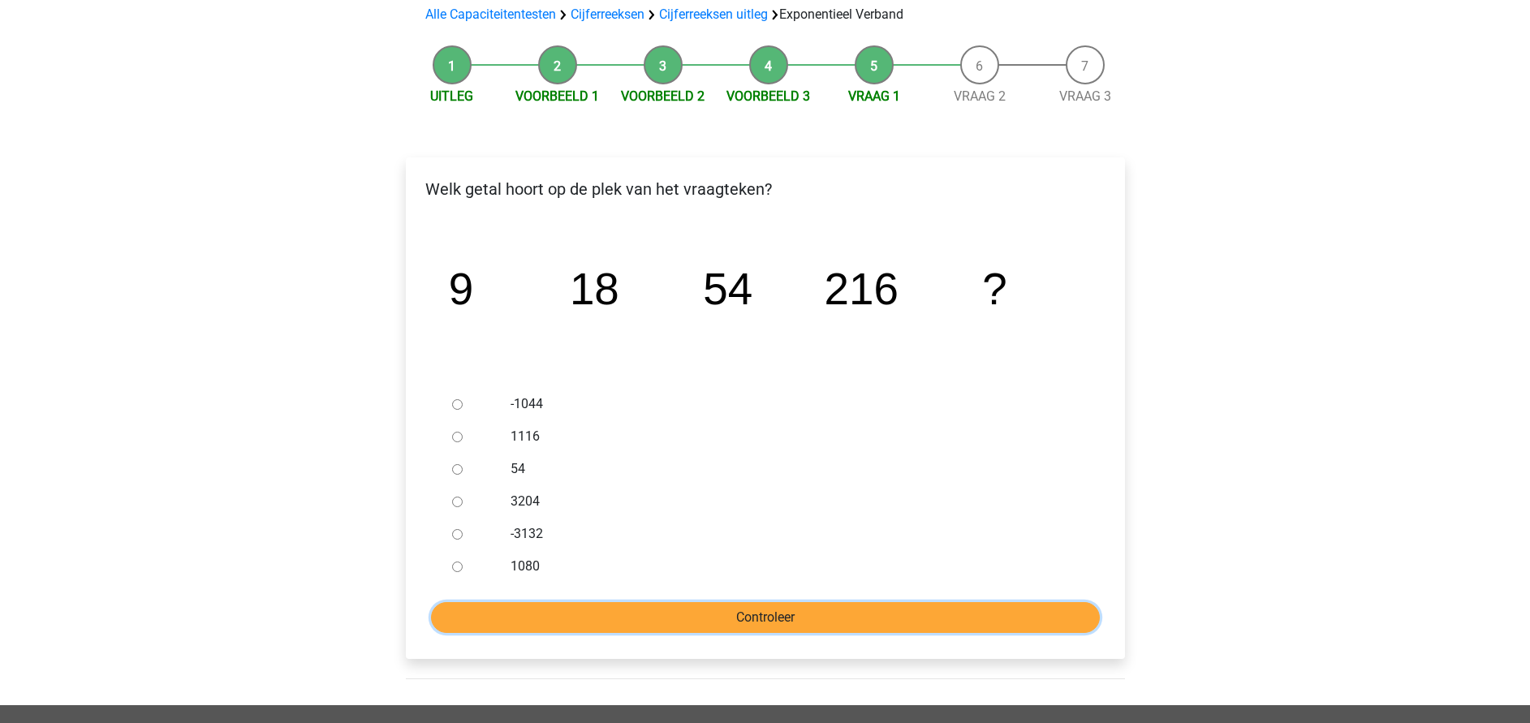
click at [723, 613] on input "Controleer" at bounding box center [765, 617] width 669 height 31
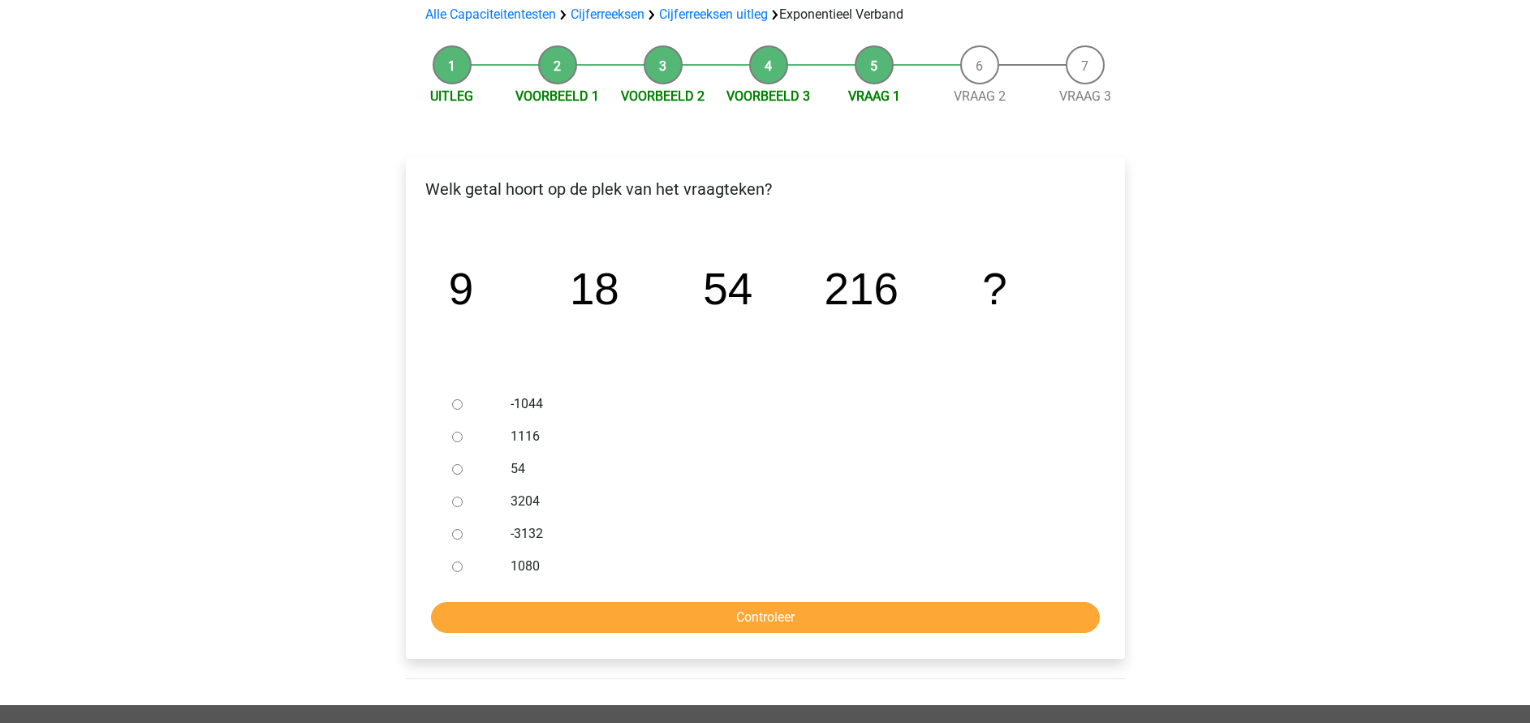
click at [529, 400] on label "-1044" at bounding box center [792, 404] width 562 height 19
click at [463, 400] on input "-1044" at bounding box center [457, 404] width 11 height 11
radio input "true"
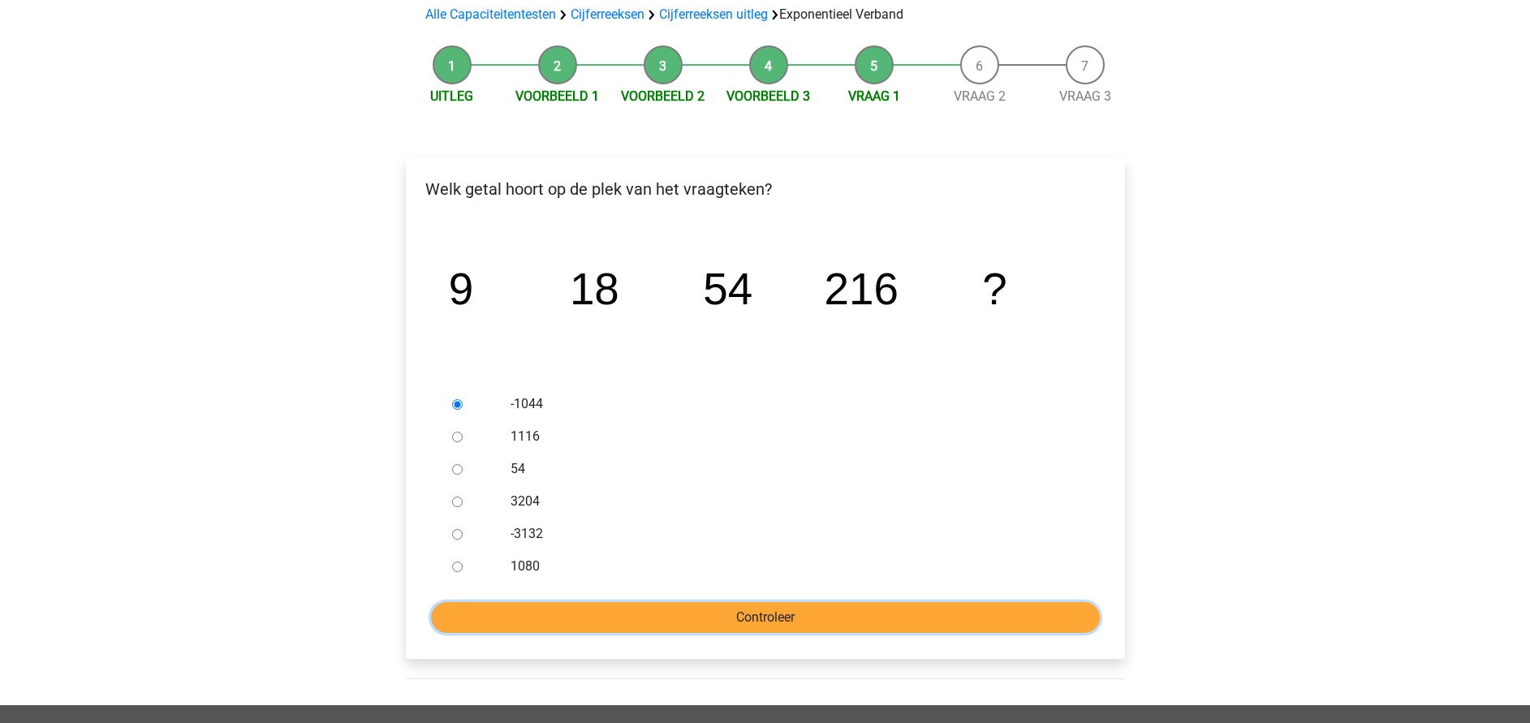
click at [747, 614] on input "Controleer" at bounding box center [765, 617] width 669 height 31
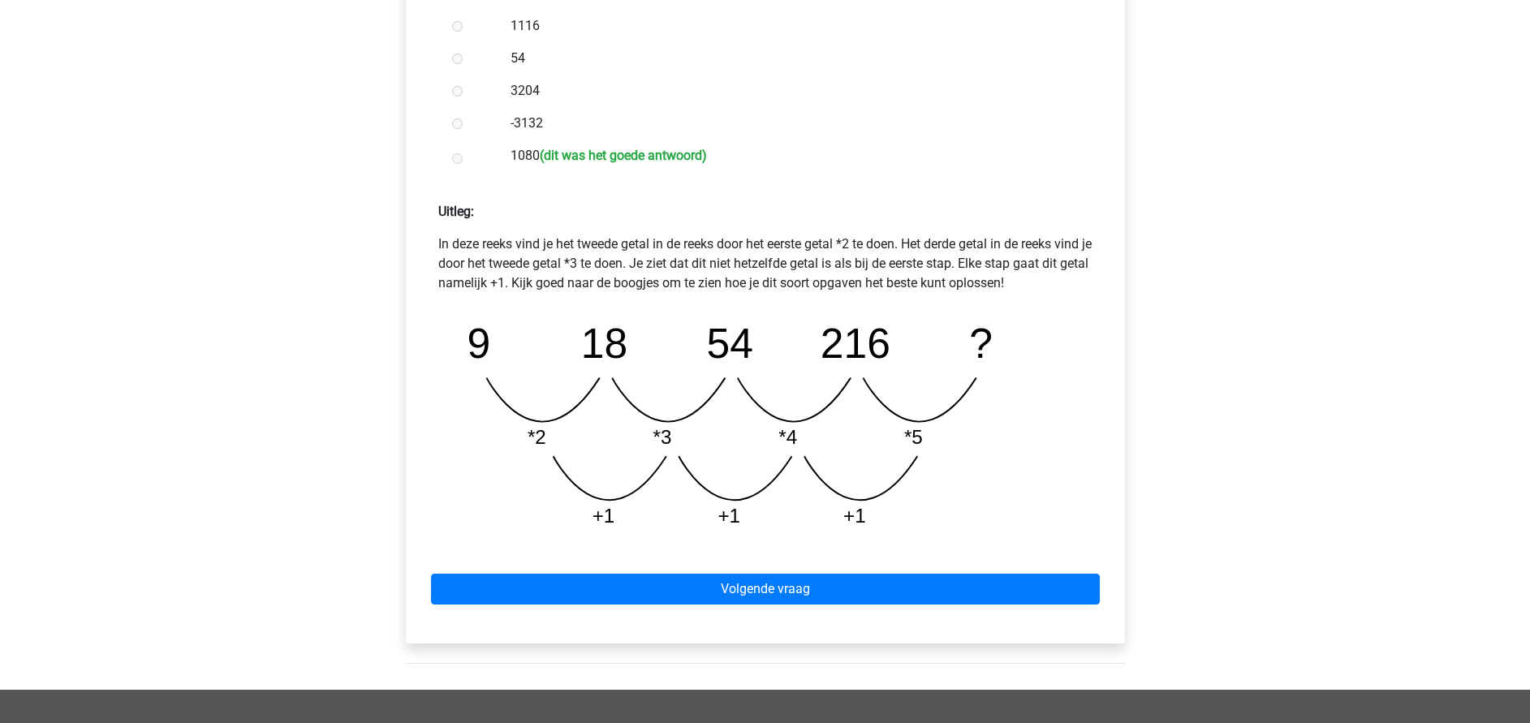
scroll to position [609, 0]
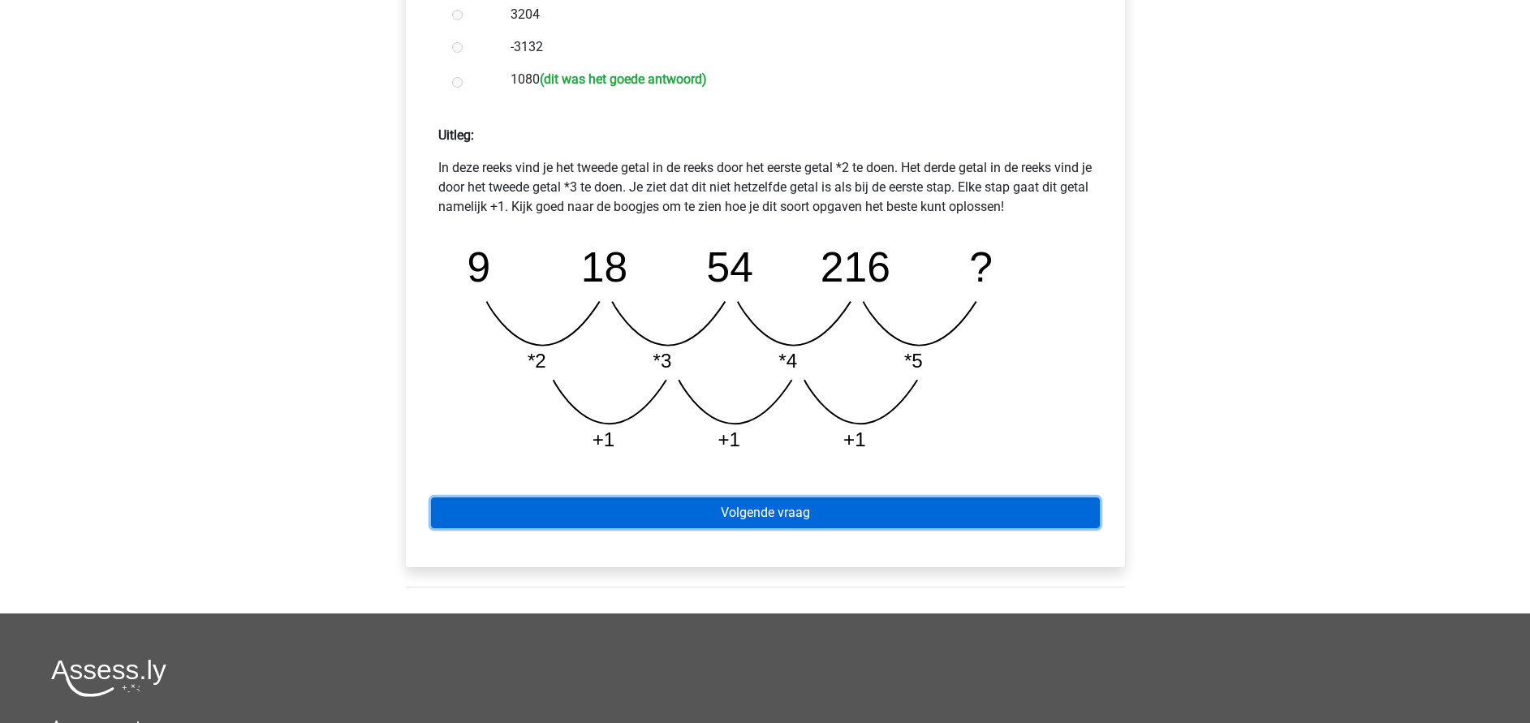
click at [761, 508] on link "Volgende vraag" at bounding box center [765, 513] width 669 height 31
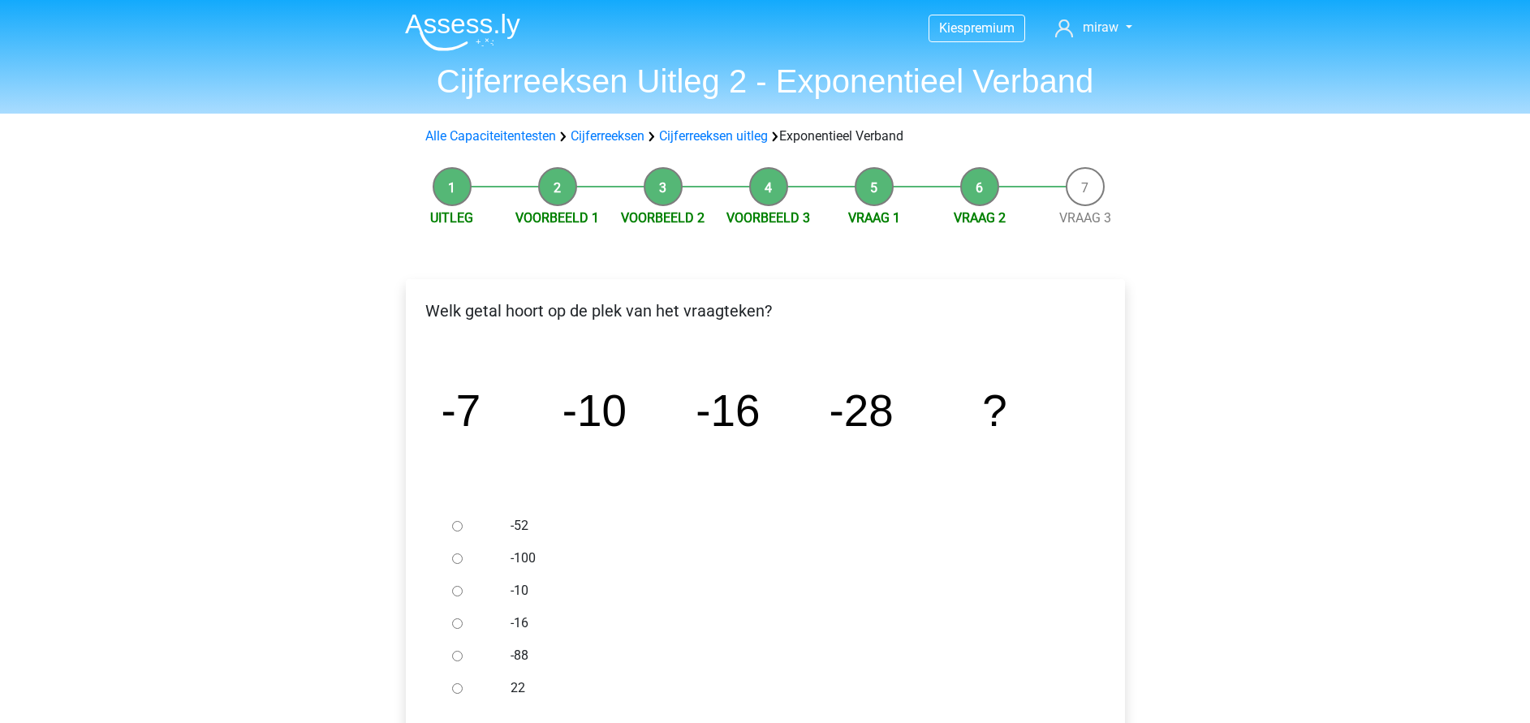
scroll to position [244, 0]
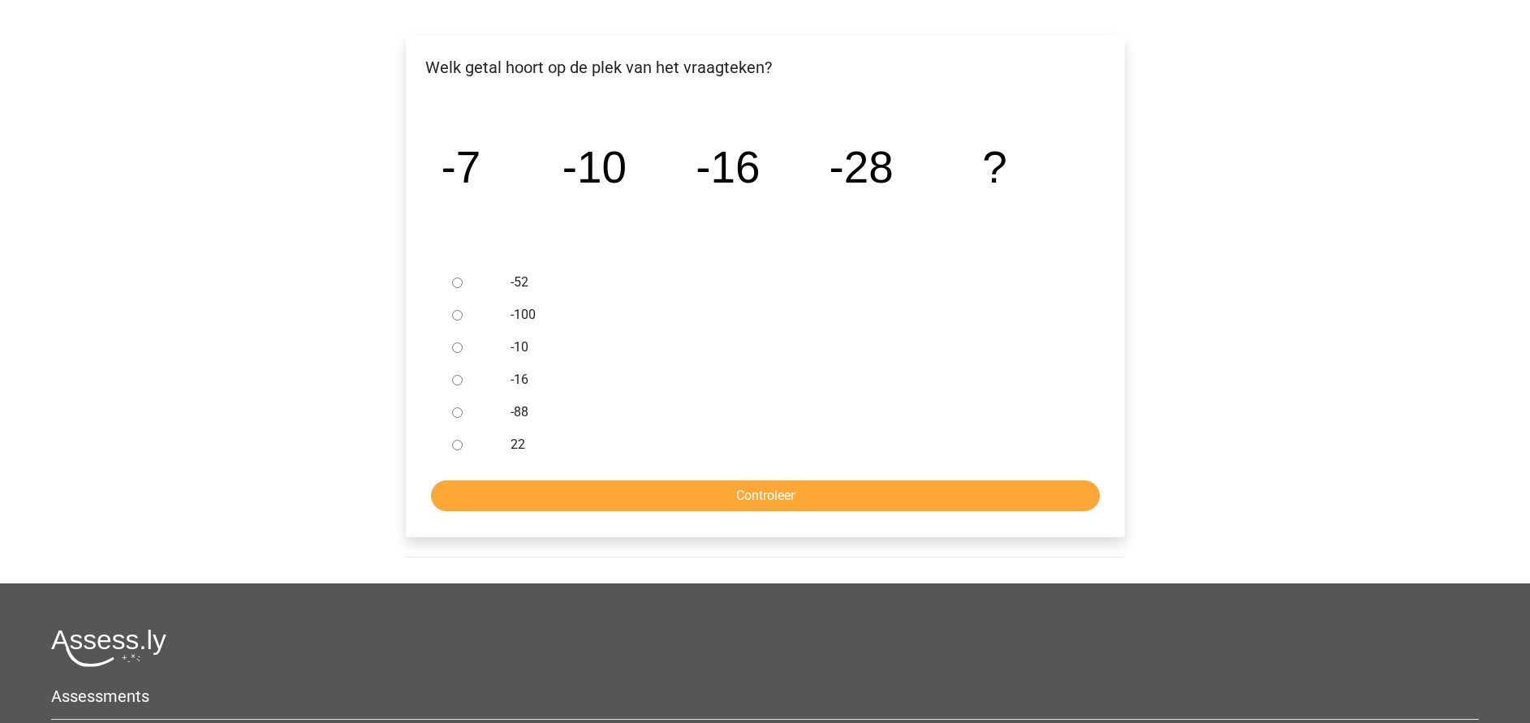
click at [520, 424] on div "-88" at bounding box center [791, 412] width 586 height 32
click at [518, 413] on label "-88" at bounding box center [792, 412] width 562 height 19
click at [463, 413] on input "-88" at bounding box center [457, 413] width 11 height 11
radio input "true"
click at [591, 490] on input "Controleer" at bounding box center [765, 496] width 669 height 31
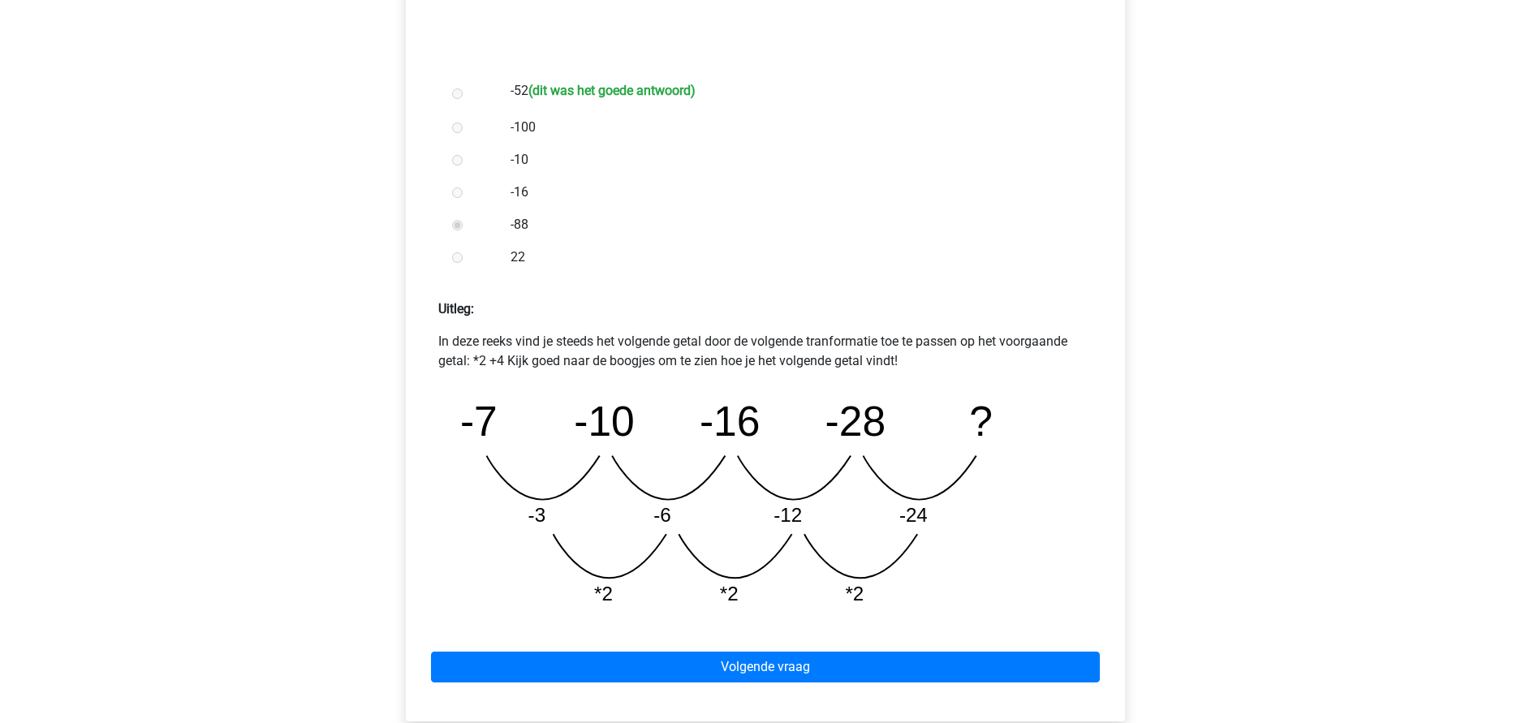
scroll to position [609, 0]
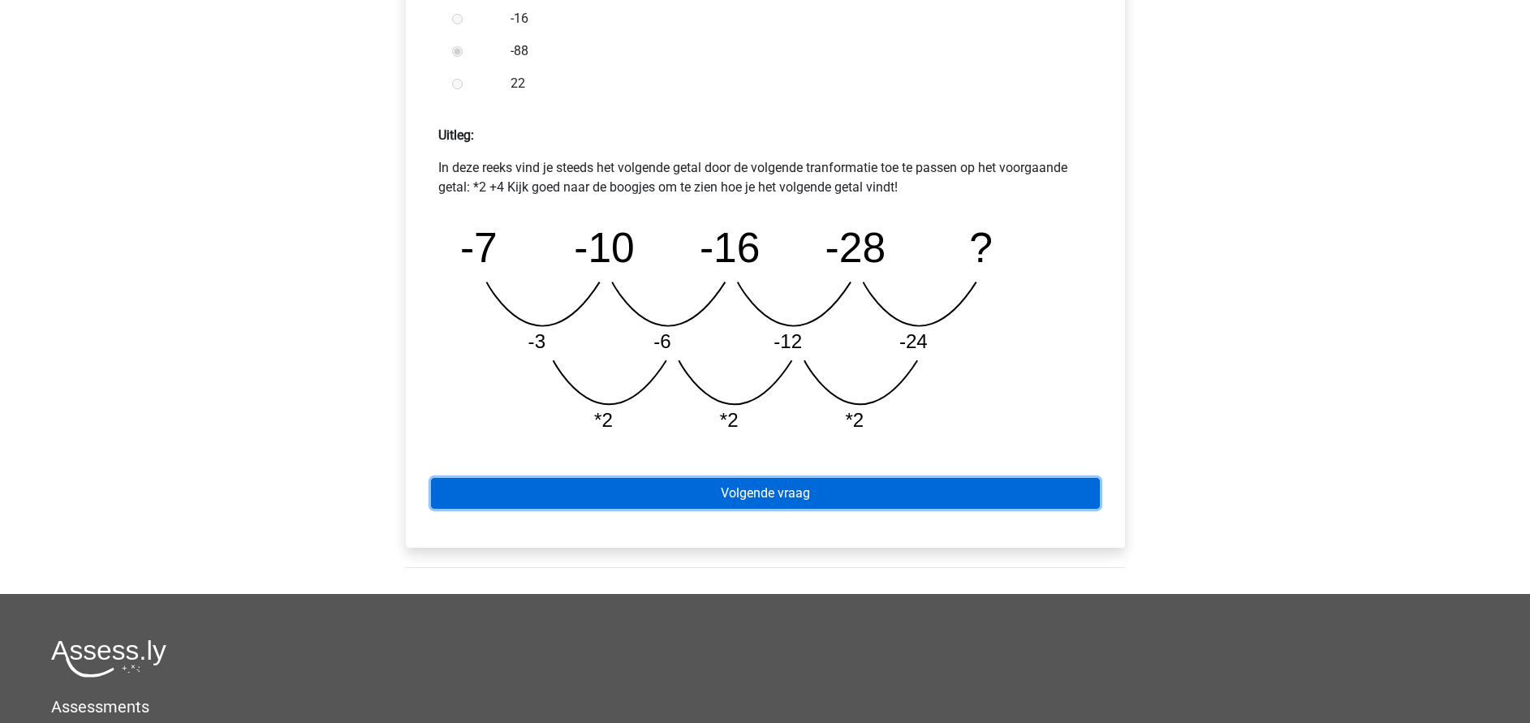
click at [761, 489] on link "Volgende vraag" at bounding box center [765, 493] width 669 height 31
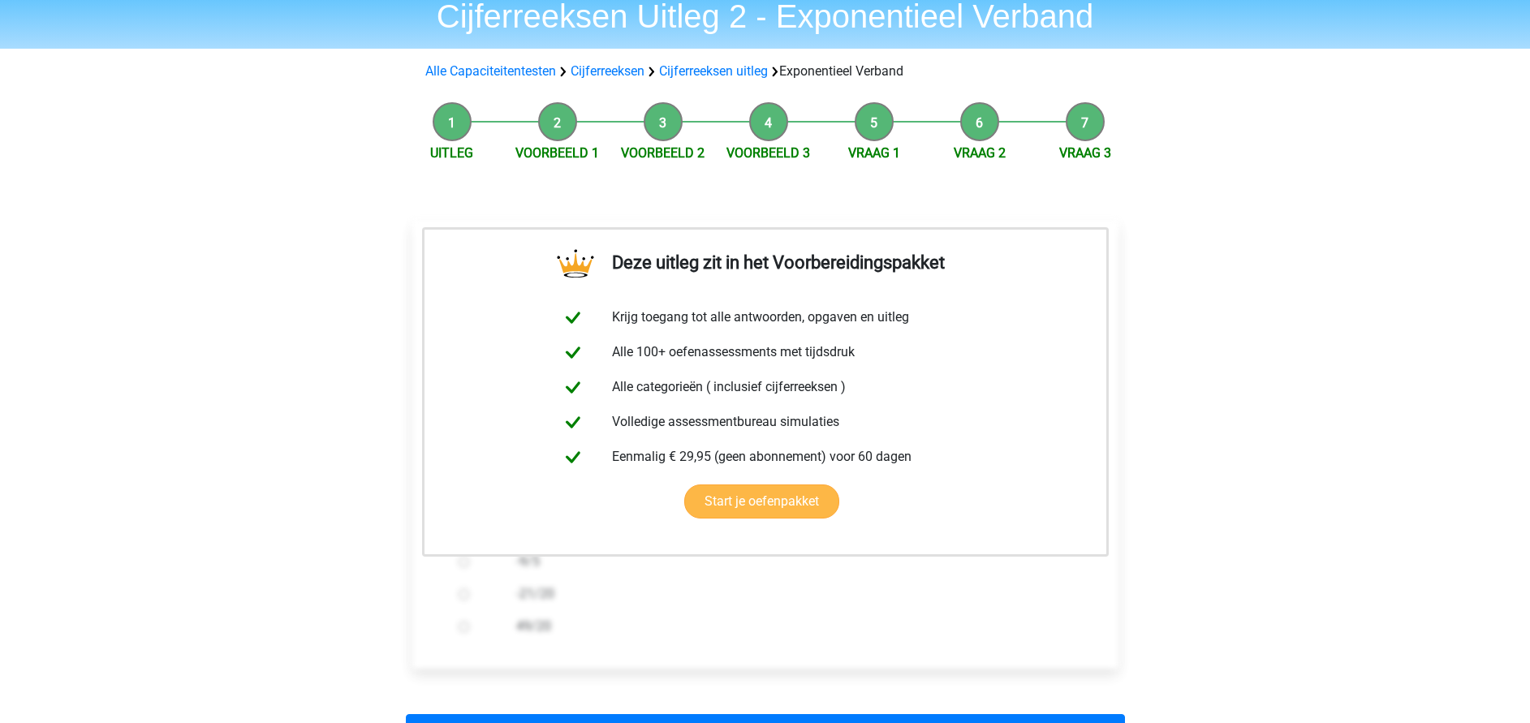
scroll to position [244, 0]
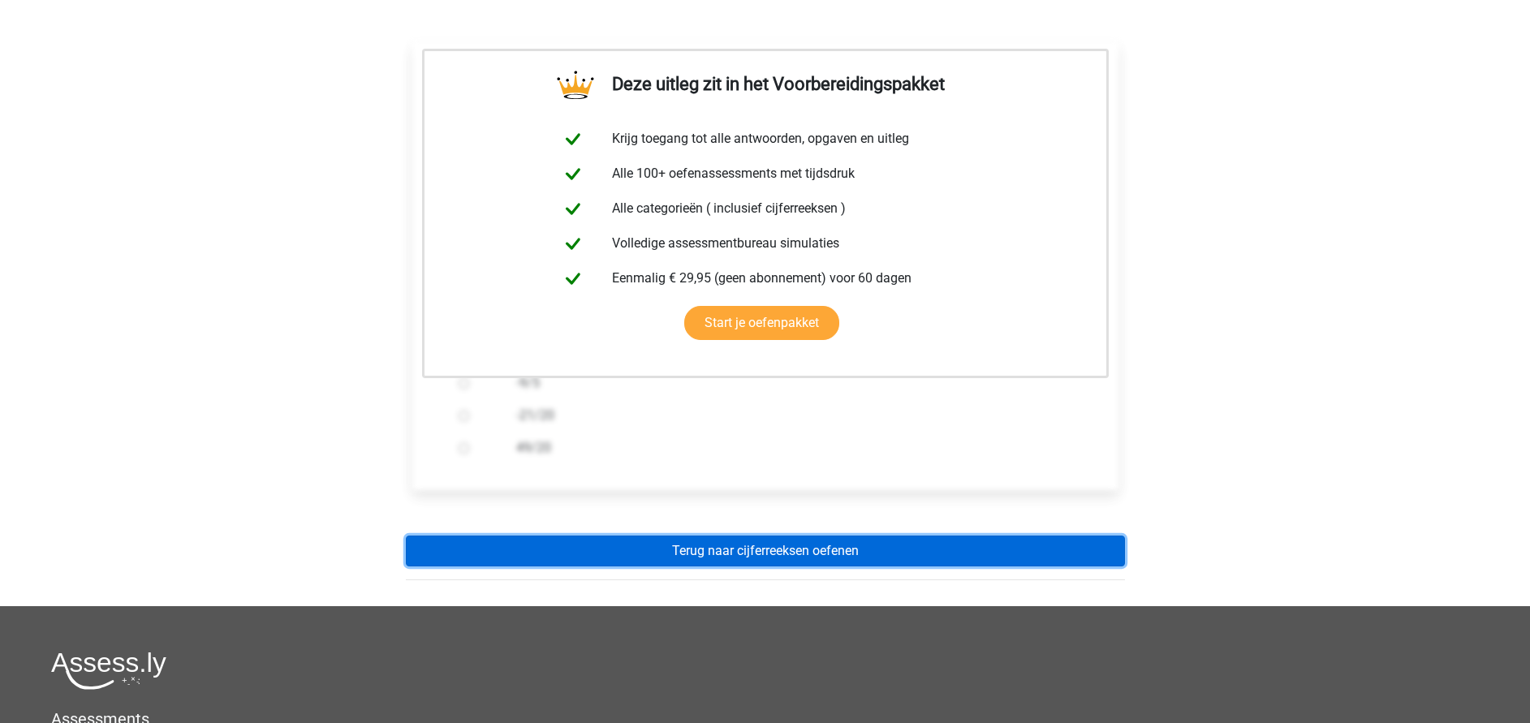
click at [775, 556] on link "Terug naar cijferreeksen oefenen" at bounding box center [765, 551] width 719 height 31
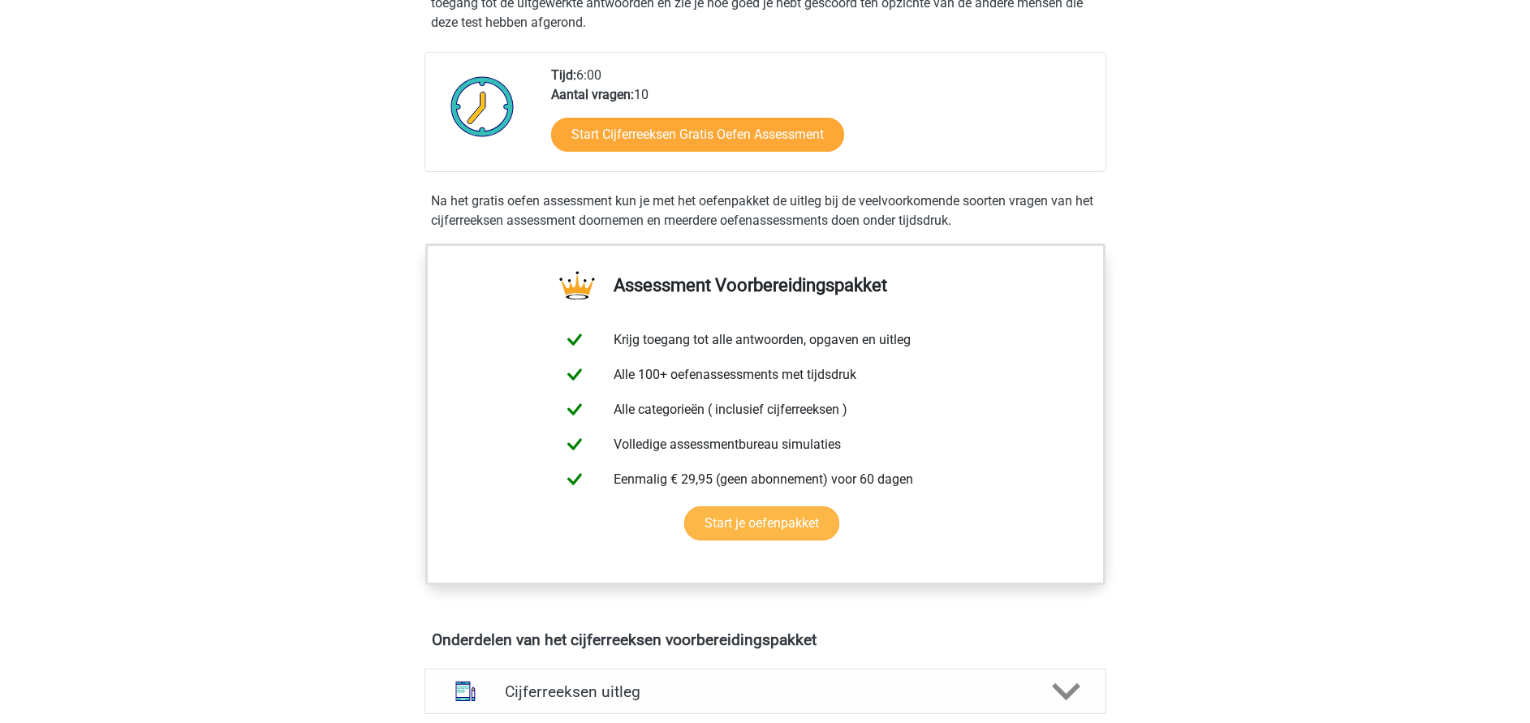
scroll to position [609, 0]
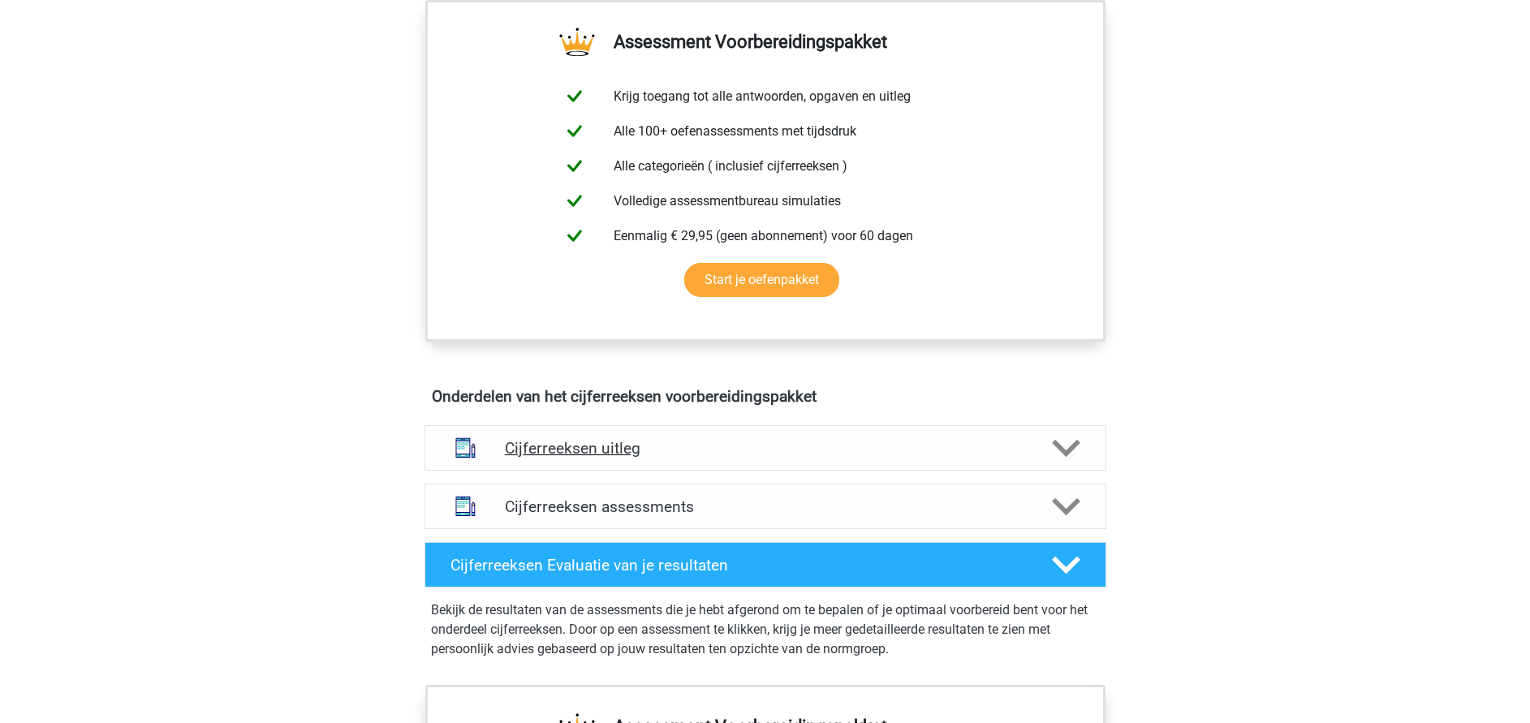
click at [625, 471] on div "Cijferreeksen uitleg" at bounding box center [766, 447] width 682 height 45
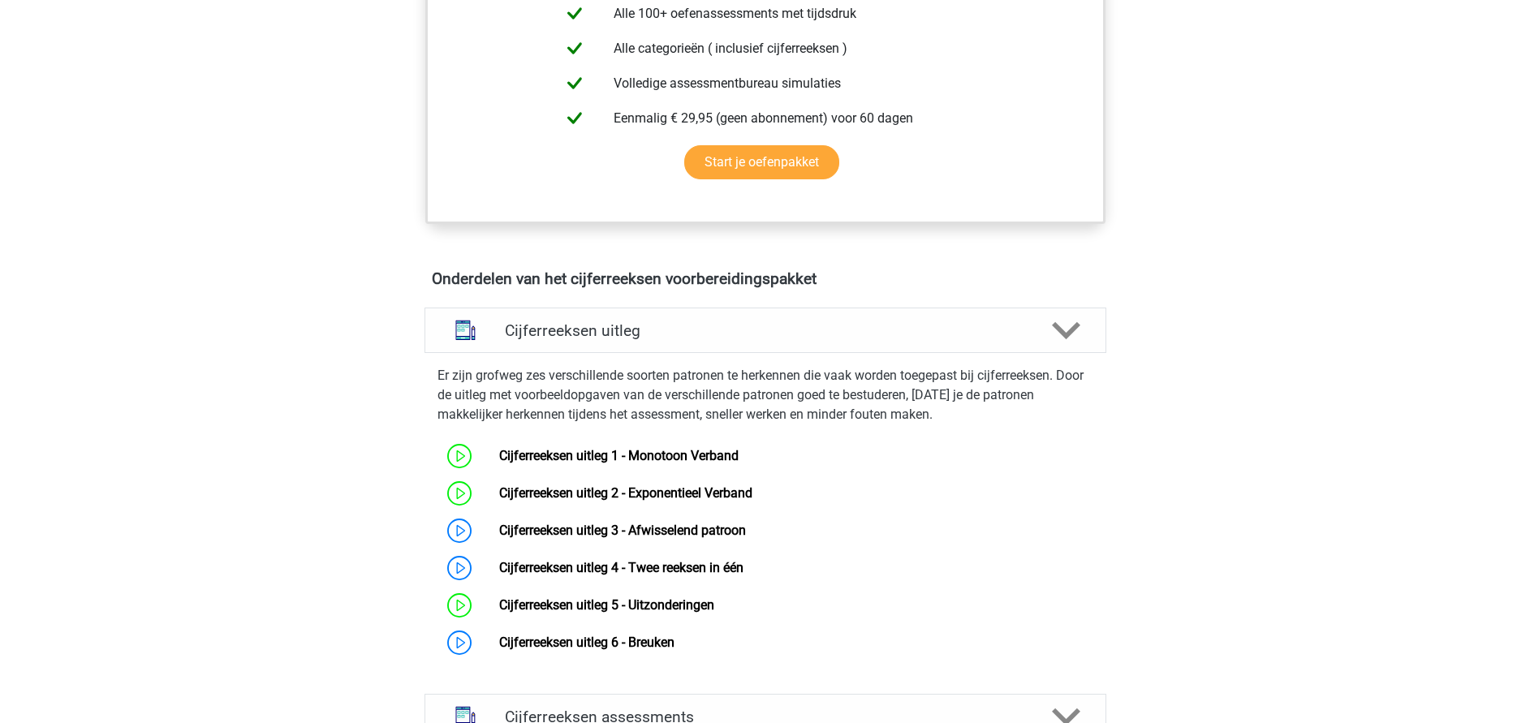
scroll to position [852, 0]
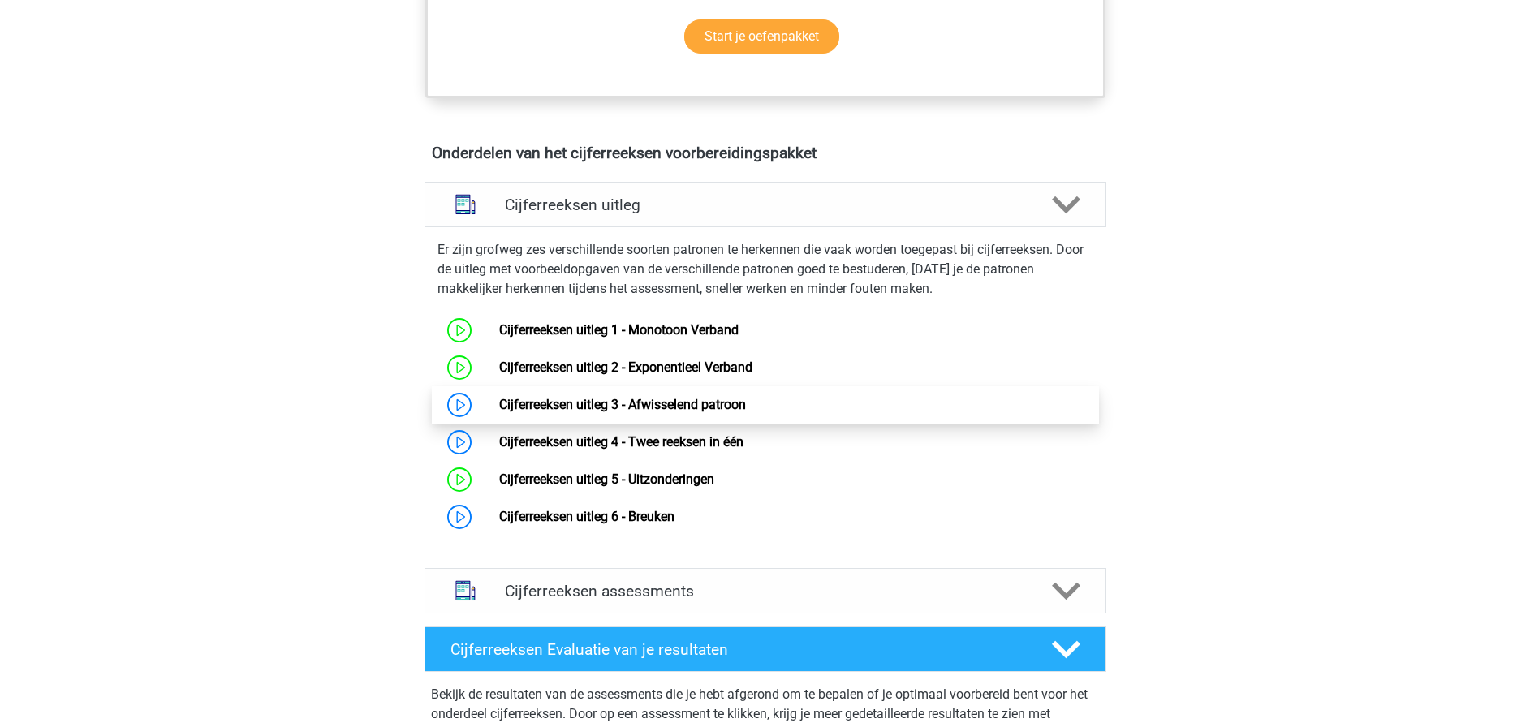
click at [619, 412] on link "Cijferreeksen uitleg 3 - Afwisselend patroon" at bounding box center [622, 404] width 247 height 15
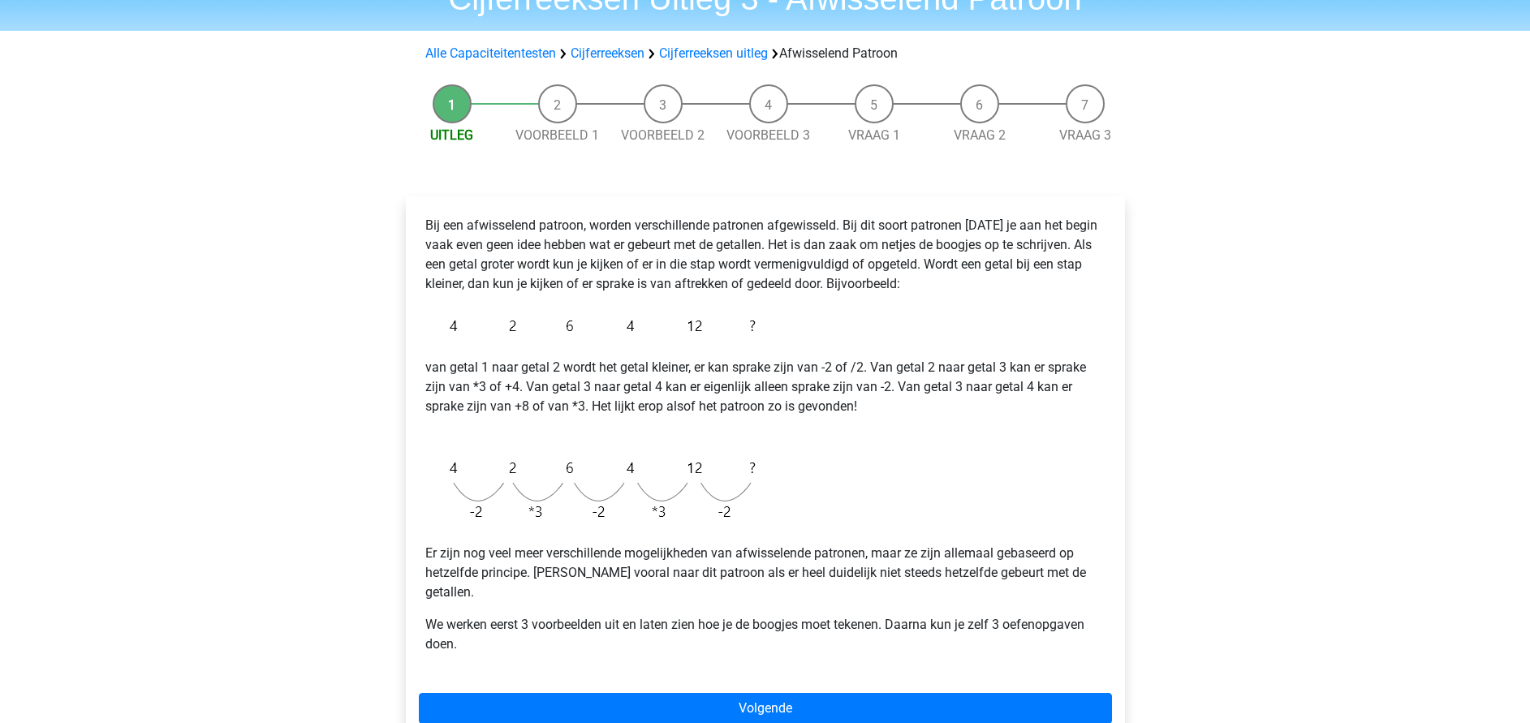
scroll to position [122, 0]
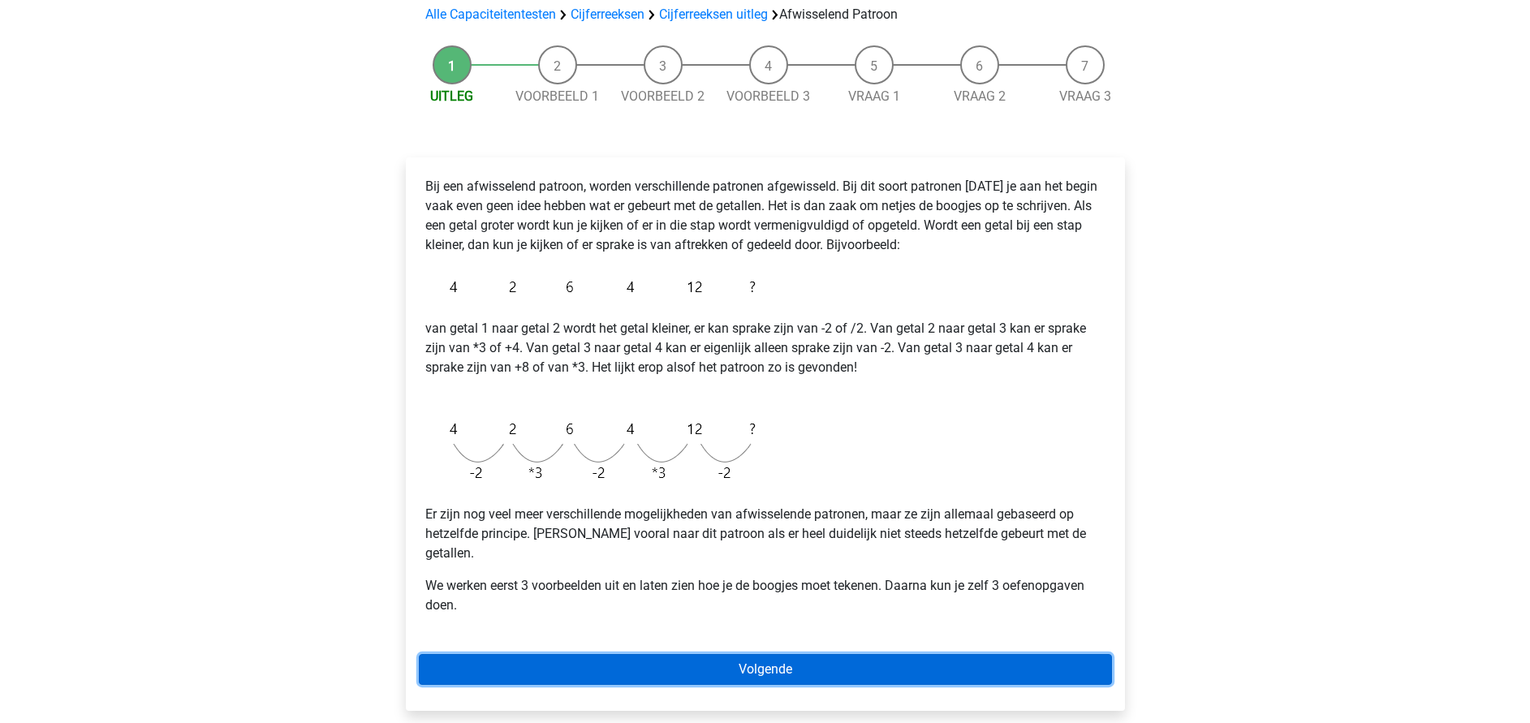
click at [711, 654] on link "Volgende" at bounding box center [765, 669] width 693 height 31
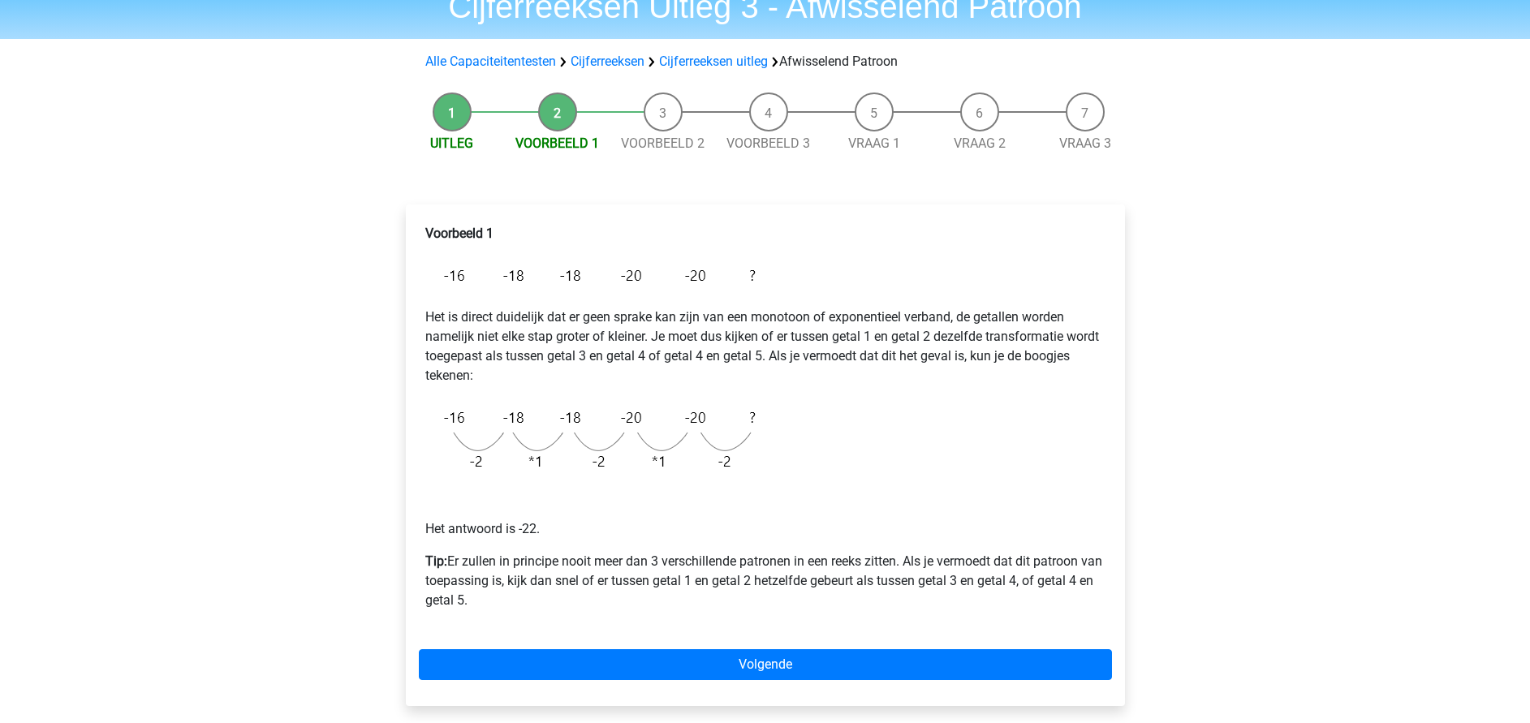
scroll to position [244, 0]
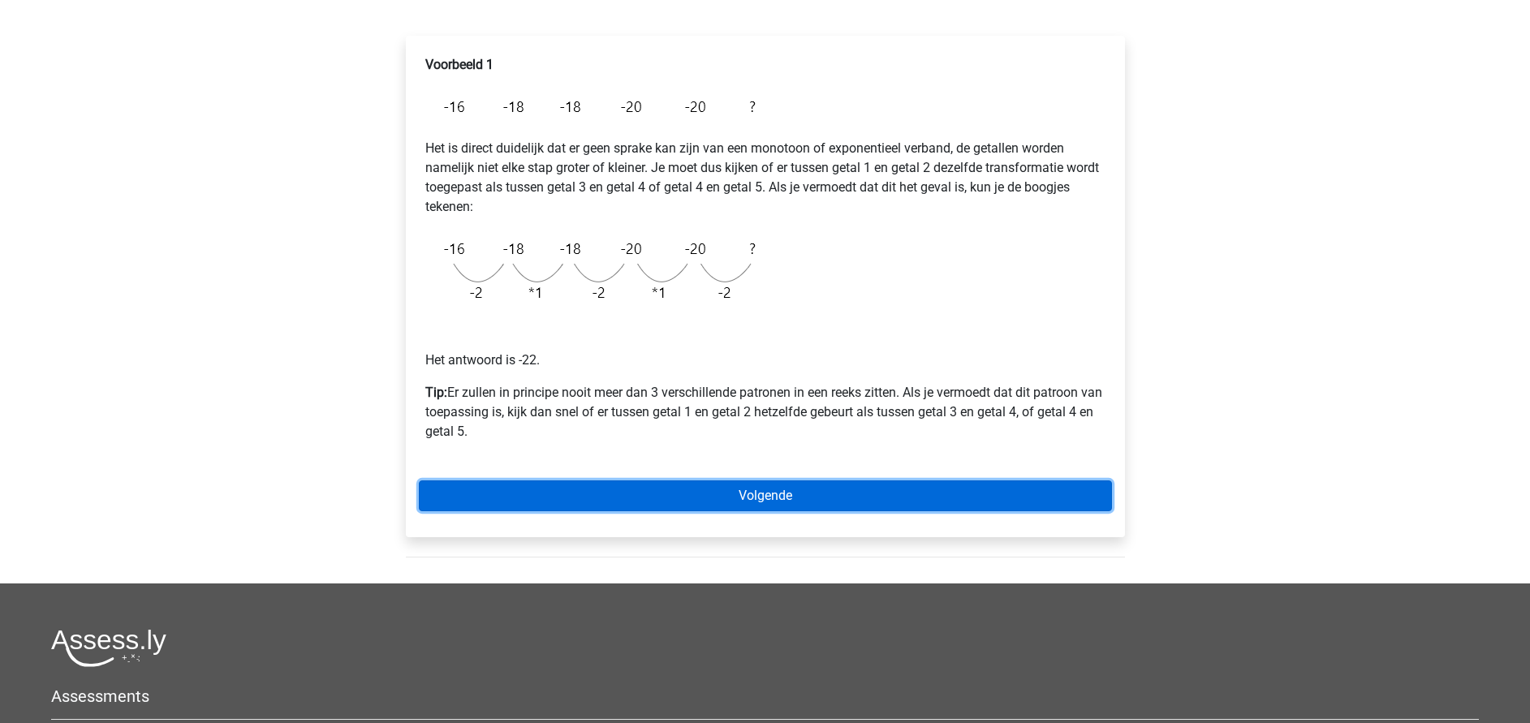
click at [736, 504] on link "Volgende" at bounding box center [765, 496] width 693 height 31
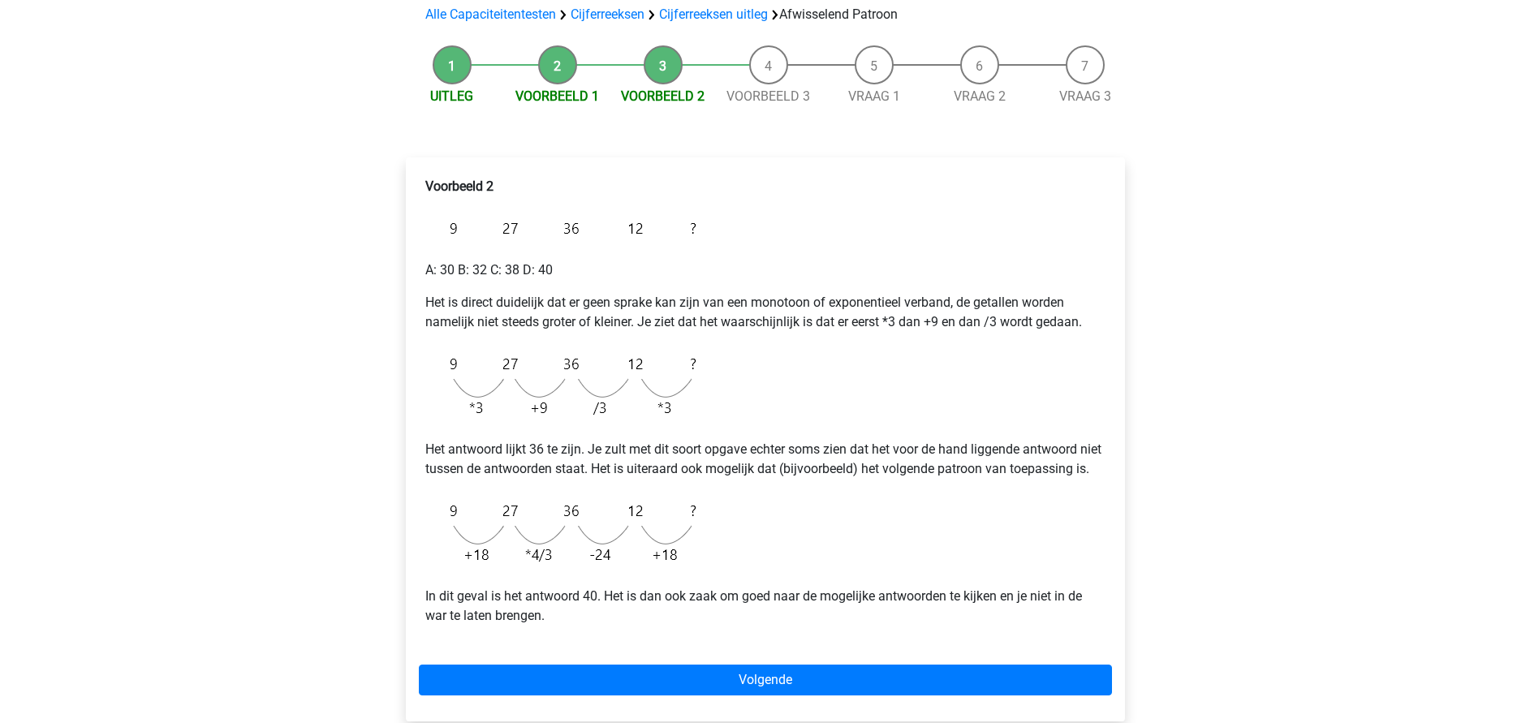
scroll to position [365, 0]
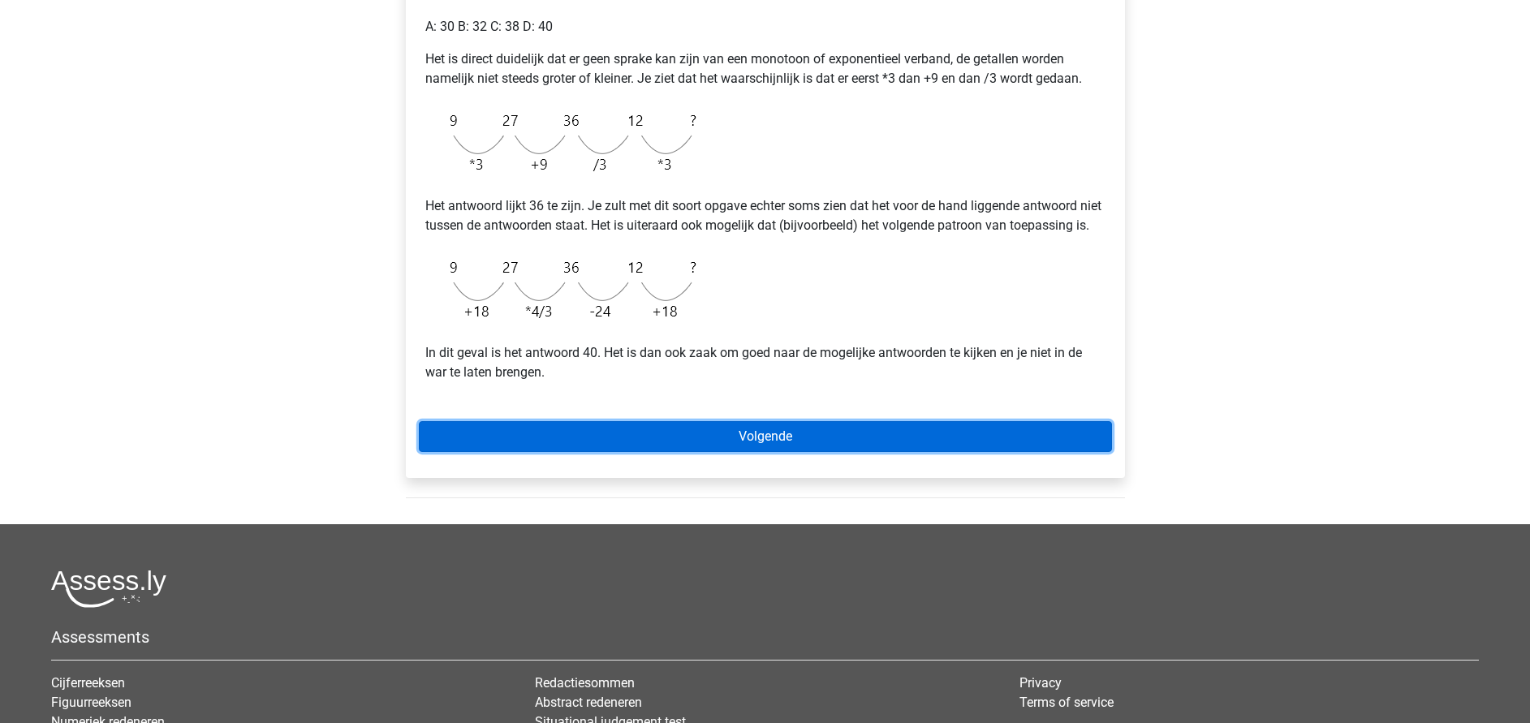
click at [746, 452] on link "Volgende" at bounding box center [765, 436] width 693 height 31
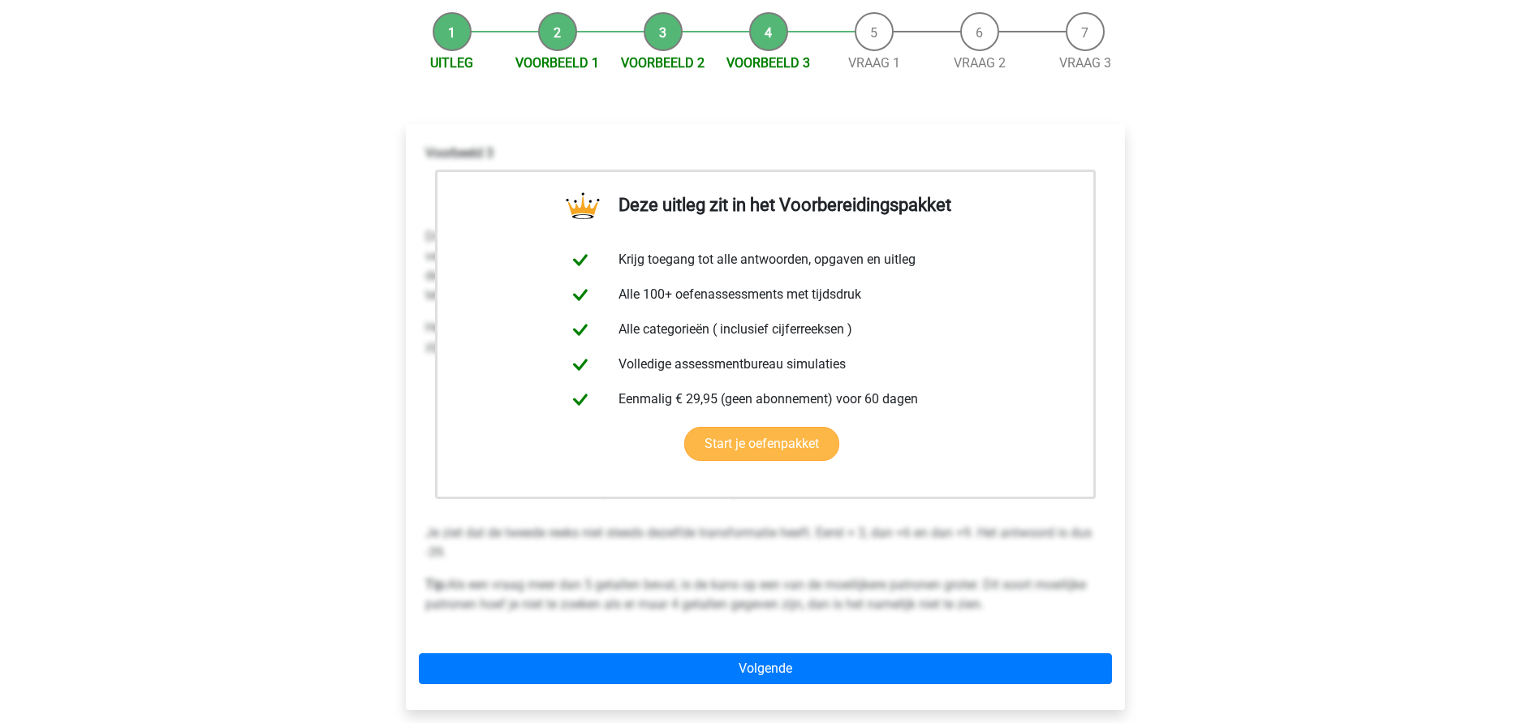
scroll to position [244, 0]
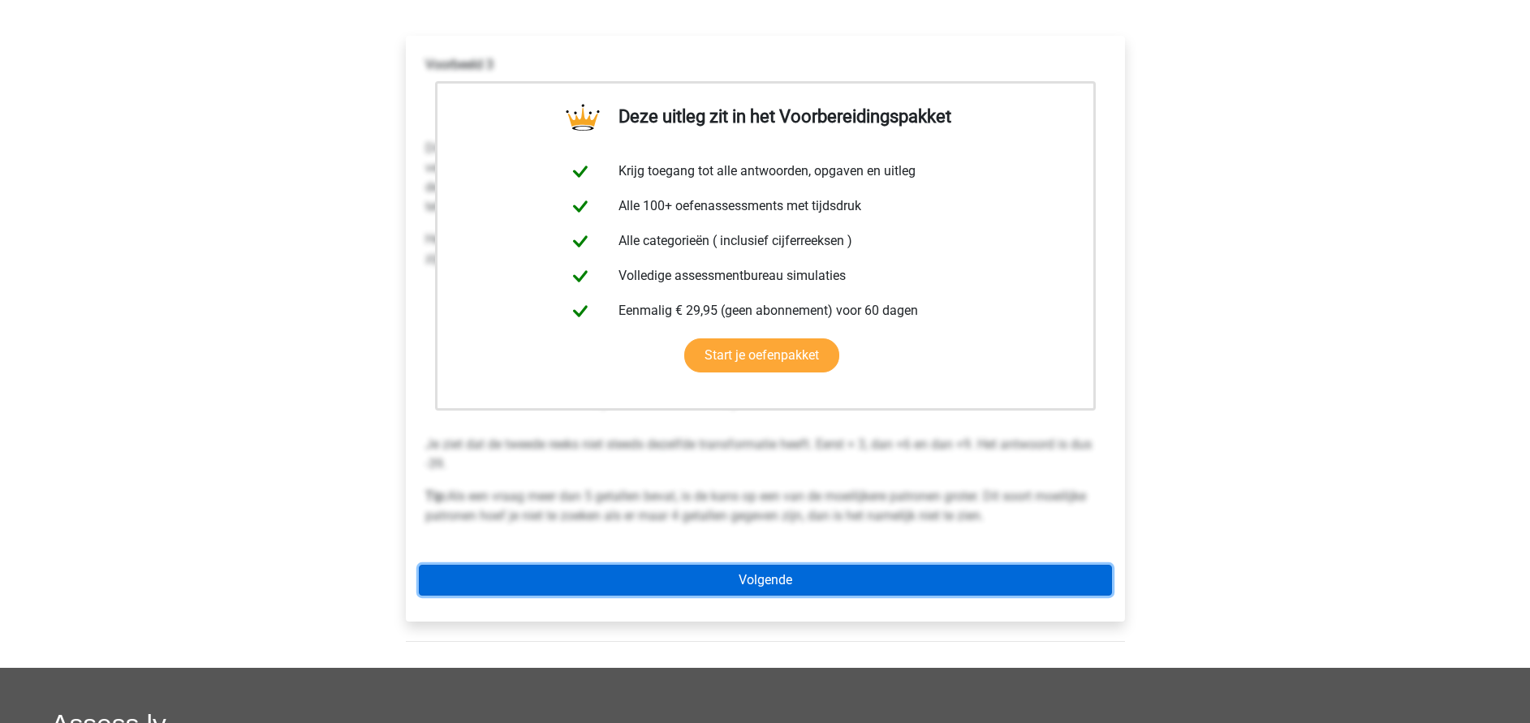
click at [746, 591] on link "Volgende" at bounding box center [765, 580] width 693 height 31
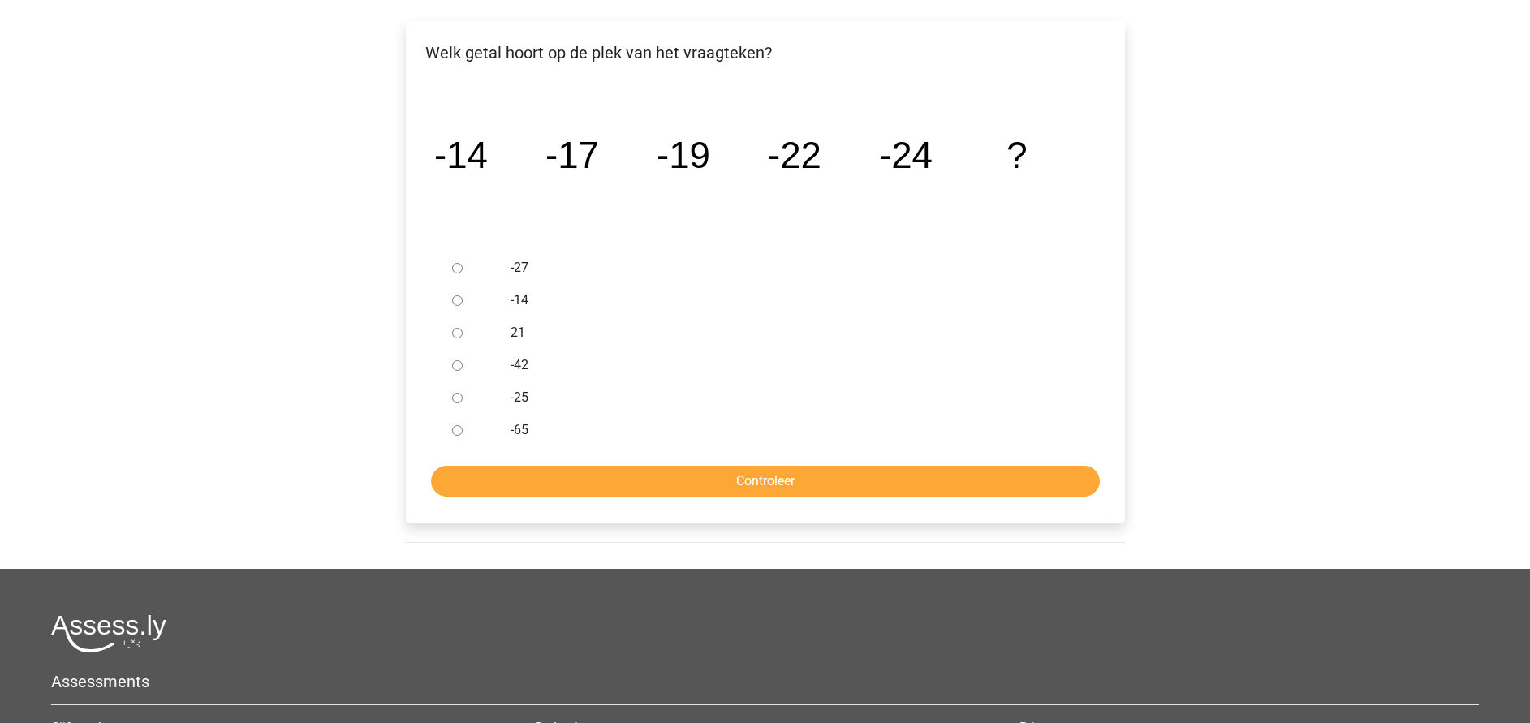
scroll to position [122, 0]
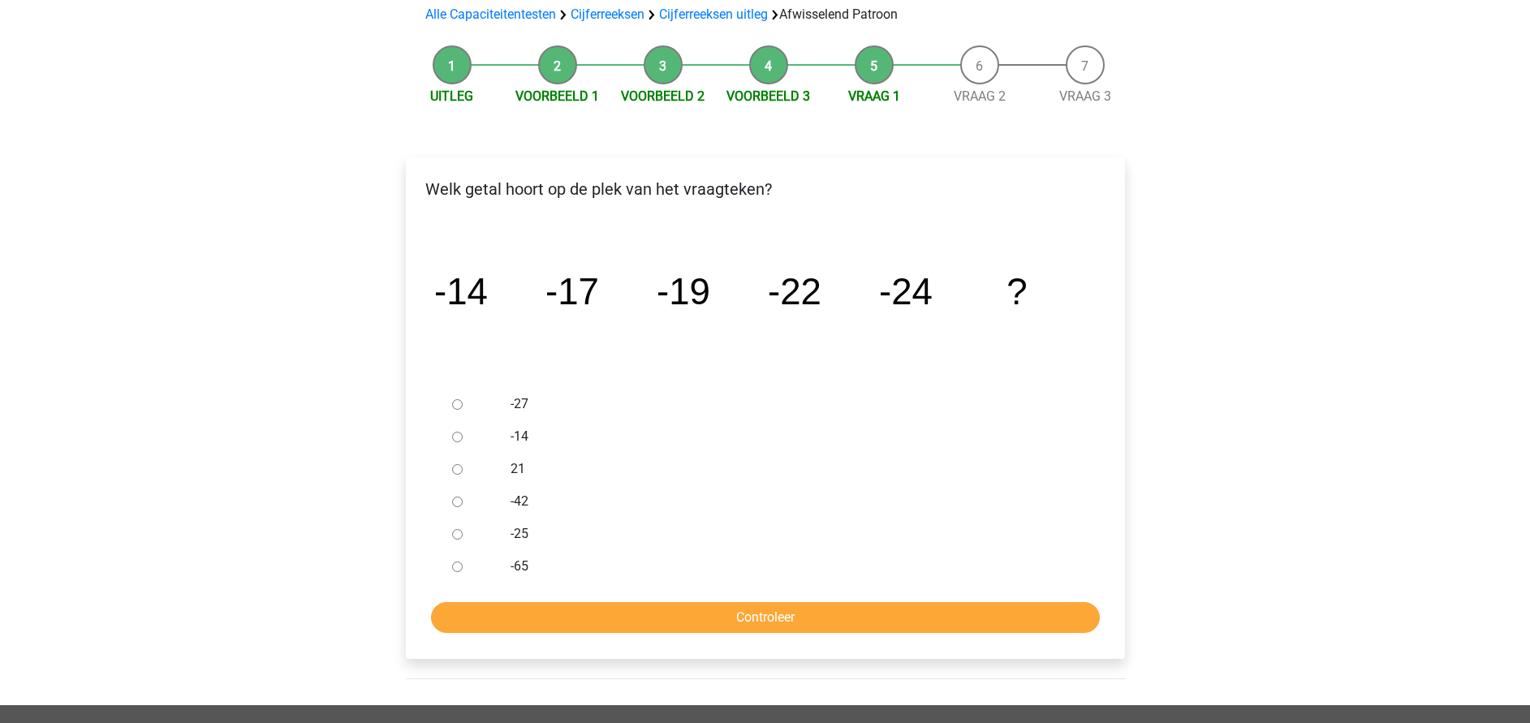
click at [520, 403] on label "-27" at bounding box center [792, 404] width 562 height 19
click at [470, 407] on div at bounding box center [473, 404] width 54 height 32
click at [459, 402] on input "-27" at bounding box center [457, 404] width 11 height 11
radio input "true"
click at [459, 402] on input "-27" at bounding box center [457, 404] width 11 height 11
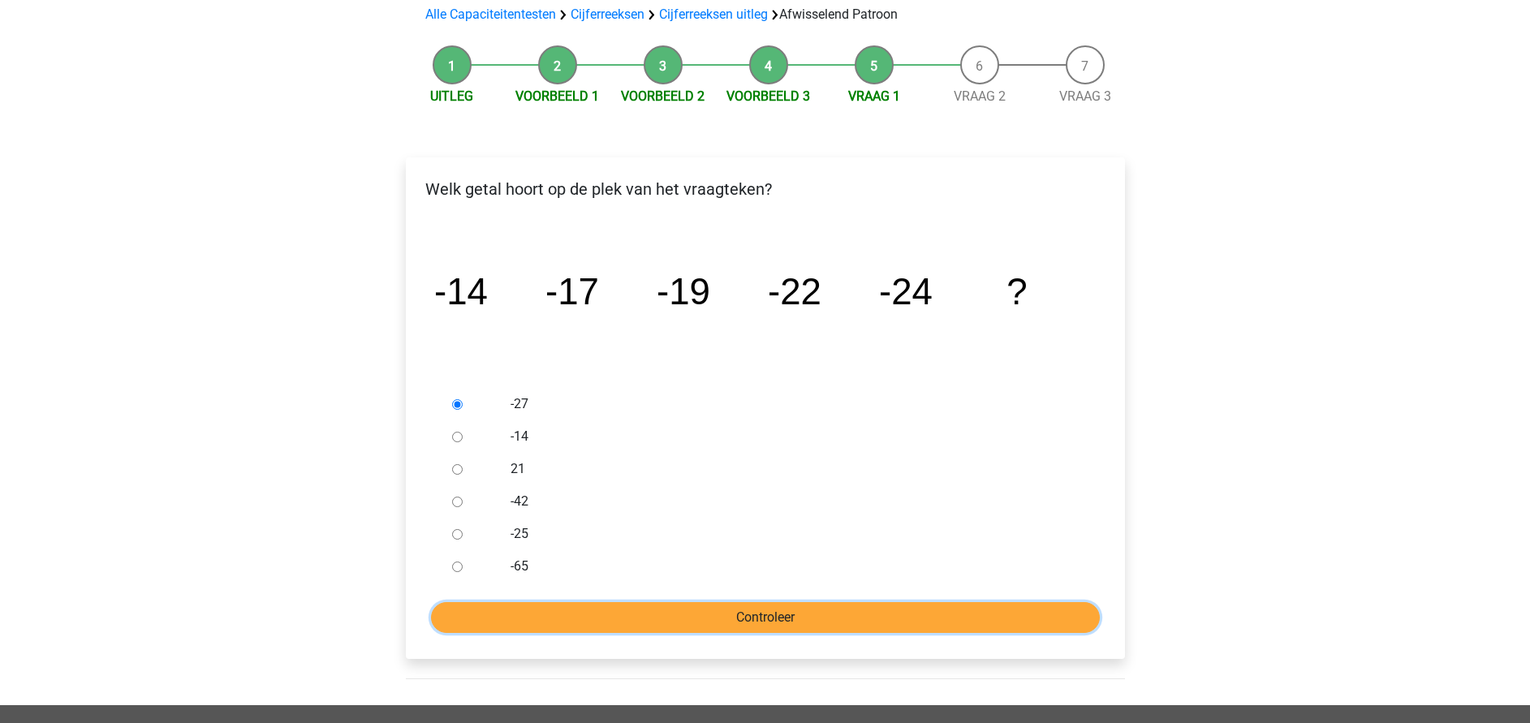
click at [722, 612] on input "Controleer" at bounding box center [765, 617] width 669 height 31
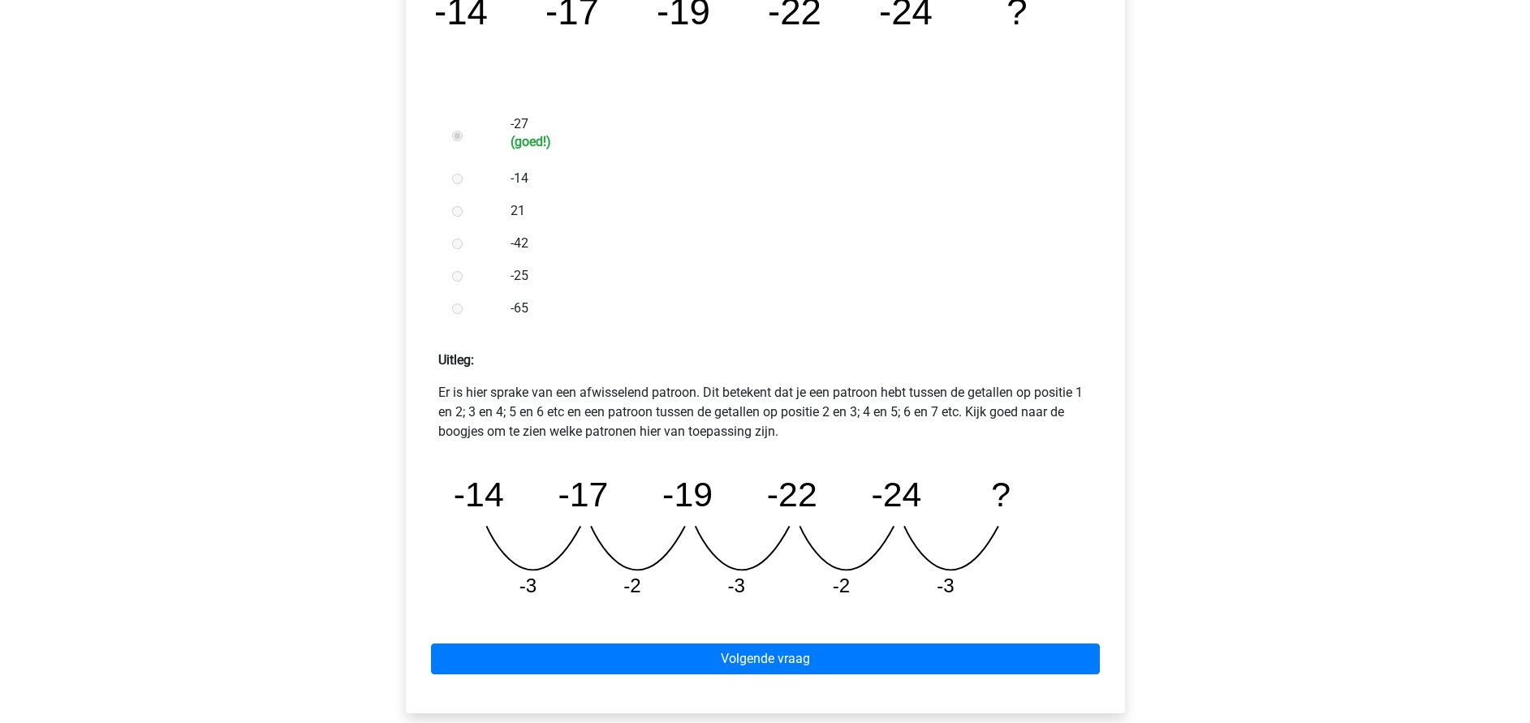
scroll to position [609, 0]
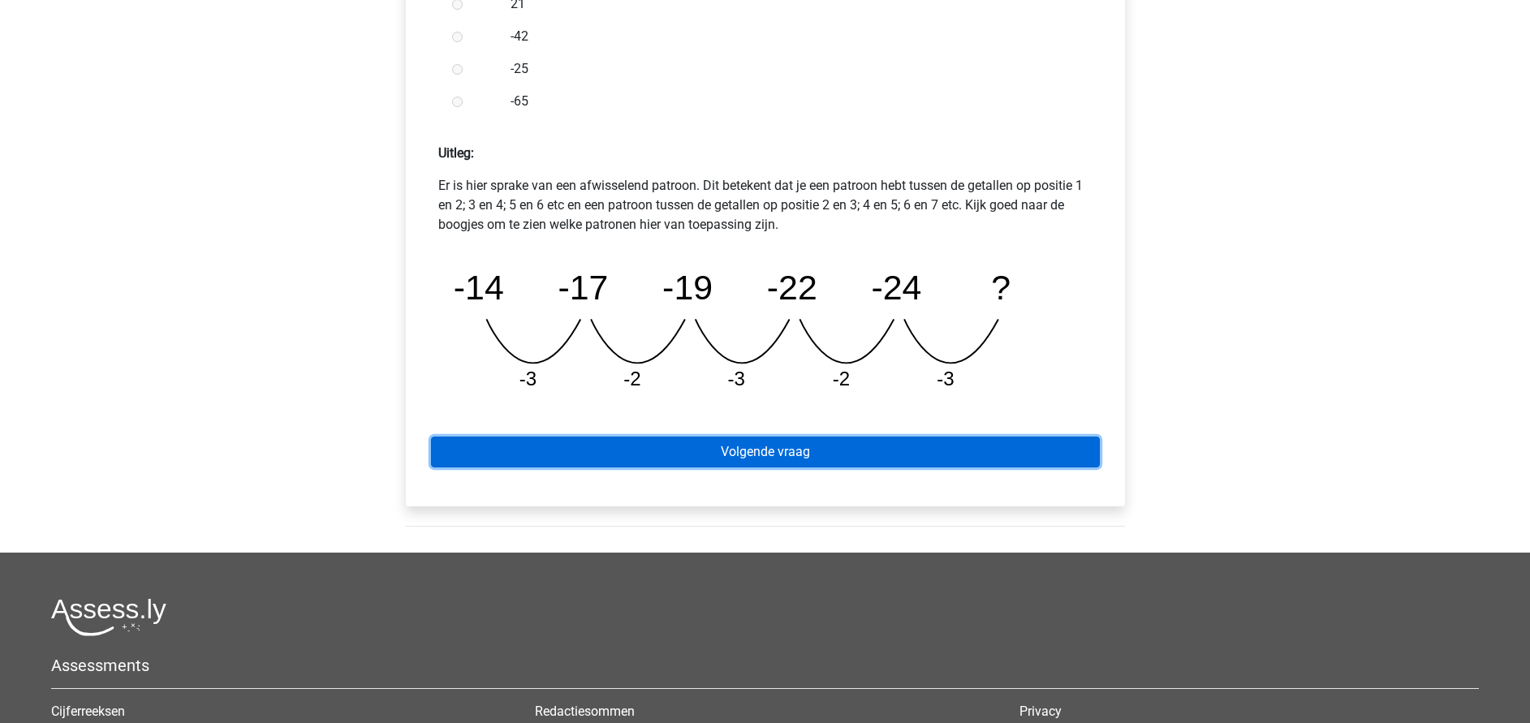
click at [780, 461] on link "Volgende vraag" at bounding box center [765, 452] width 669 height 31
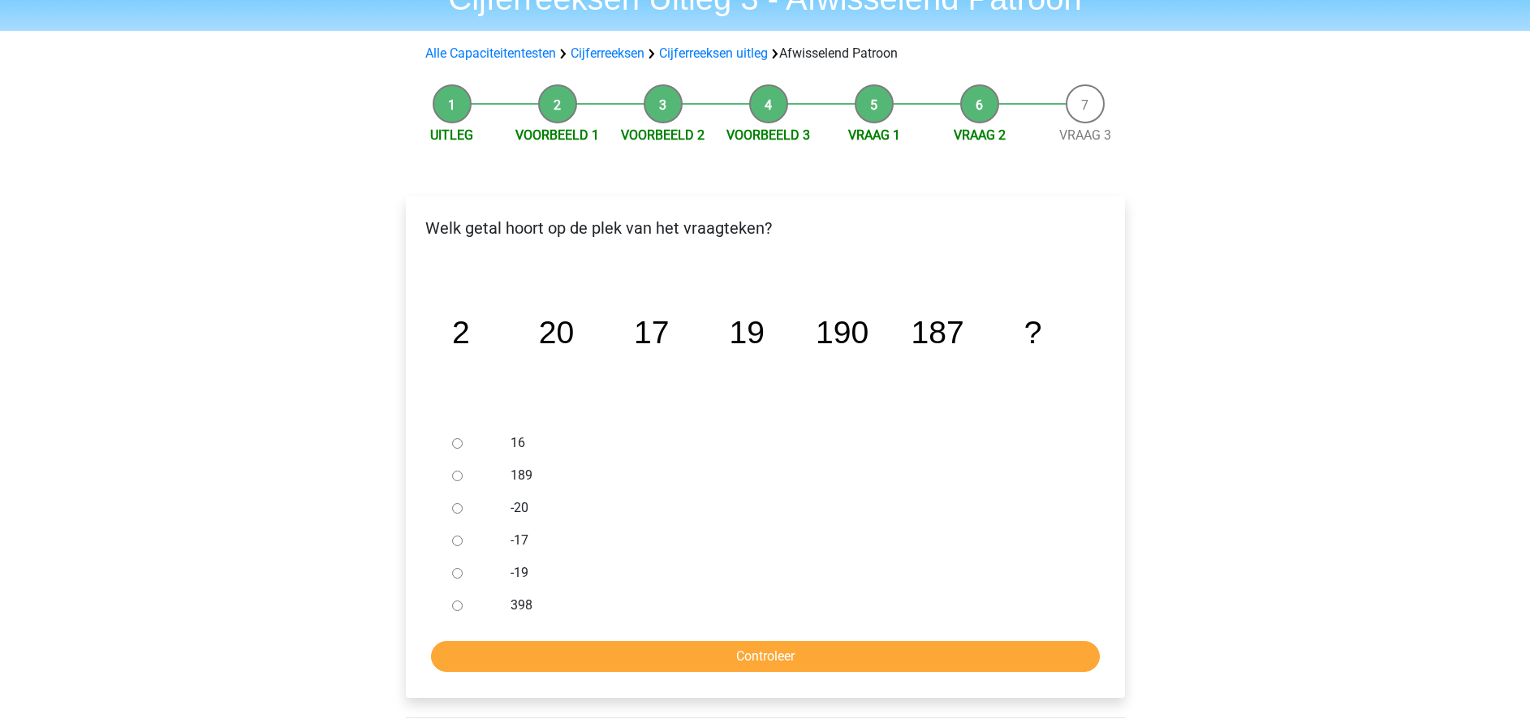
scroll to position [122, 0]
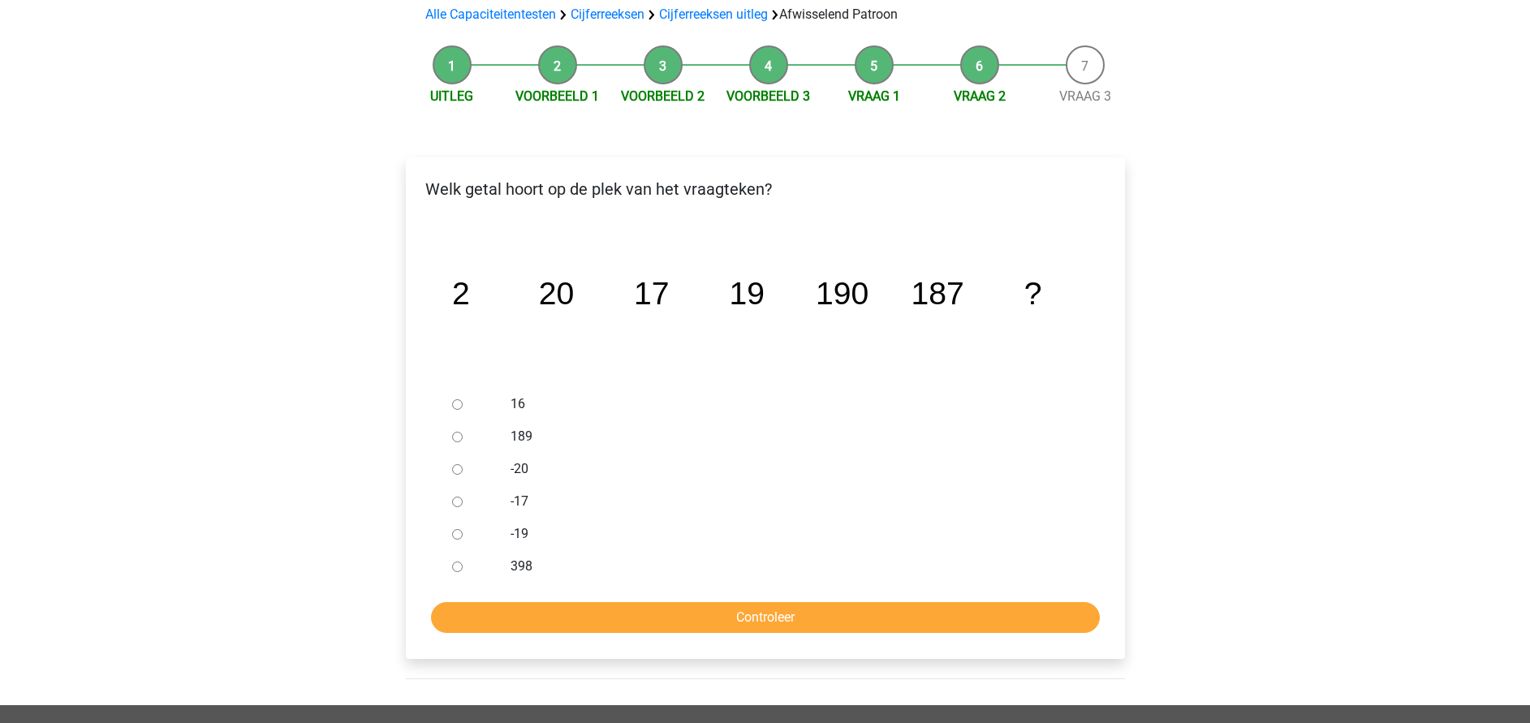
click at [513, 434] on label "189" at bounding box center [792, 436] width 562 height 19
click at [463, 434] on input "189" at bounding box center [457, 437] width 11 height 11
radio input "true"
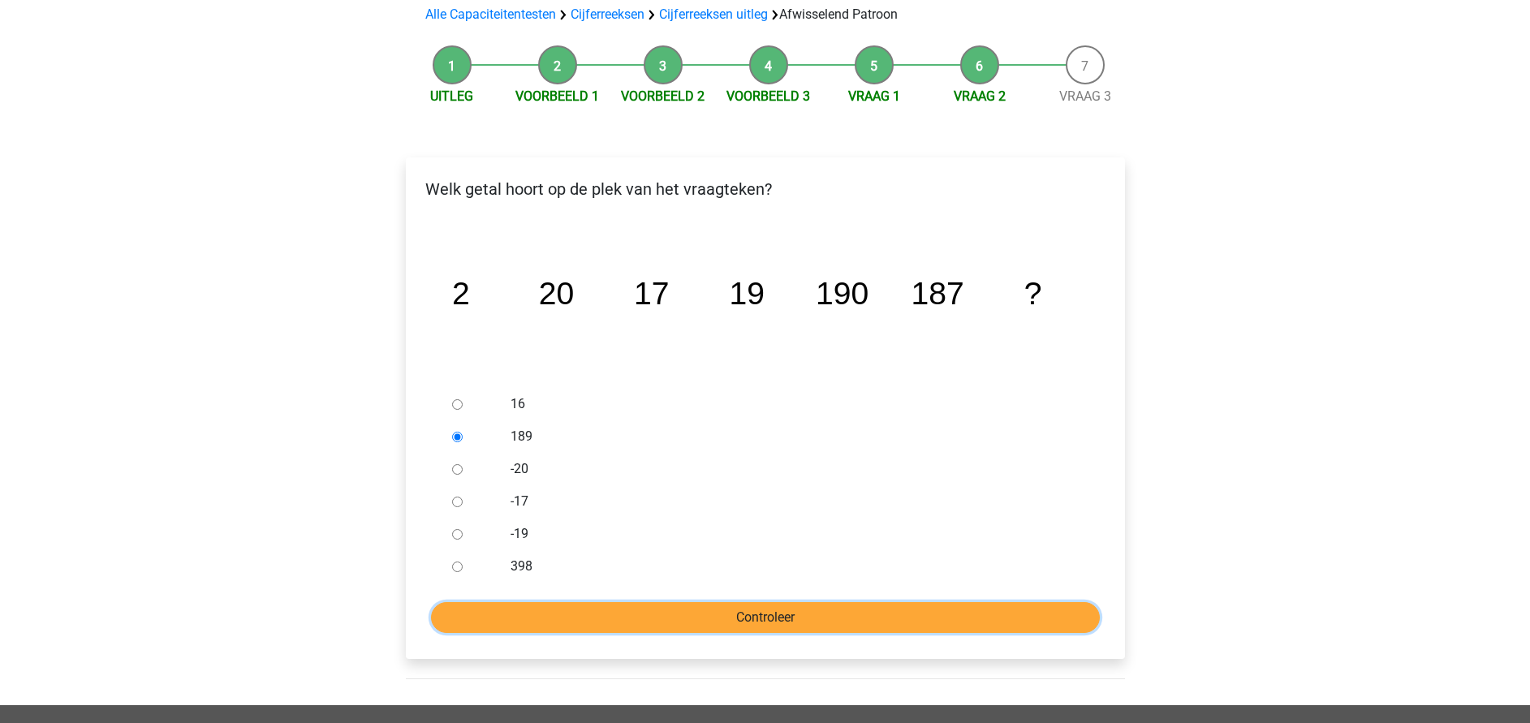
click at [743, 619] on input "Controleer" at bounding box center [765, 617] width 669 height 31
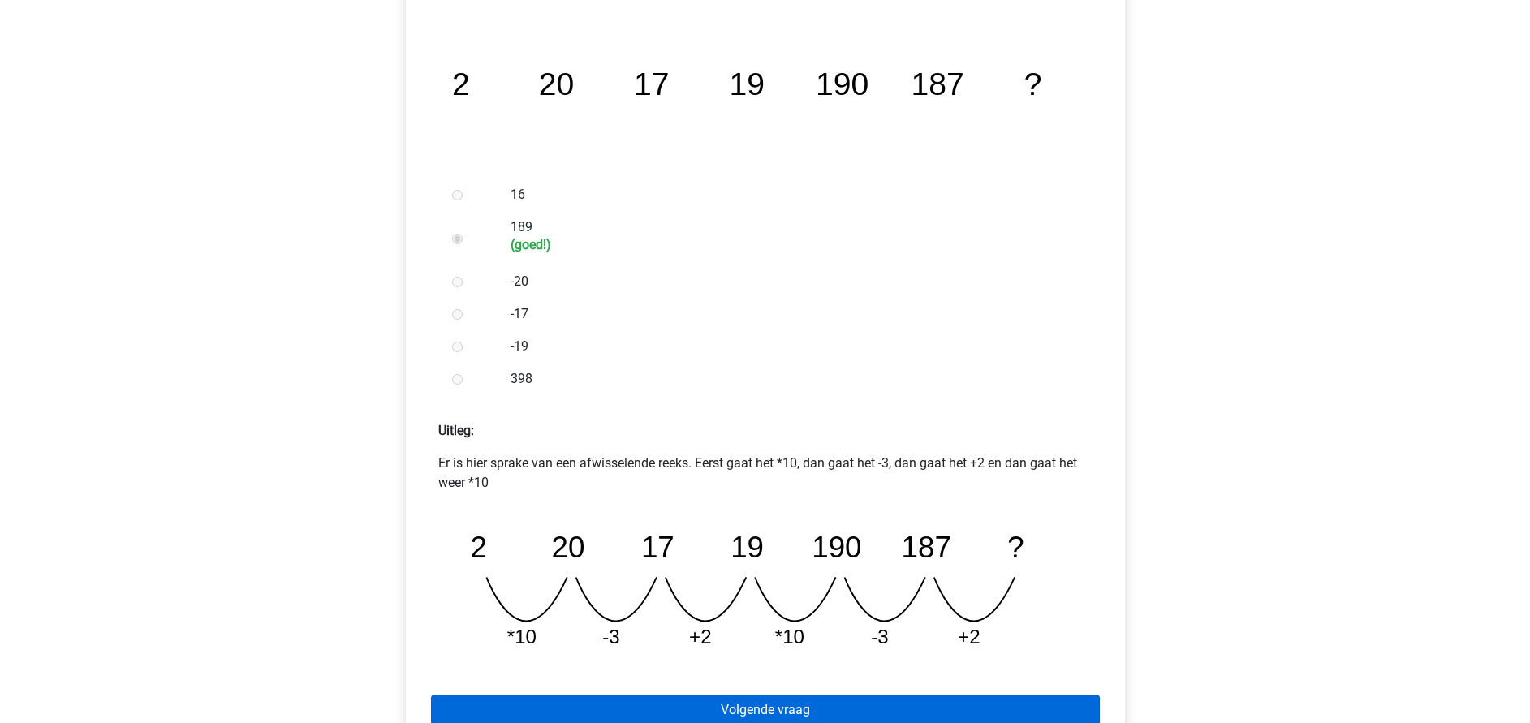
scroll to position [487, 0]
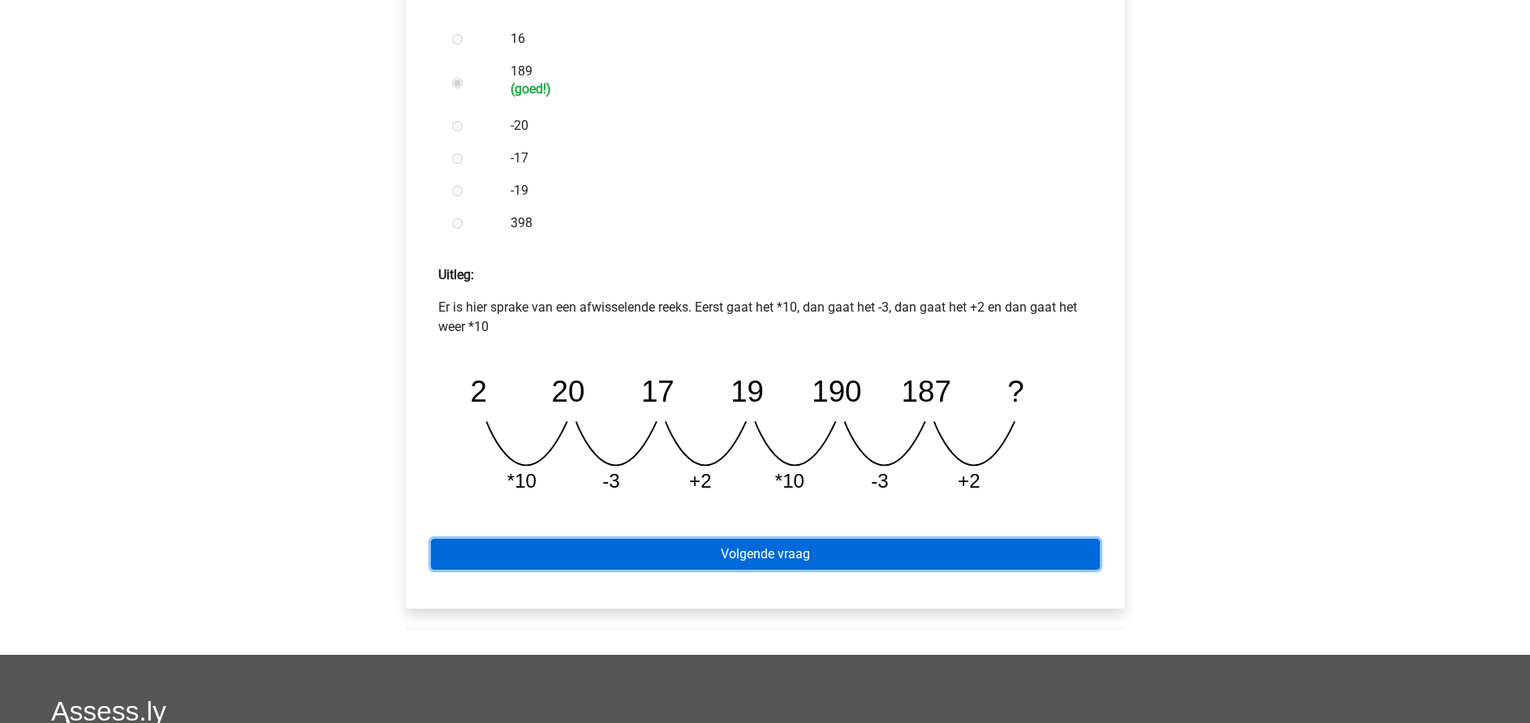
click at [710, 553] on link "Volgende vraag" at bounding box center [765, 554] width 669 height 31
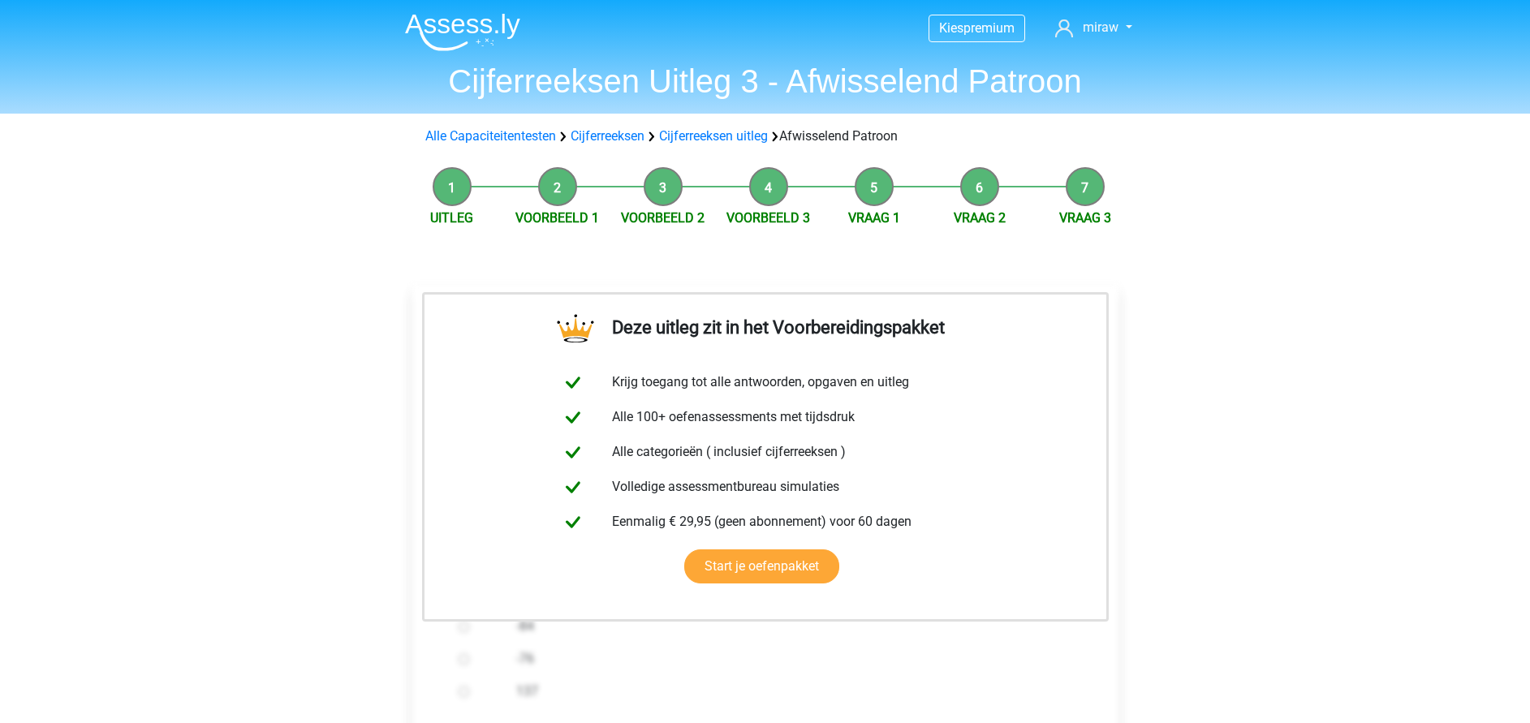
scroll to position [365, 0]
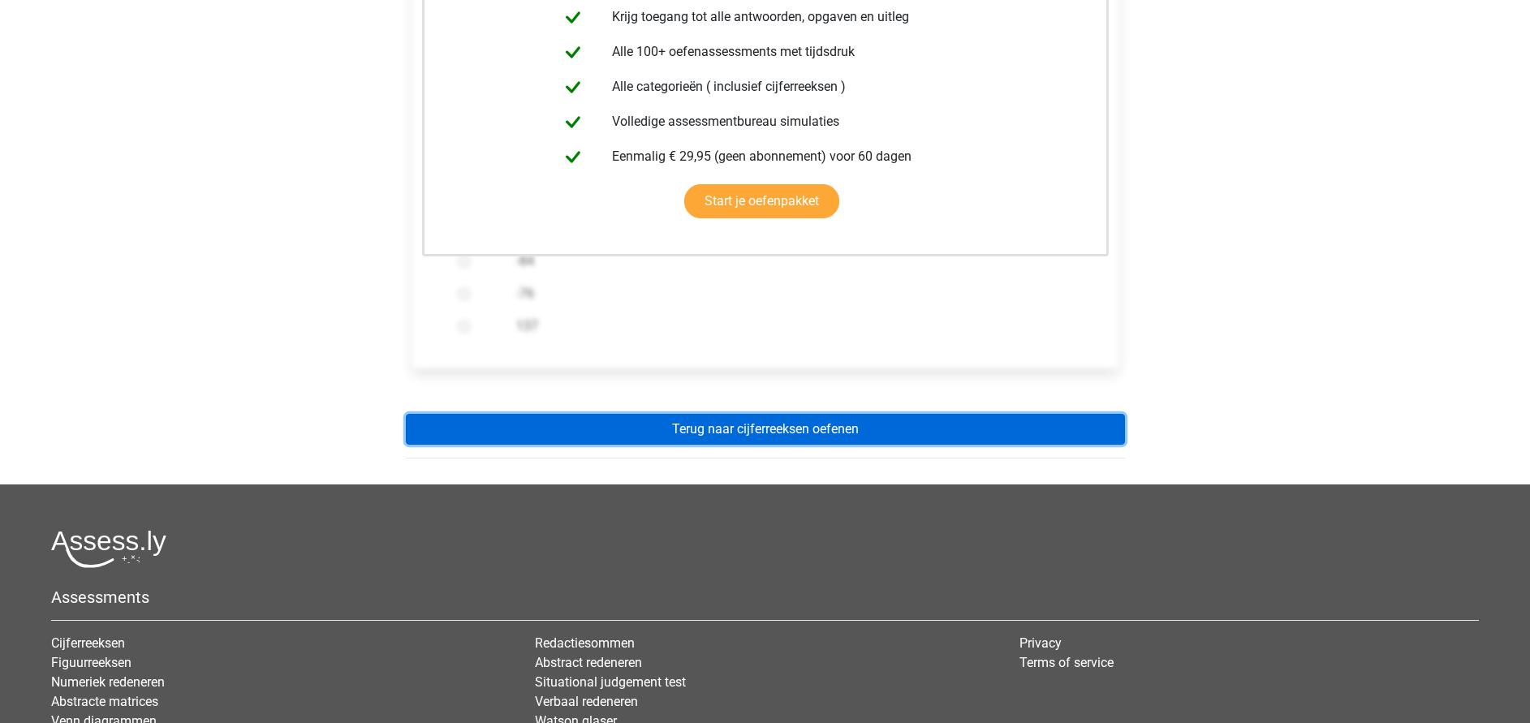
click at [792, 419] on link "Terug naar cijferreeksen oefenen" at bounding box center [765, 429] width 719 height 31
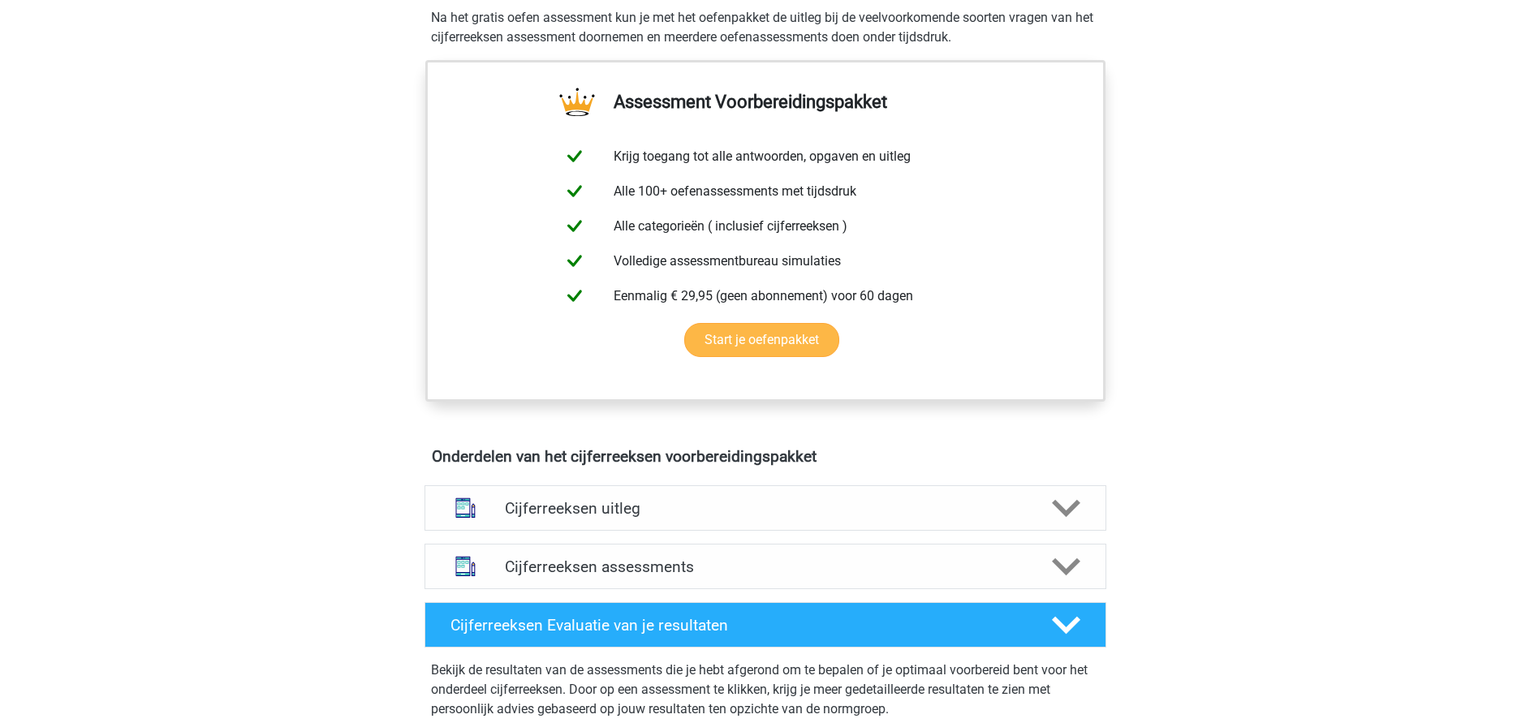
scroll to position [609, 0]
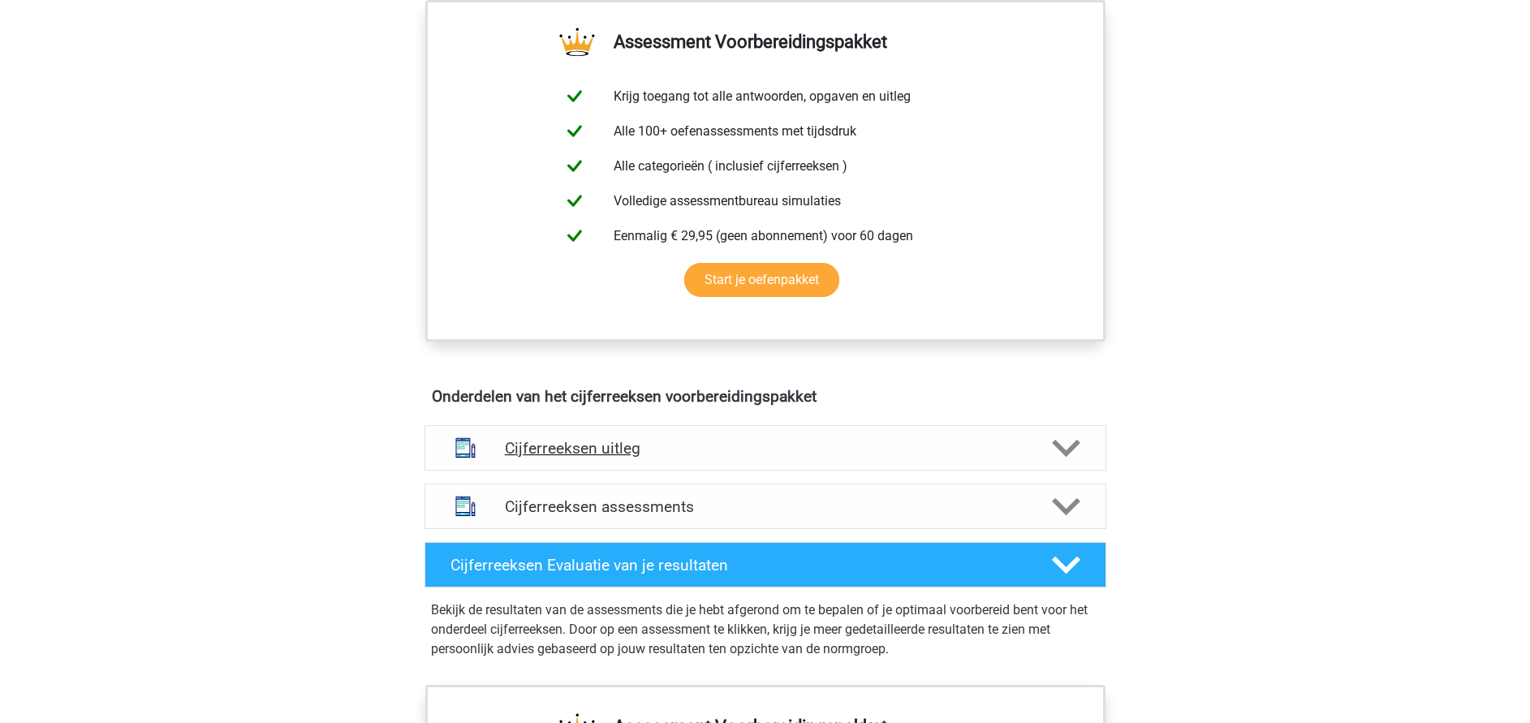
click at [667, 458] on h4 "Cijferreeksen uitleg" at bounding box center [765, 448] width 521 height 19
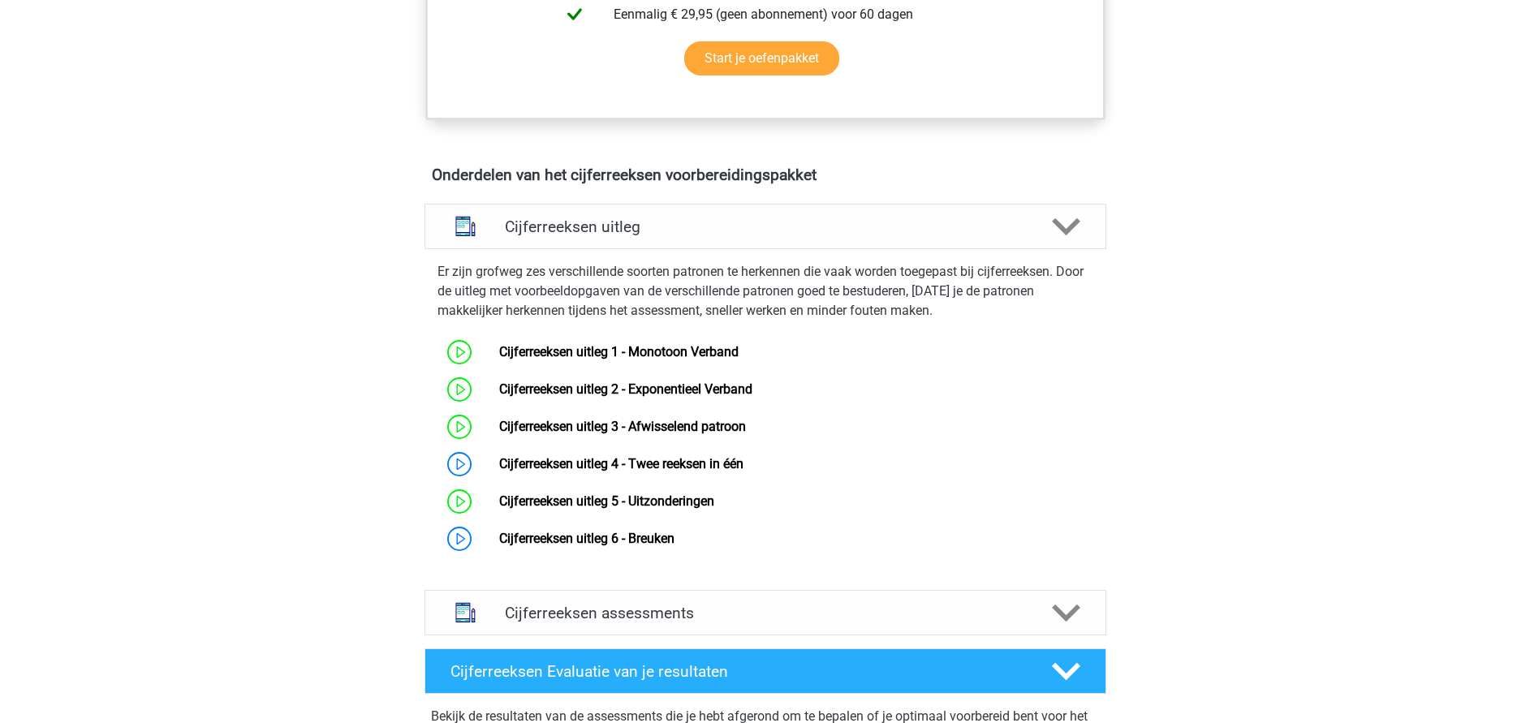
scroll to position [852, 0]
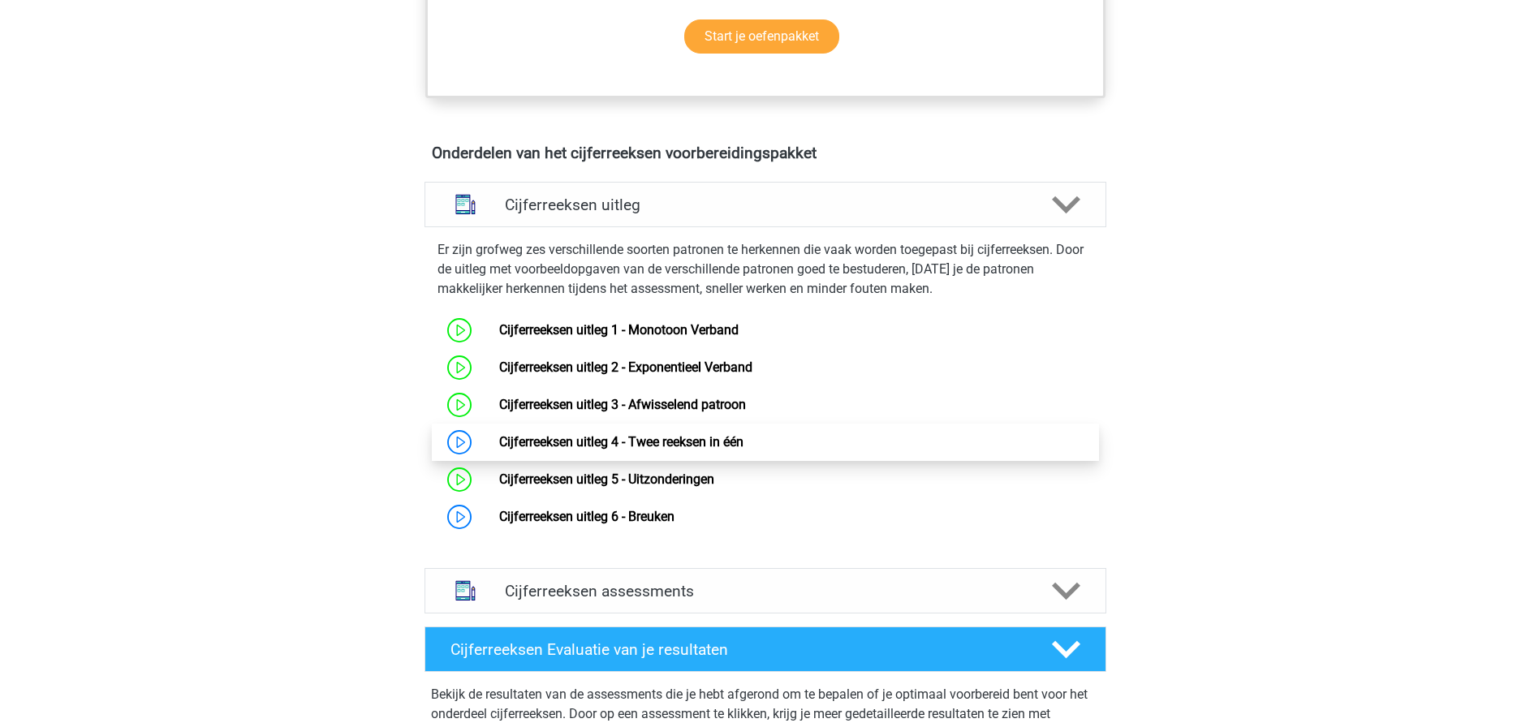
click at [624, 450] on link "Cijferreeksen uitleg 4 - Twee reeksen in één" at bounding box center [621, 441] width 244 height 15
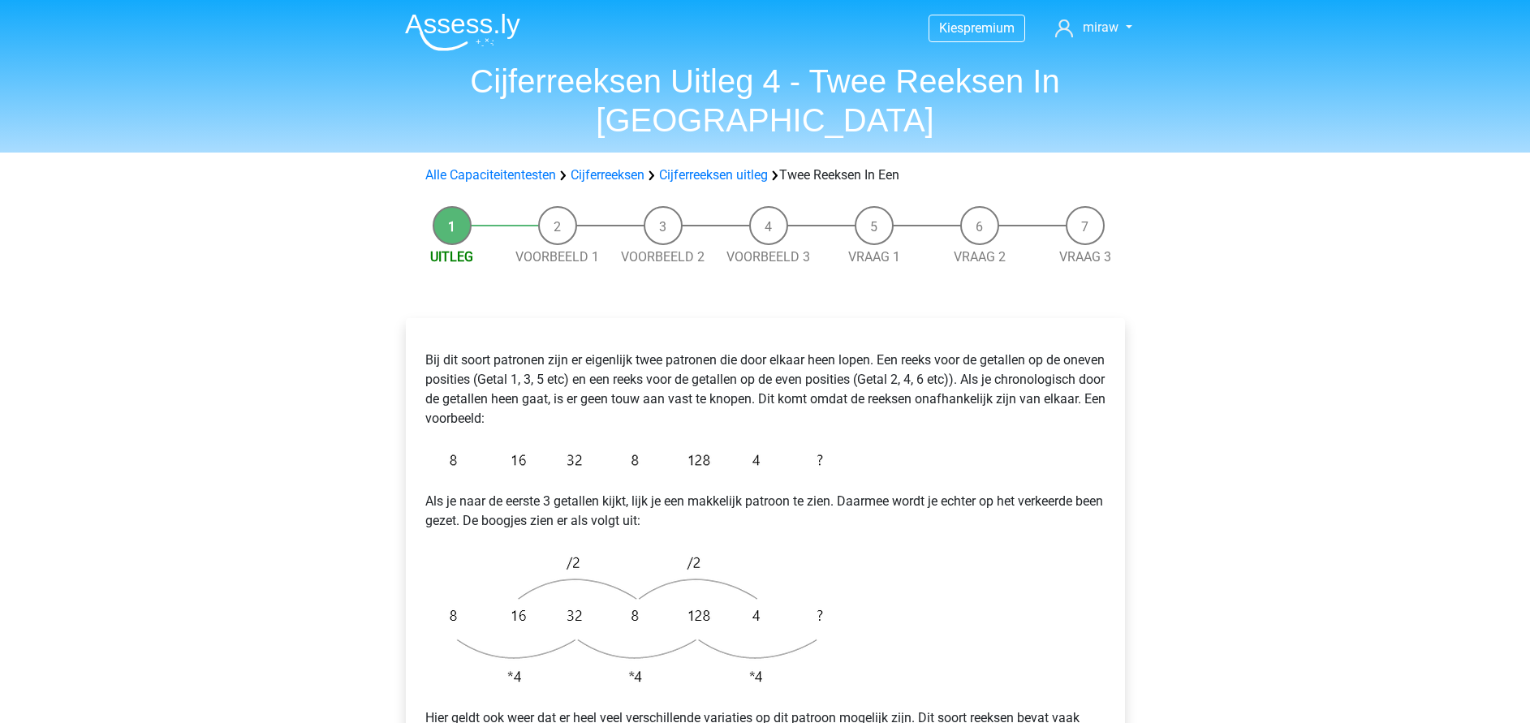
scroll to position [122, 0]
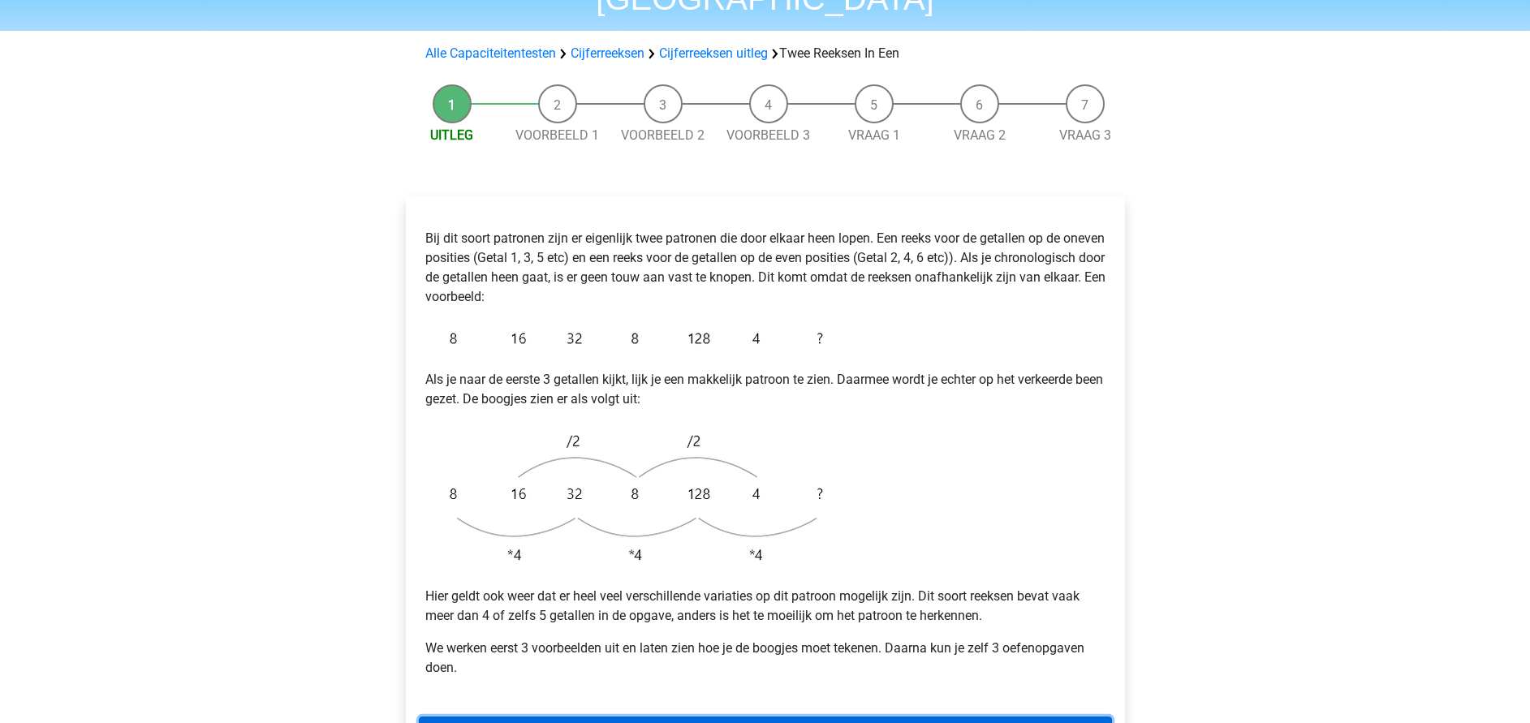
click at [752, 717] on link "Volgende" at bounding box center [765, 732] width 693 height 31
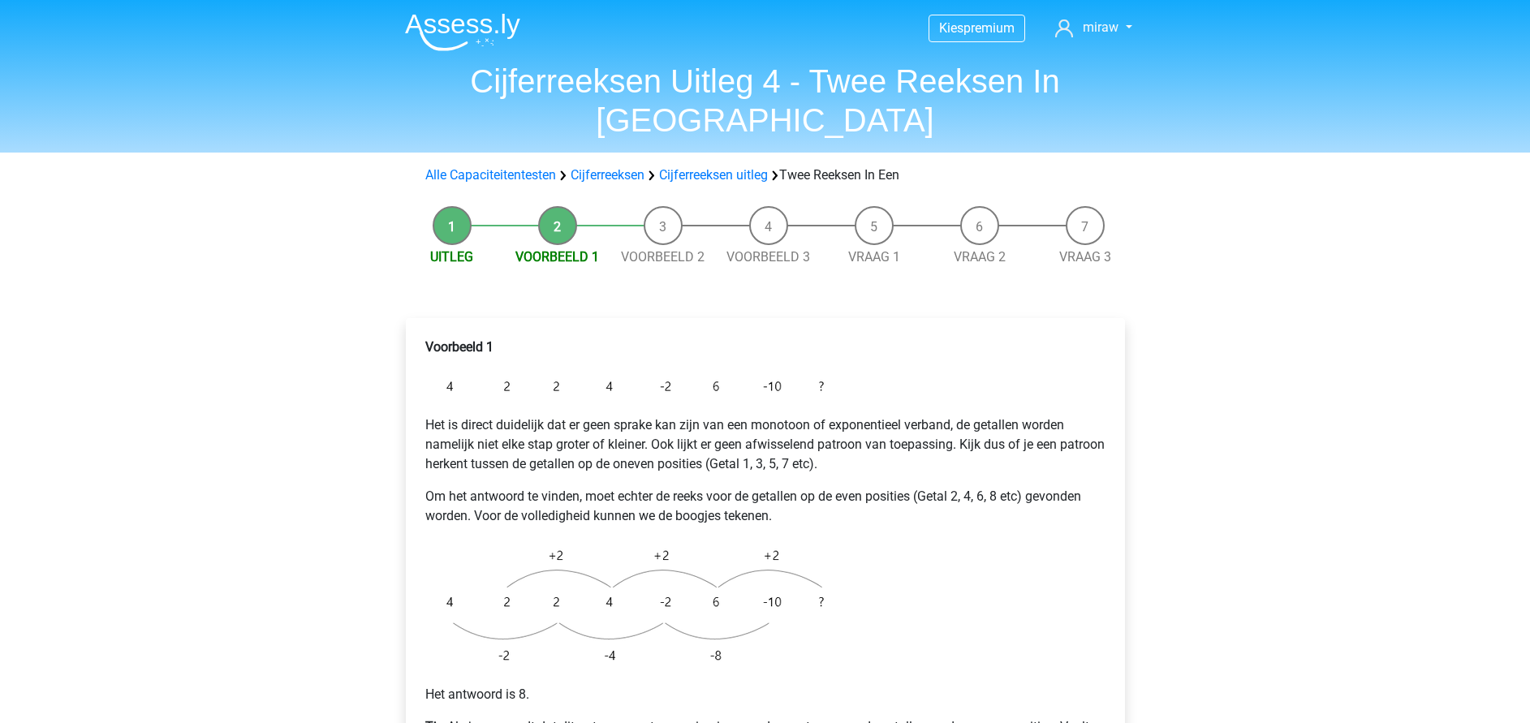
scroll to position [244, 0]
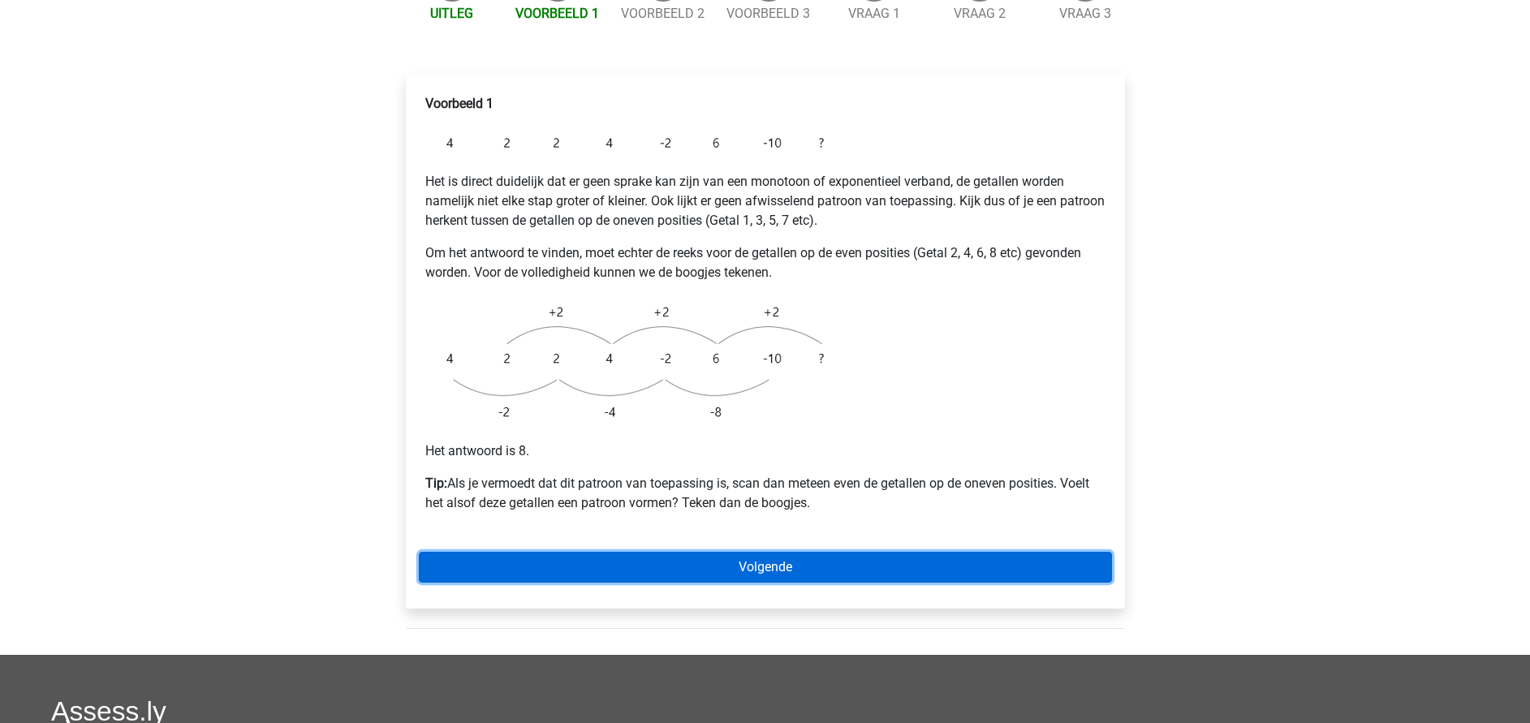
click at [672, 552] on link "Volgende" at bounding box center [765, 567] width 693 height 31
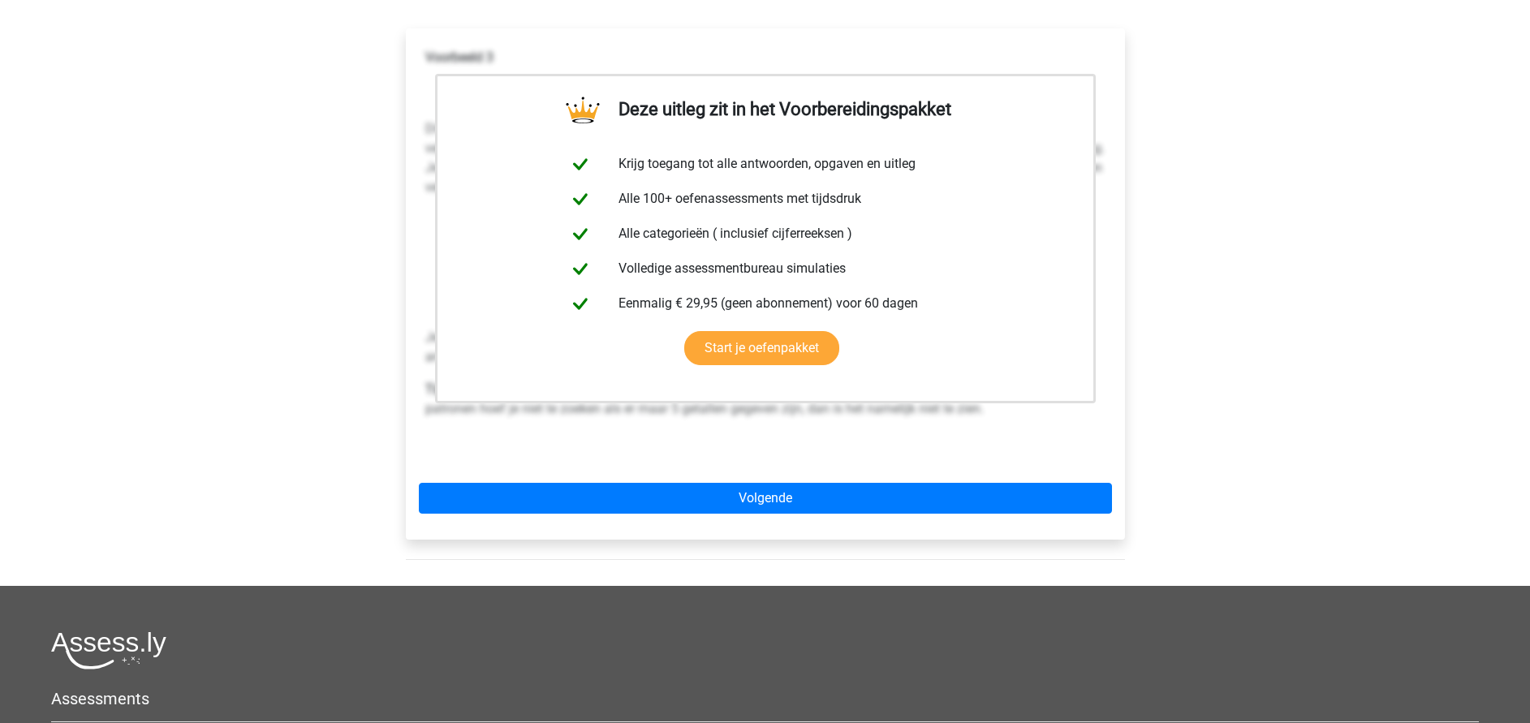
scroll to position [365, 0]
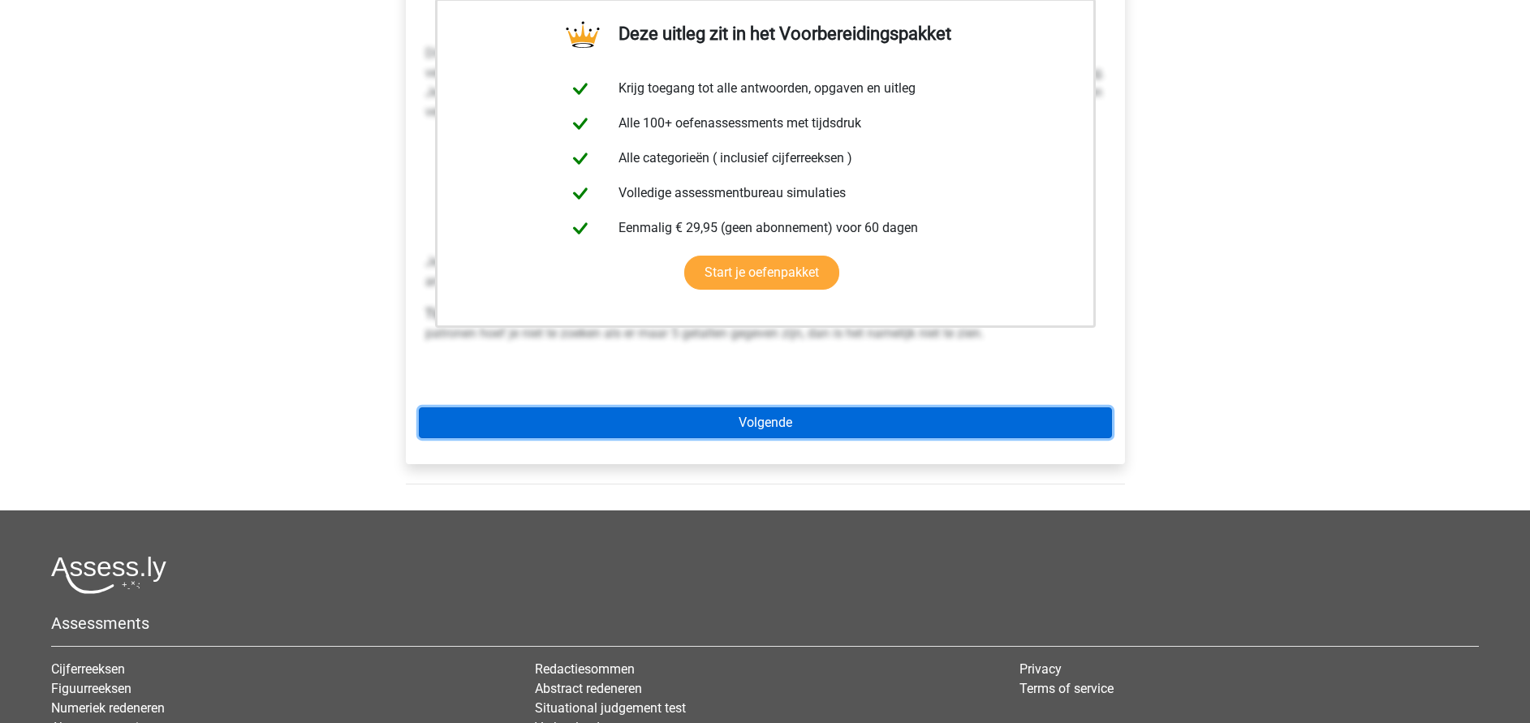
click at [742, 408] on link "Volgende" at bounding box center [765, 423] width 693 height 31
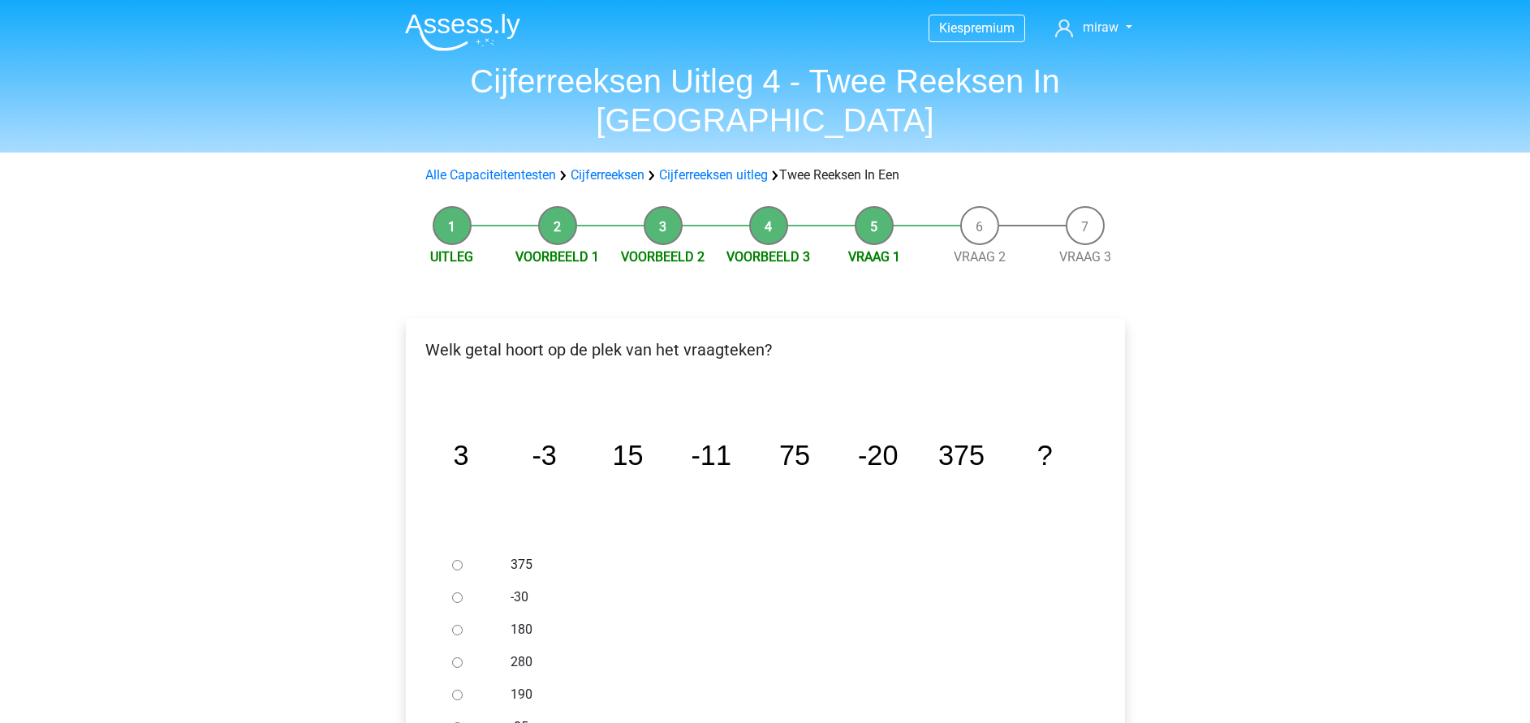
click at [523, 588] on label "-30" at bounding box center [792, 597] width 562 height 19
click at [463, 593] on input "-30" at bounding box center [457, 598] width 11 height 11
radio input "true"
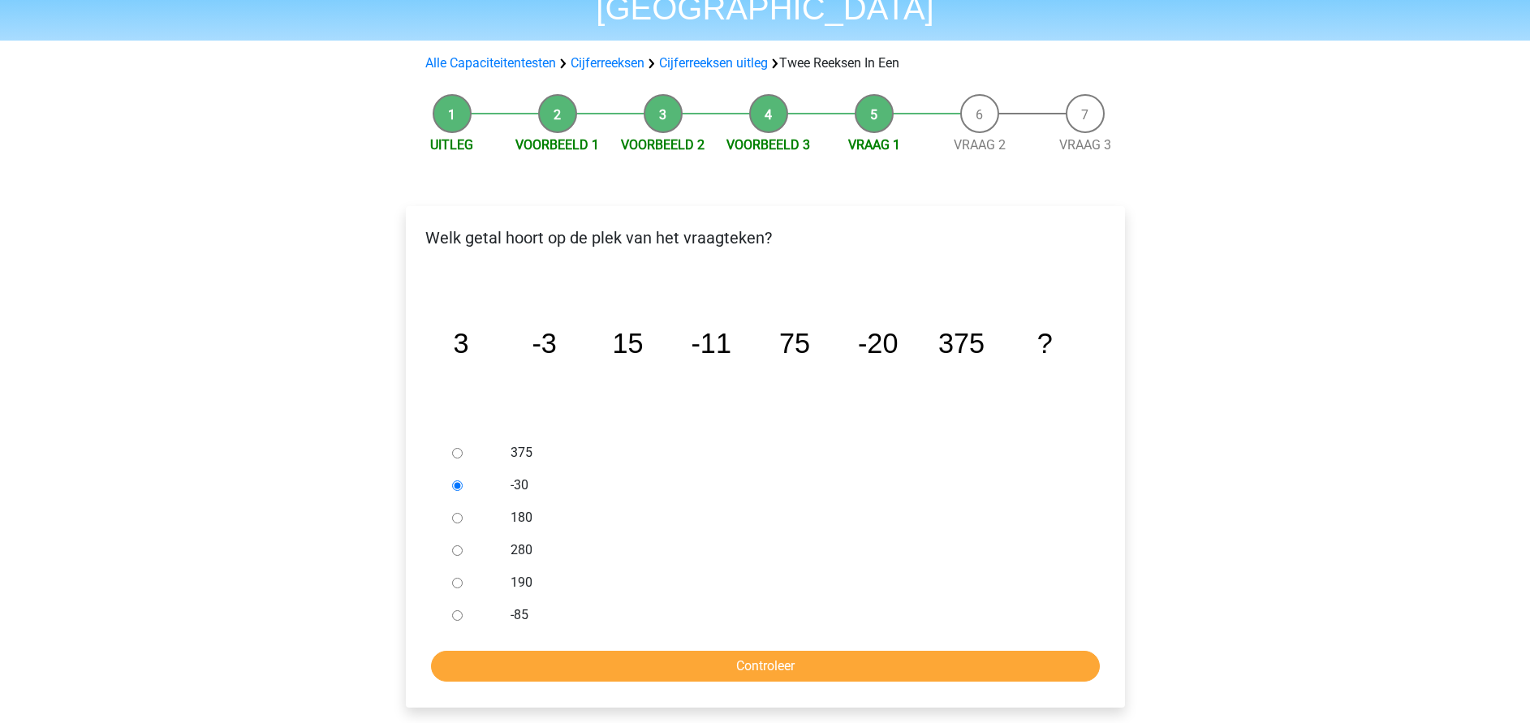
scroll to position [244, 0]
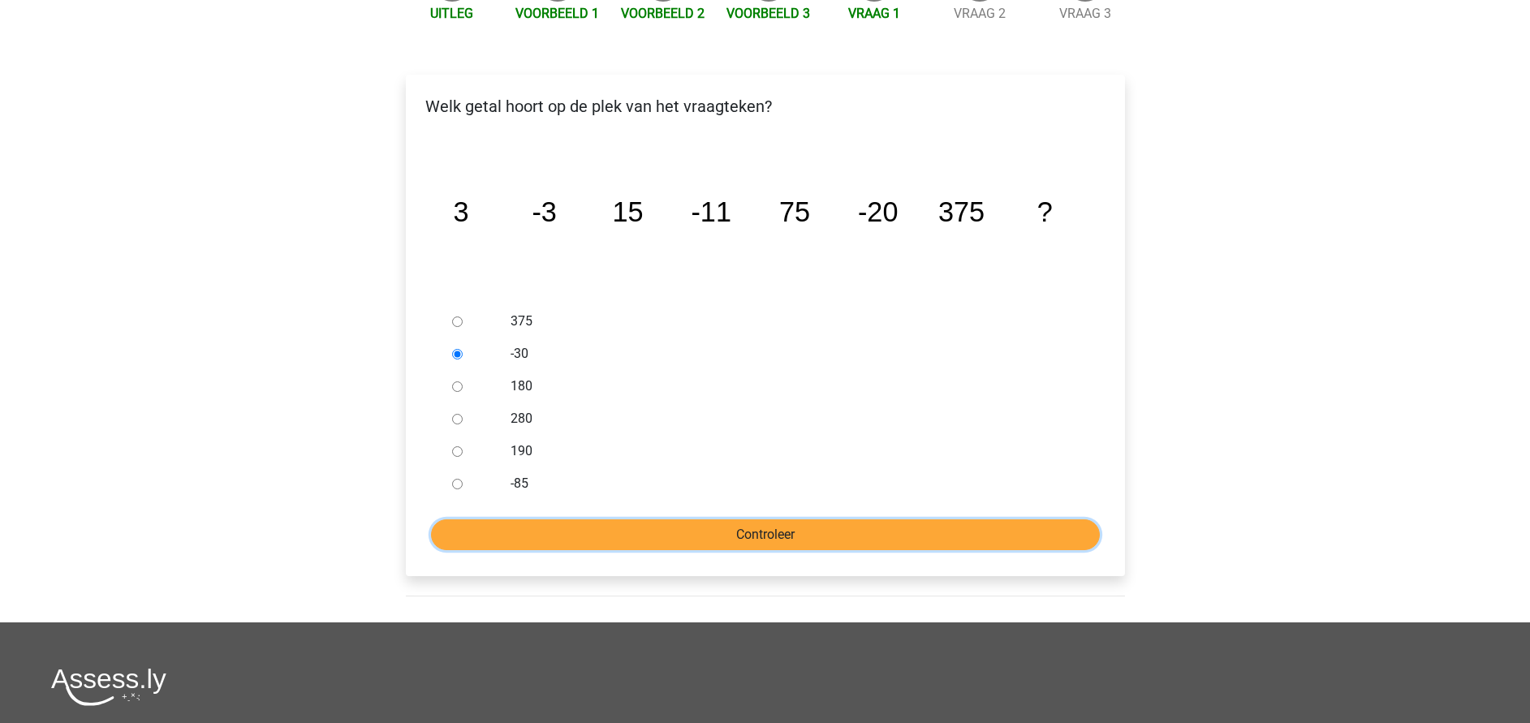
click at [709, 520] on input "Controleer" at bounding box center [765, 535] width 669 height 31
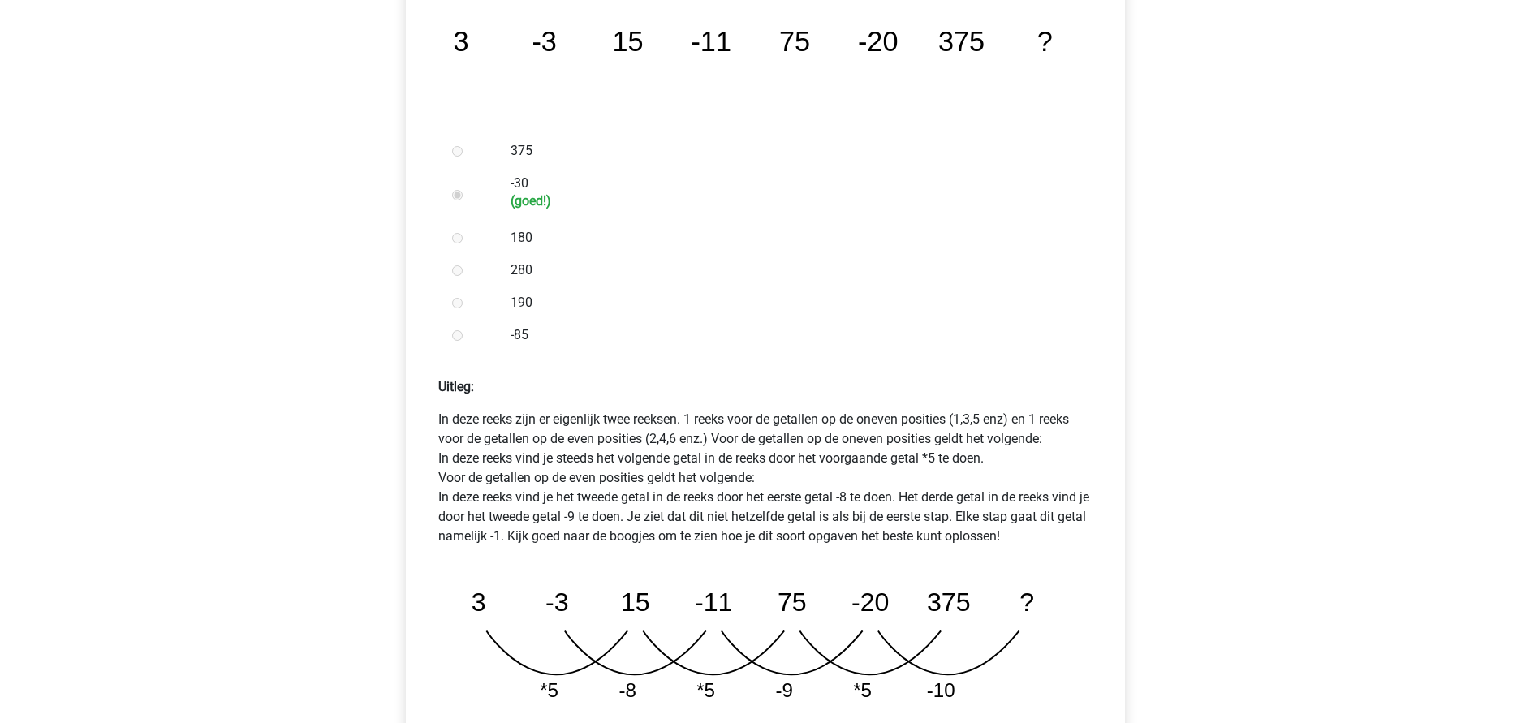
scroll to position [487, 0]
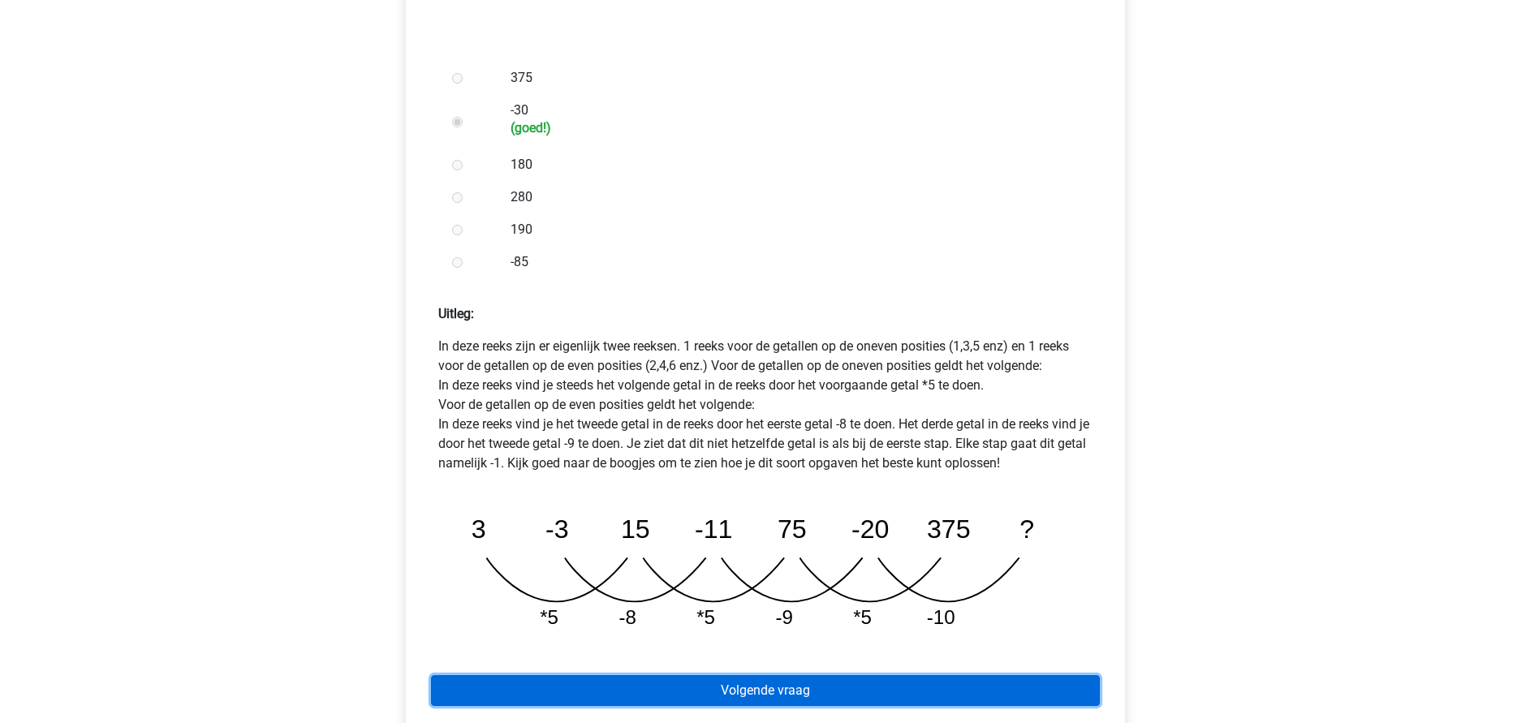
drag, startPoint x: 715, startPoint y: 651, endPoint x: 688, endPoint y: 652, distance: 26.8
click at [715, 675] on link "Volgende vraag" at bounding box center [765, 690] width 669 height 31
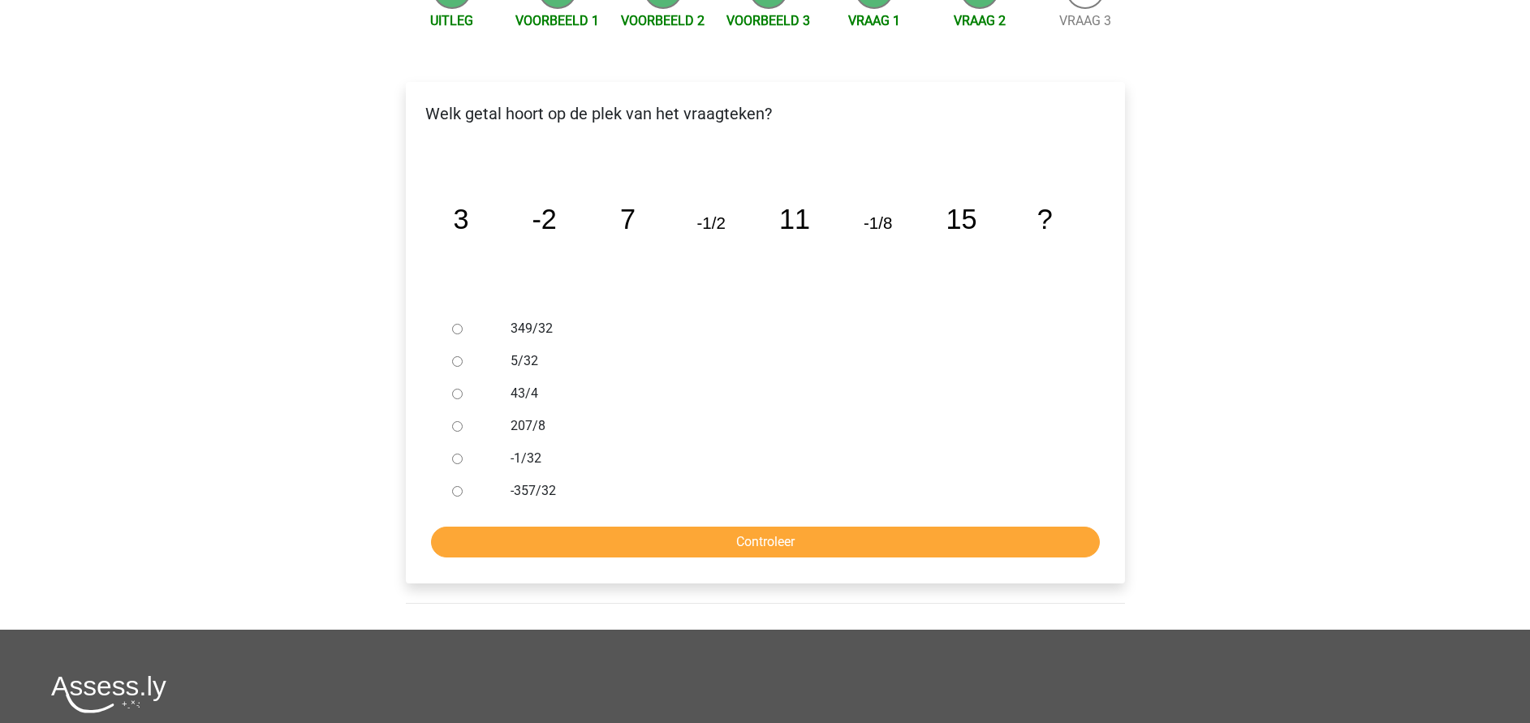
scroll to position [244, 0]
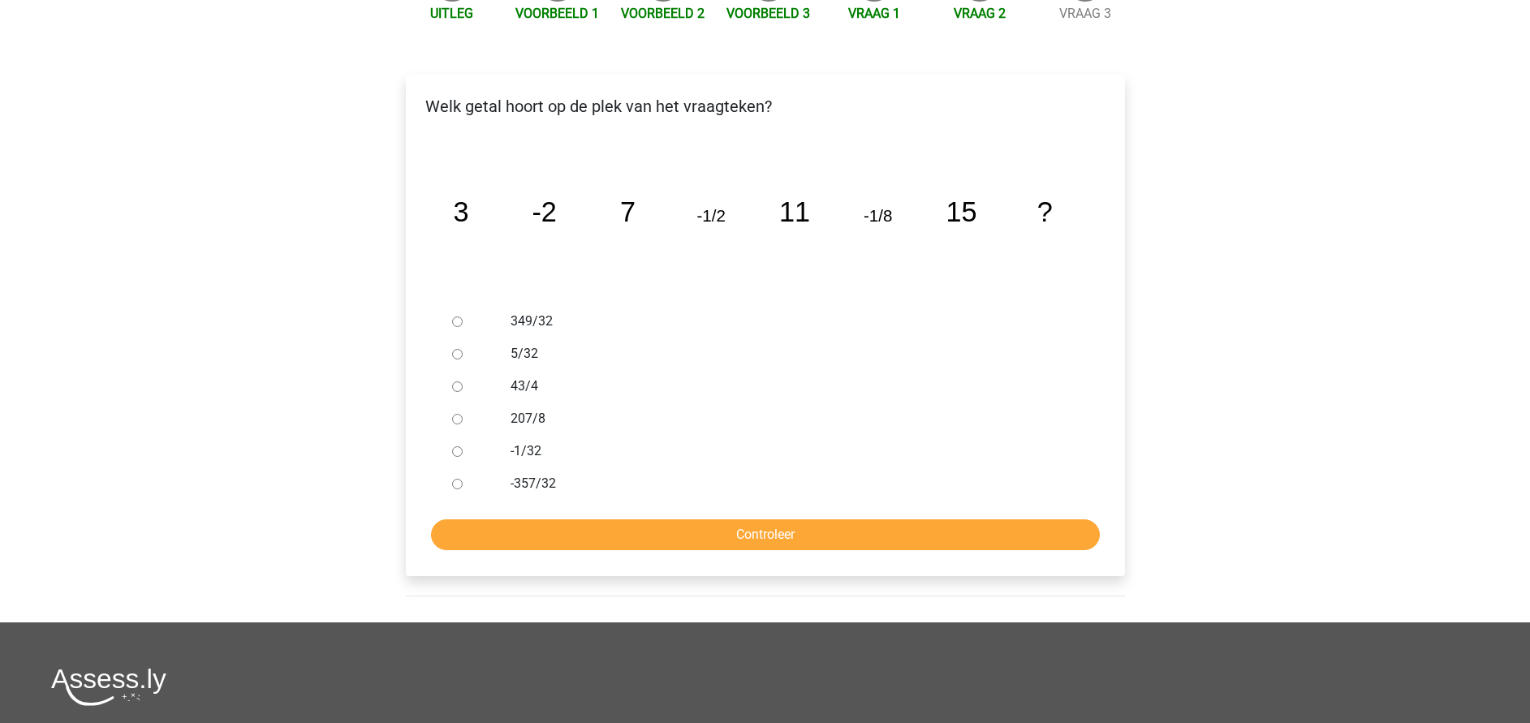
click at [530, 442] on label "-1/32" at bounding box center [792, 451] width 562 height 19
click at [463, 446] on input "-1/32" at bounding box center [457, 451] width 11 height 11
radio input "true"
click at [616, 520] on input "Controleer" at bounding box center [765, 535] width 669 height 31
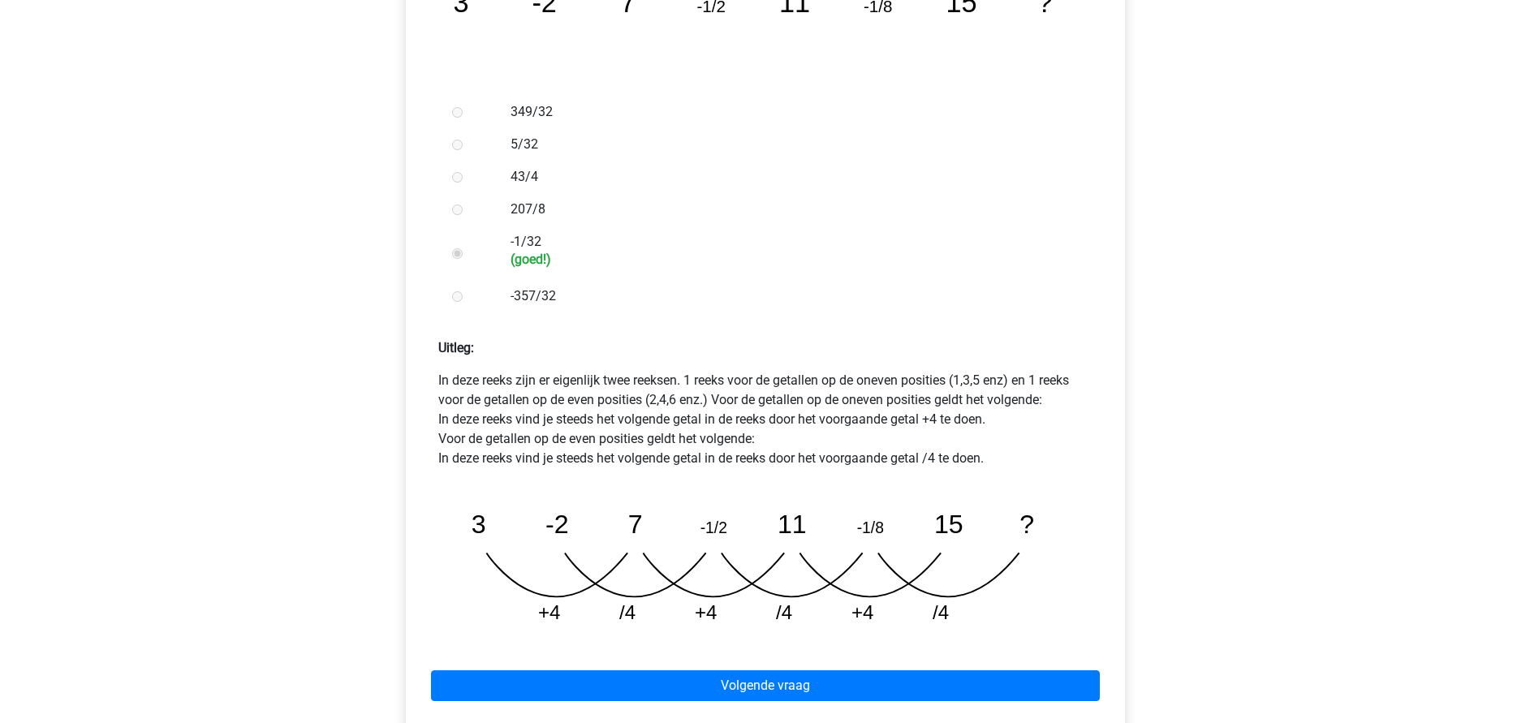
scroll to position [609, 0]
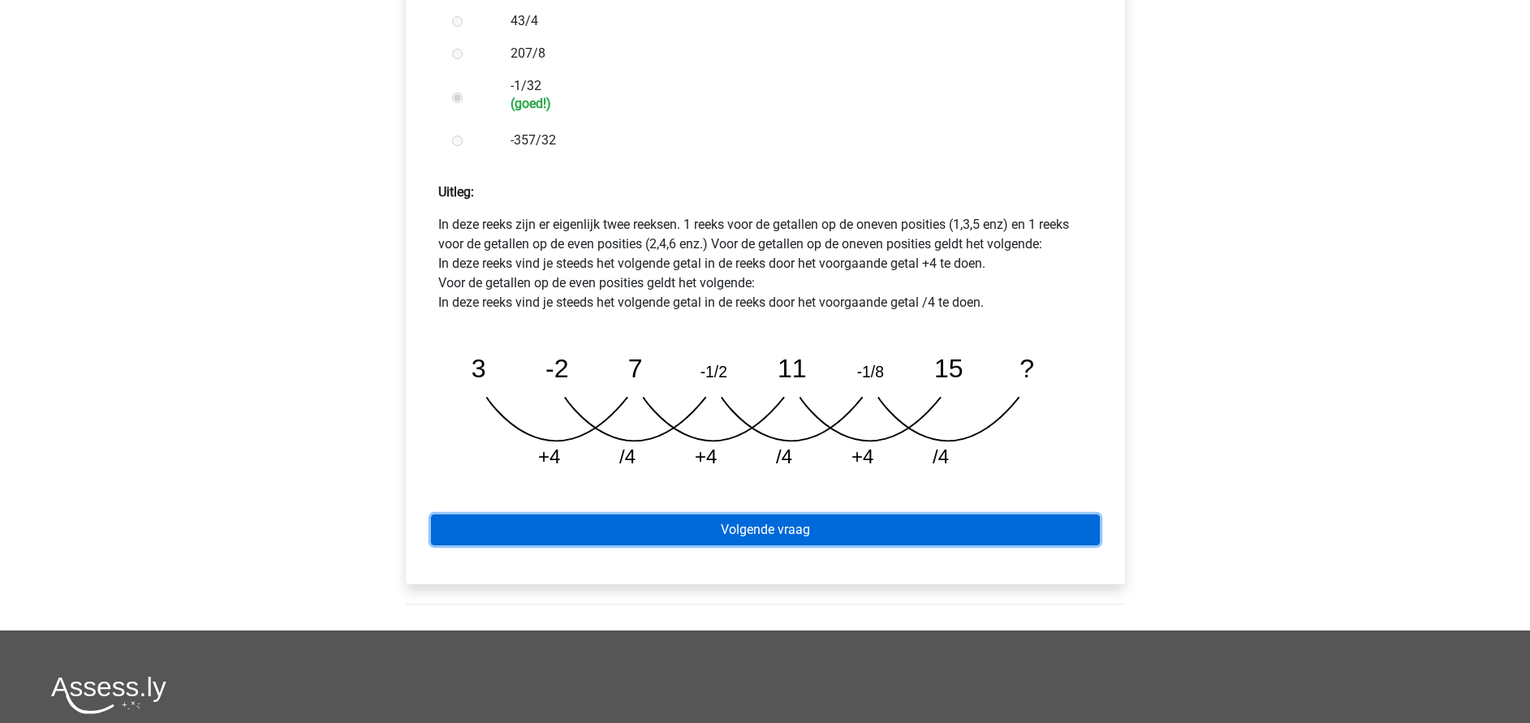
click at [695, 515] on link "Volgende vraag" at bounding box center [765, 530] width 669 height 31
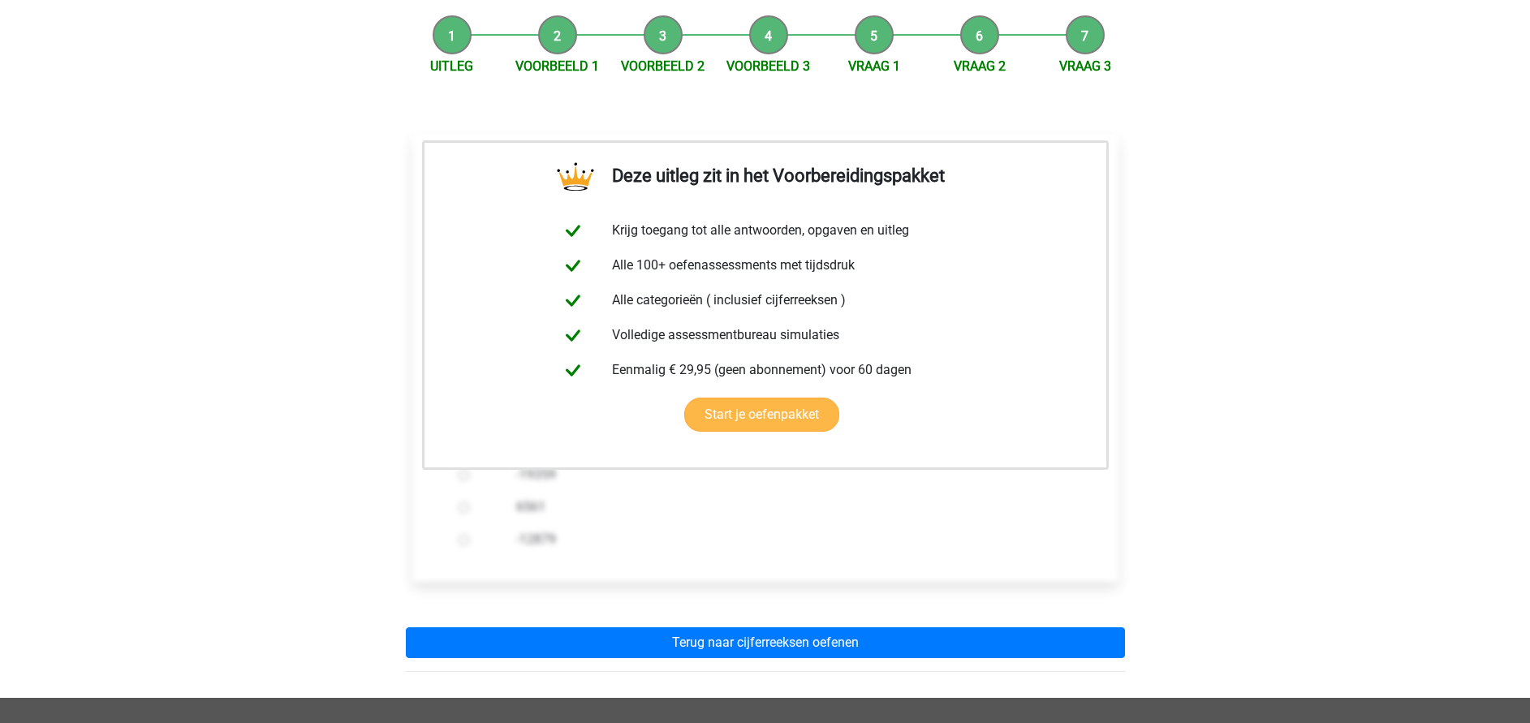
scroll to position [365, 0]
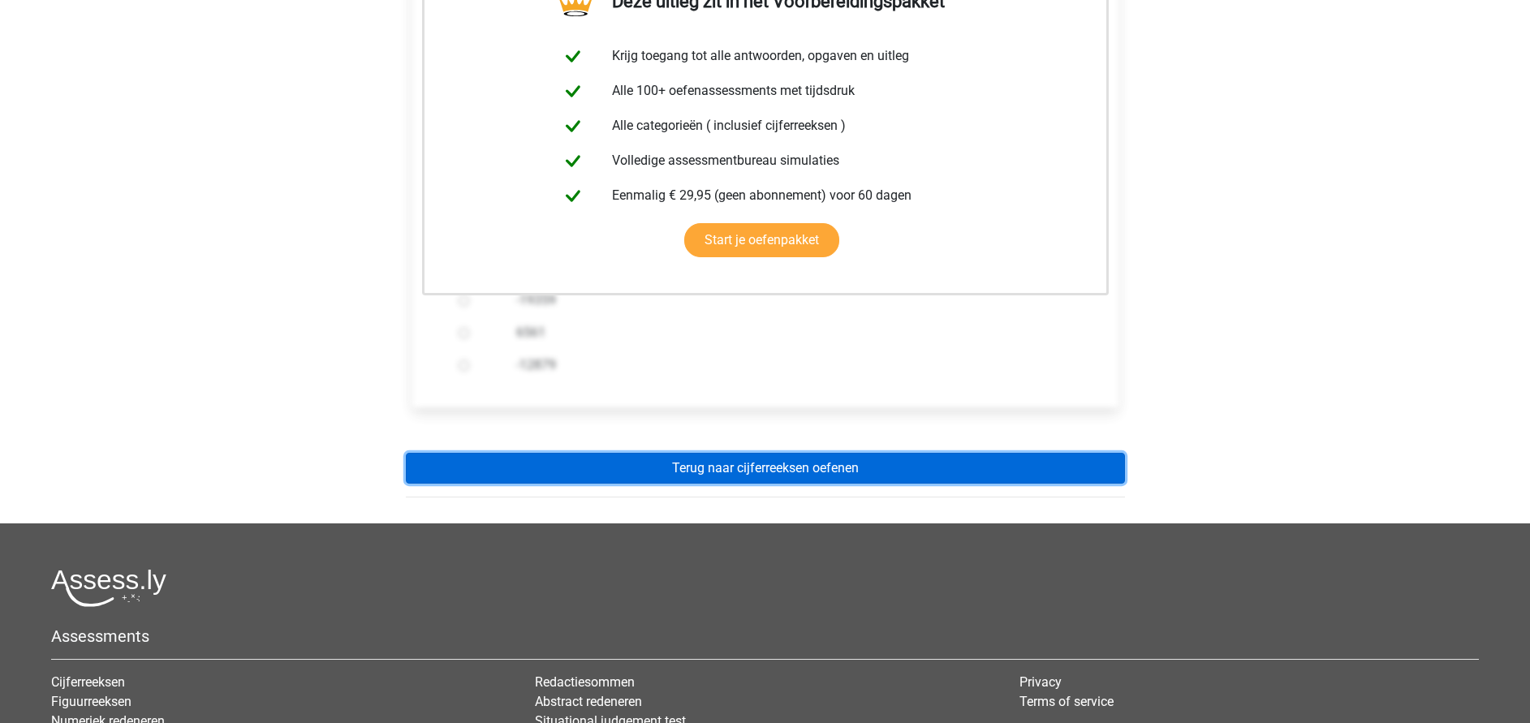
click at [714, 453] on link "Terug naar cijferreeksen oefenen" at bounding box center [765, 468] width 719 height 31
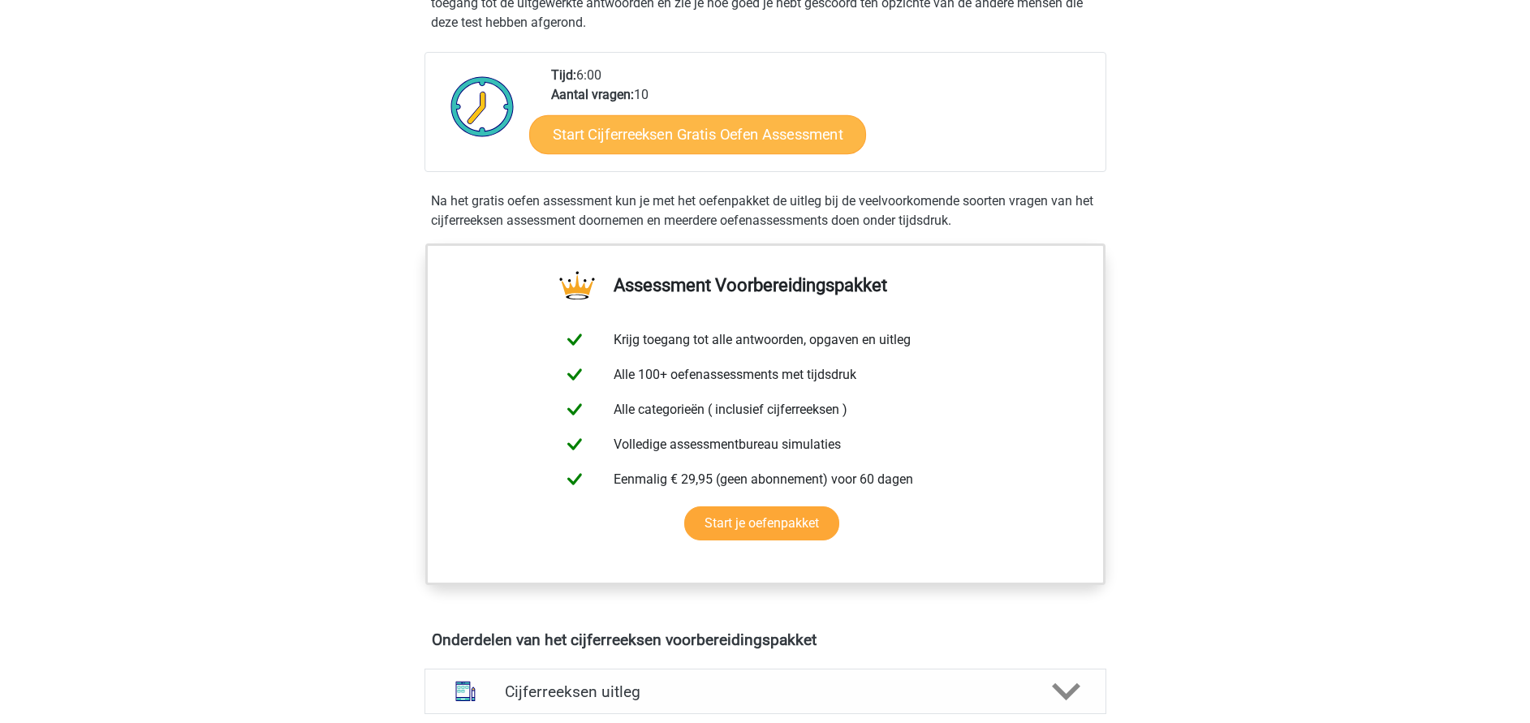
scroll to position [731, 0]
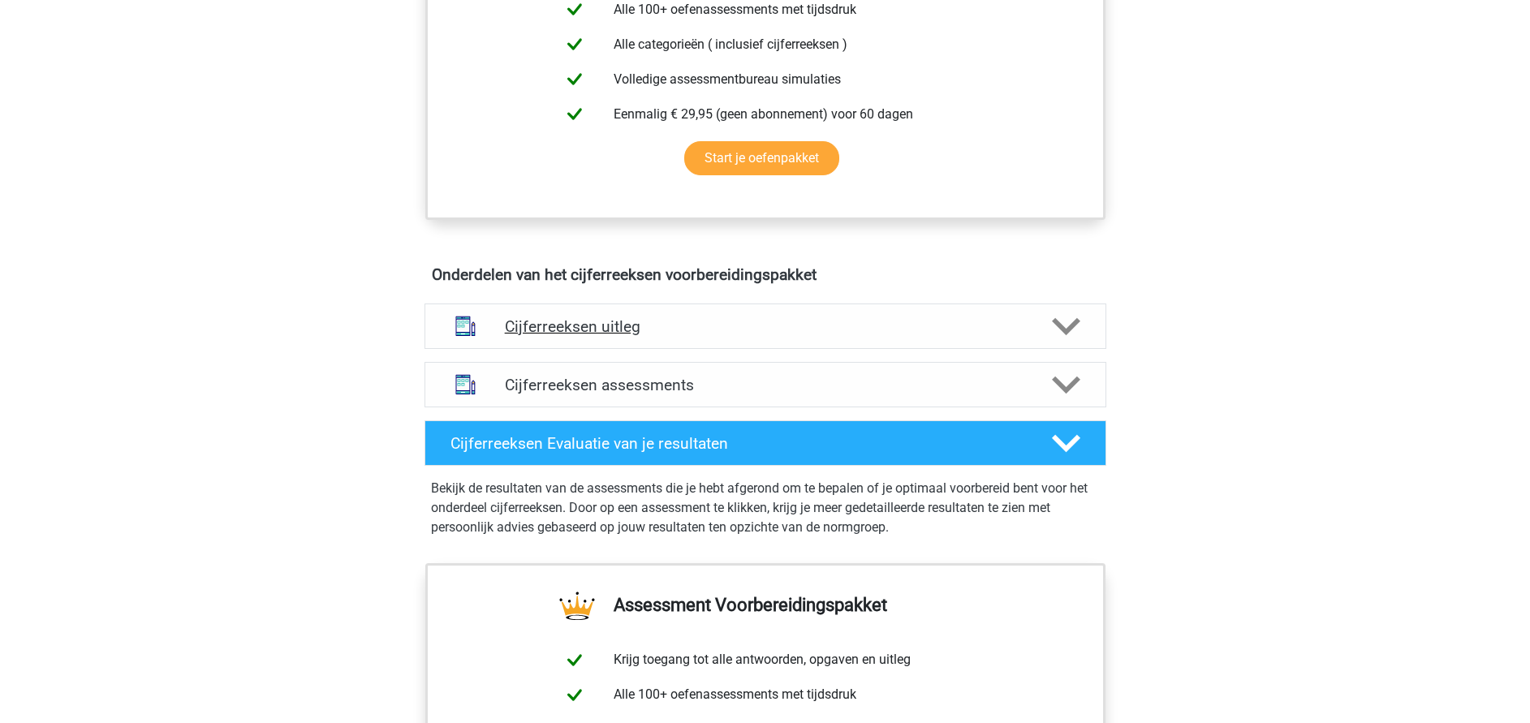
click at [602, 336] on h4 "Cijferreeksen uitleg" at bounding box center [765, 326] width 521 height 19
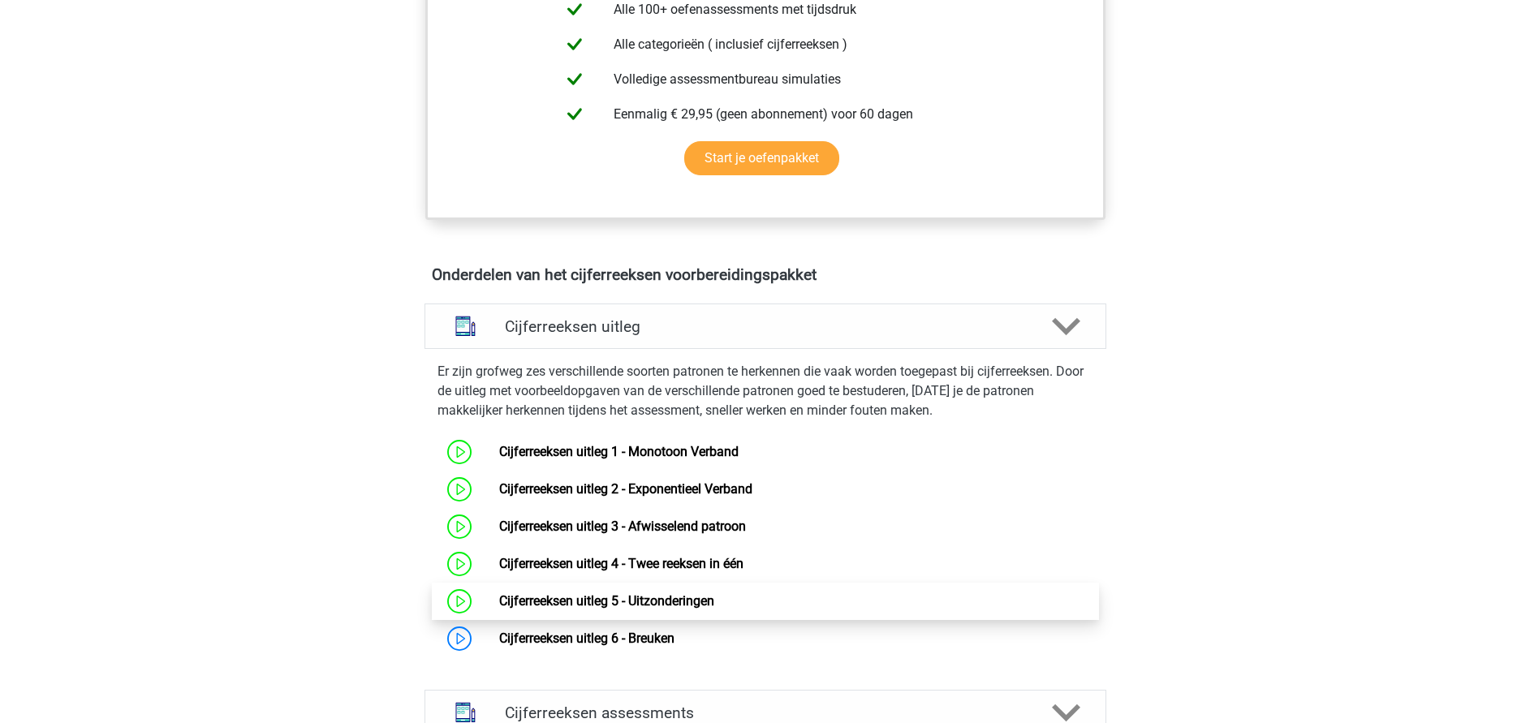
click at [640, 609] on link "Cijferreeksen uitleg 5 - Uitzonderingen" at bounding box center [606, 600] width 215 height 15
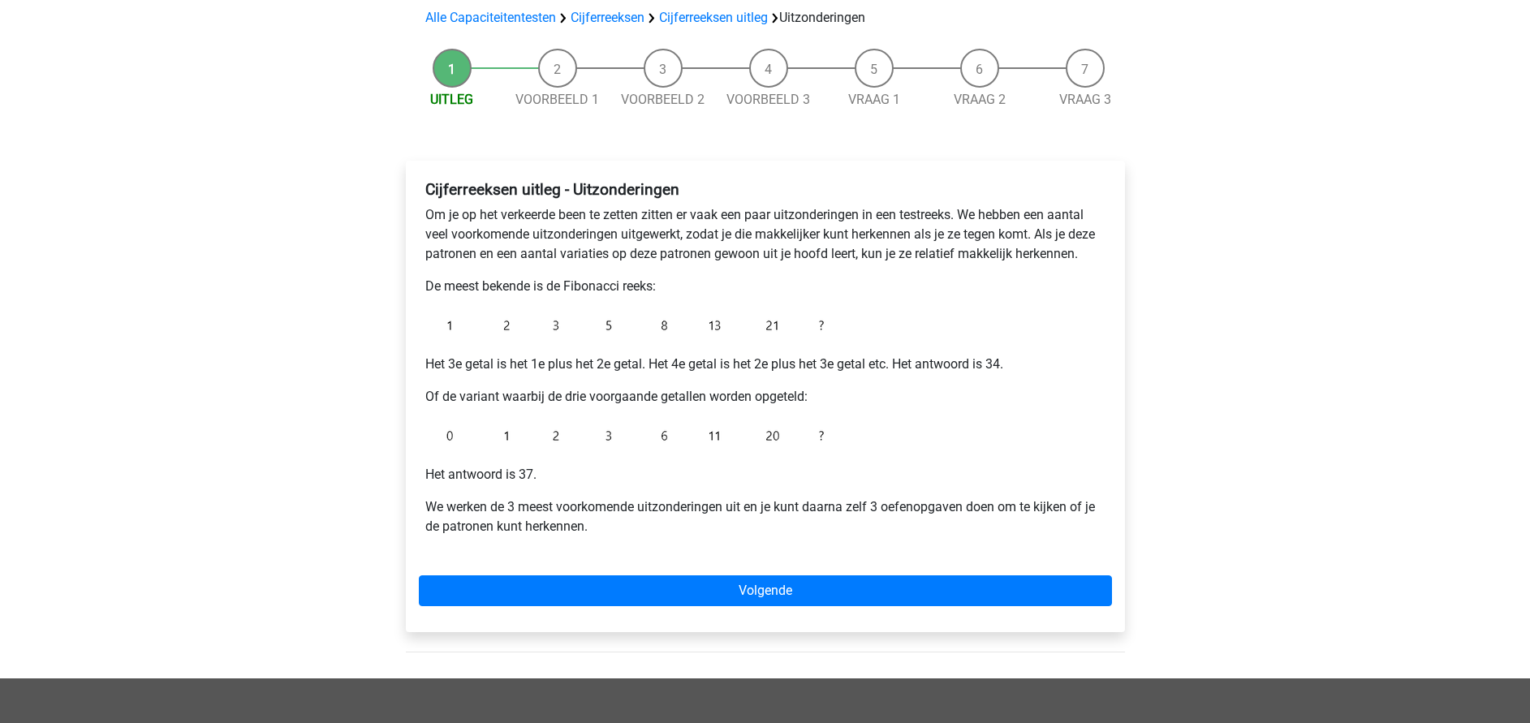
scroll to position [244, 0]
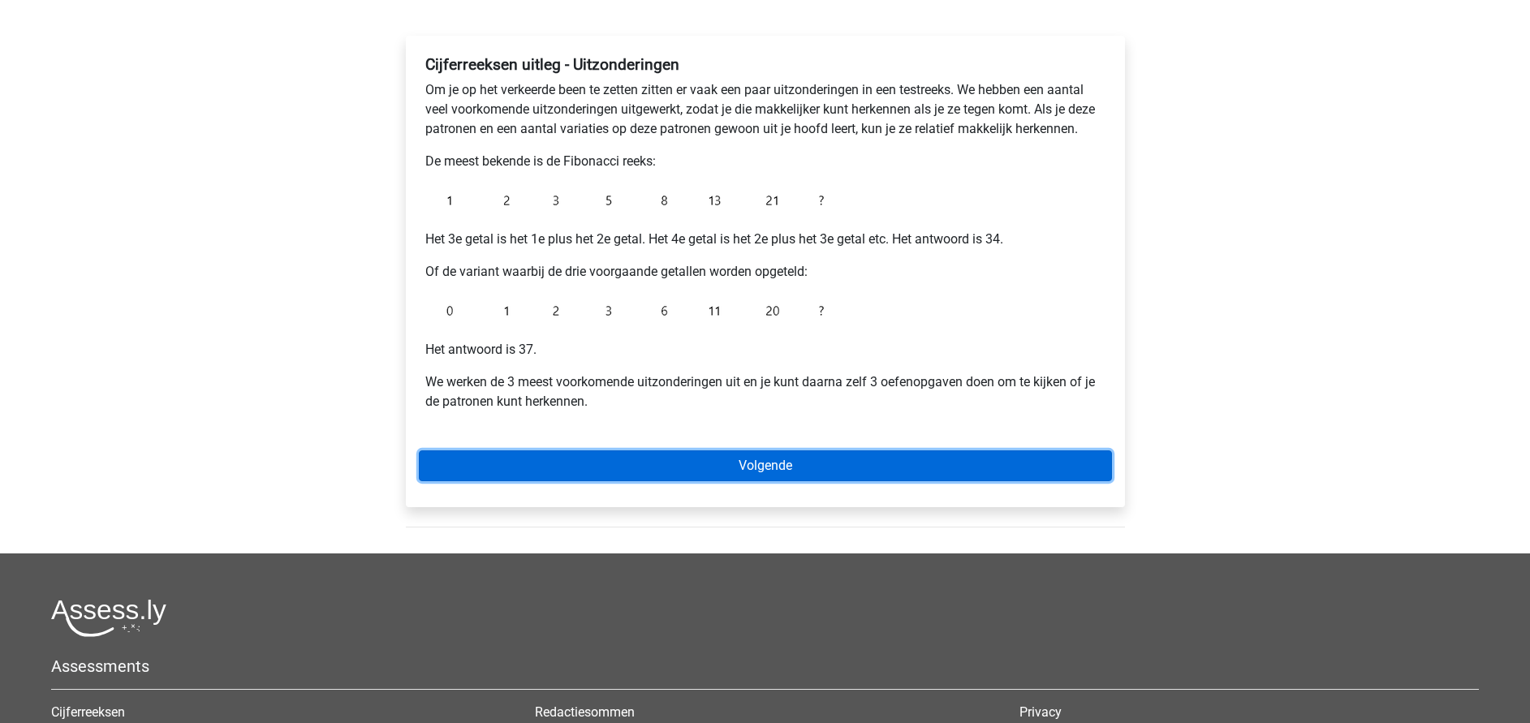
click at [779, 464] on link "Volgende" at bounding box center [765, 466] width 693 height 31
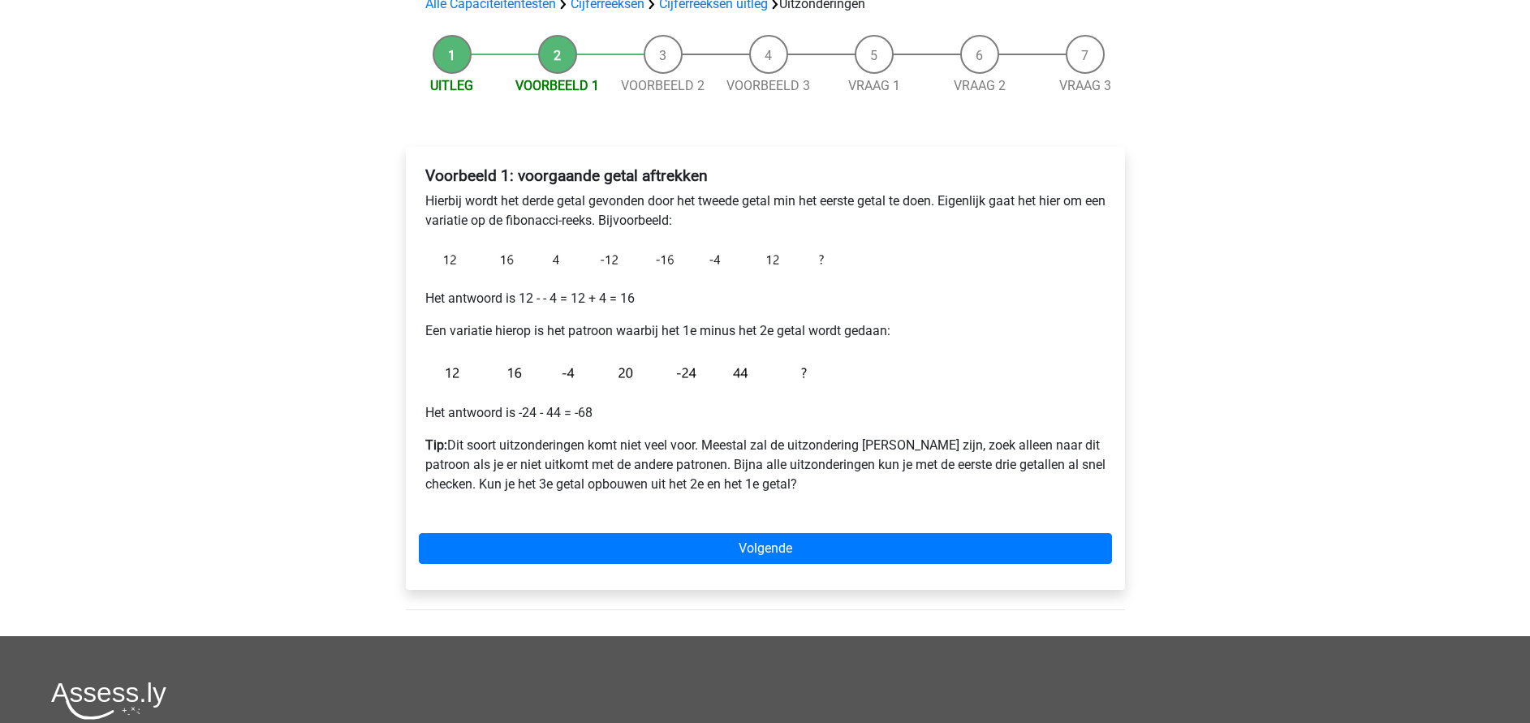
scroll to position [244, 0]
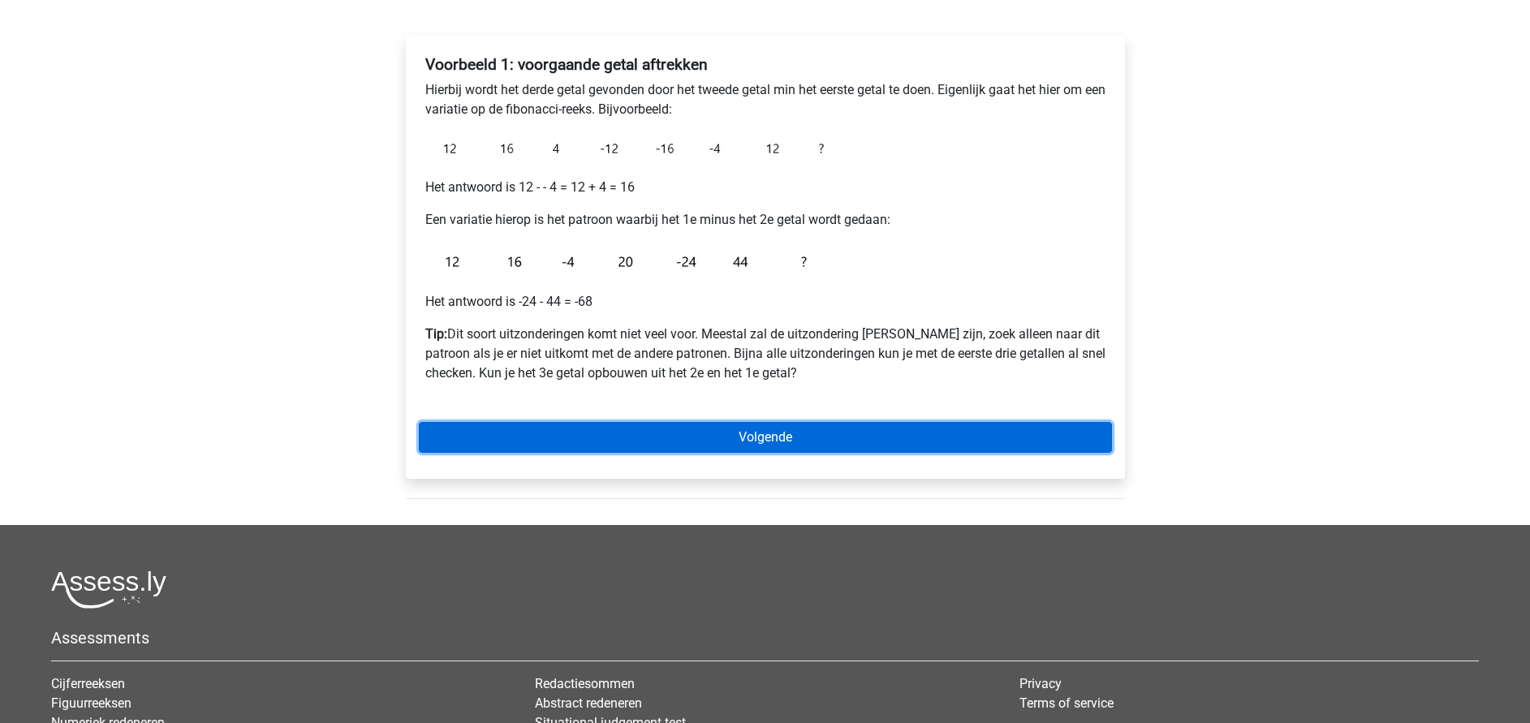
click at [710, 438] on link "Volgende" at bounding box center [765, 437] width 693 height 31
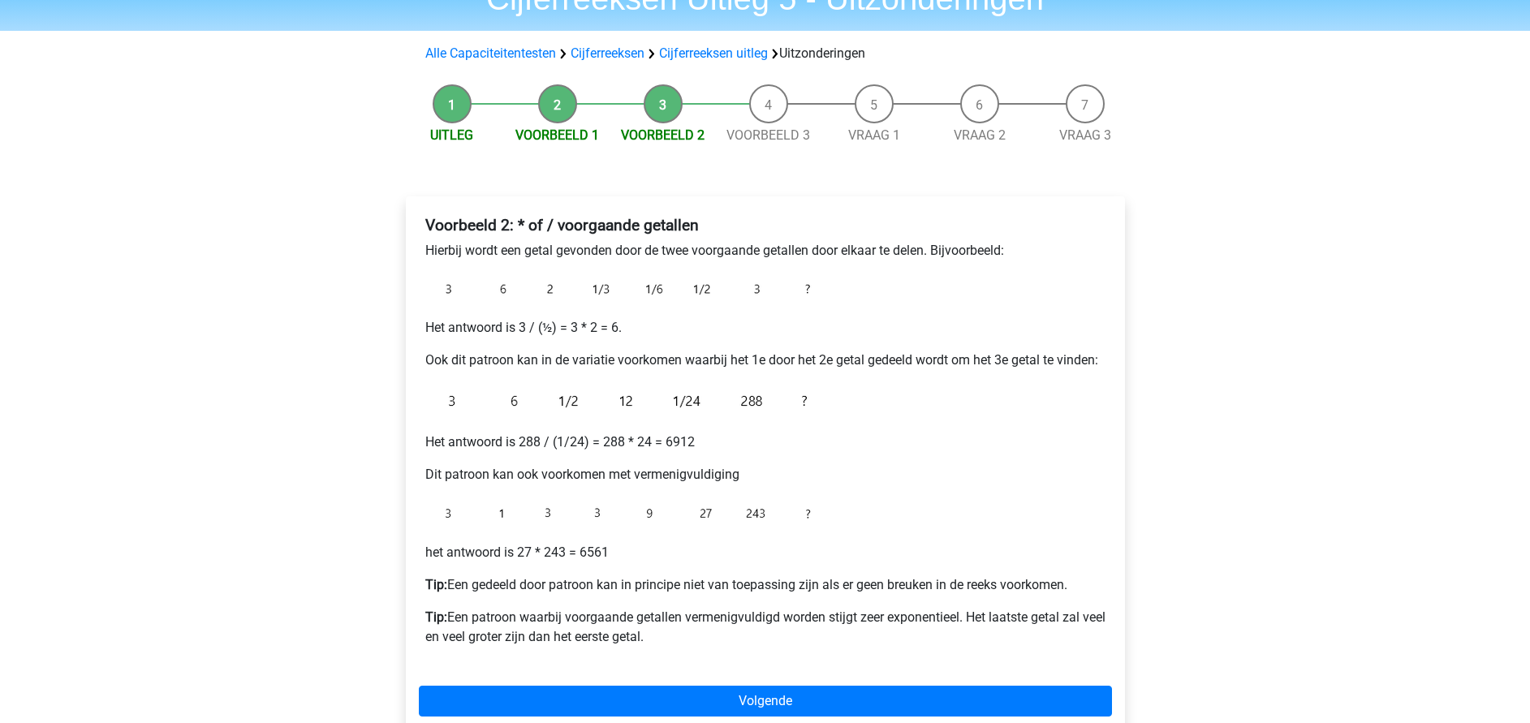
scroll to position [122, 0]
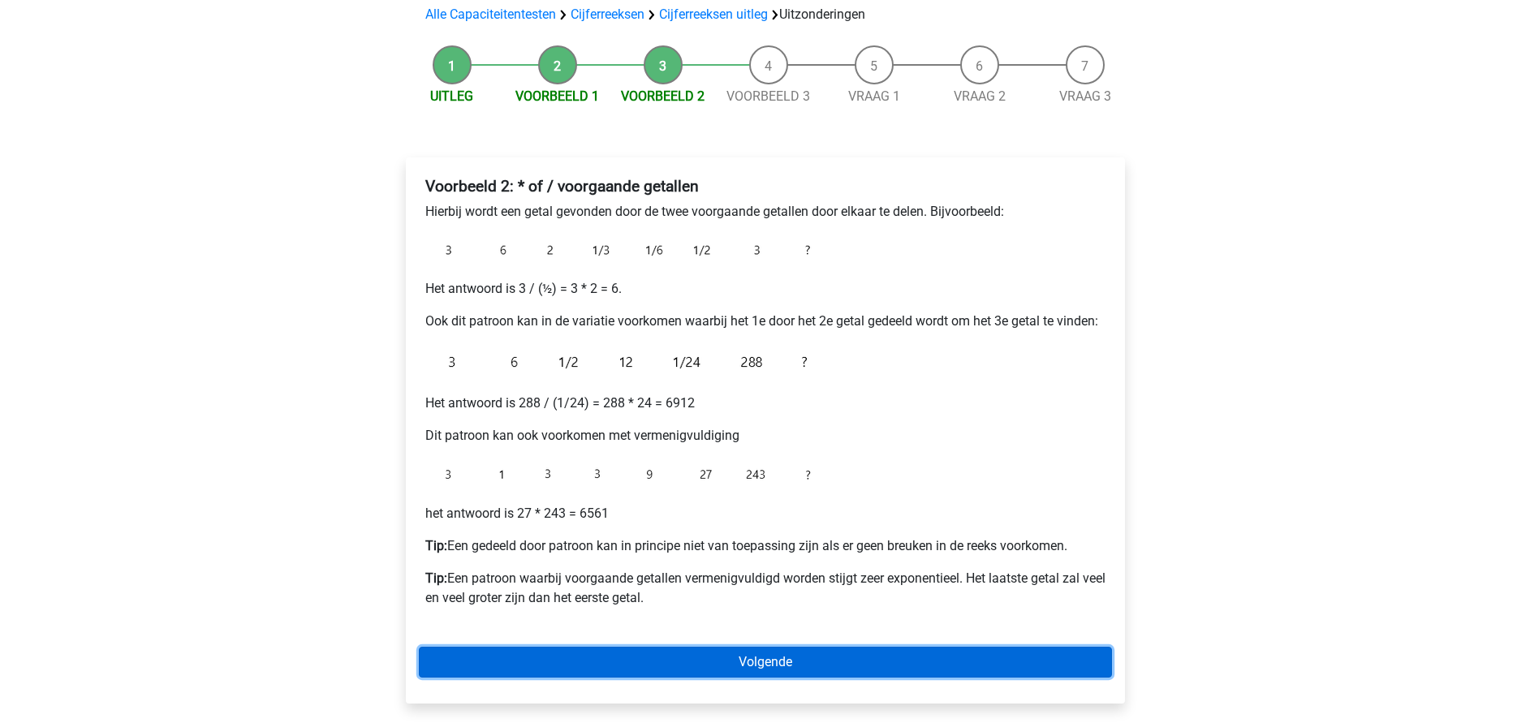
click at [770, 662] on link "Volgende" at bounding box center [765, 662] width 693 height 31
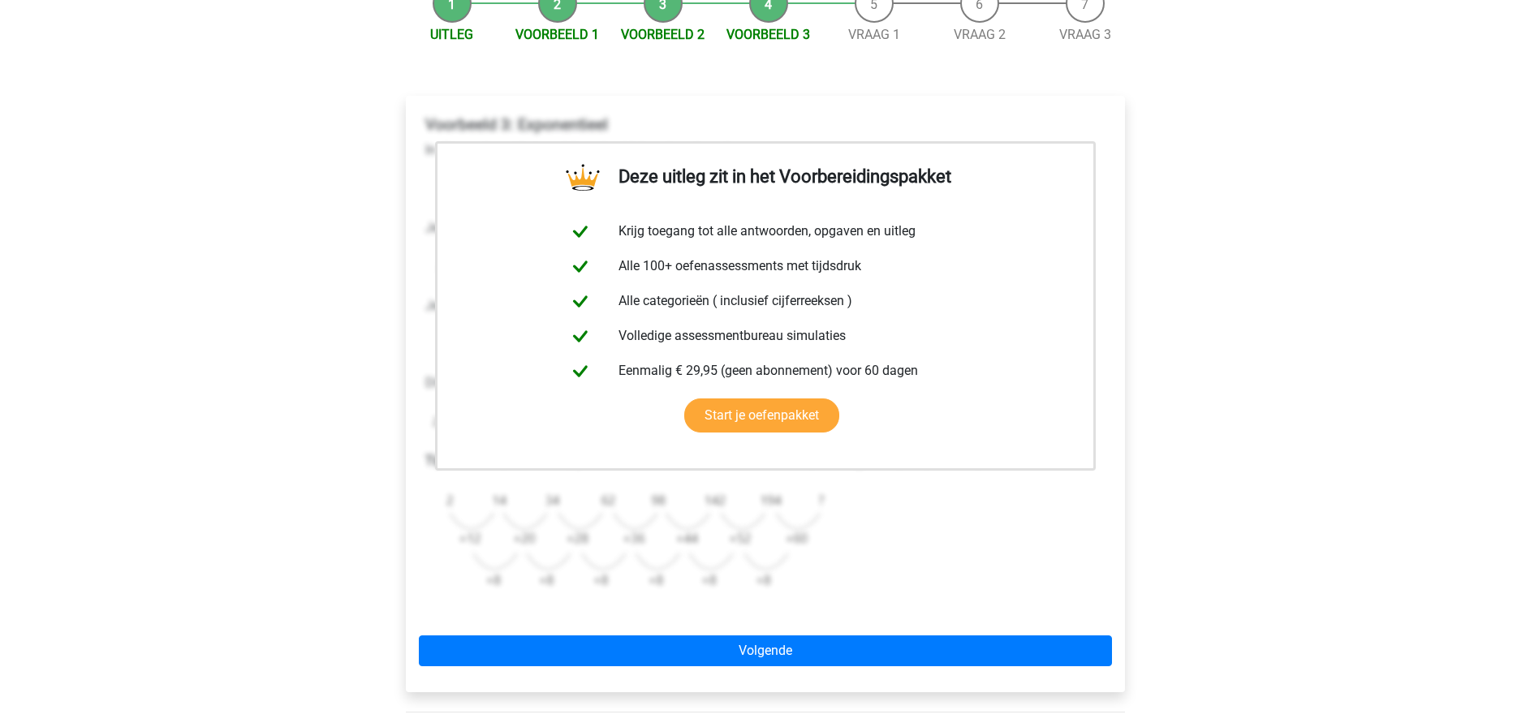
scroll to position [365, 0]
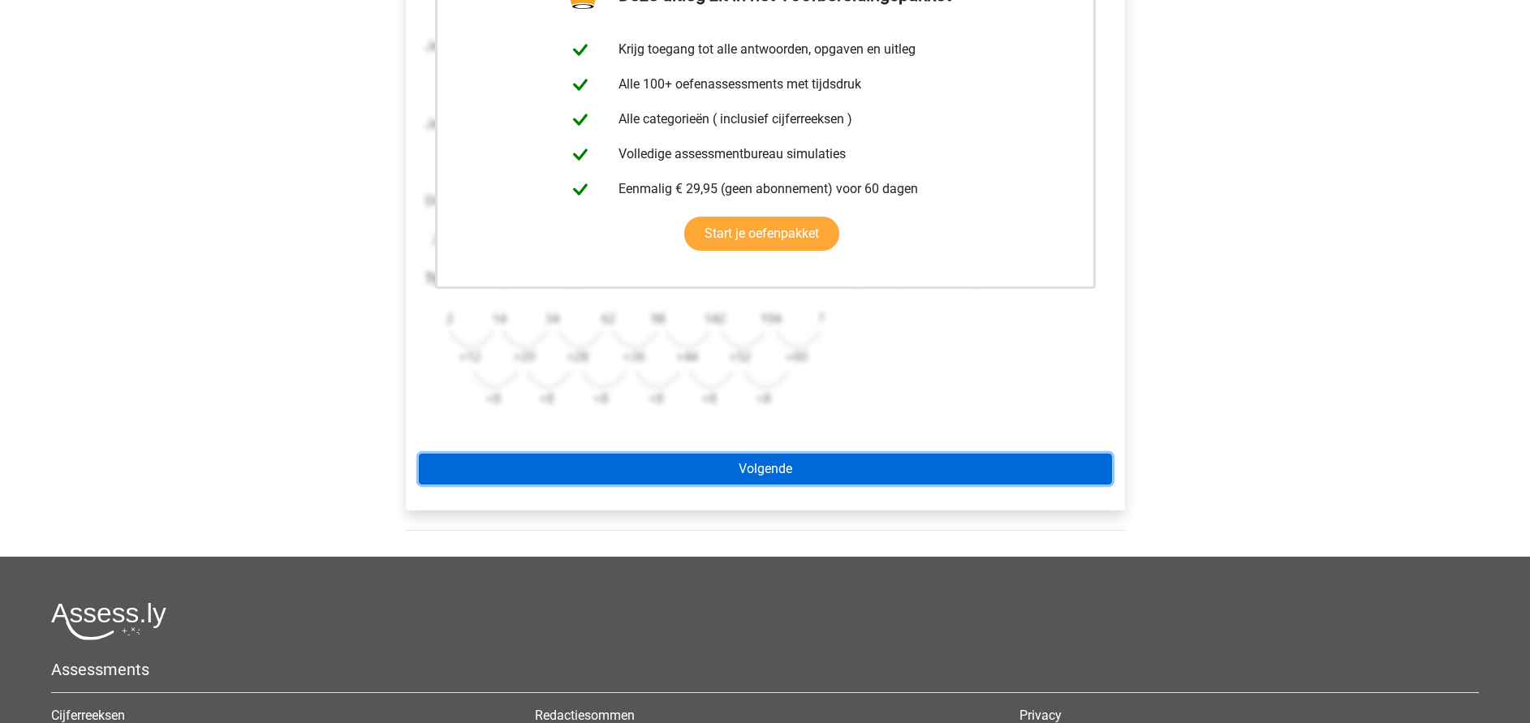
click at [760, 468] on link "Volgende" at bounding box center [765, 469] width 693 height 31
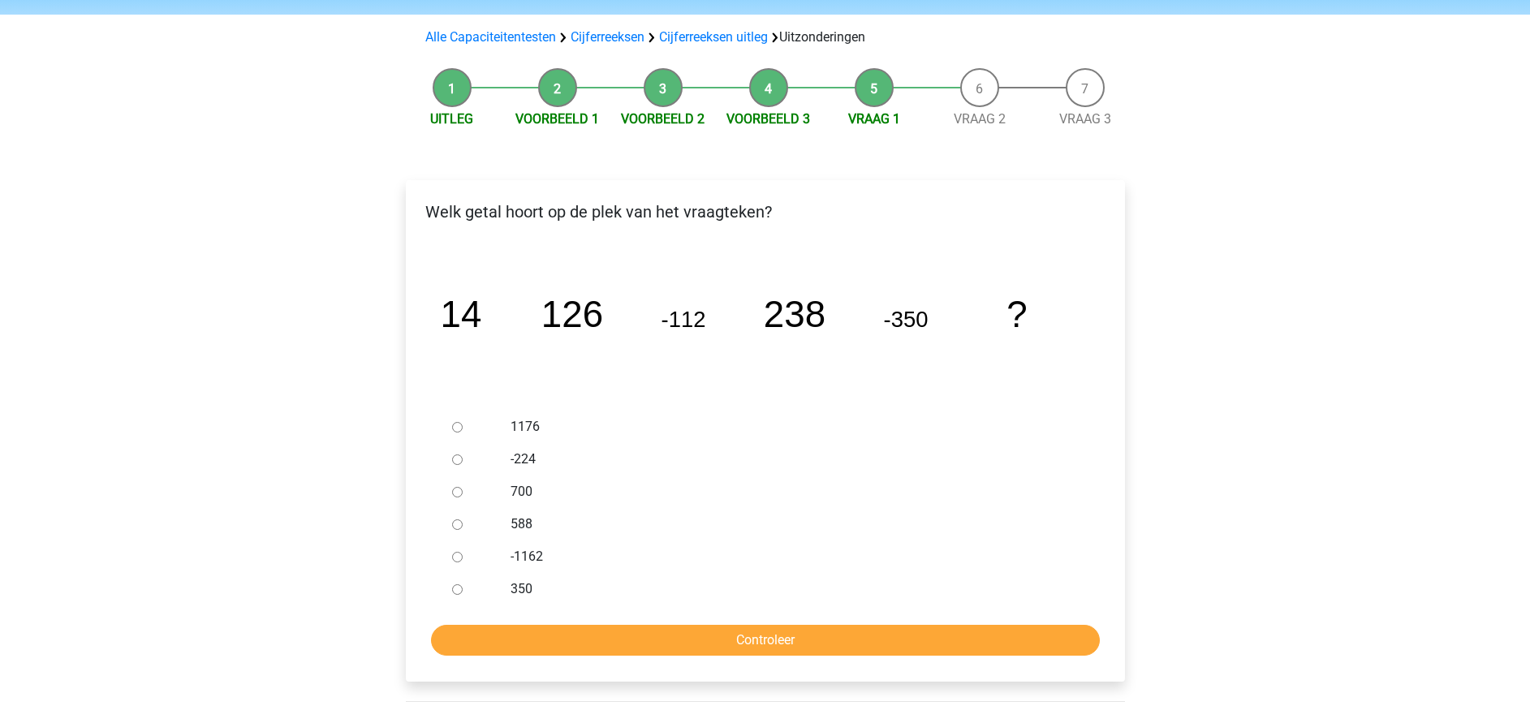
scroll to position [122, 0]
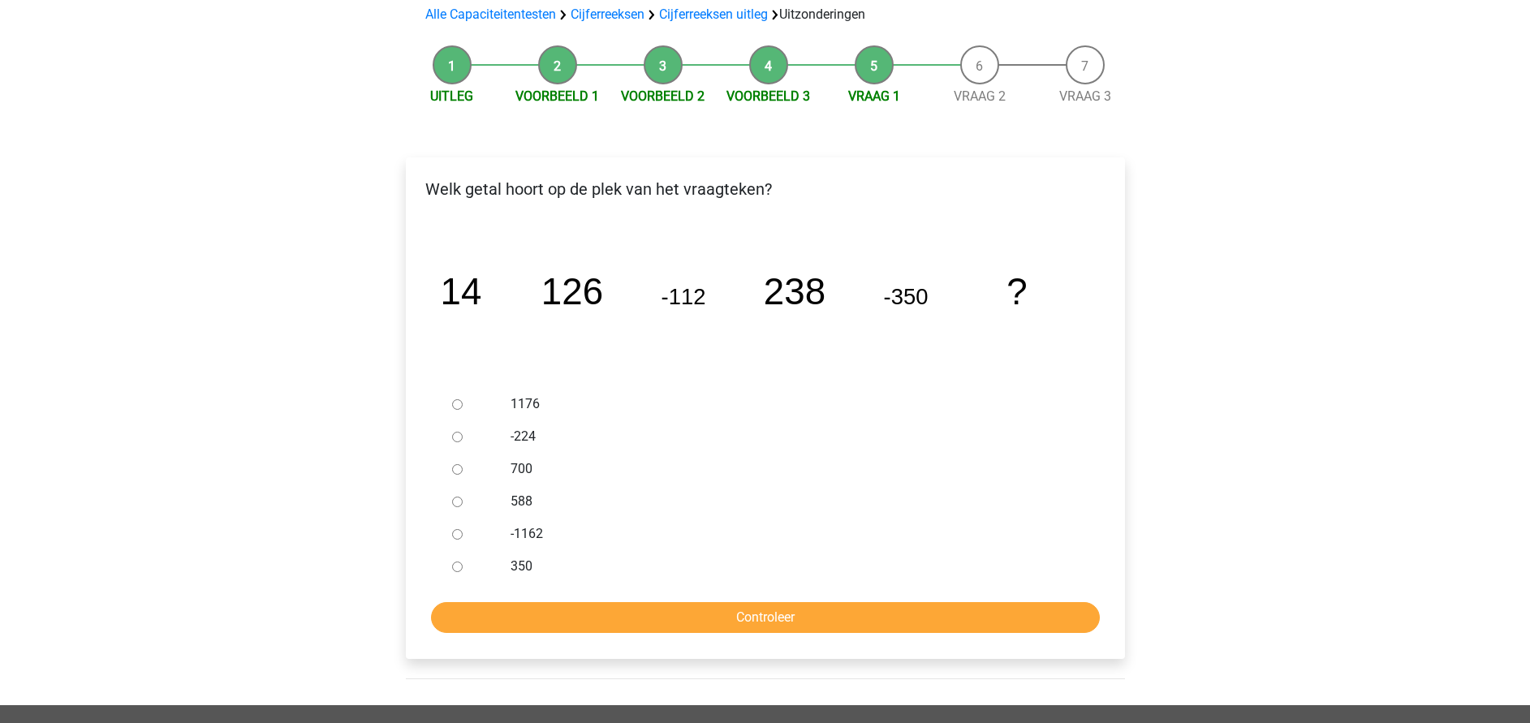
click at [534, 533] on label "-1162" at bounding box center [792, 533] width 562 height 19
click at [463, 533] on input "-1162" at bounding box center [457, 534] width 11 height 11
radio input "true"
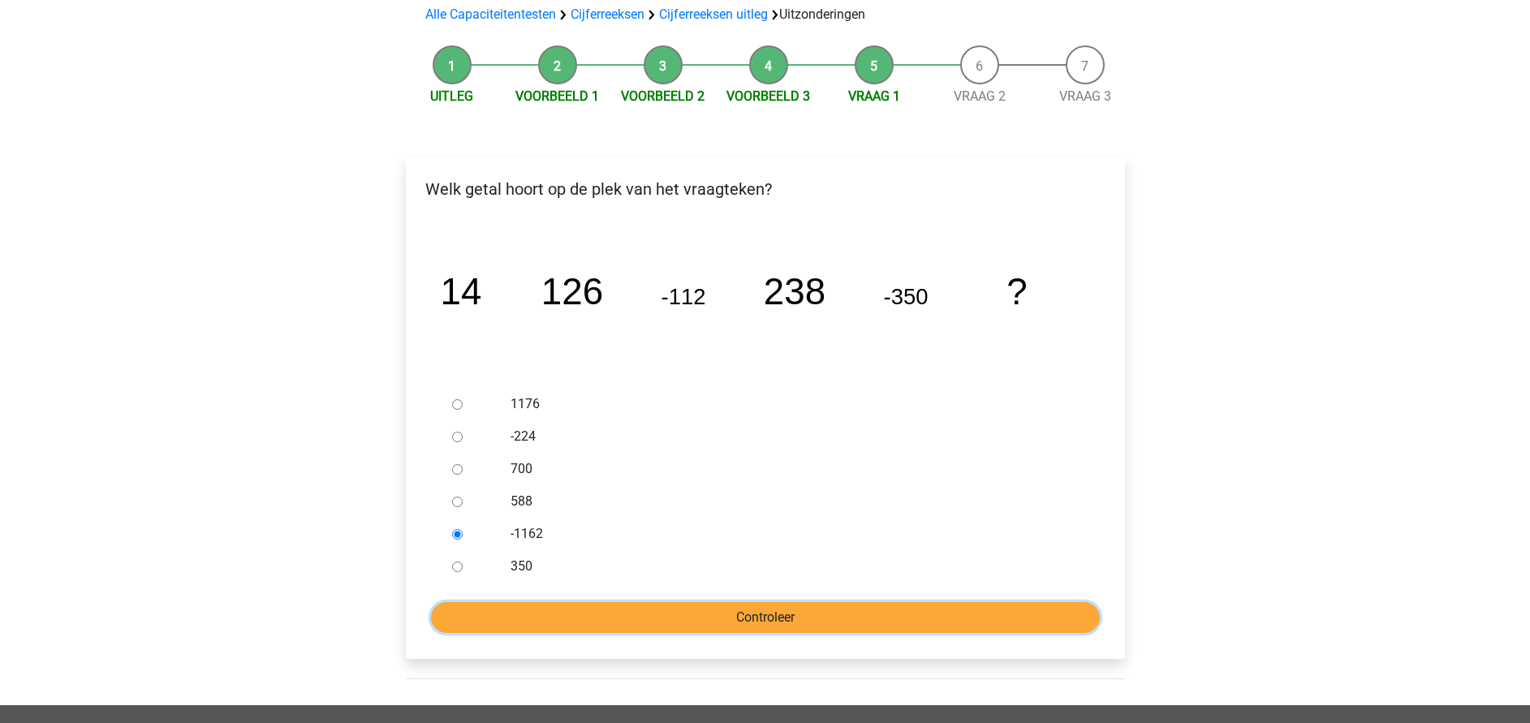
click at [622, 615] on input "Controleer" at bounding box center [765, 617] width 669 height 31
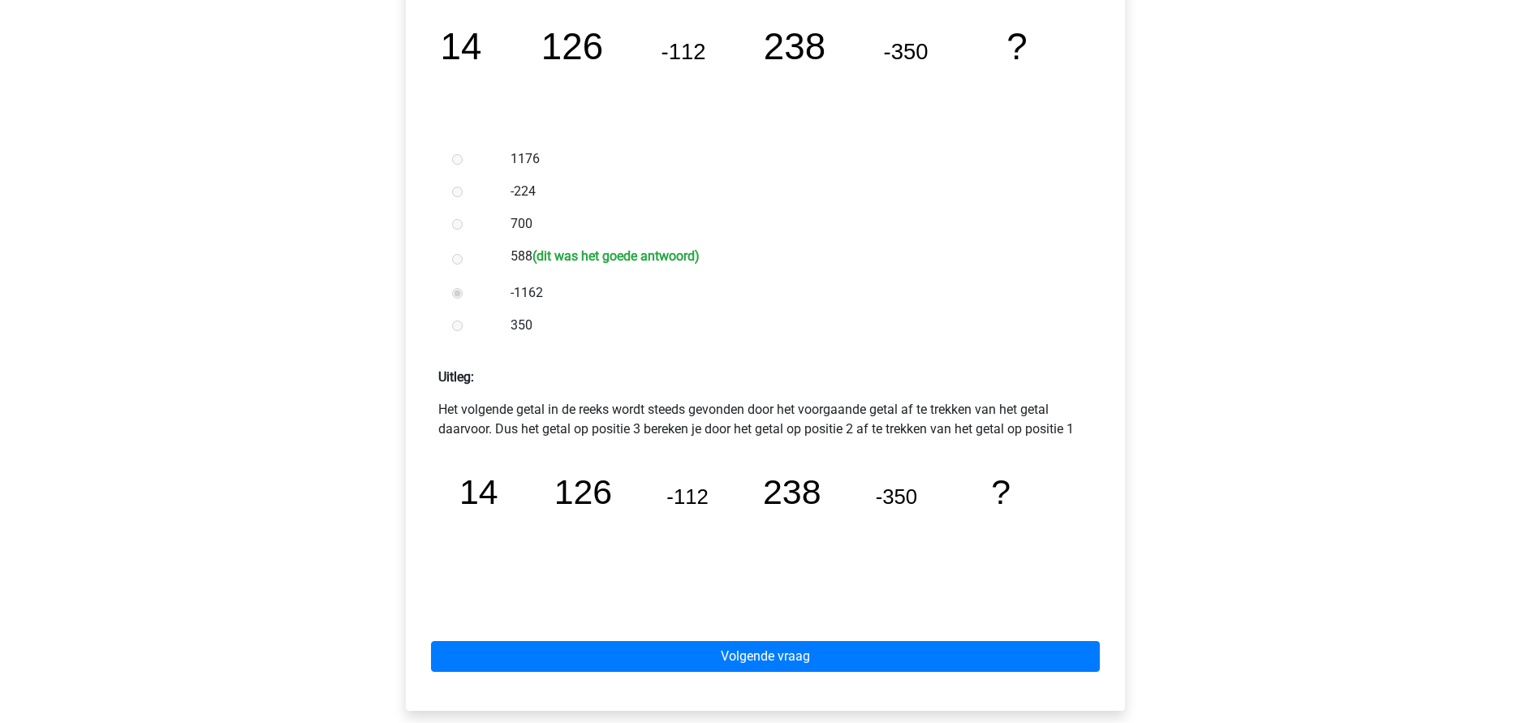
scroll to position [609, 0]
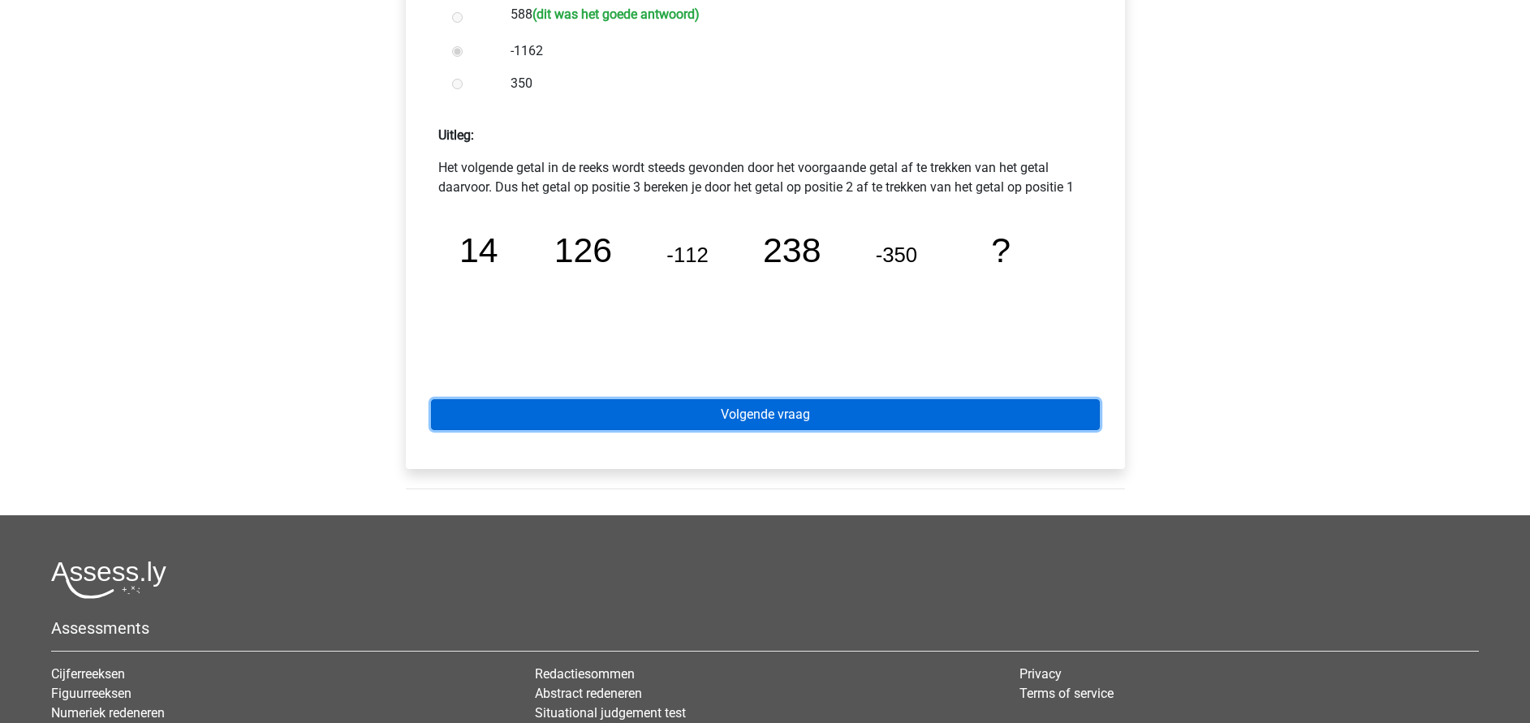
click at [751, 422] on link "Volgende vraag" at bounding box center [765, 414] width 669 height 31
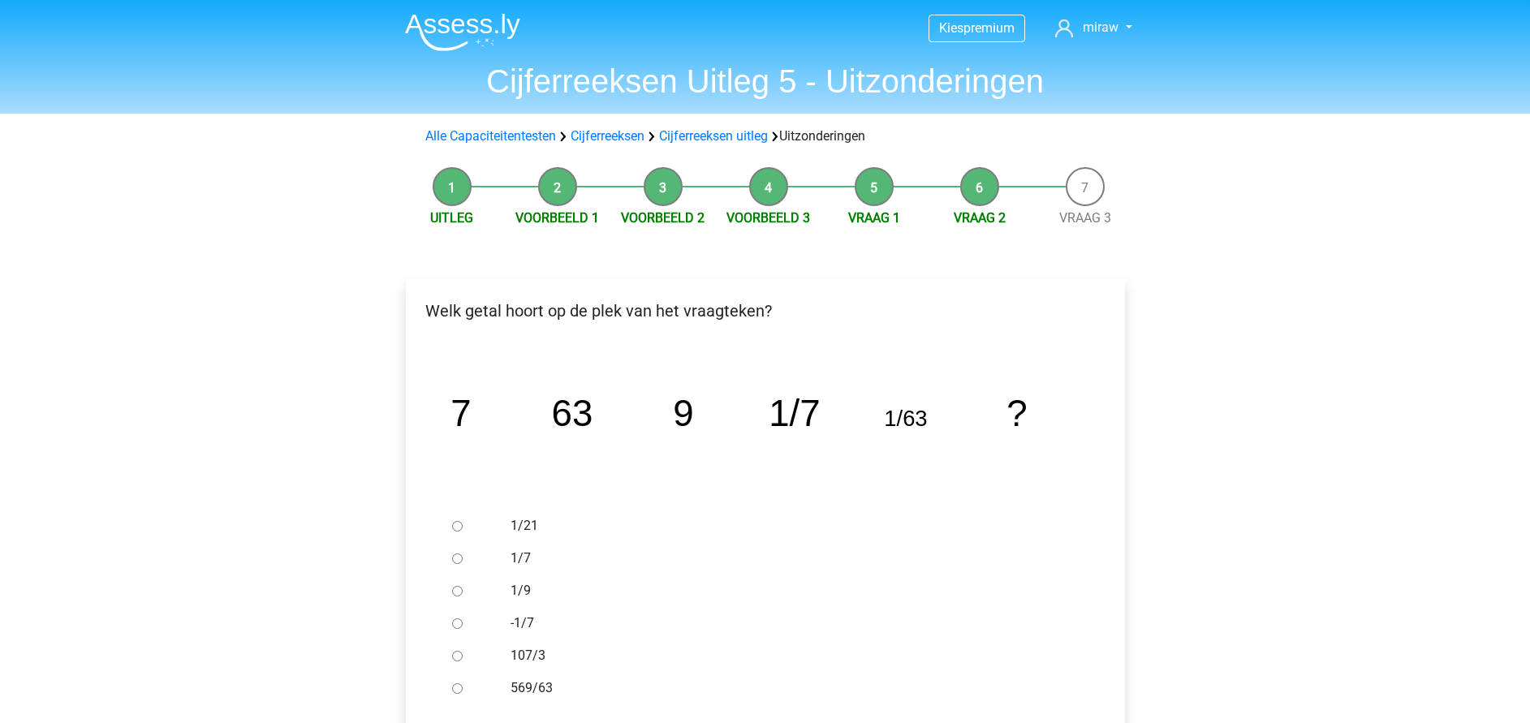
scroll to position [122, 0]
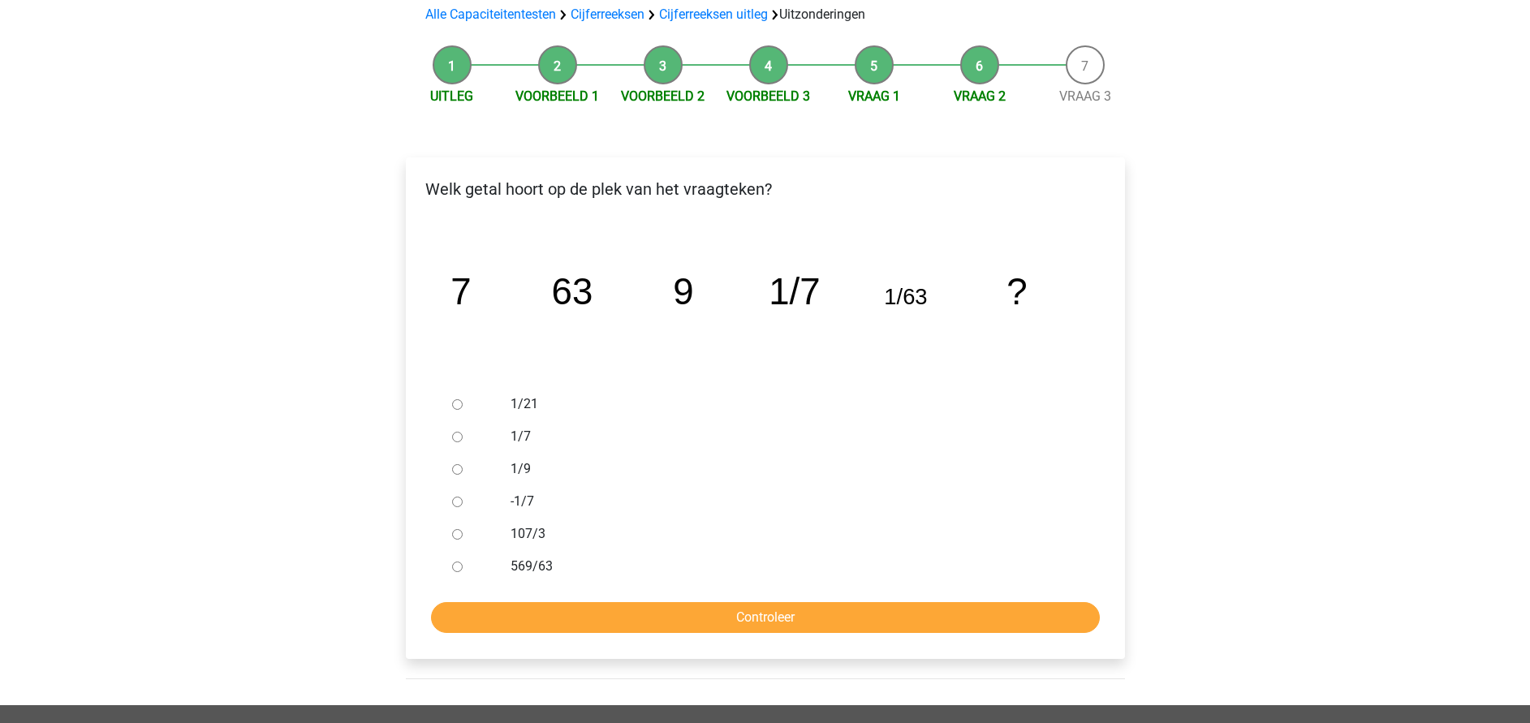
click at [549, 524] on label "107/3" at bounding box center [792, 533] width 562 height 19
click at [463, 529] on input "107/3" at bounding box center [457, 534] width 11 height 11
radio input "true"
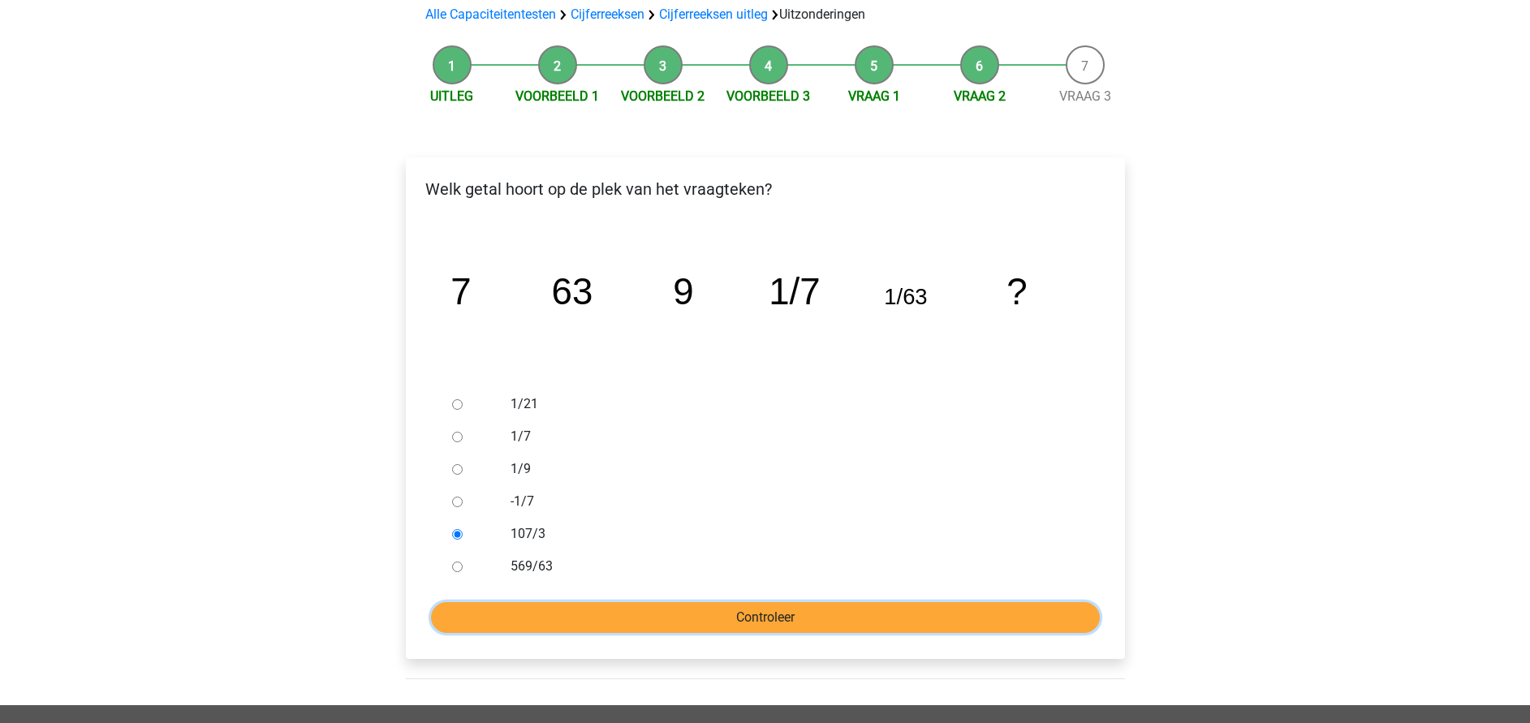
click at [617, 612] on input "Controleer" at bounding box center [765, 617] width 669 height 31
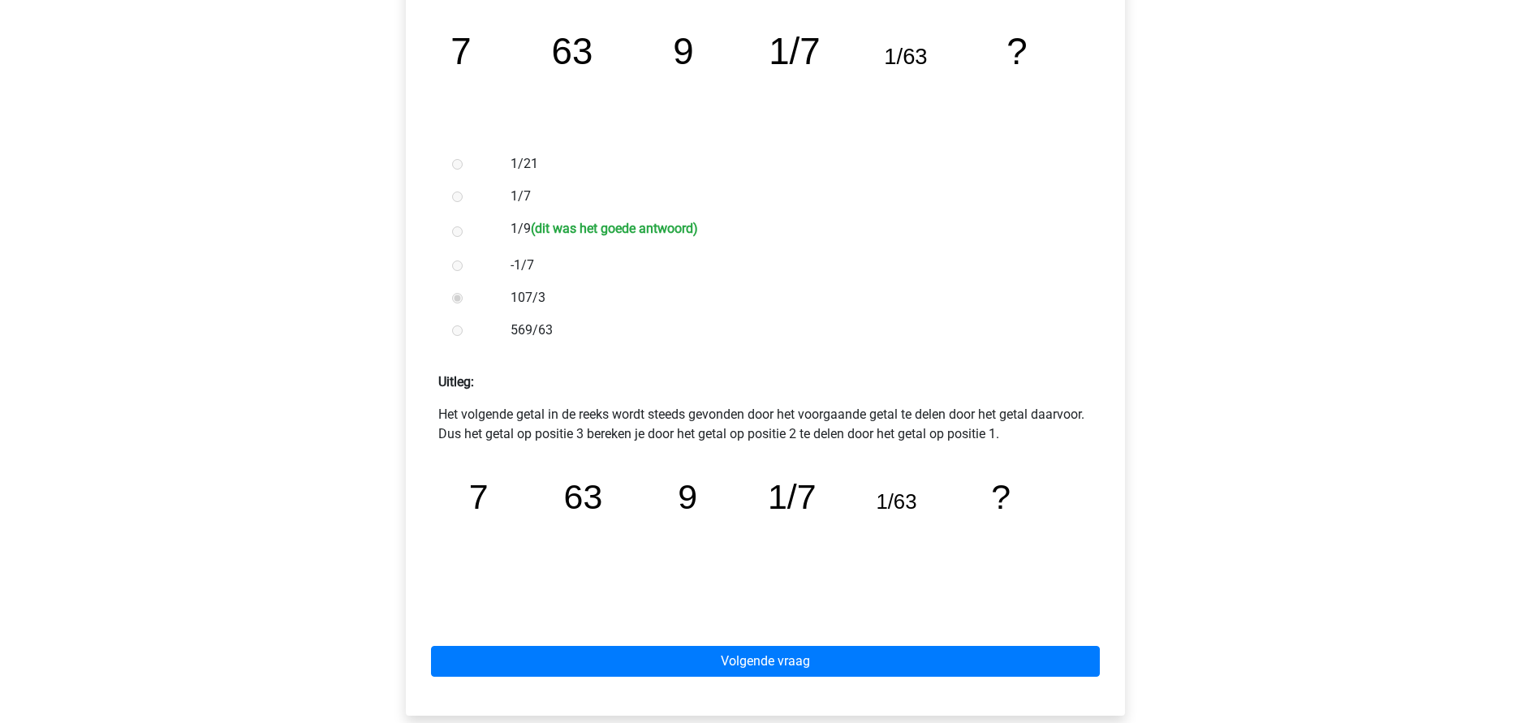
scroll to position [365, 0]
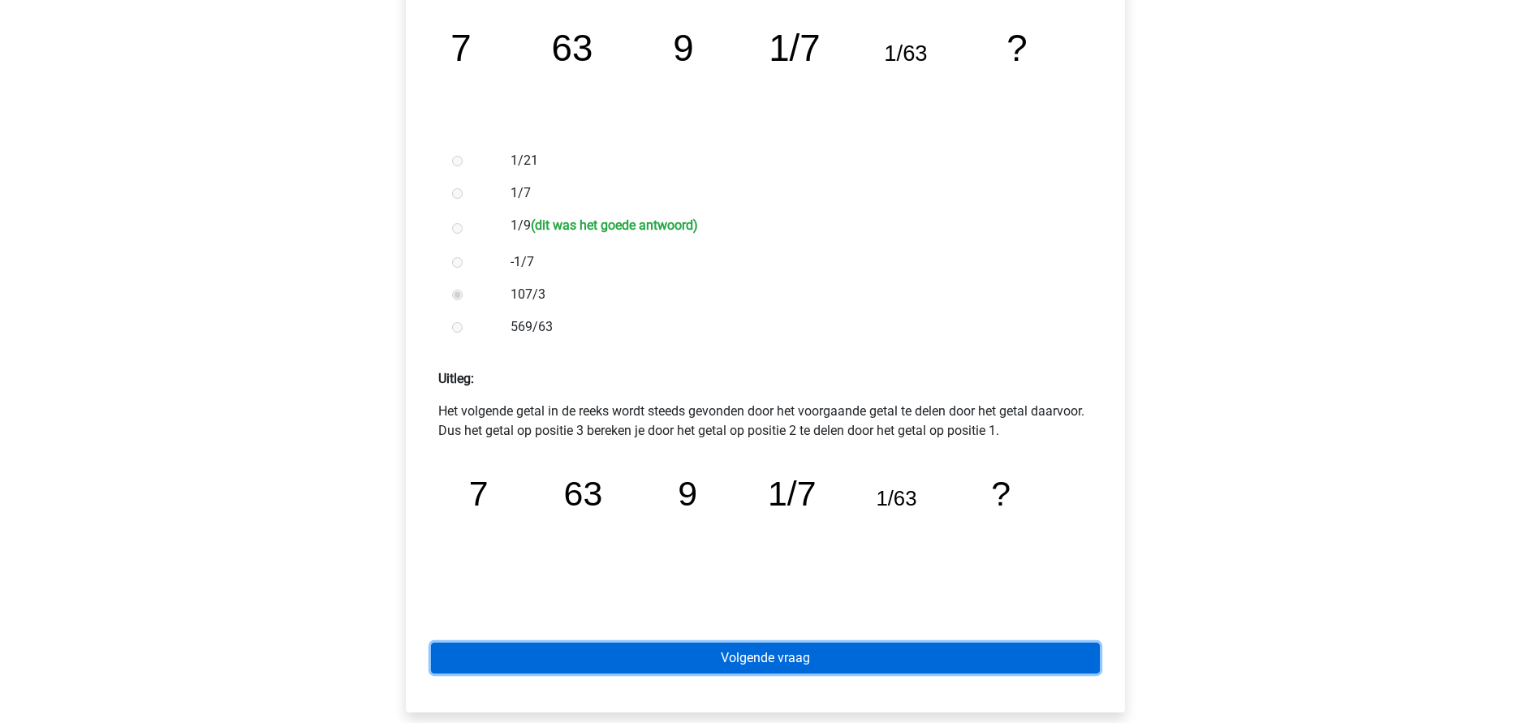
click at [788, 653] on link "Volgende vraag" at bounding box center [765, 658] width 669 height 31
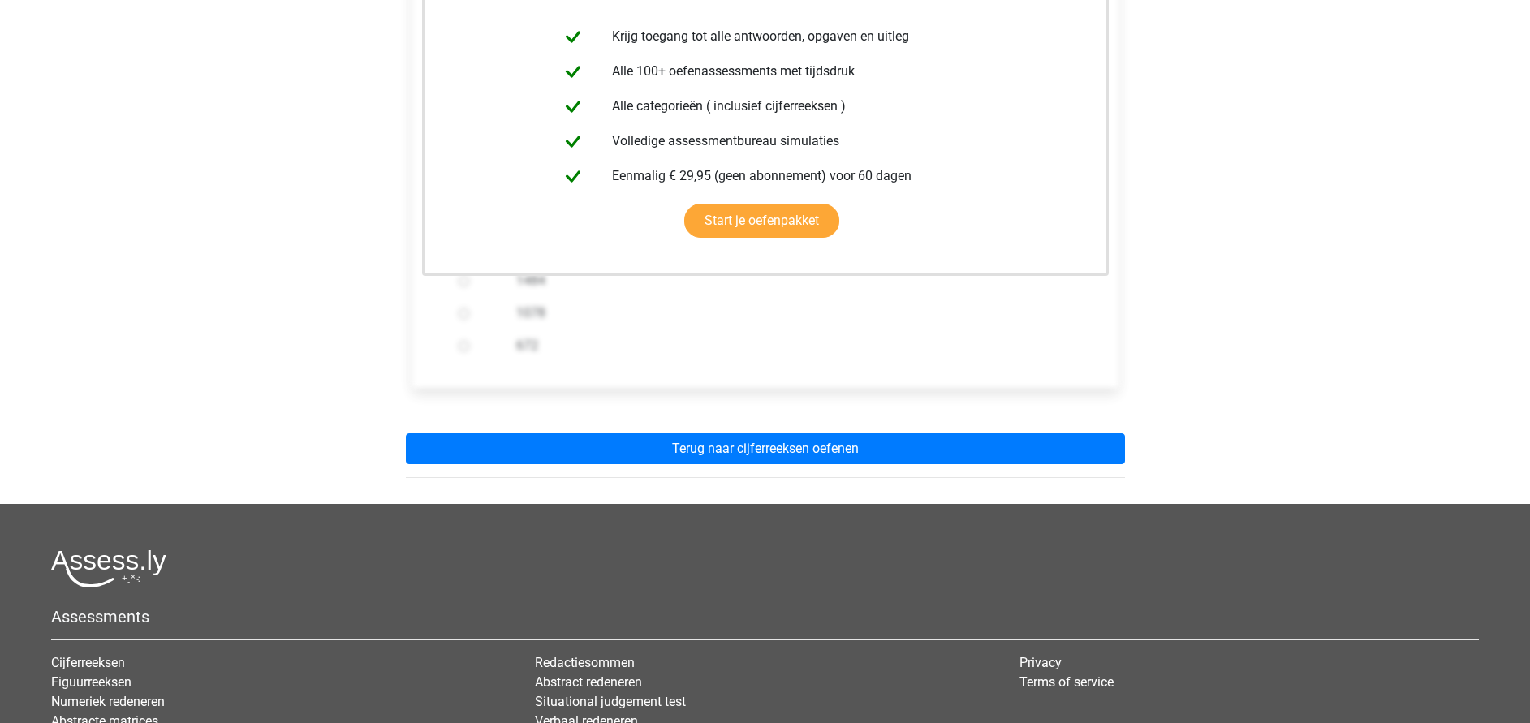
scroll to position [365, 0]
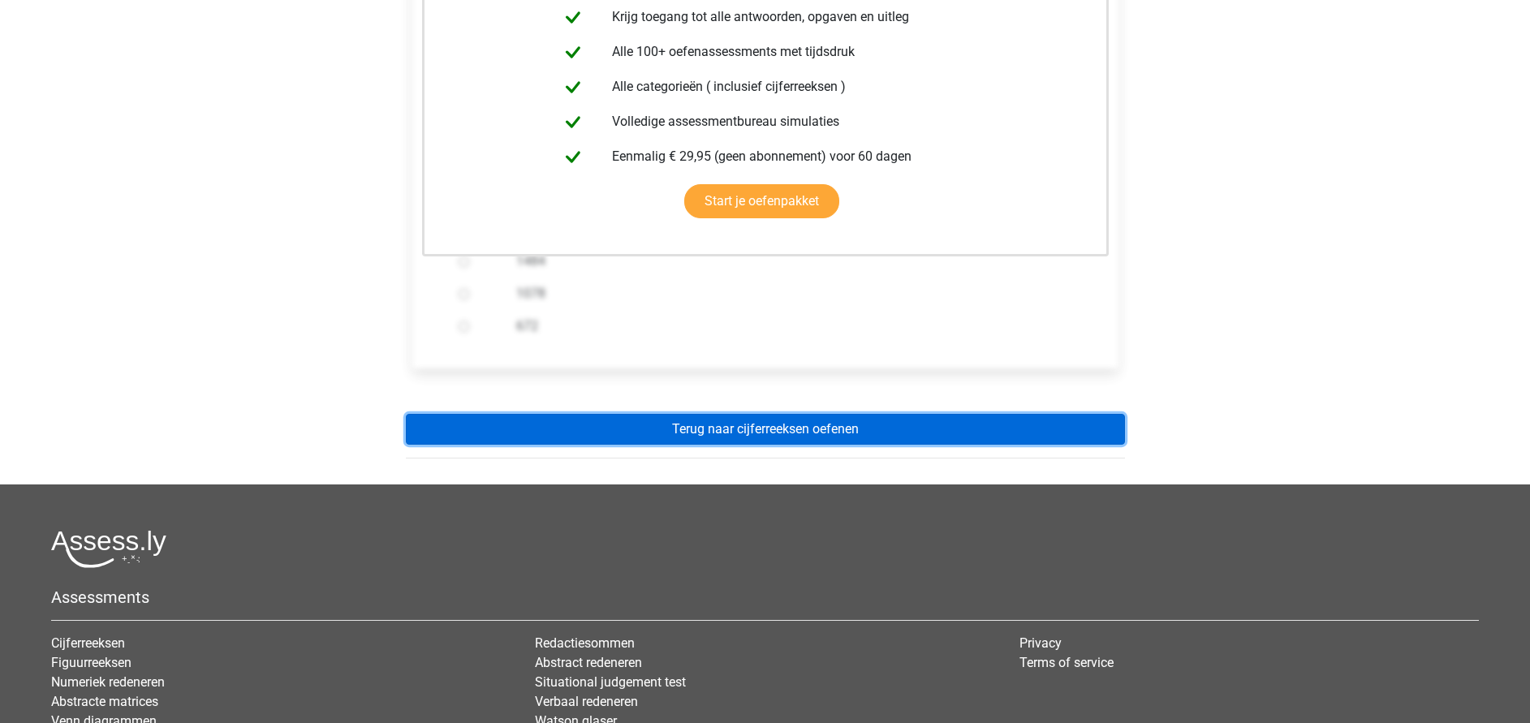
click at [758, 429] on link "Terug naar cijferreeksen oefenen" at bounding box center [765, 429] width 719 height 31
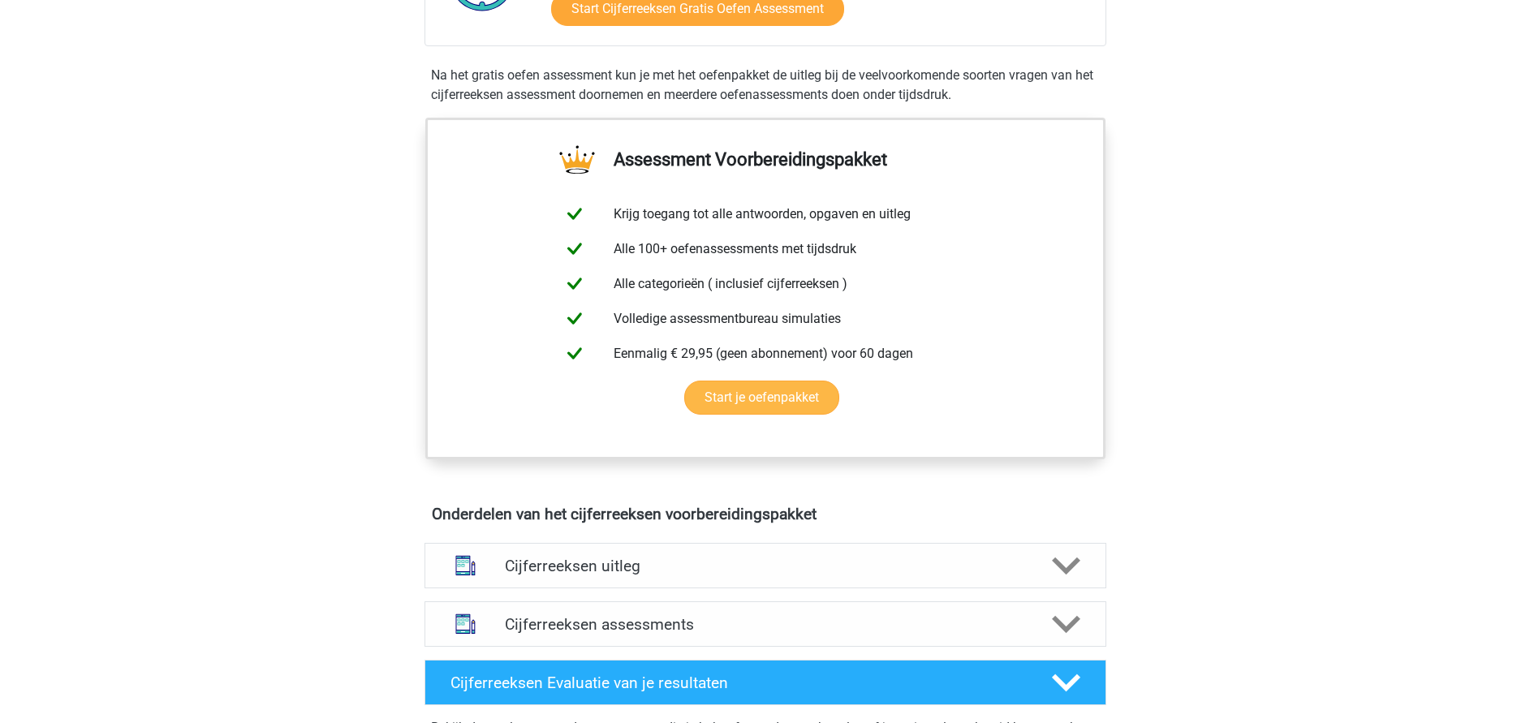
scroll to position [609, 0]
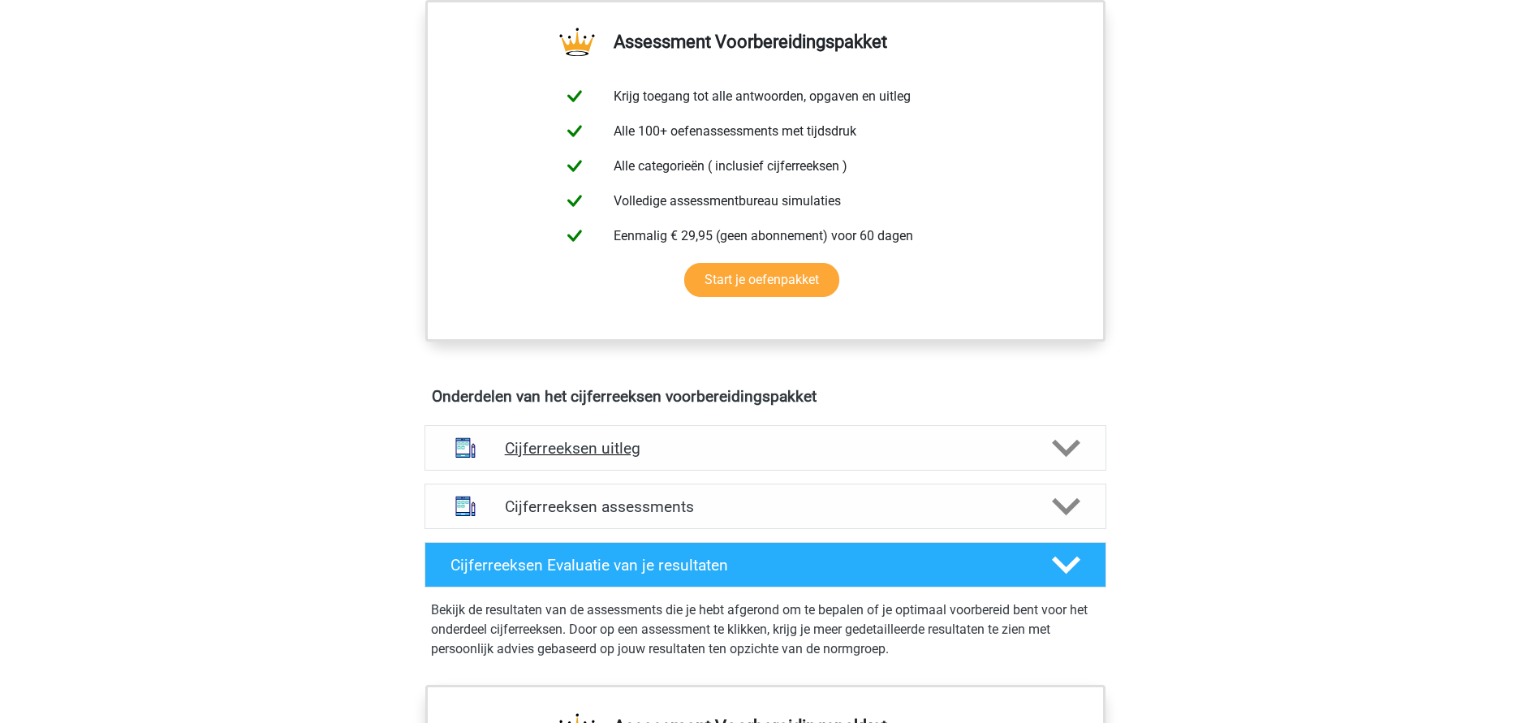
click at [615, 458] on h4 "Cijferreeksen uitleg" at bounding box center [765, 448] width 521 height 19
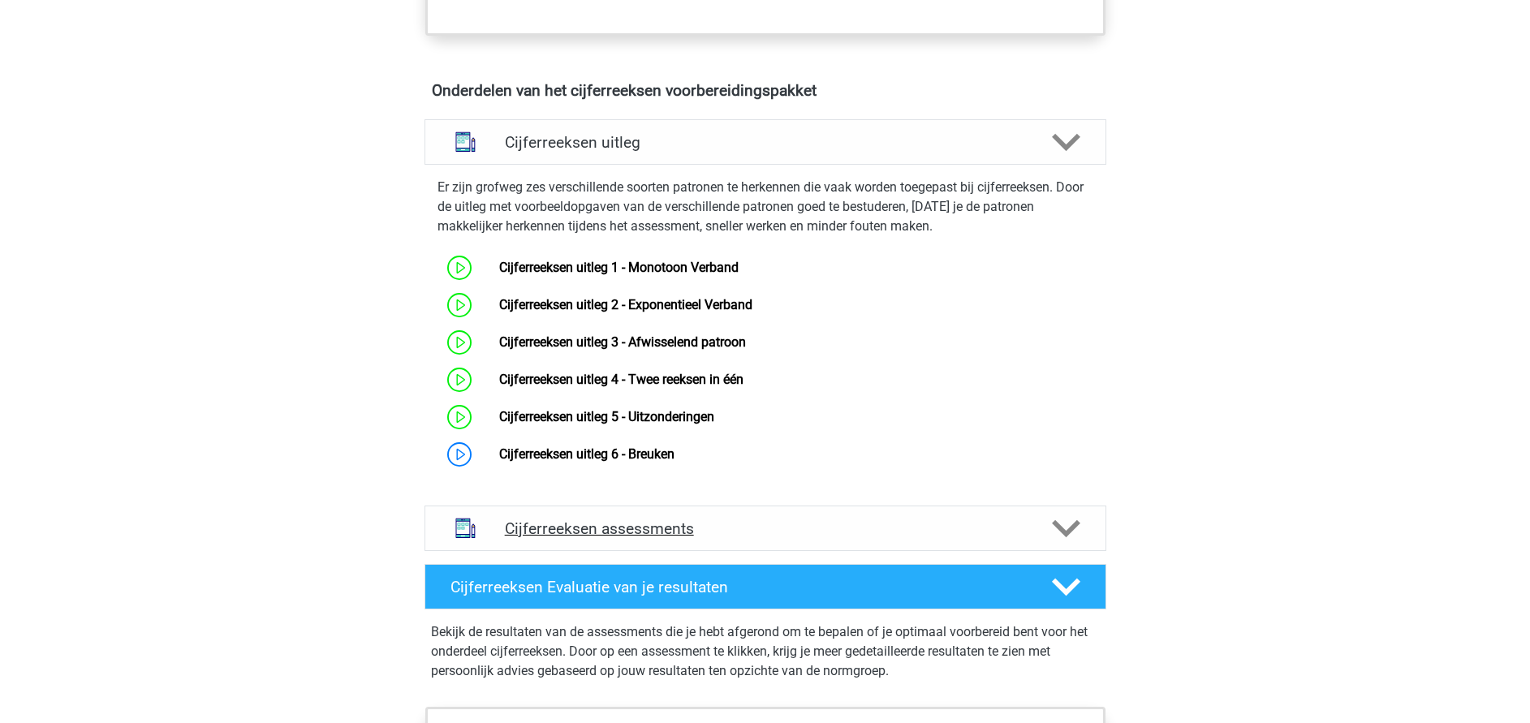
scroll to position [974, 0]
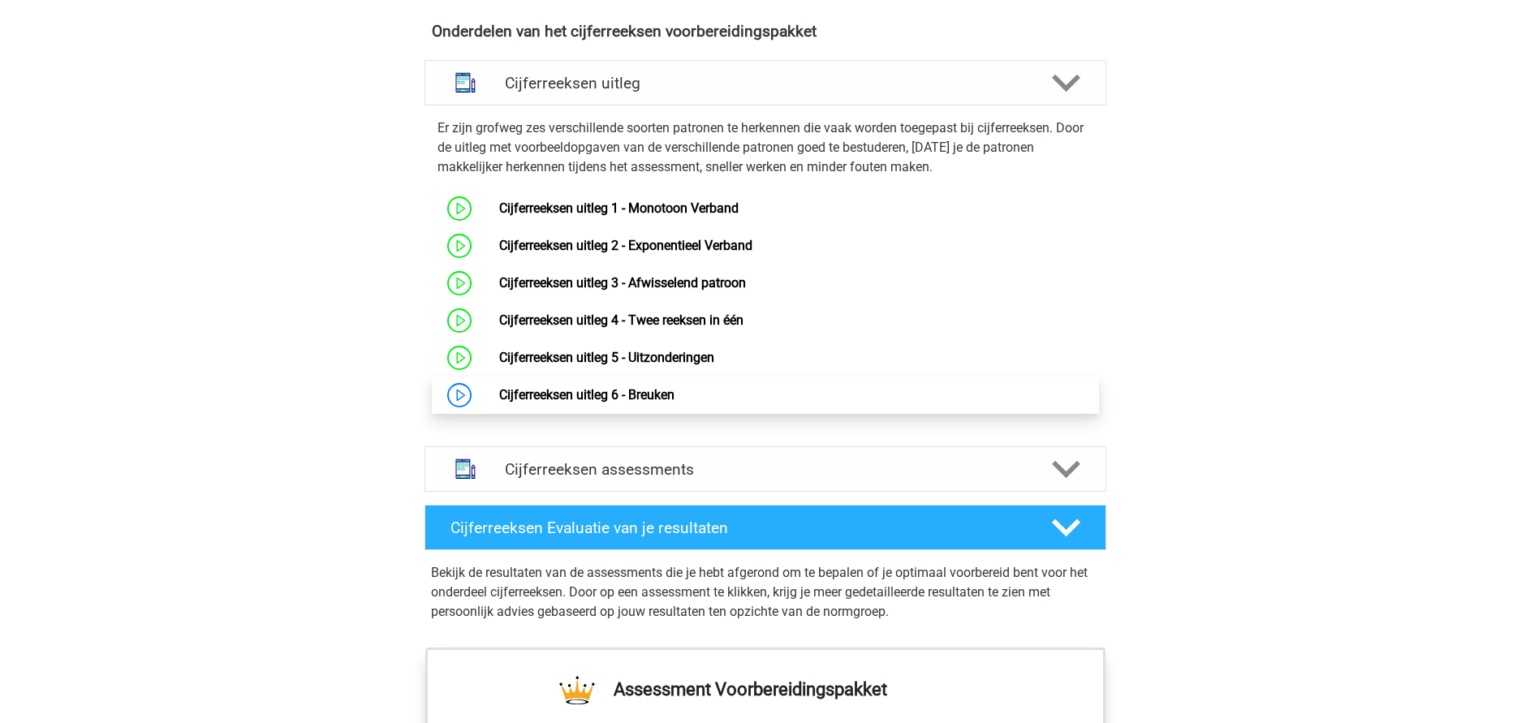
click at [630, 403] on link "Cijferreeksen uitleg 6 - Breuken" at bounding box center [586, 394] width 175 height 15
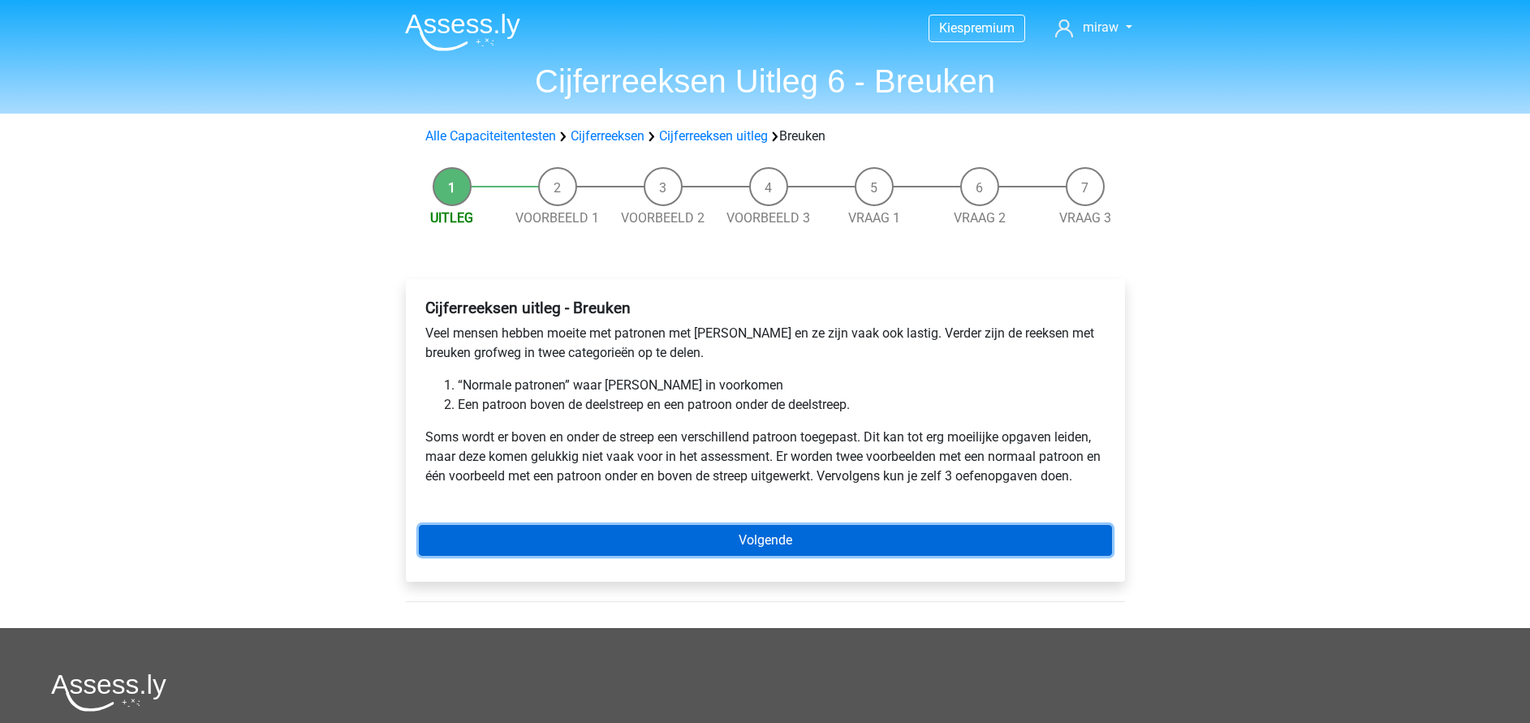
click at [712, 550] on link "Volgende" at bounding box center [765, 540] width 693 height 31
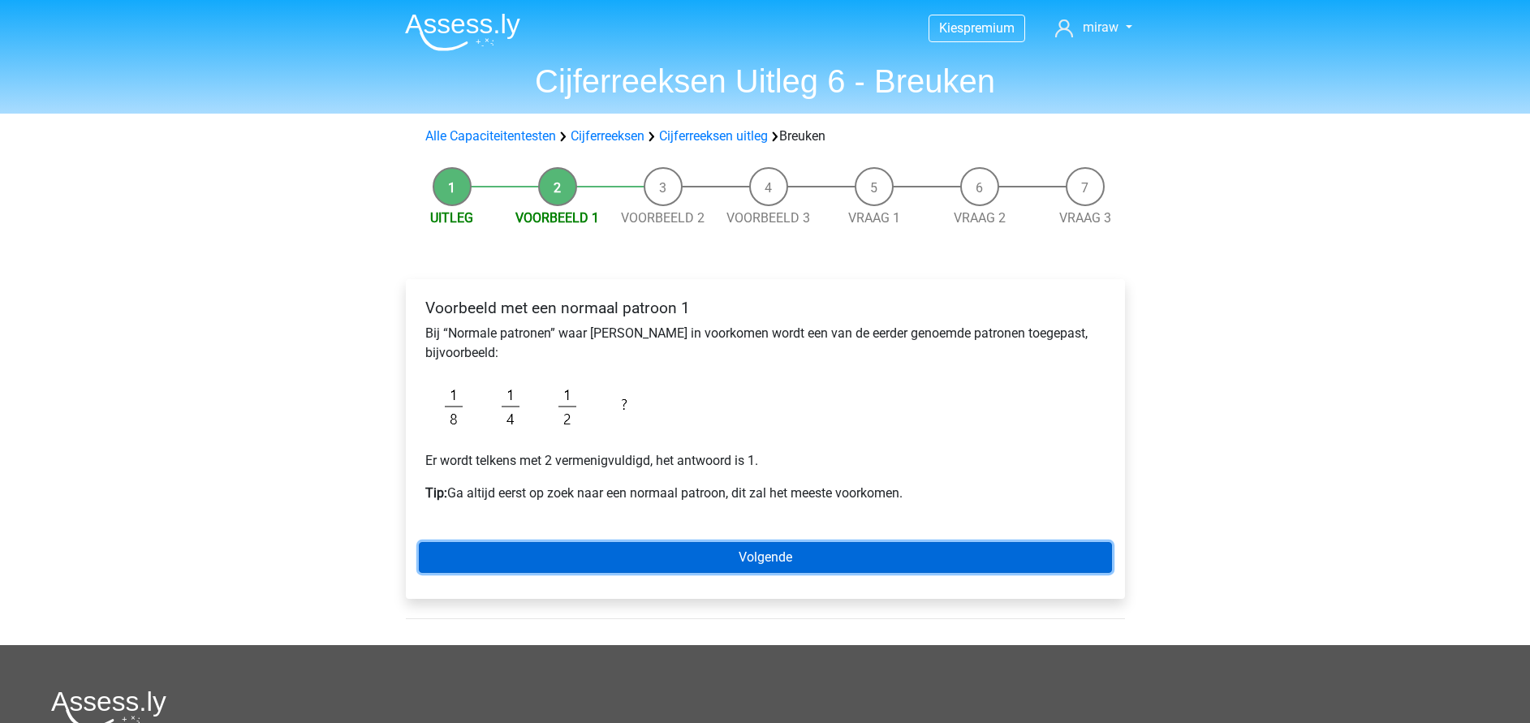
click at [766, 568] on link "Volgende" at bounding box center [765, 557] width 693 height 31
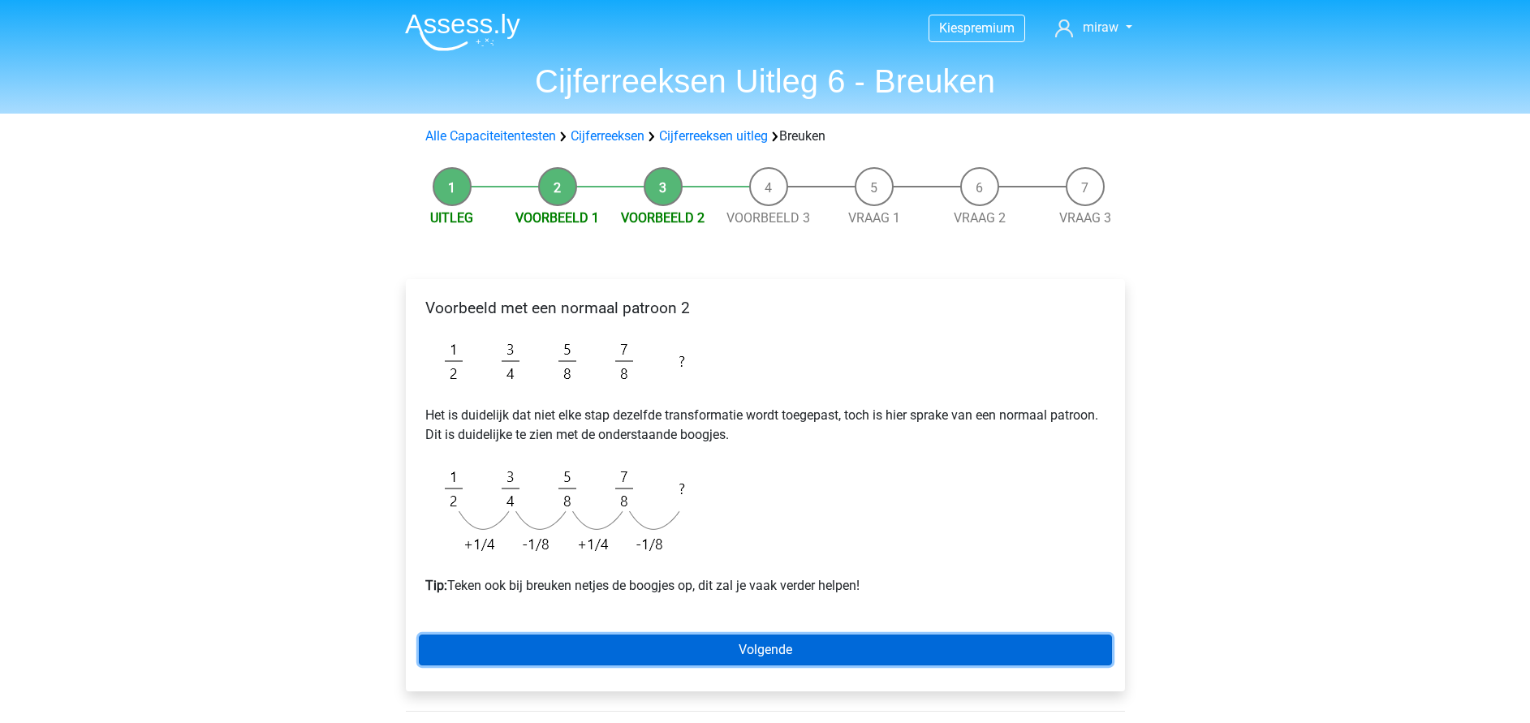
click at [682, 645] on link "Volgende" at bounding box center [765, 650] width 693 height 31
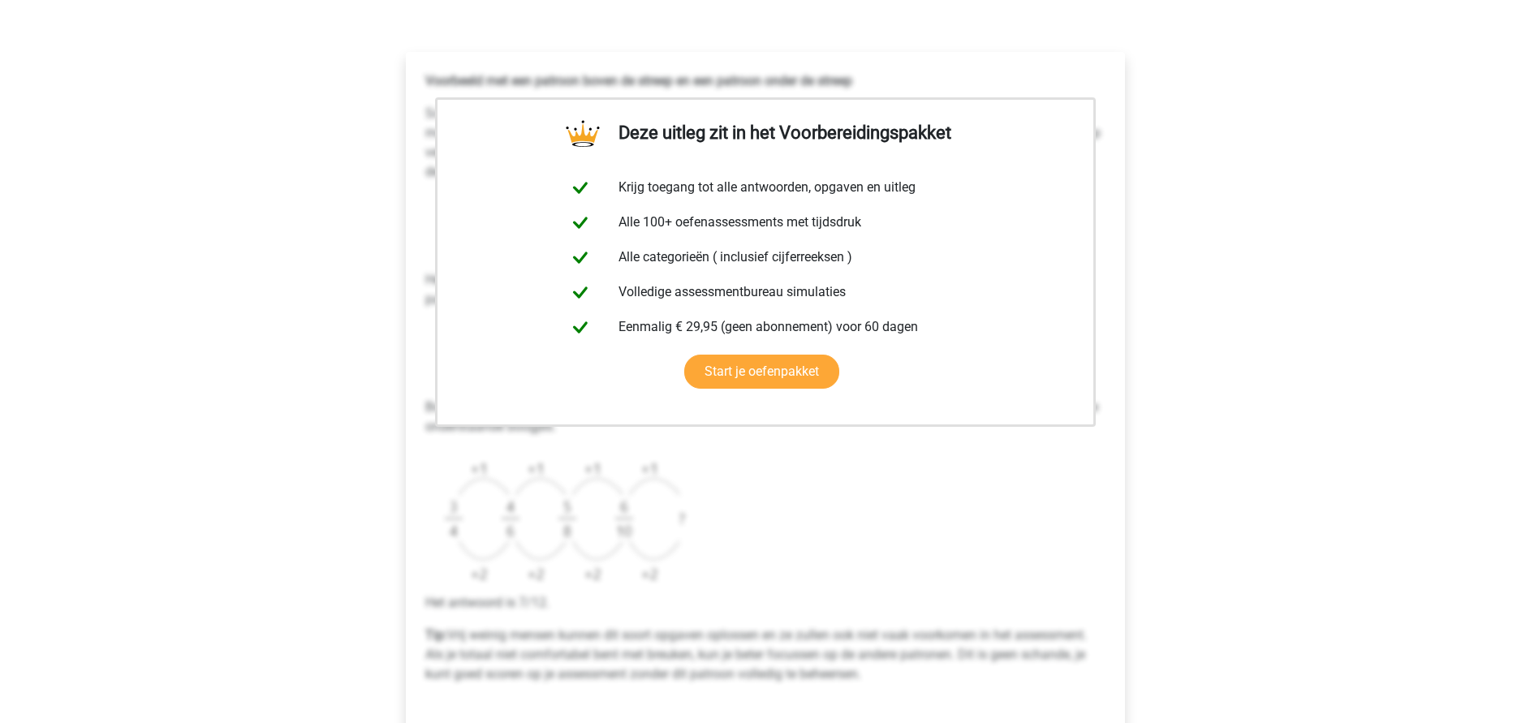
scroll to position [365, 0]
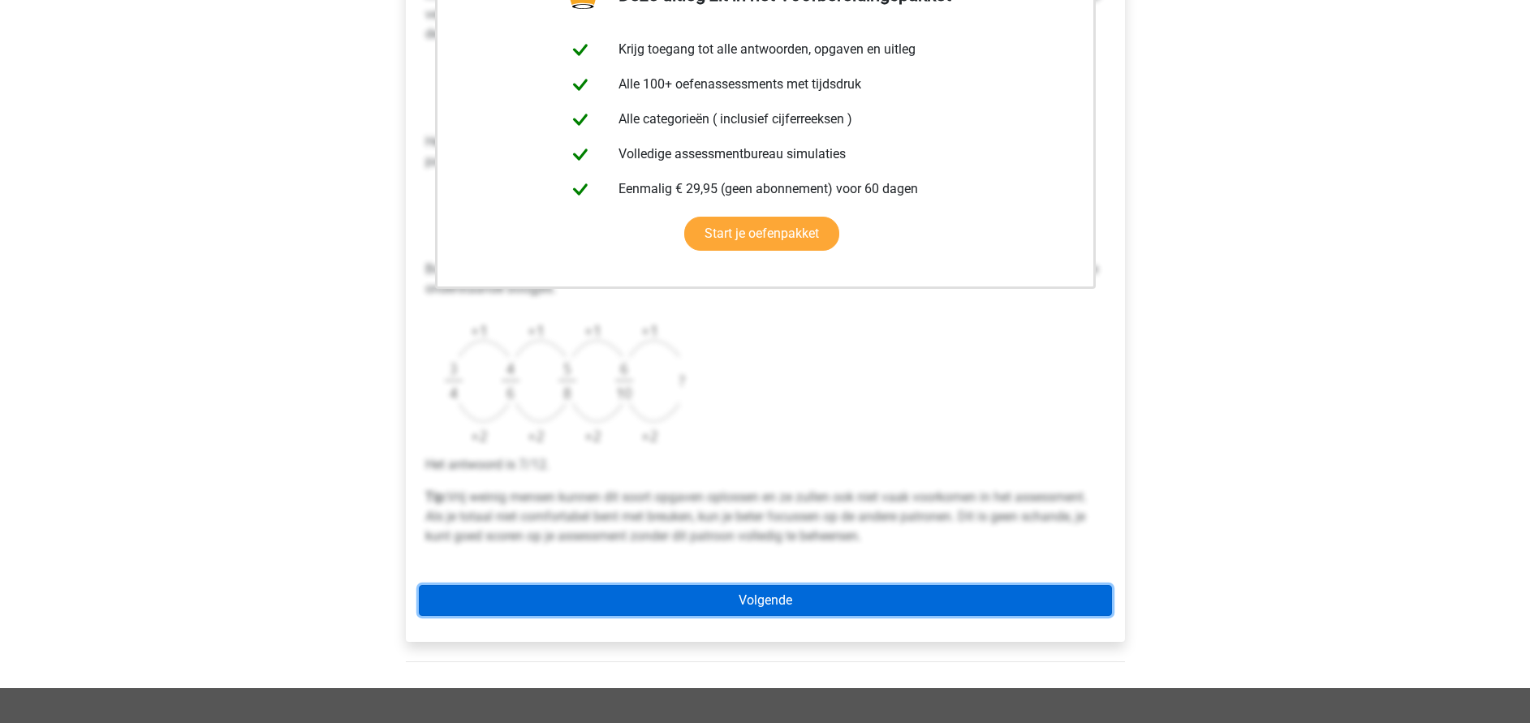
click at [735, 602] on link "Volgende" at bounding box center [765, 600] width 693 height 31
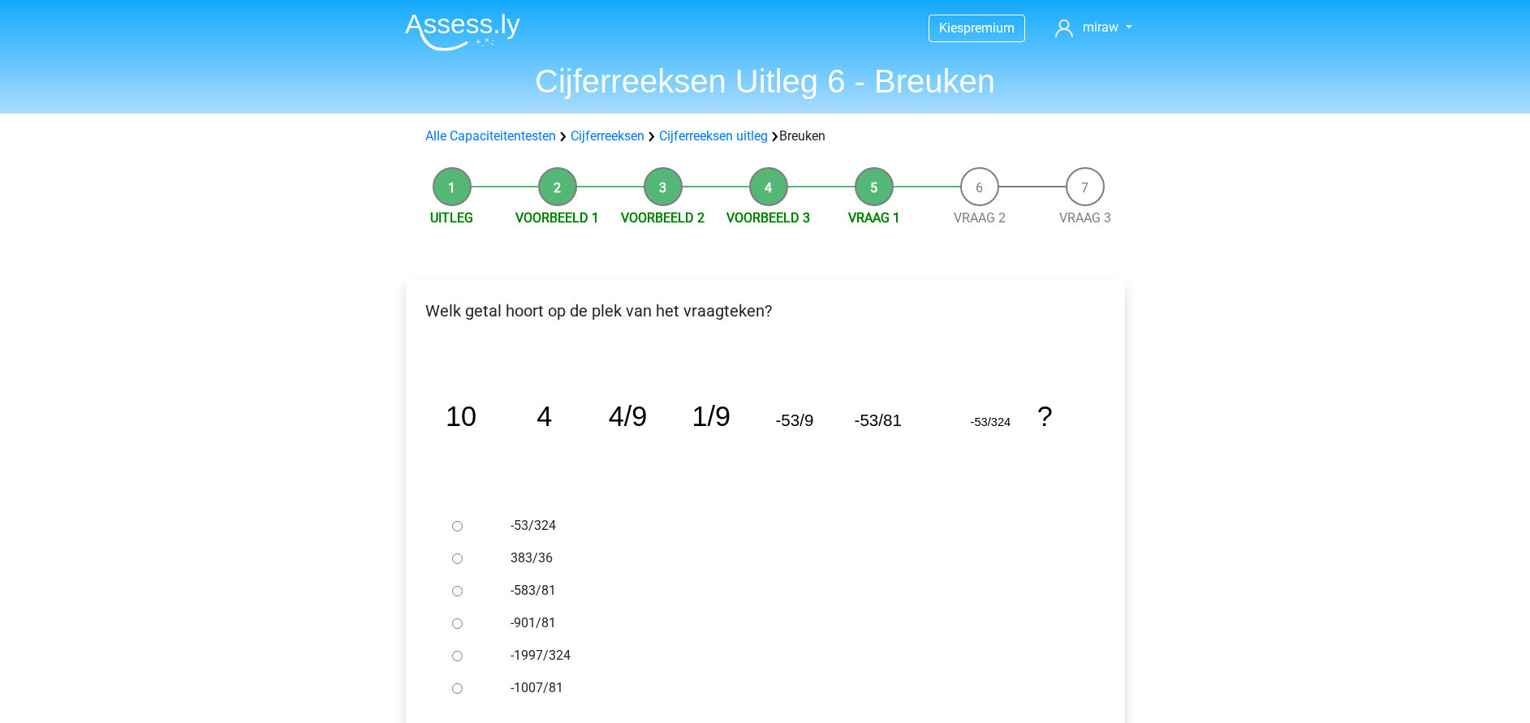
scroll to position [122, 0]
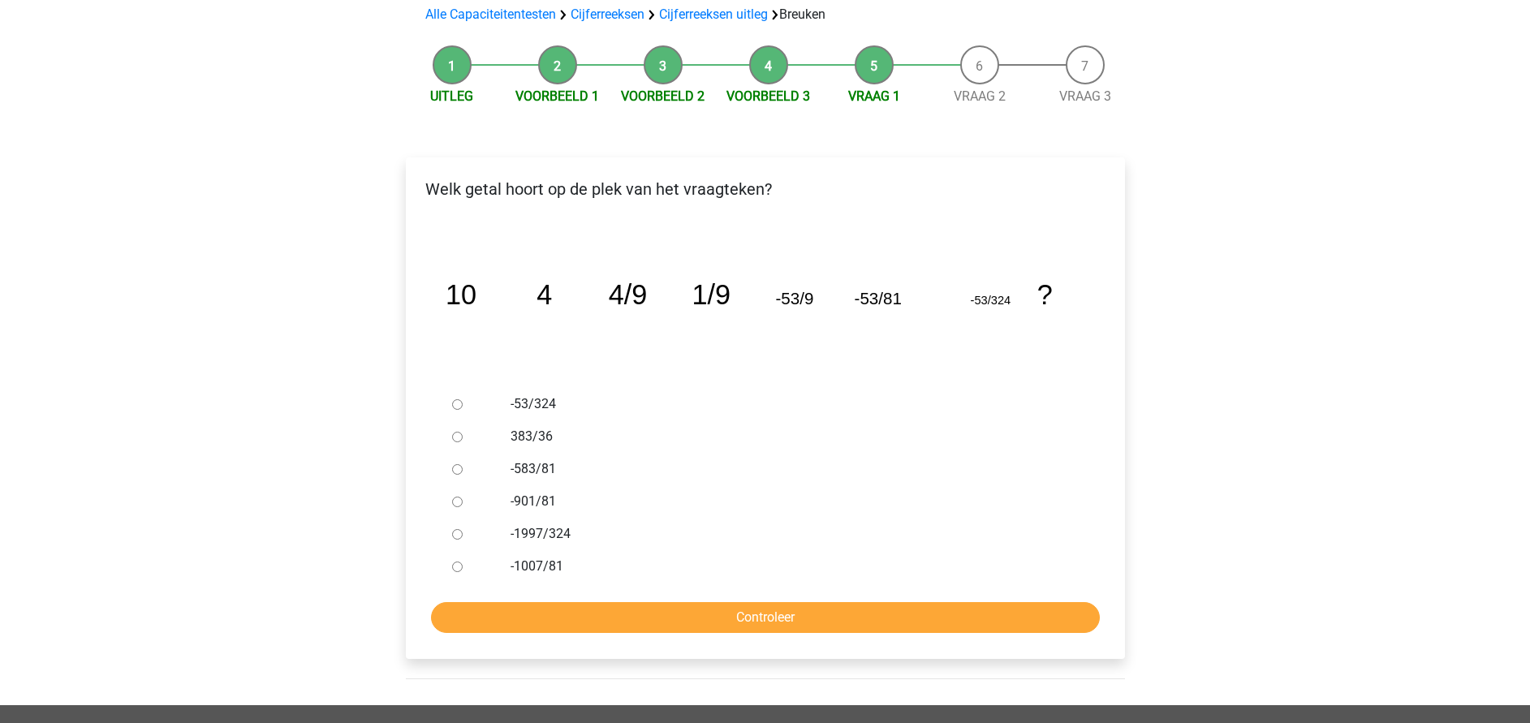
click at [524, 508] on label "-901/81" at bounding box center [792, 501] width 562 height 19
click at [463, 507] on input "-901/81" at bounding box center [457, 502] width 11 height 11
radio input "true"
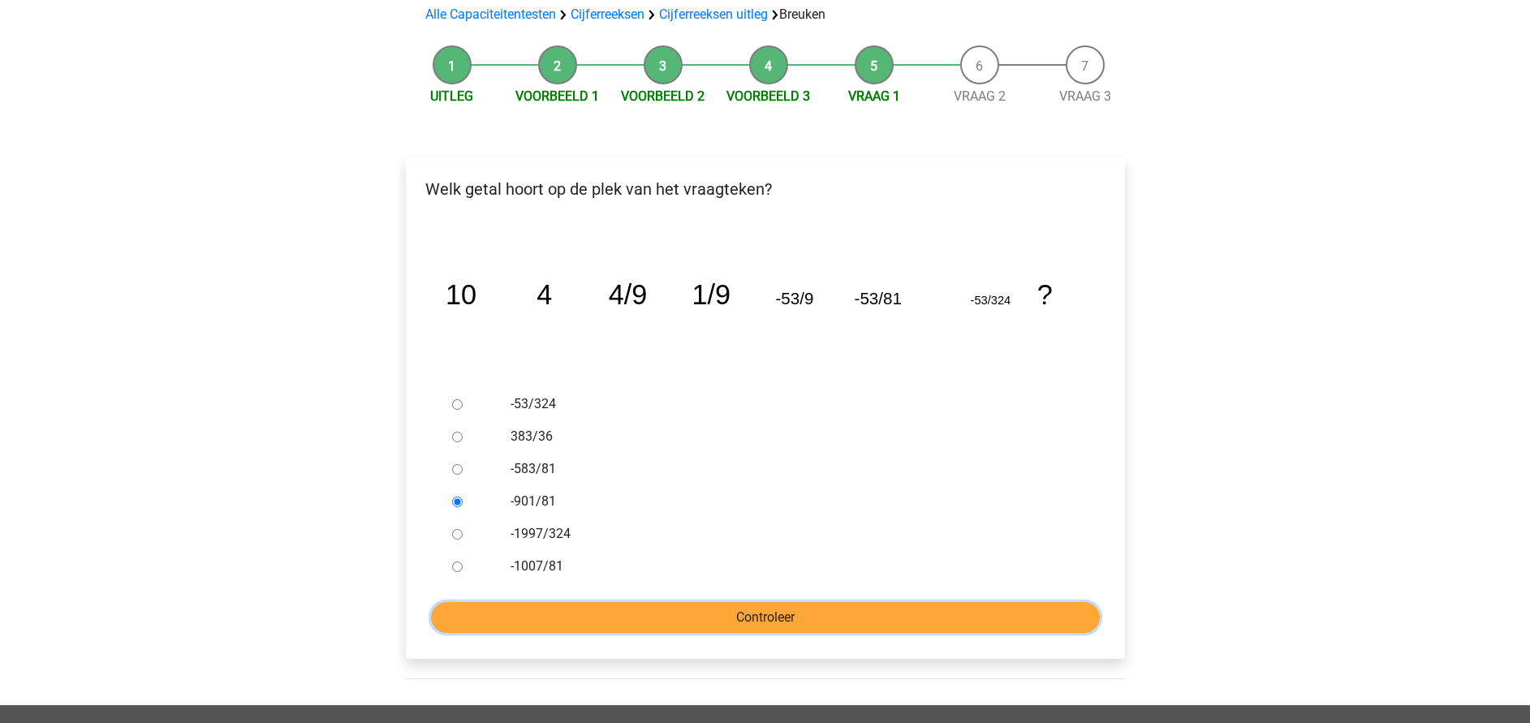
click at [571, 612] on input "Controleer" at bounding box center [765, 617] width 669 height 31
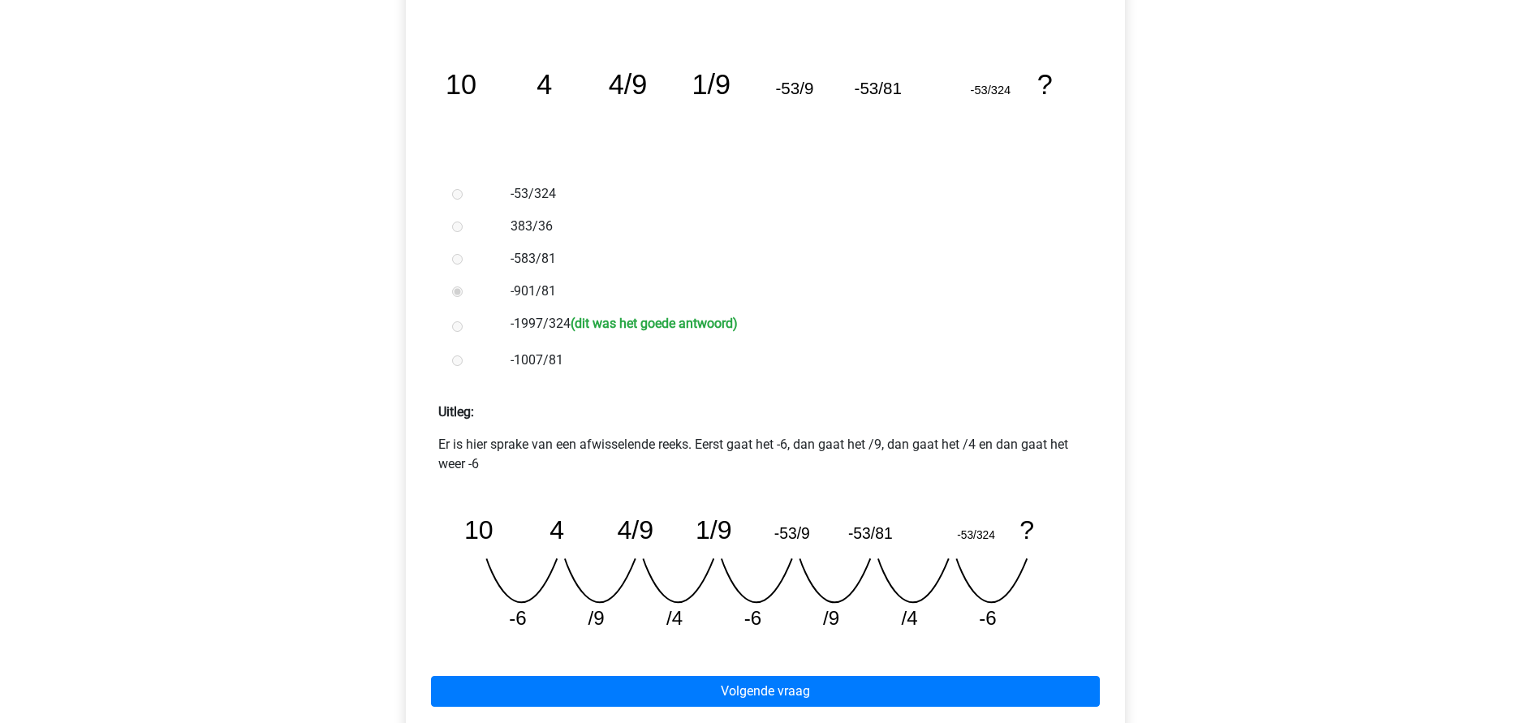
scroll to position [487, 0]
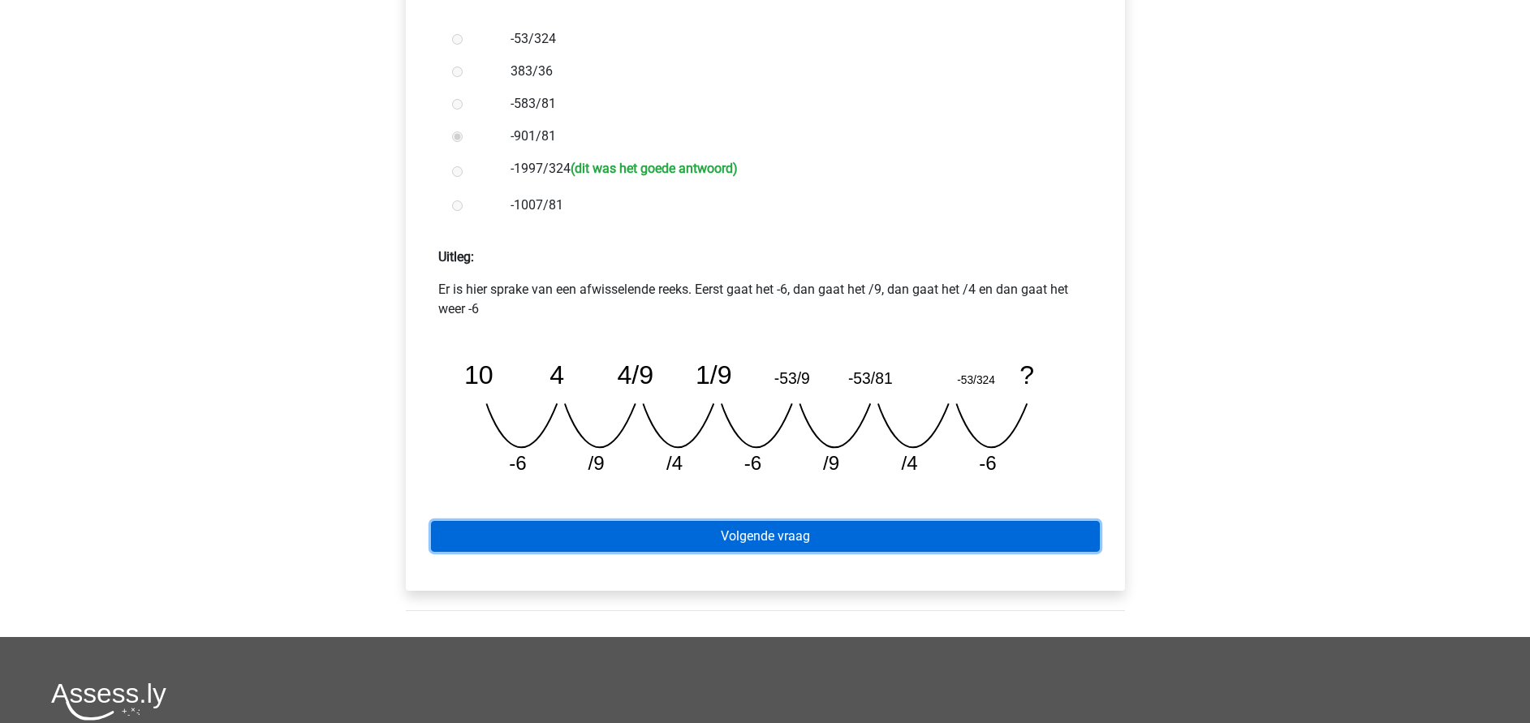
click at [752, 535] on link "Volgende vraag" at bounding box center [765, 536] width 669 height 31
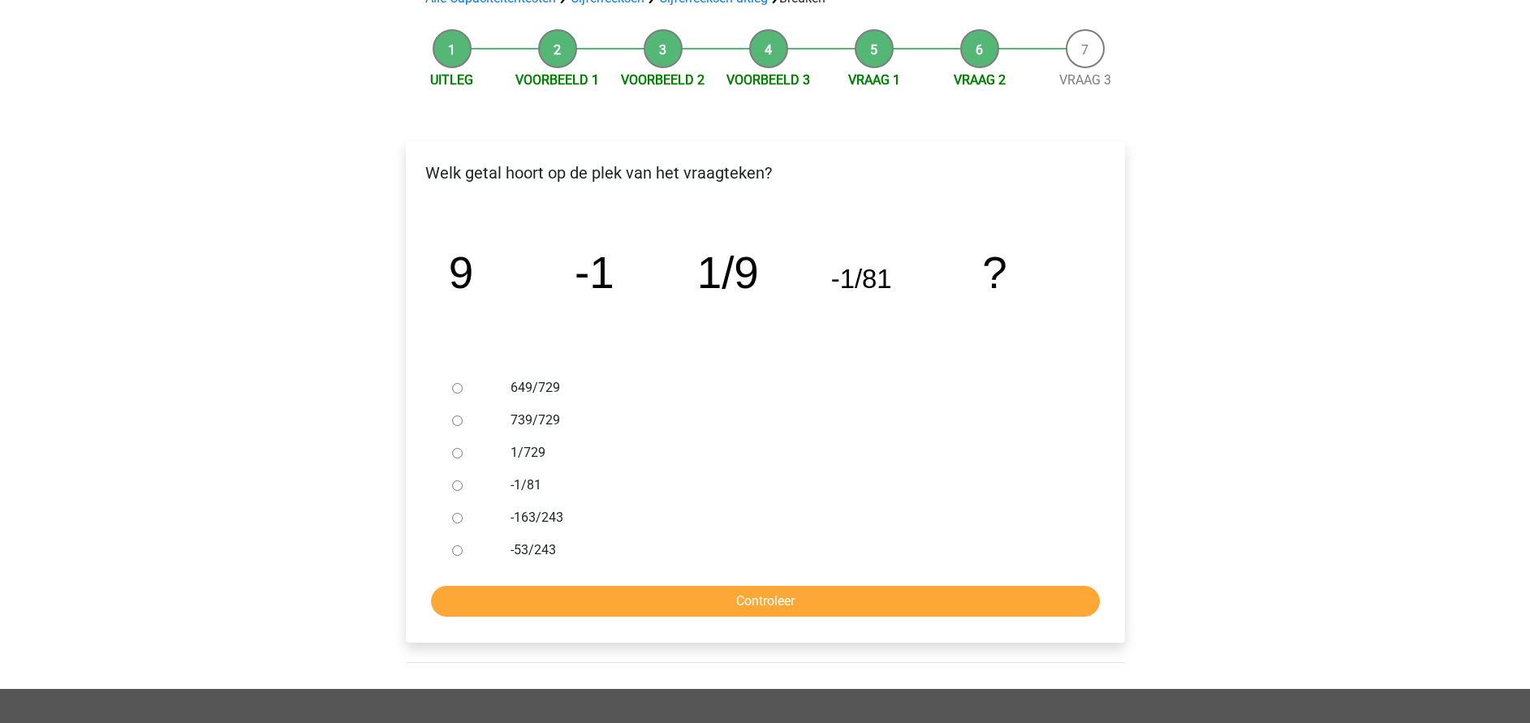
scroll to position [244, 0]
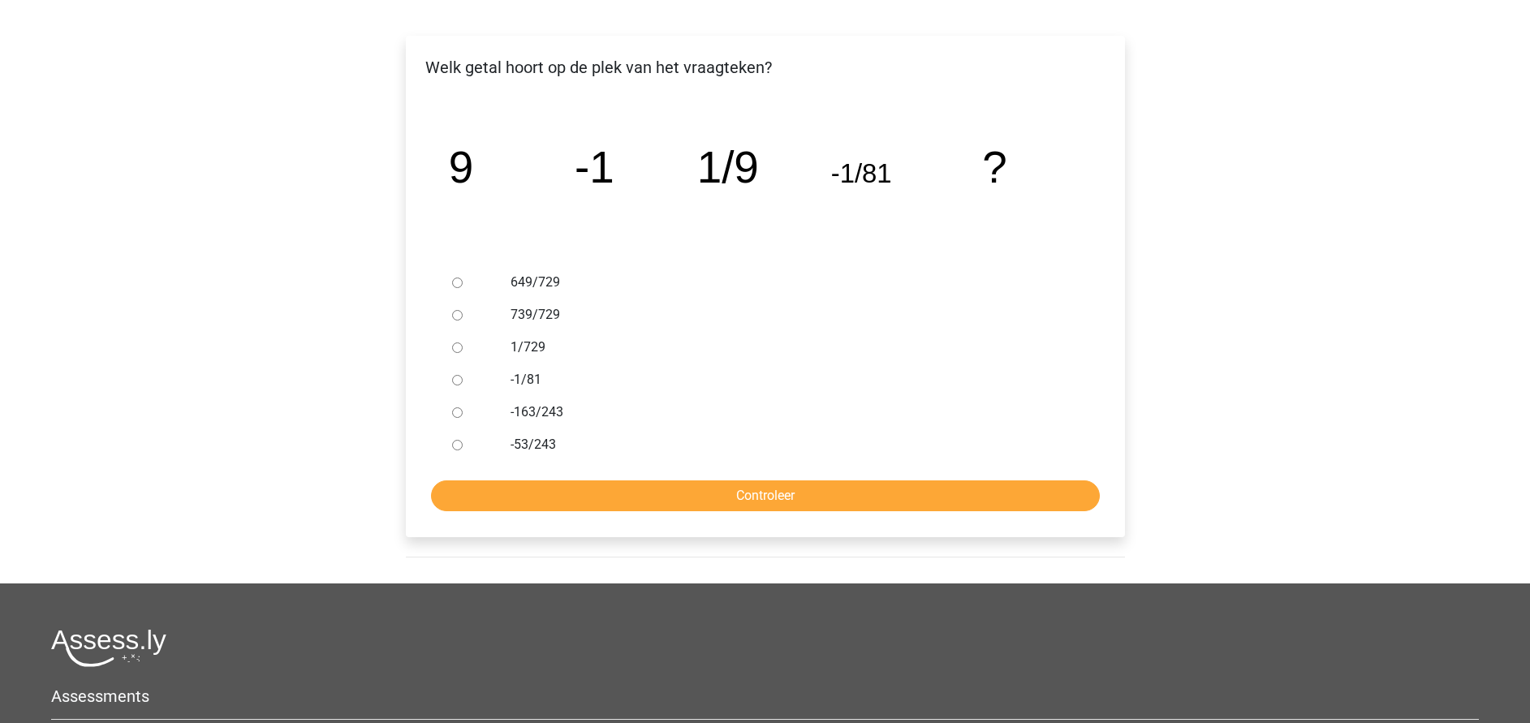
click at [533, 396] on div "-163/243" at bounding box center [791, 412] width 586 height 32
drag, startPoint x: 554, startPoint y: 415, endPoint x: 583, endPoint y: 446, distance: 42.5
click at [555, 416] on label "-163/243" at bounding box center [792, 412] width 562 height 19
click at [463, 416] on input "-163/243" at bounding box center [457, 413] width 11 height 11
radio input "true"
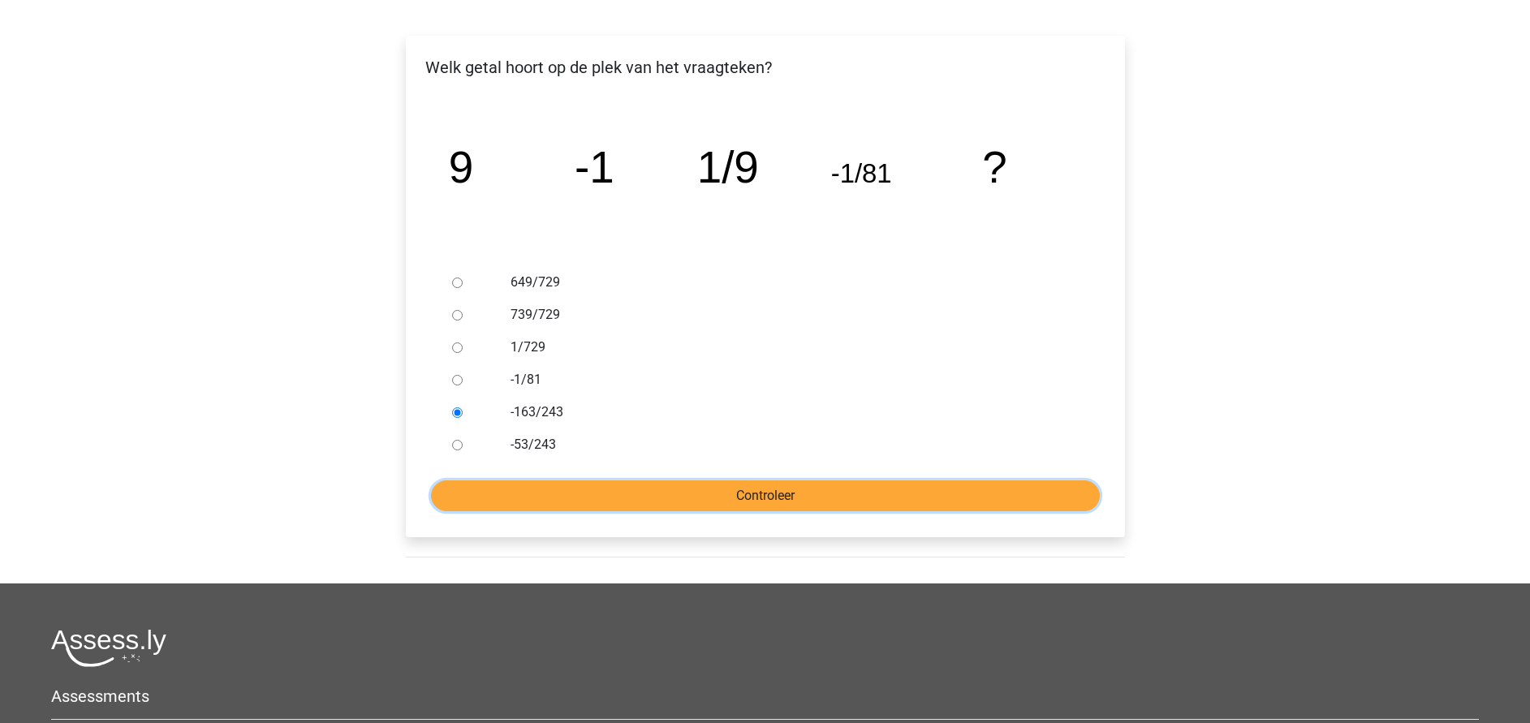
click at [606, 486] on input "Controleer" at bounding box center [765, 496] width 669 height 31
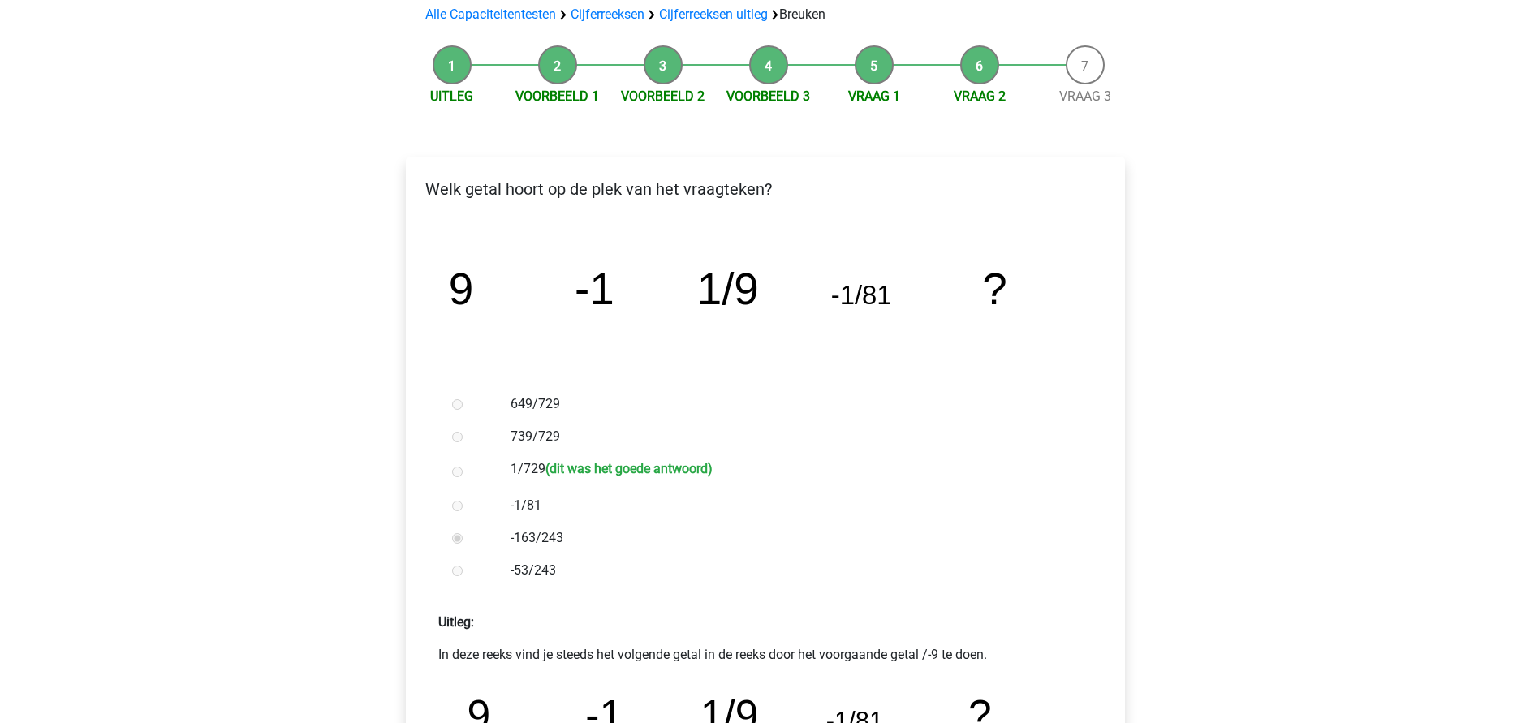
scroll to position [365, 0]
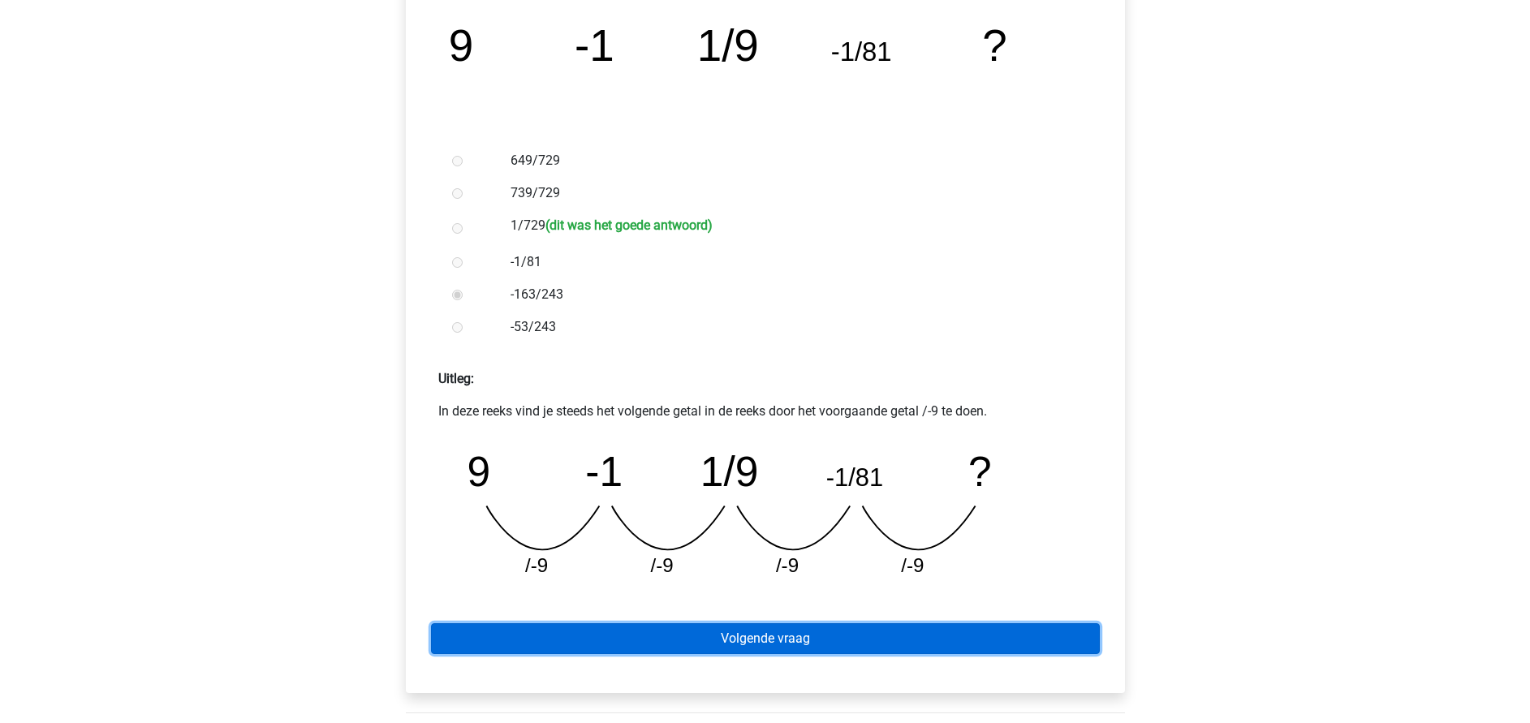
click at [763, 644] on link "Volgende vraag" at bounding box center [765, 638] width 669 height 31
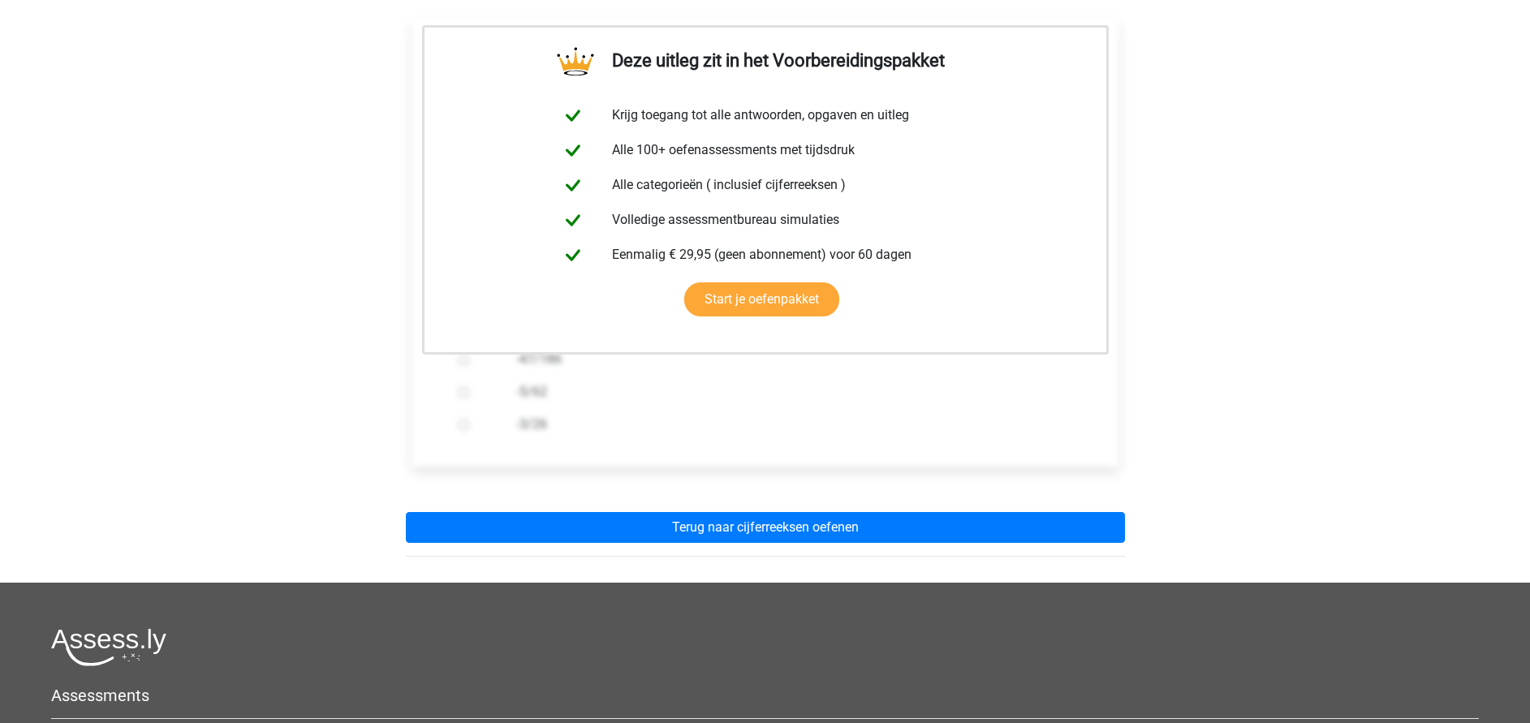
scroll to position [365, 0]
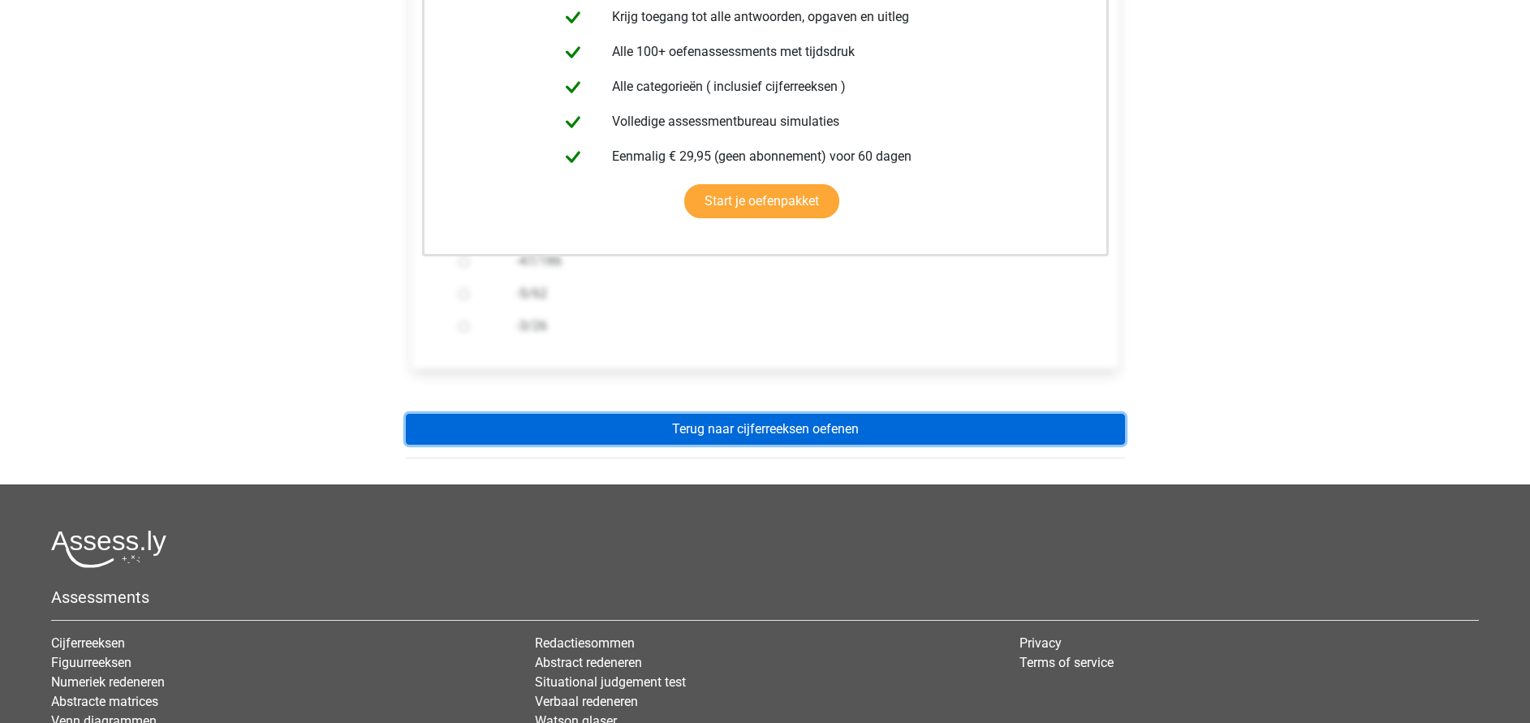
click at [781, 422] on link "Terug naar cijferreeksen oefenen" at bounding box center [765, 429] width 719 height 31
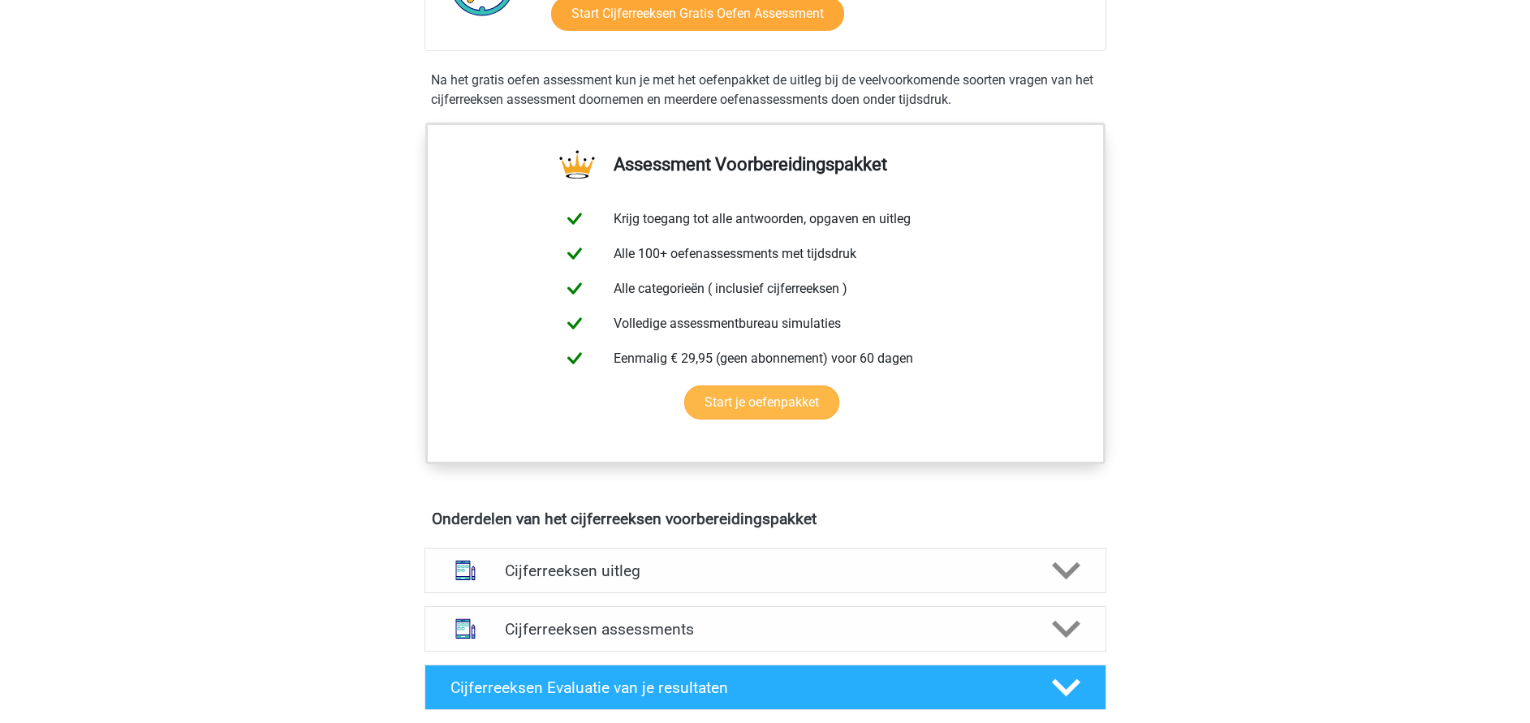
scroll to position [487, 0]
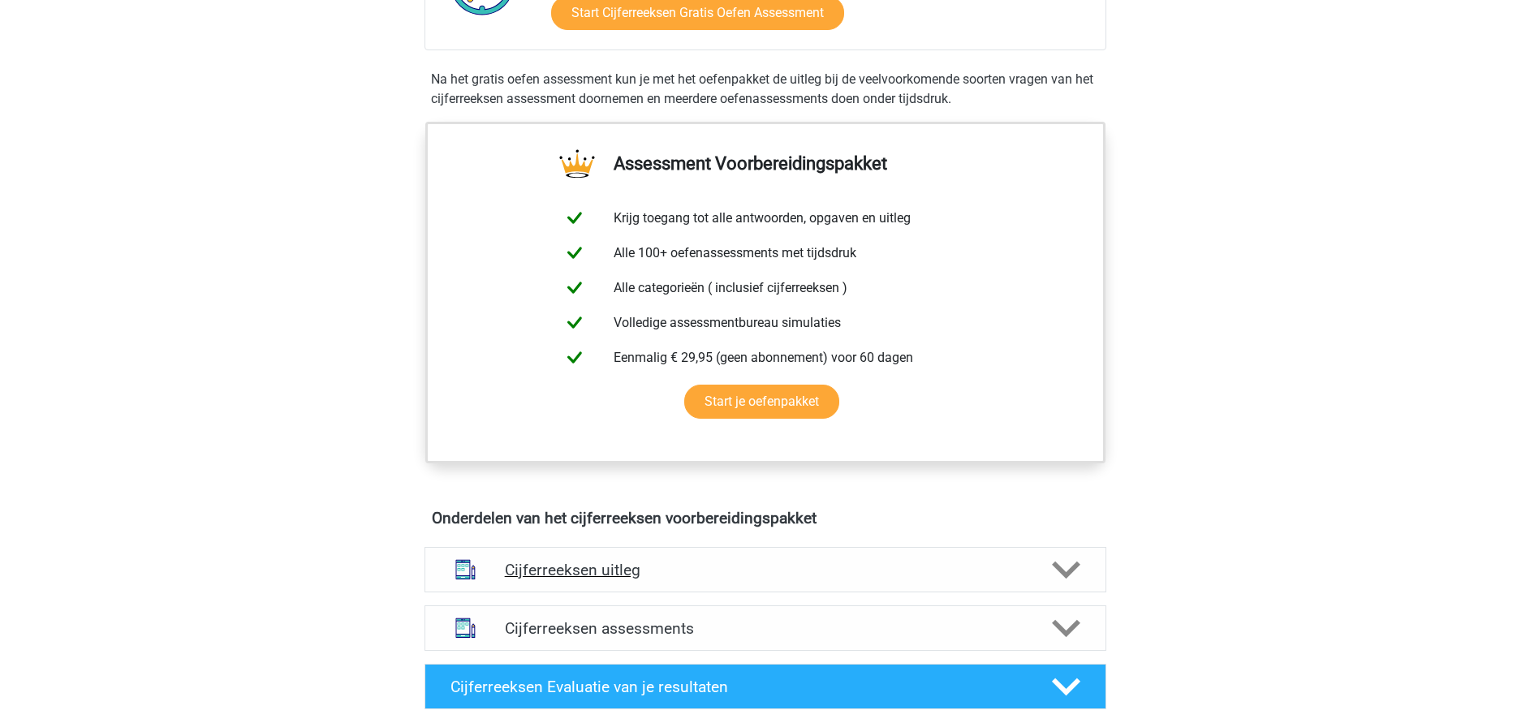
click at [619, 580] on h4 "Cijferreeksen uitleg" at bounding box center [765, 570] width 521 height 19
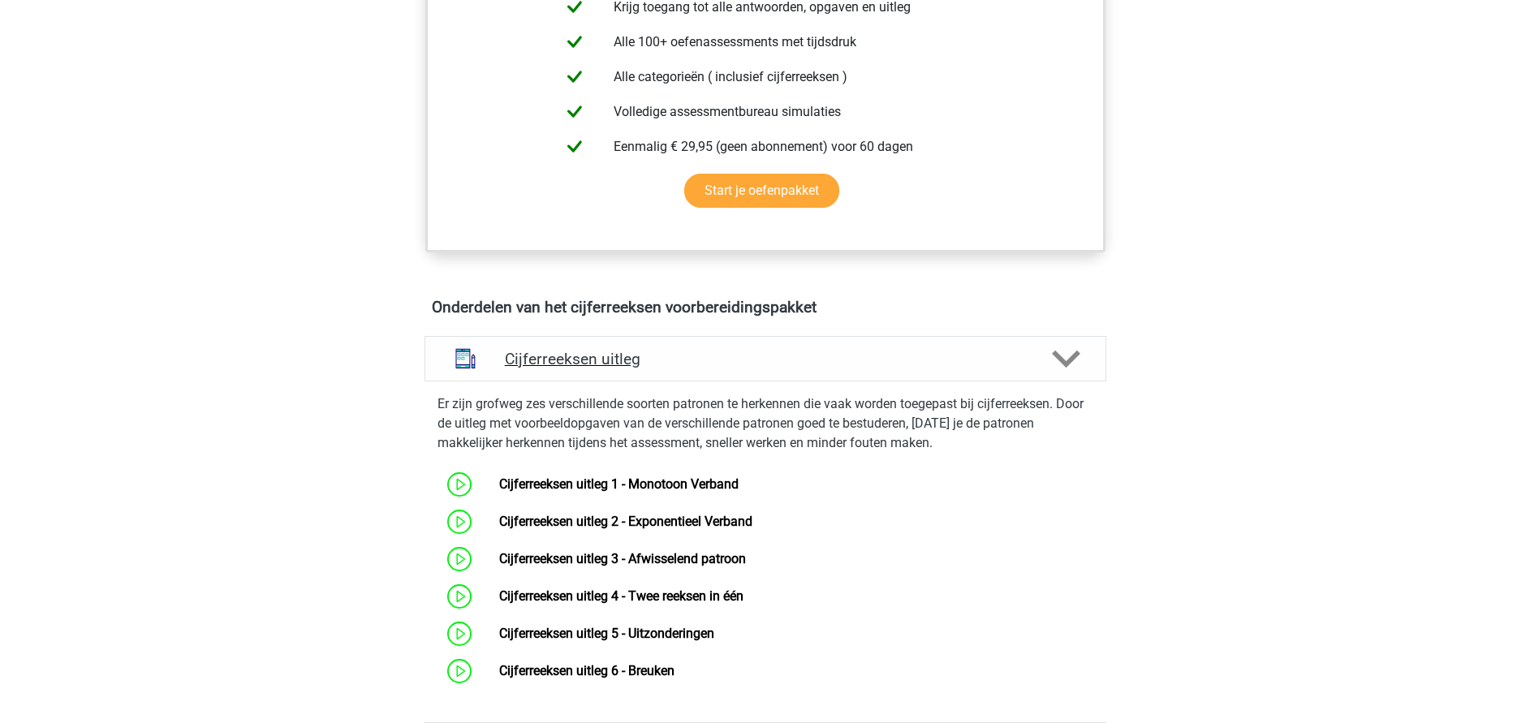
scroll to position [852, 0]
